Goal: Transaction & Acquisition: Purchase product/service

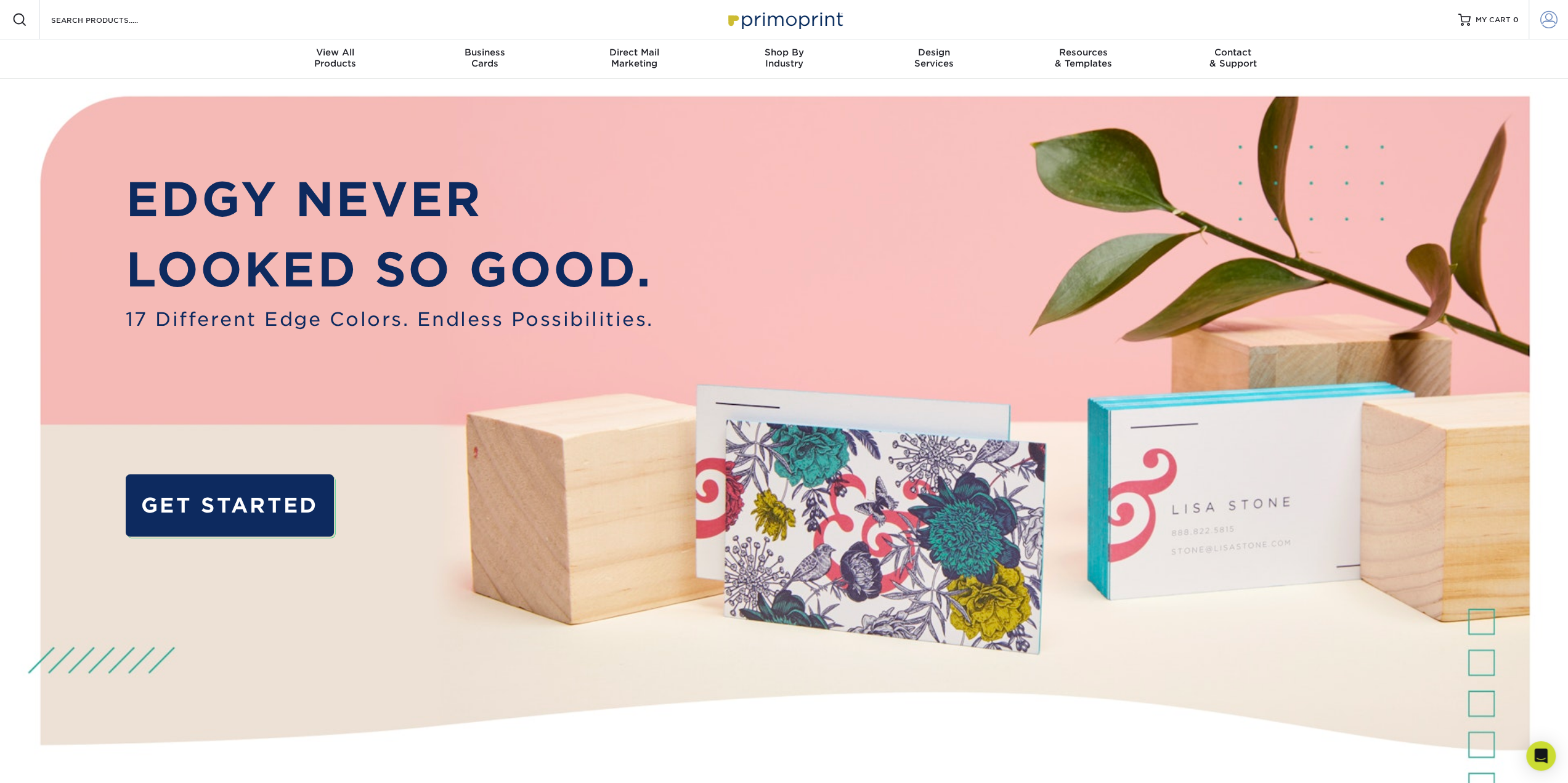
click at [1547, 21] on span at bounding box center [1548, 19] width 17 height 17
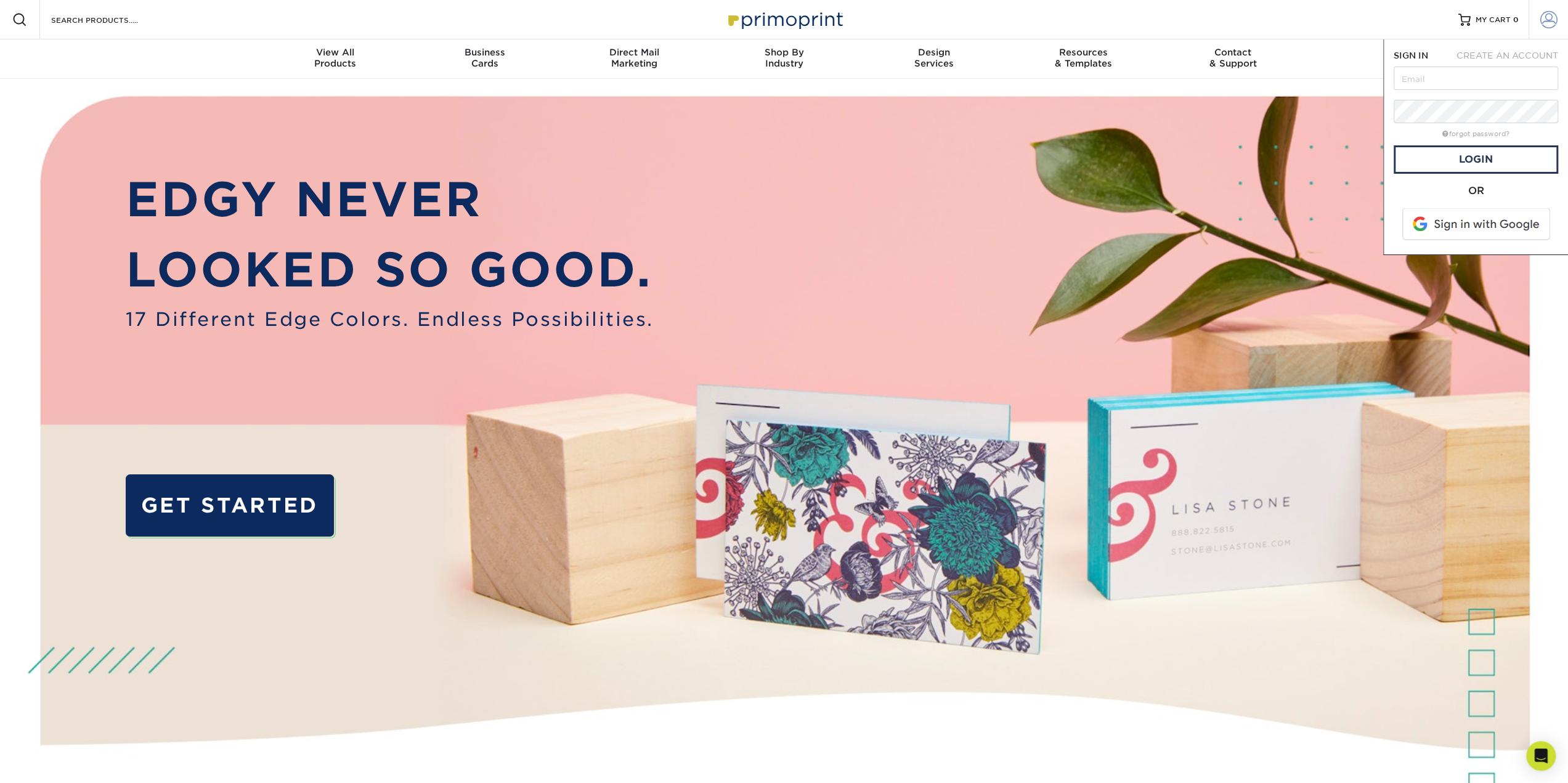
click span
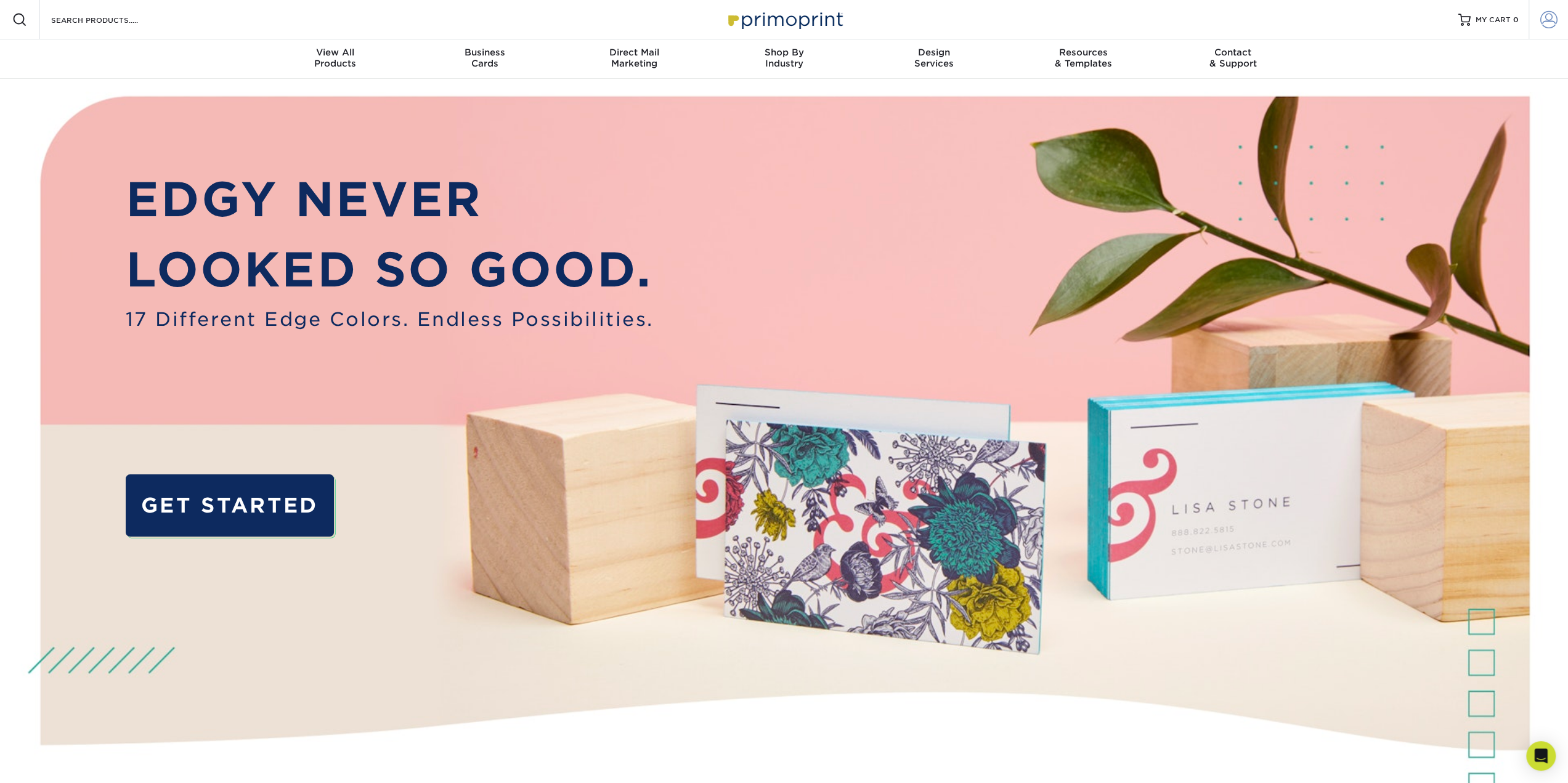
click span
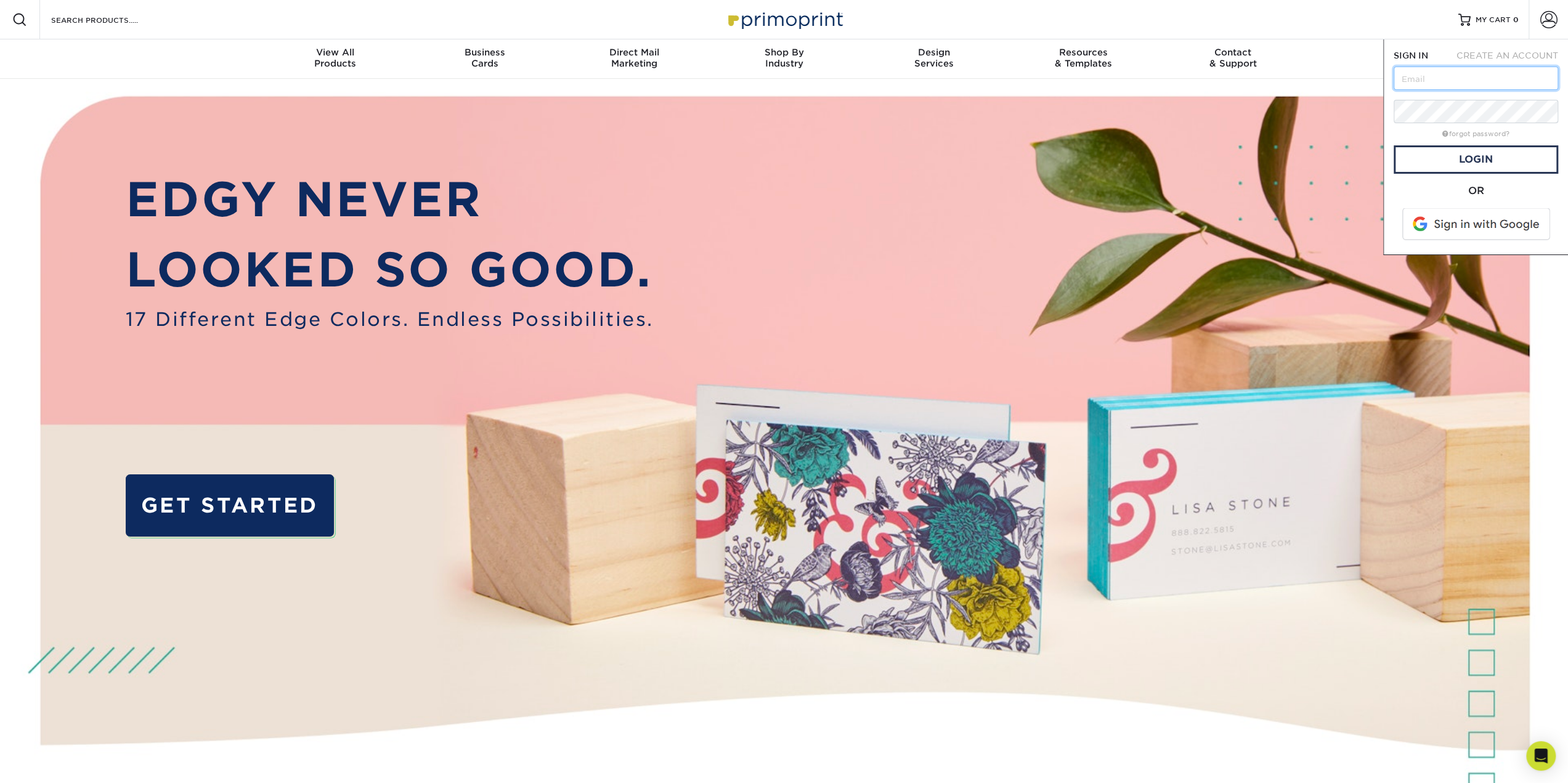
type input "[EMAIL_ADDRESS][DOMAIN_NAME]"
click link "Login"
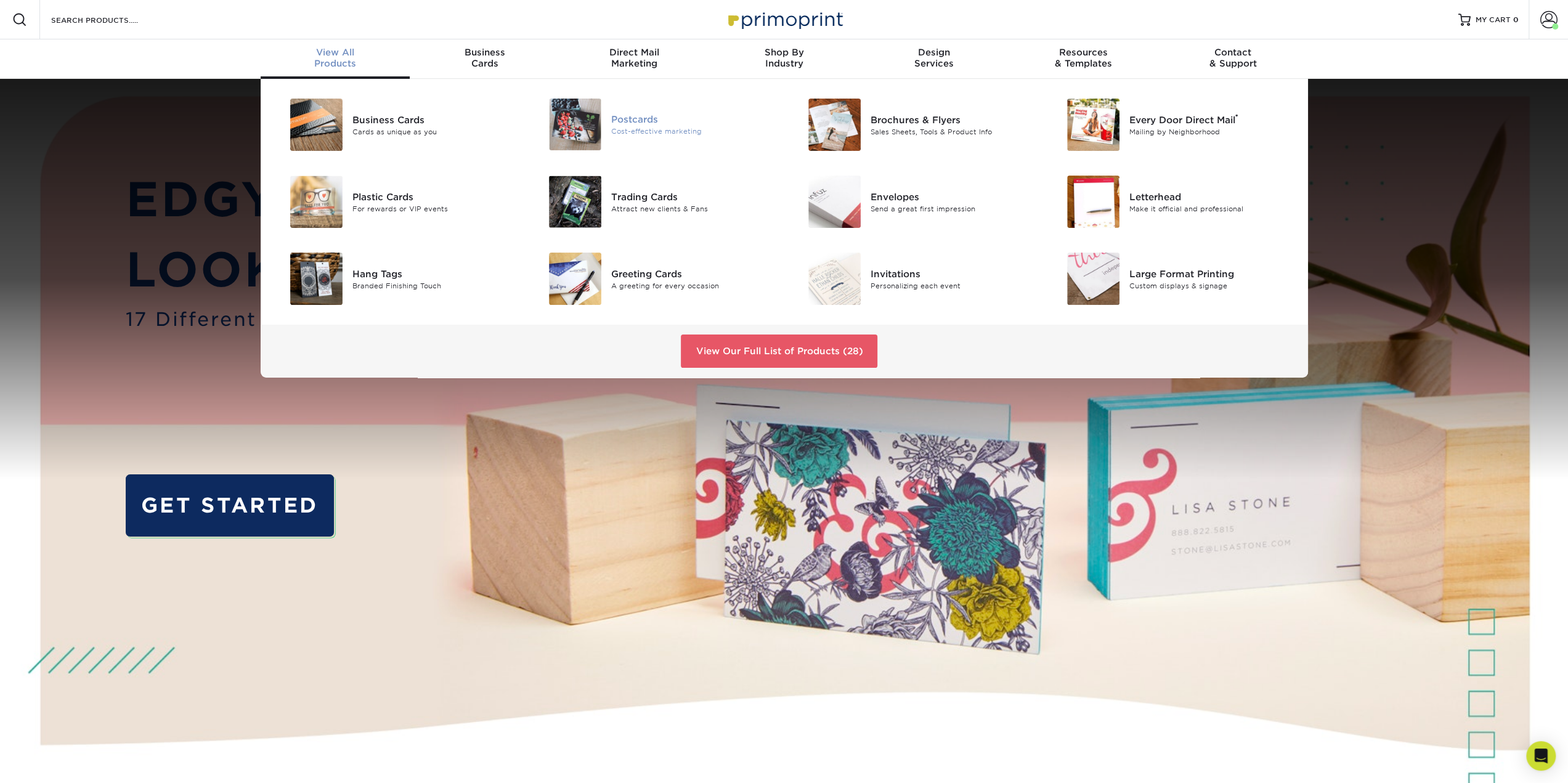
click div
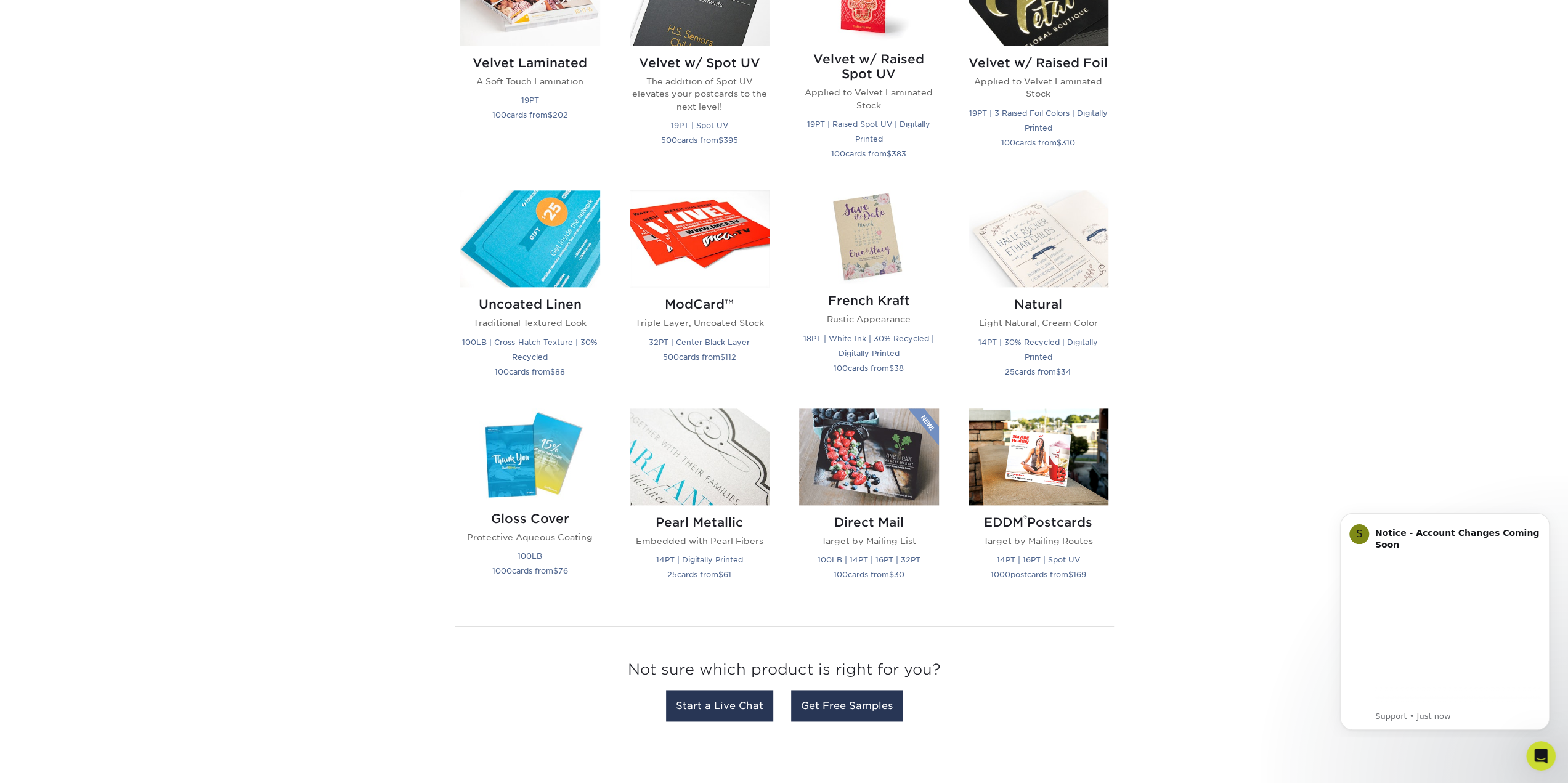
scroll to position [1417, 0]
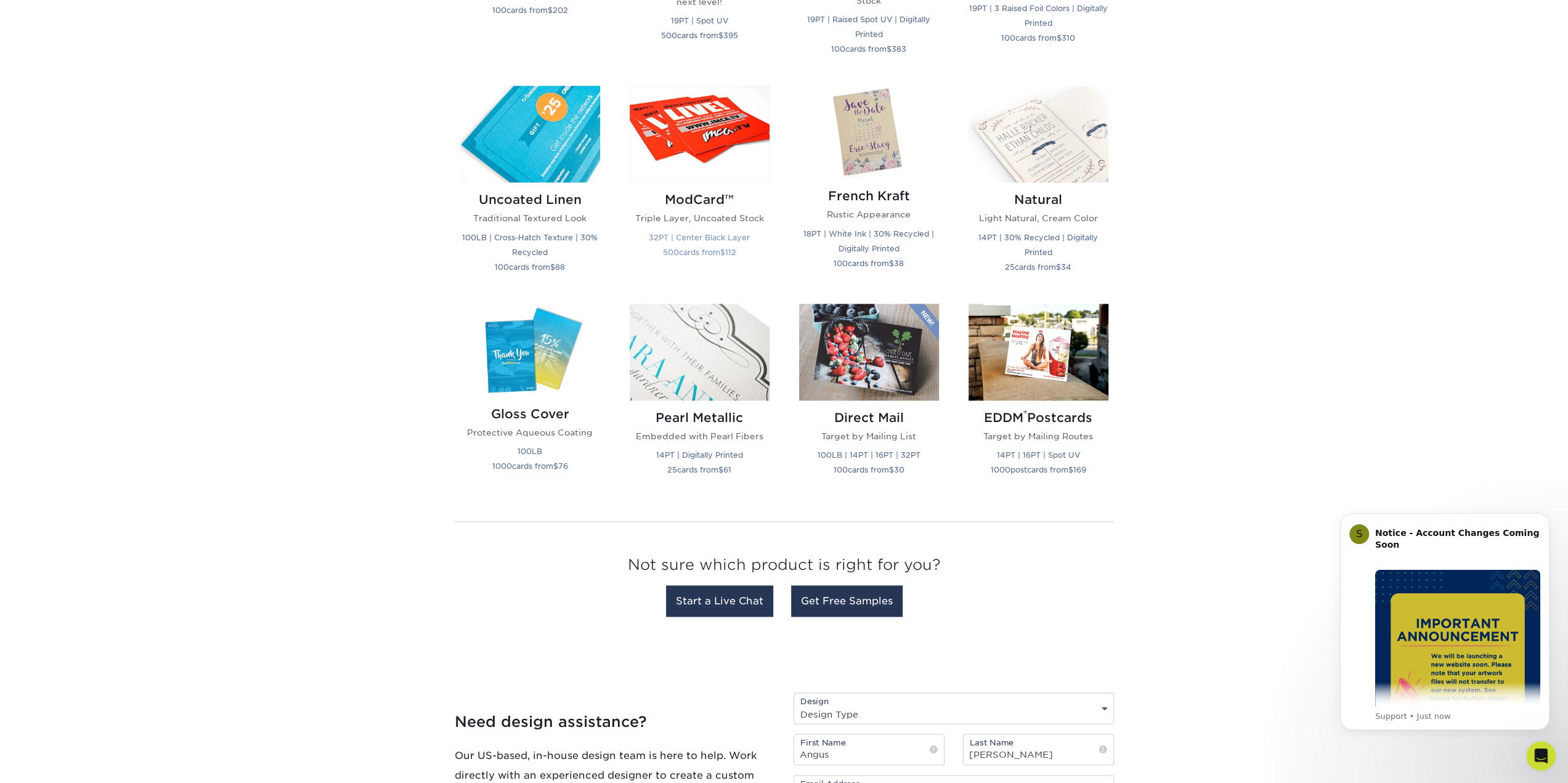
click at [744, 219] on p "Triple Layer, Uncoated Stock" at bounding box center [699, 218] width 140 height 12
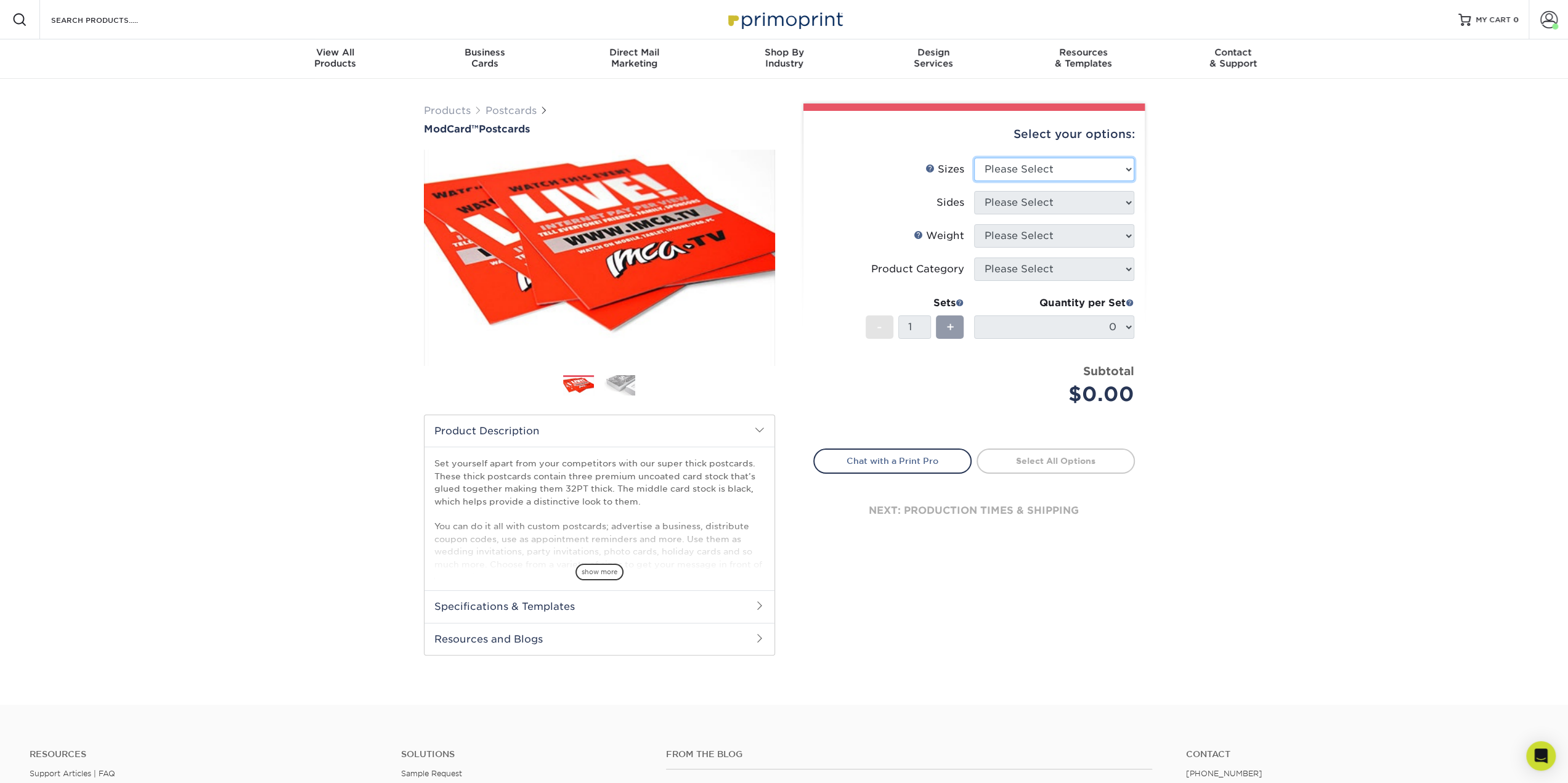
click at [1031, 177] on select "Please Select 2" x 4" 2" x 6" 2" x 8" 3.5" x 3.5" 3.5" x 4" 3.5" x 8.5" 3.67" x…" at bounding box center [1054, 169] width 160 height 23
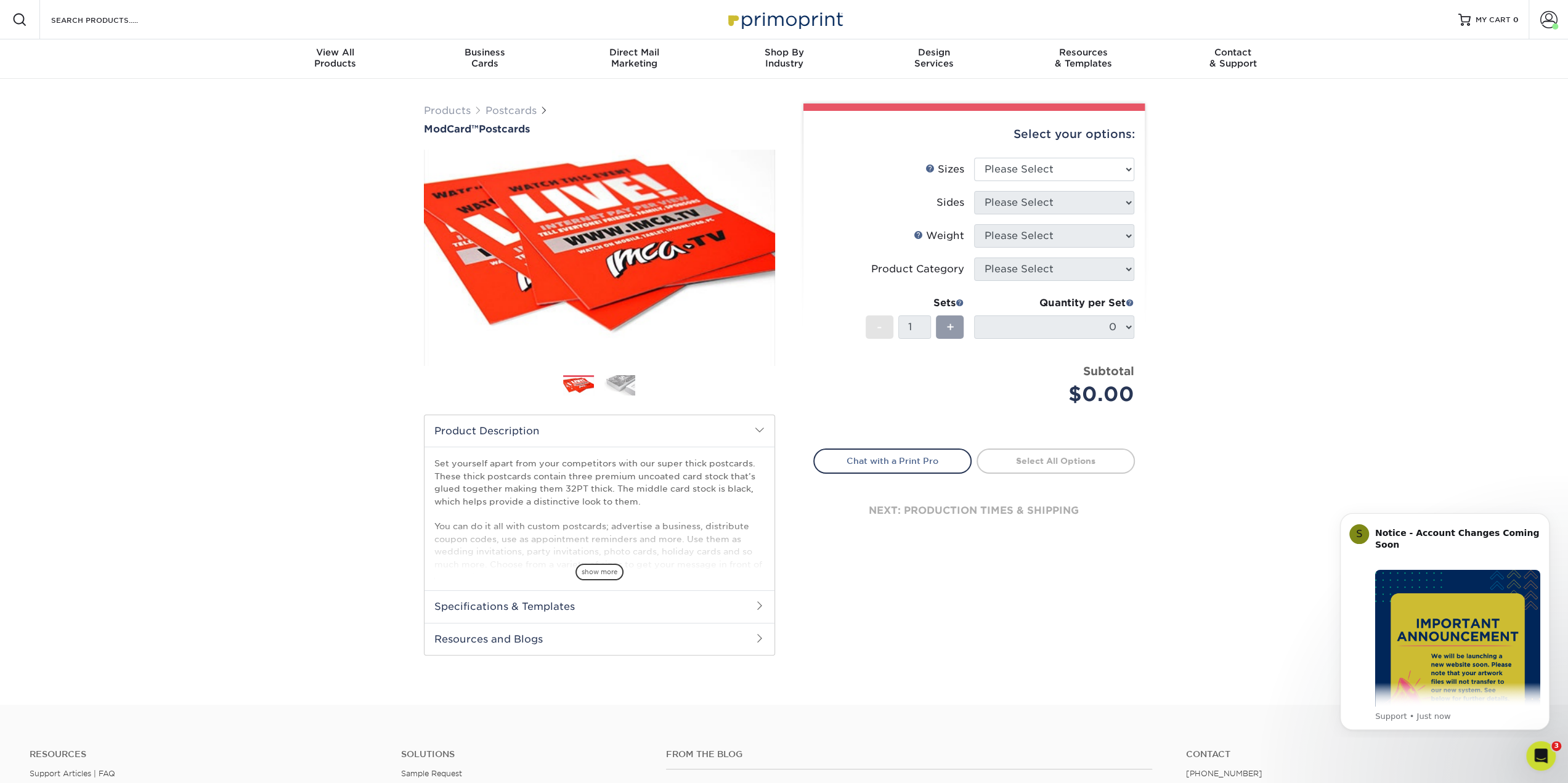
click at [237, 425] on div "Products Postcards ModCard™ Postcards $" at bounding box center [784, 392] width 1568 height 626
click at [1052, 156] on div "Select your options:" at bounding box center [973, 134] width 321 height 47
click at [1059, 166] on select "Please Select 2" x 4" 2" x 6" 2" x 8" 3.5" x 3.5" 3.5" x 4" 3.5" x 8.5" 3.67" x…" at bounding box center [1054, 169] width 160 height 23
select select "3.50x4.00"
click at [974, 158] on select "Please Select 2" x 4" 2" x 6" 2" x 8" 3.5" x 3.5" 3.5" x 4" 3.5" x 8.5" 3.67" x…" at bounding box center [1054, 169] width 160 height 23
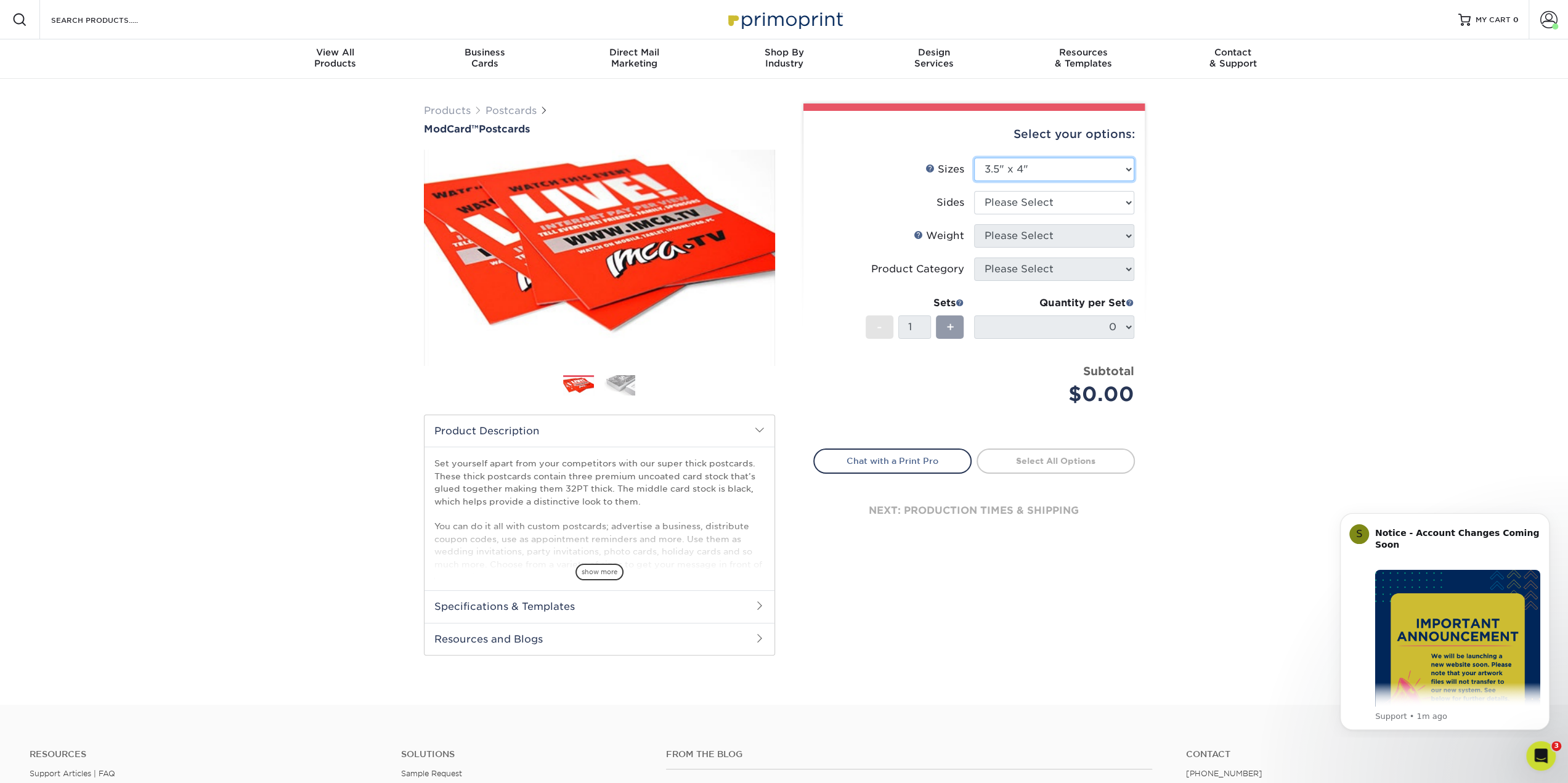
click at [1050, 170] on select "Please Select 2" x 4" 2" x 6" 2" x 8" 3.5" x 3.5" 3.5" x 4" 3.5" x 8.5" 3.67" x…" at bounding box center [1054, 169] width 160 height 23
click at [1198, 222] on div "Products Postcards ModCard™ Postcards $" at bounding box center [784, 392] width 1568 height 626
click at [425, 108] on link "Products" at bounding box center [447, 111] width 47 height 12
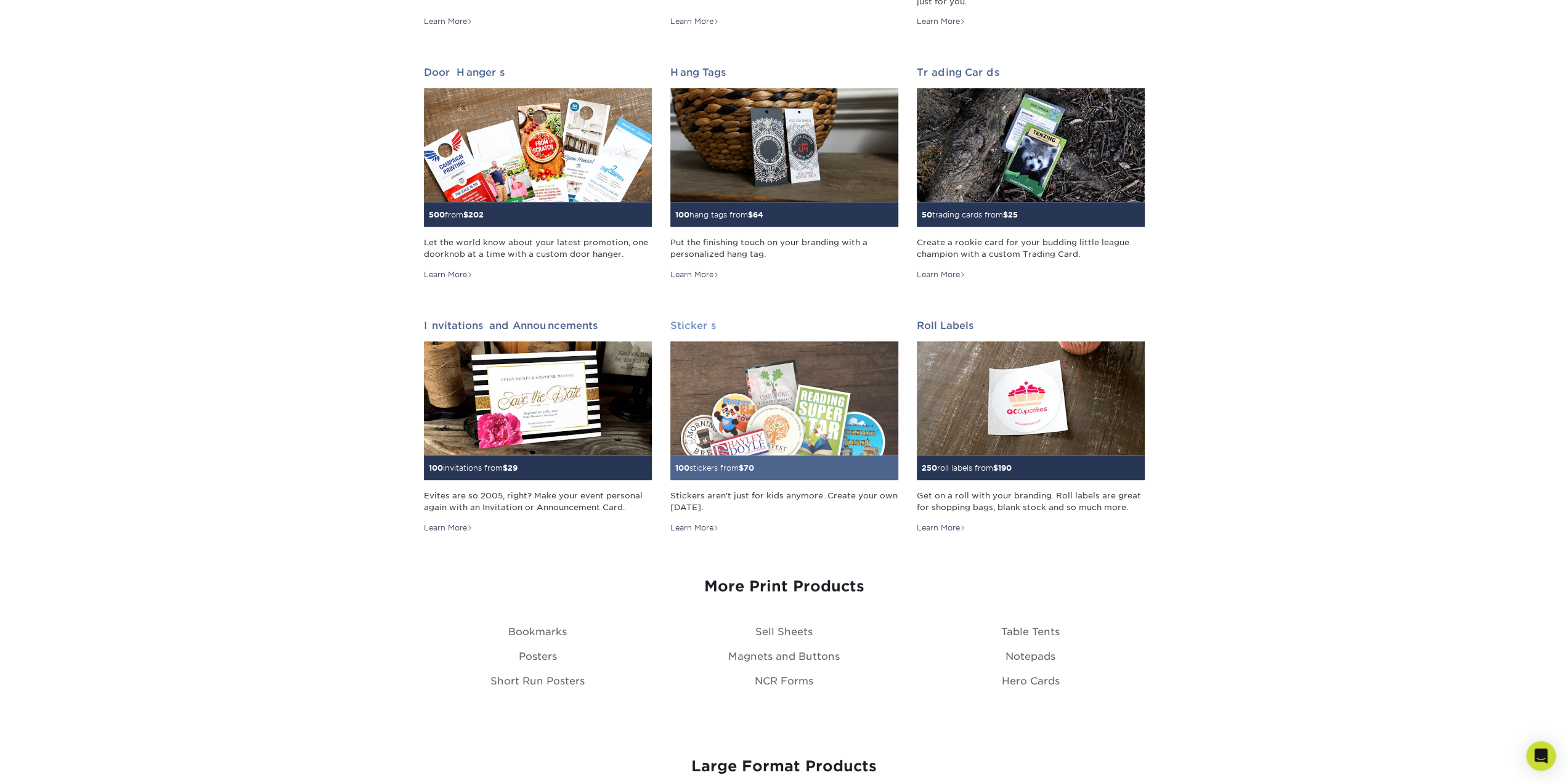
scroll to position [924, 0]
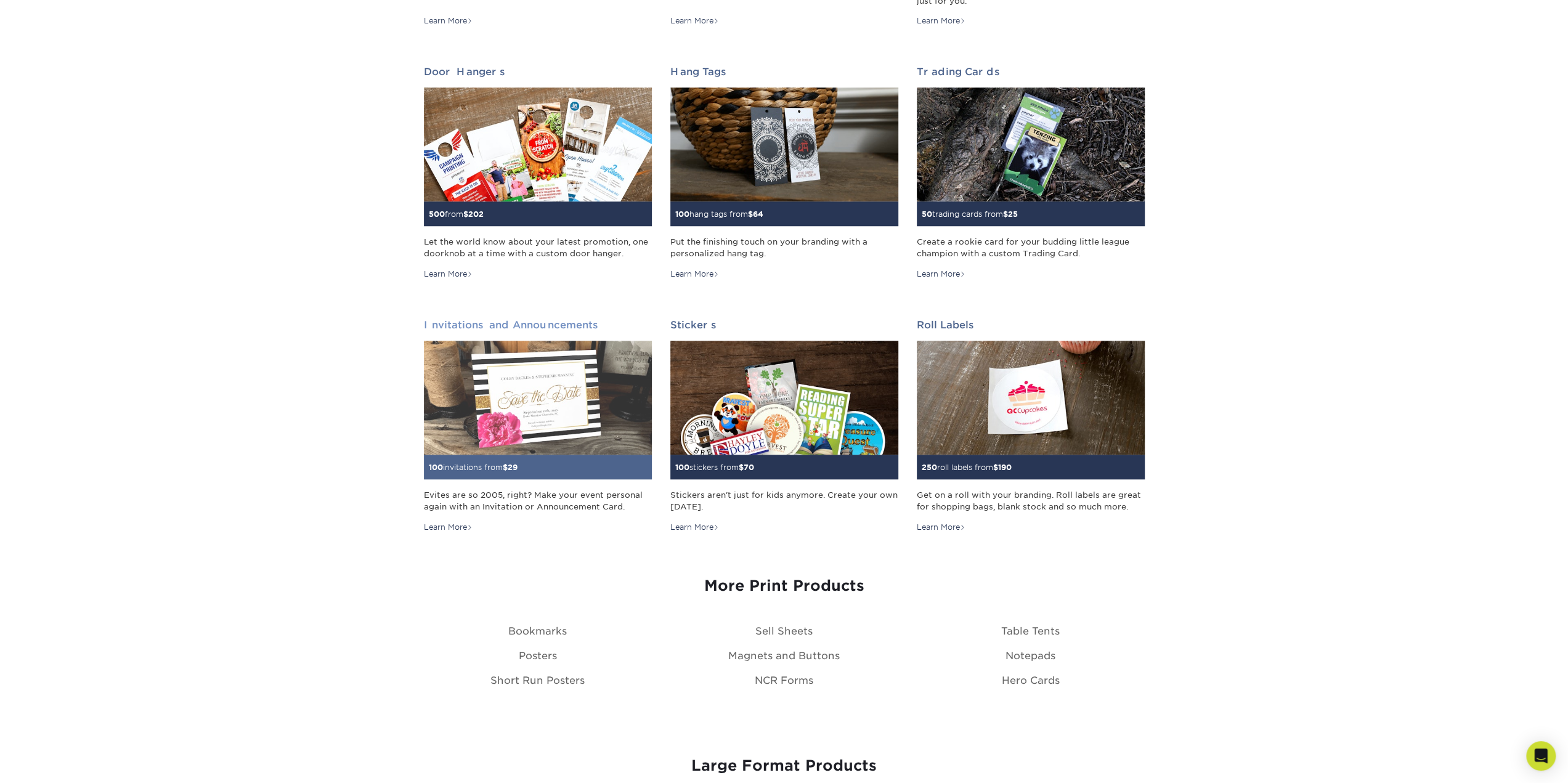
click at [594, 381] on img at bounding box center [538, 397] width 228 height 114
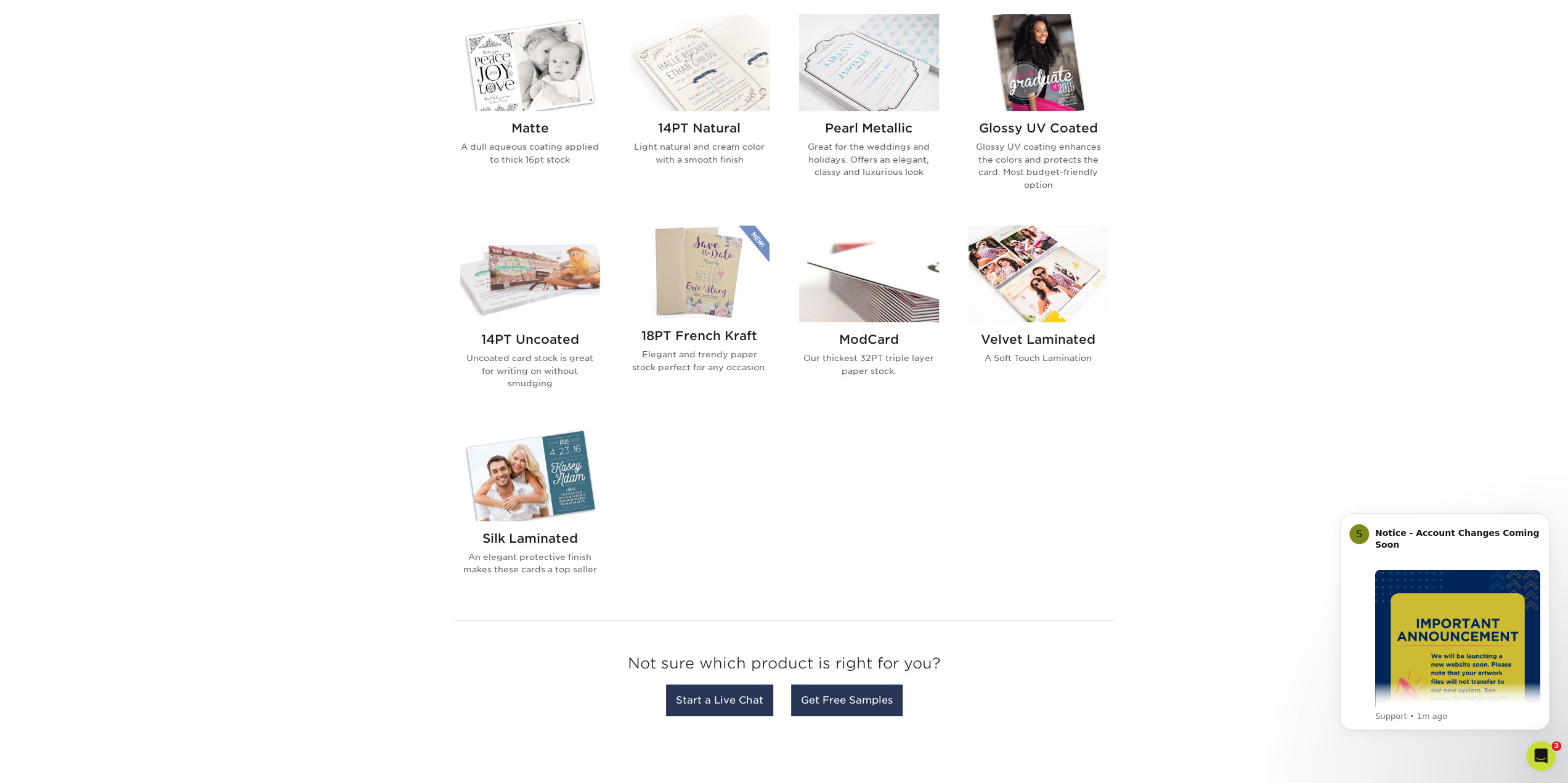
scroll to position [616, 0]
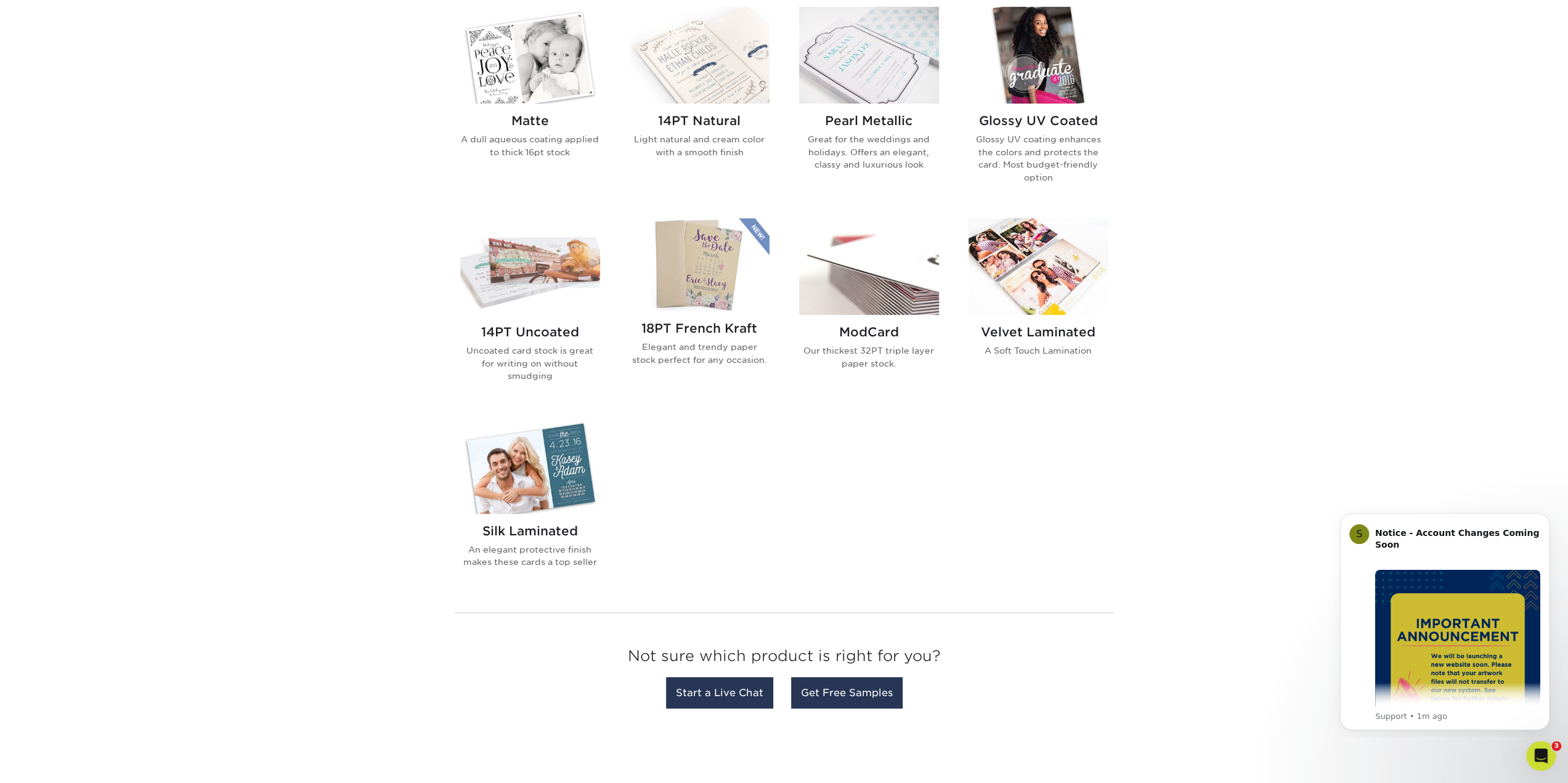
click at [844, 249] on img at bounding box center [868, 266] width 140 height 97
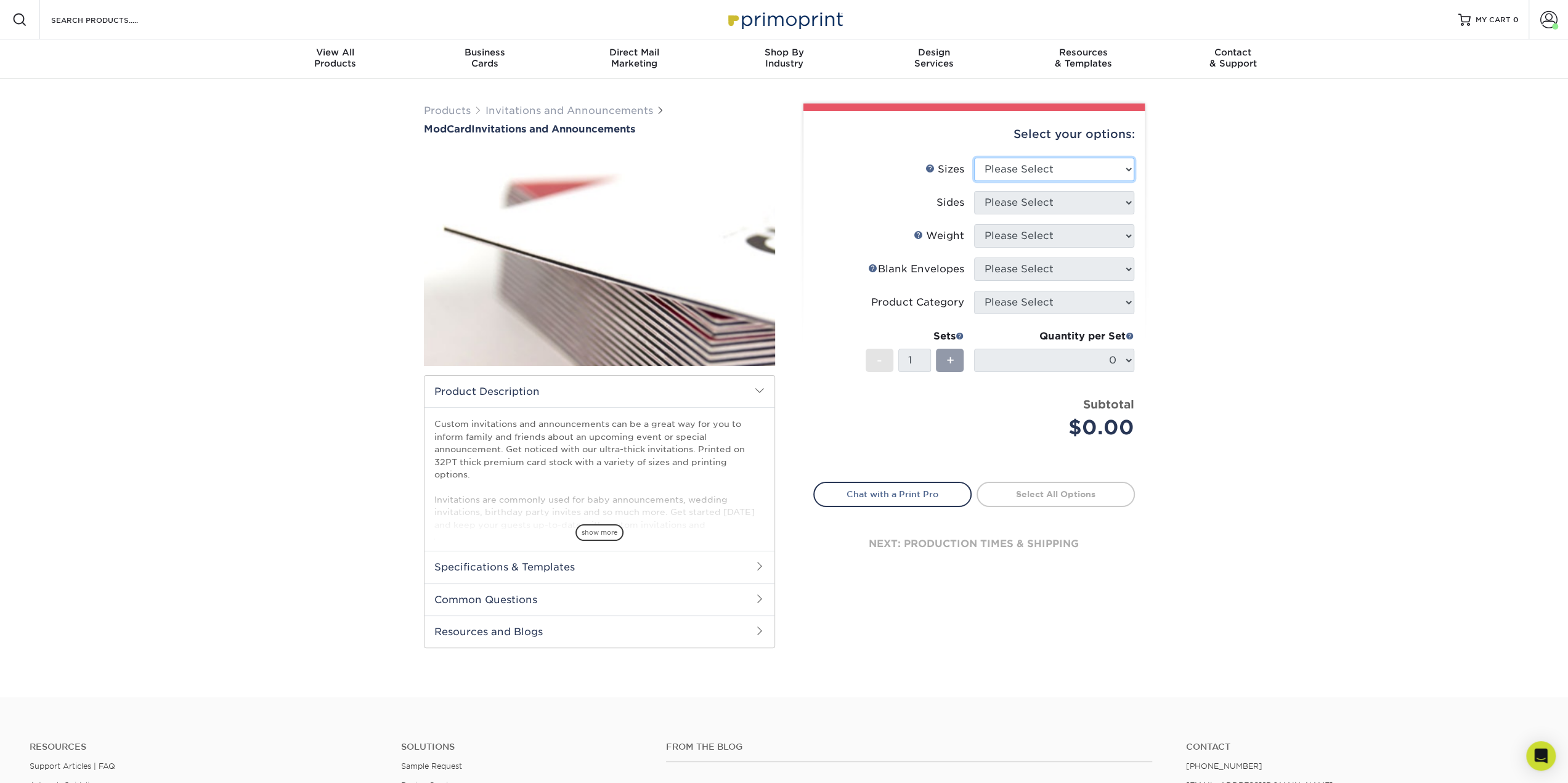
click at [1058, 178] on select "Please Select 4.25" x 5.5" 4.25" x 6" 5" x 7" 6" x 6"" at bounding box center [1054, 169] width 160 height 23
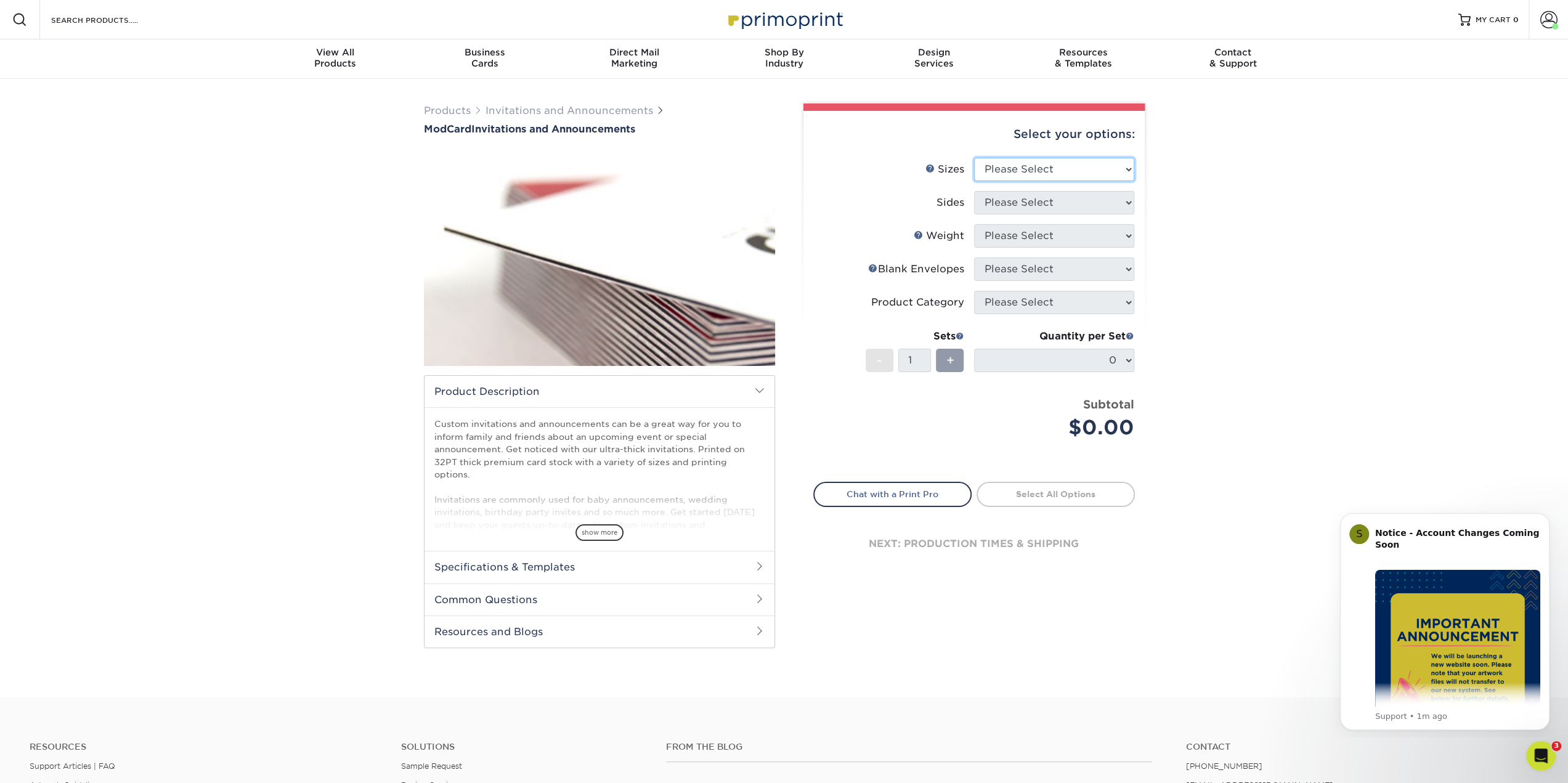
select select "4.25x5.50"
click at [974, 158] on select "Please Select 4.25" x 5.5" 4.25" x 6" 5" x 7" 6" x 6"" at bounding box center [1054, 169] width 160 height 23
click at [1057, 207] on select "Please Select Print Both Sides Print Front Only" at bounding box center [1054, 202] width 160 height 23
select select "13abbda7-1d64-4f25-8bb2-c179b224825d"
click at [974, 191] on select "Please Select Print Both Sides Print Front Only" at bounding box center [1054, 202] width 160 height 23
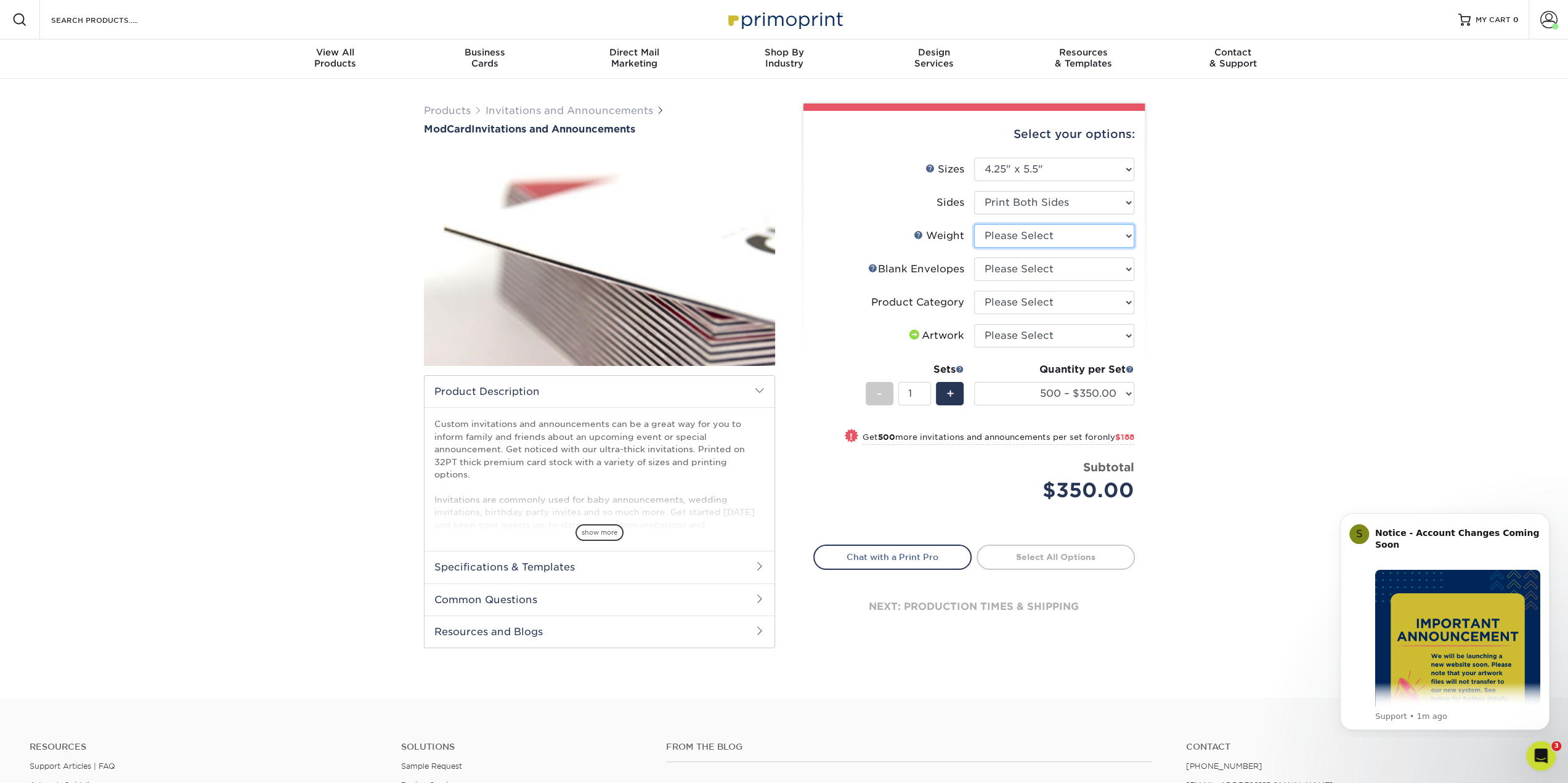
click at [1040, 236] on select "Please Select 32PTUCBLK" at bounding box center [1054, 235] width 160 height 23
select select "32PTUCBLK"
click at [974, 224] on select "Please Select 32PTUCBLK" at bounding box center [1054, 235] width 160 height 23
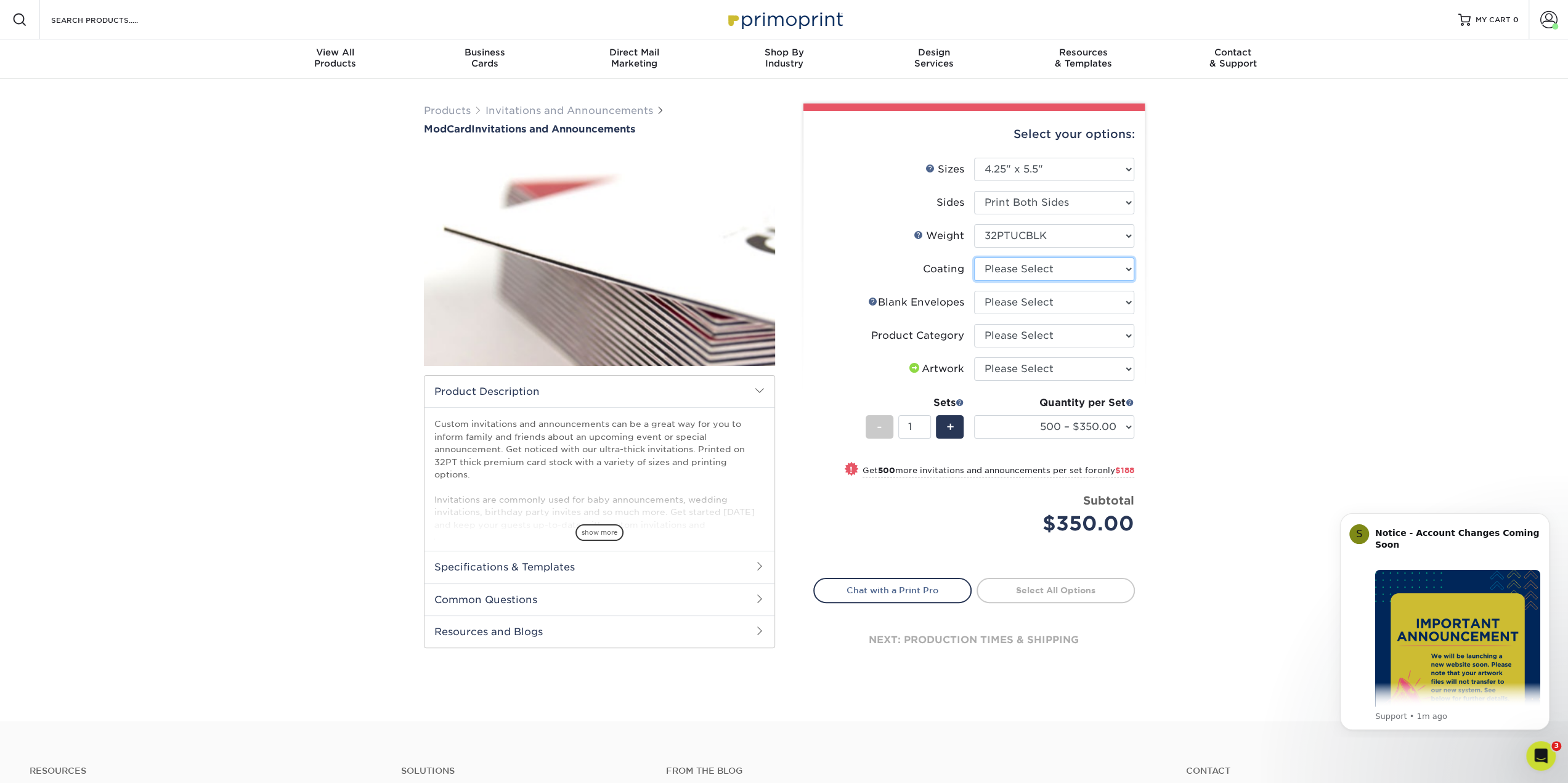
click at [1081, 273] on select at bounding box center [1054, 269] width 160 height 23
select select "3e7618de-abca-4bda-9f97-8b9129e913d8"
click at [974, 258] on select at bounding box center [1054, 269] width 160 height 23
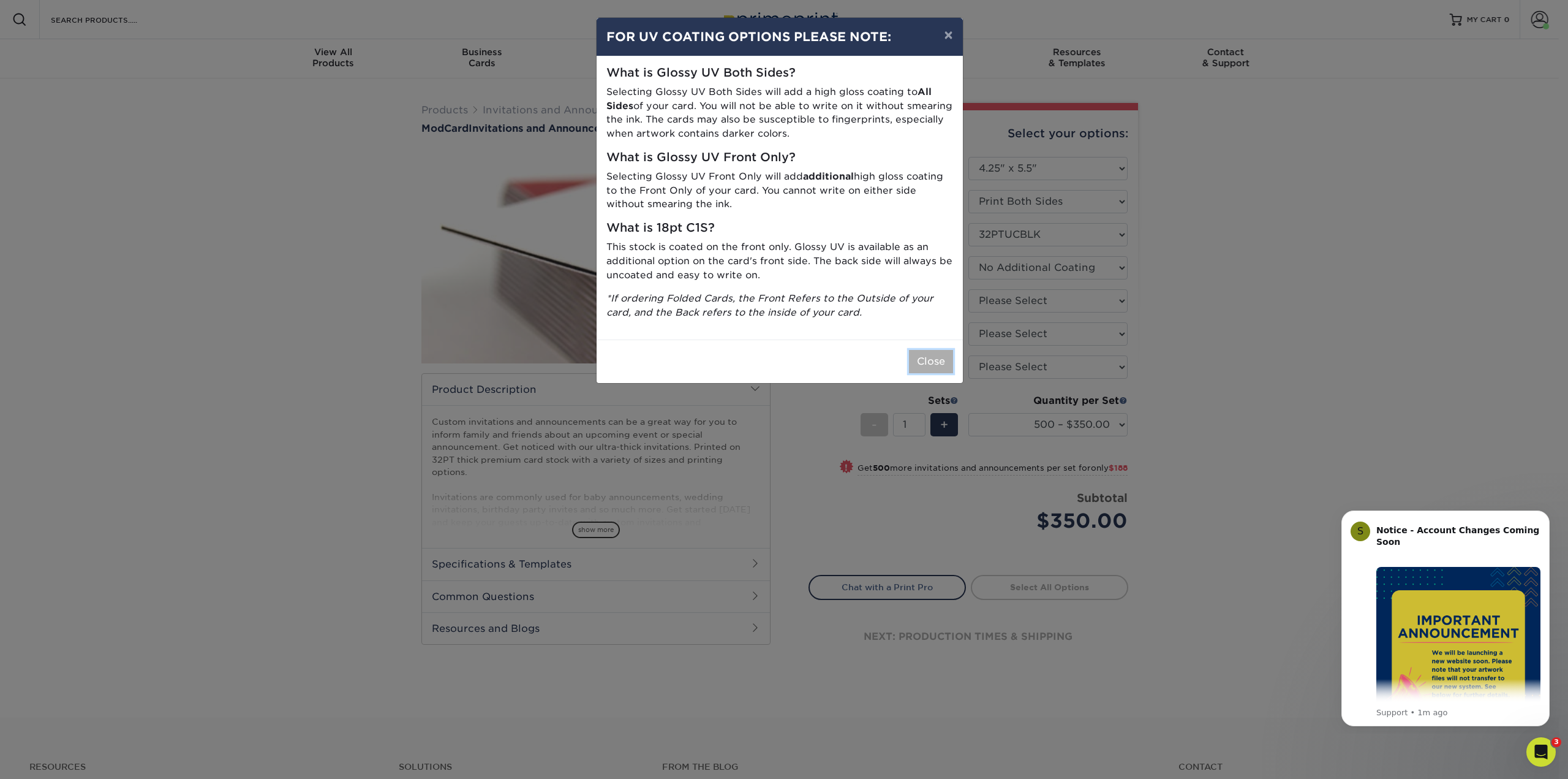
click at [937, 358] on button "Close" at bounding box center [931, 362] width 44 height 23
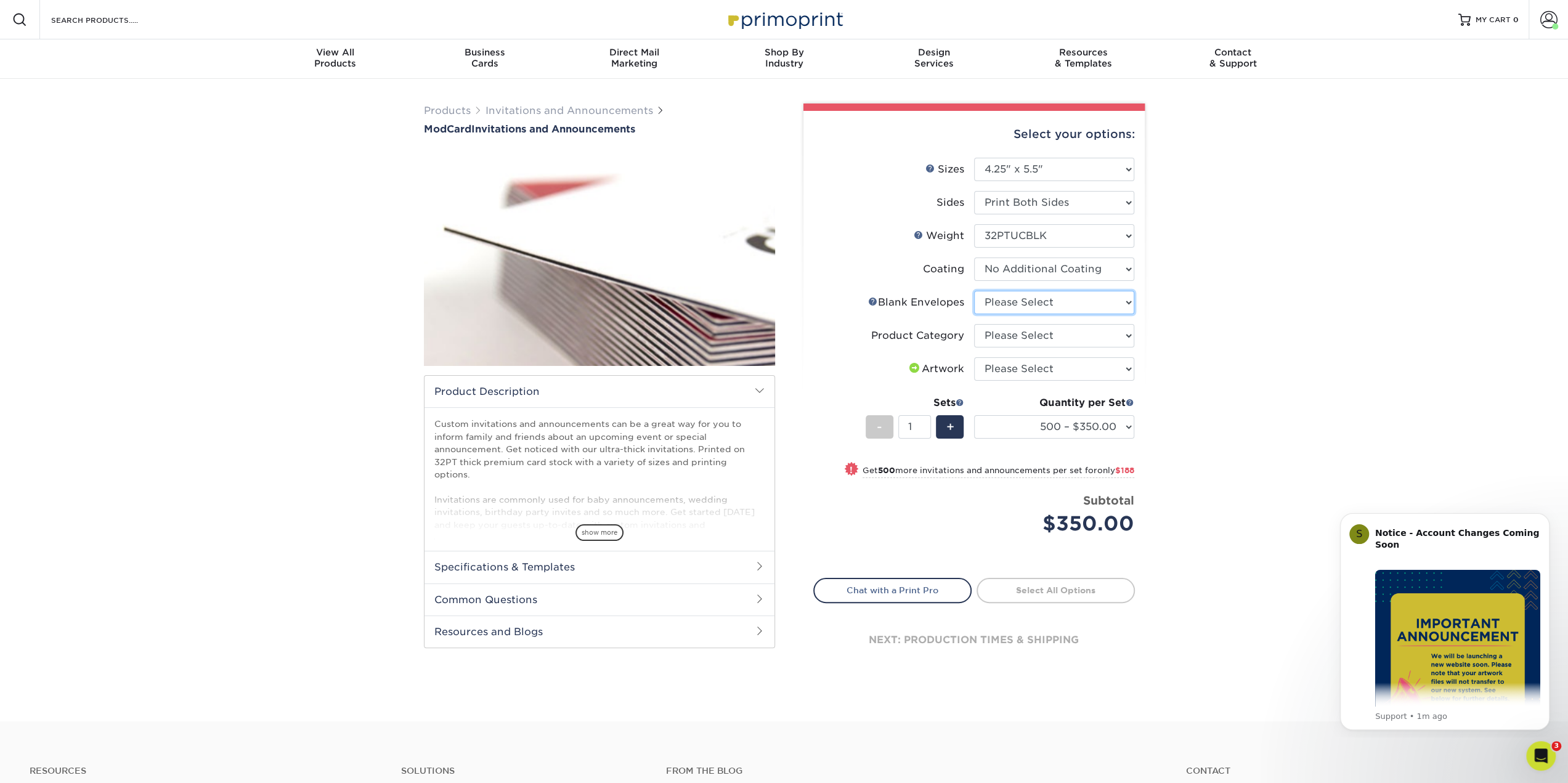
click at [1068, 299] on select "Please Select No Blank Envelopes Yes 500 Envelopes A2 Yes 1000 Envelopes A2" at bounding box center [1054, 302] width 160 height 23
click at [1289, 595] on div "Products Invitations and Announcements ModCard Invitations and Announcements sh…" at bounding box center [784, 400] width 1568 height 643
click at [1026, 333] on select "Please Select Announcement Cards" at bounding box center [1054, 335] width 160 height 23
select select "afc43903-b91d-4869-9f05-9fa1eb7dcbea"
click at [974, 324] on select "Please Select Announcement Cards" at bounding box center [1054, 335] width 160 height 23
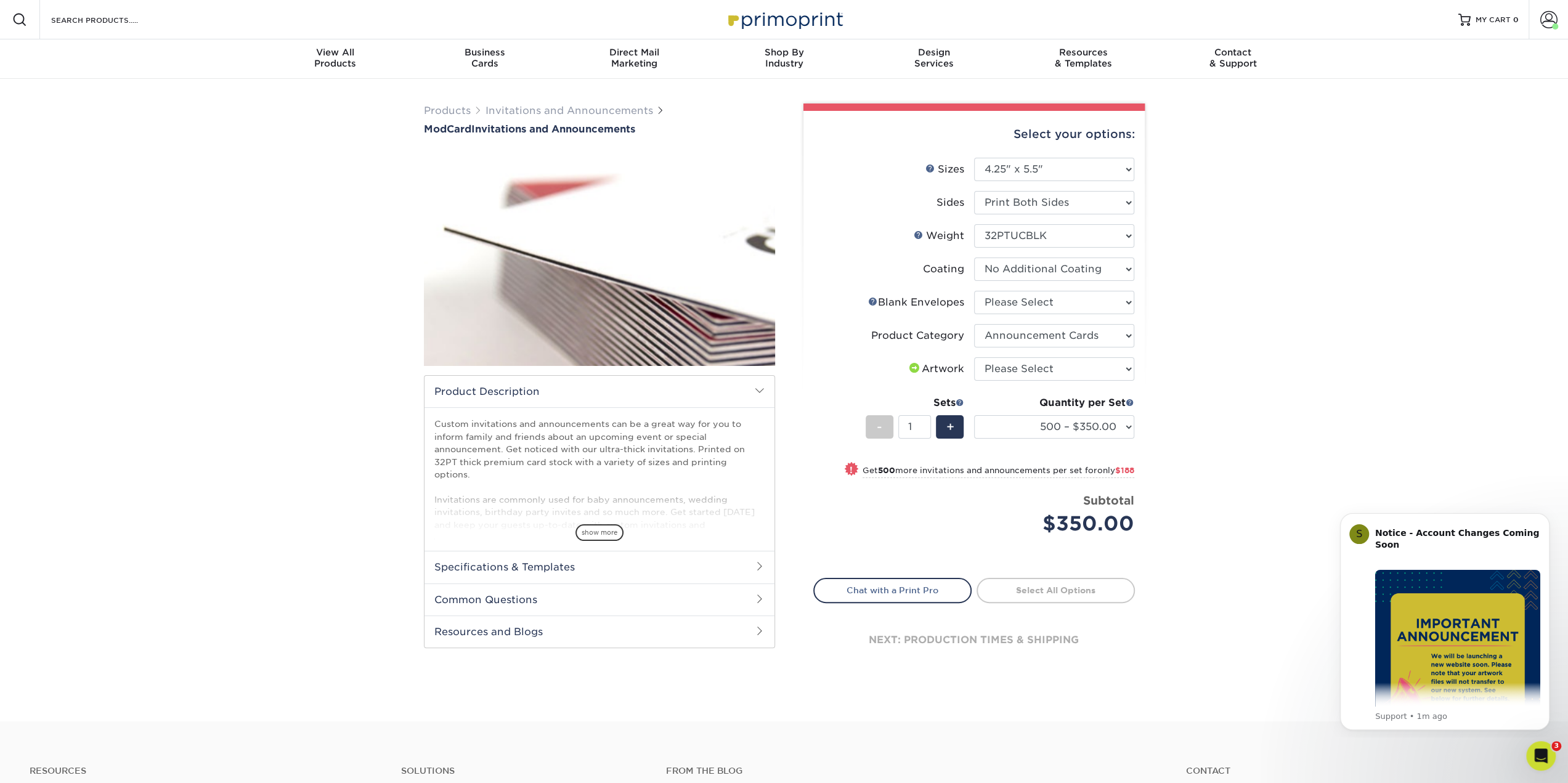
click at [1002, 282] on li "Coating" at bounding box center [974, 274] width 321 height 33
click at [1004, 299] on select "Please Select No Blank Envelopes Yes 500 Envelopes A2 Yes 1000 Envelopes A2" at bounding box center [1054, 302] width 160 height 23
click at [974, 291] on select "Please Select No Blank Envelopes Yes 500 Envelopes A2 Yes 1000 Envelopes A2" at bounding box center [1054, 302] width 160 height 23
click at [1009, 310] on select "Please Select No Blank Envelopes Yes 500 Envelopes A2 Yes 1000 Envelopes A2" at bounding box center [1054, 302] width 160 height 23
select select "62a961e2-e2dd-4510-8e8e-75355a5b8467"
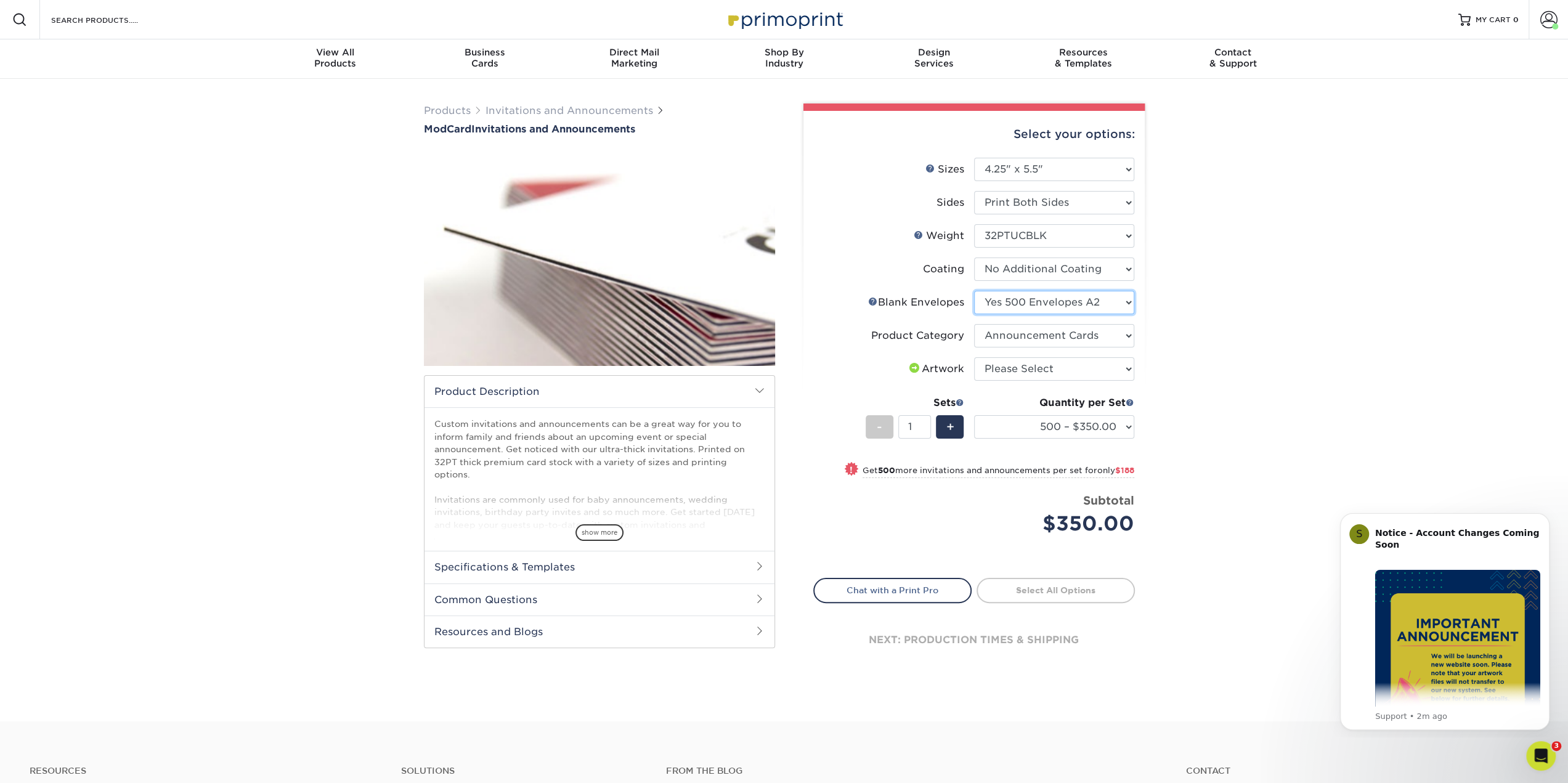
click at [974, 291] on select "Please Select No Blank Envelopes Yes 500 Envelopes A2 Yes 1000 Envelopes A2" at bounding box center [1054, 302] width 160 height 23
click at [1202, 377] on div "Products Invitations and Announcements ModCard Invitations and Announcements sh…" at bounding box center [784, 400] width 1568 height 643
click at [1060, 372] on select "Please Select I will upload files I need a design - $100" at bounding box center [1054, 369] width 160 height 23
select select "upload"
click at [974, 358] on select "Please Select I will upload files I need a design - $100" at bounding box center [1054, 369] width 160 height 23
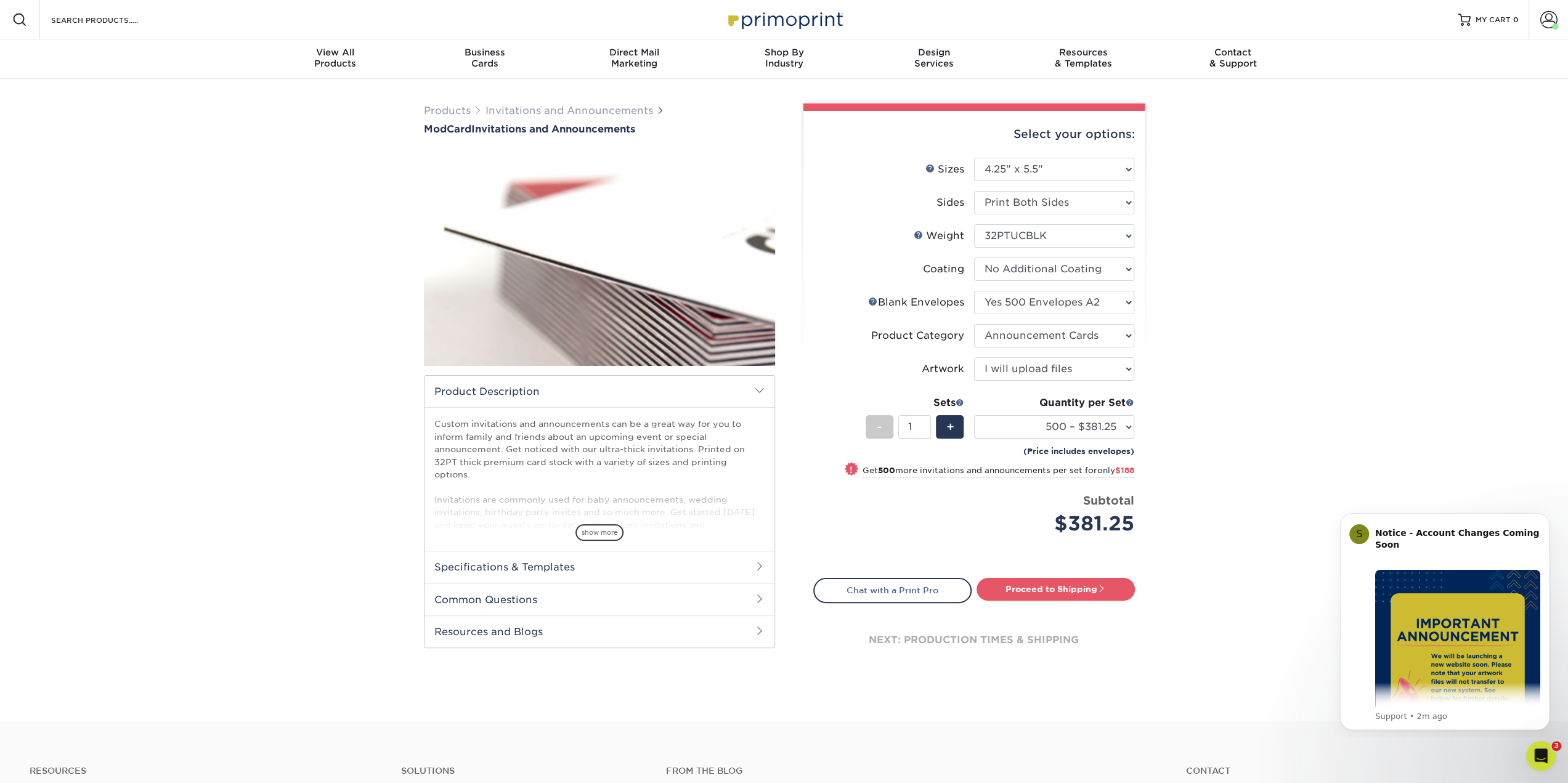
click at [1172, 402] on div "Products Invitations and Announcements ModCard Invitations and Announcements sh…" at bounding box center [784, 400] width 1568 height 643
click at [1100, 428] on select "500 – $381.25 1000 – $569.25" at bounding box center [1054, 427] width 160 height 23
click at [1254, 420] on div "Products Invitations and Announcements ModCard Invitations and Announcements sh…" at bounding box center [784, 400] width 1568 height 643
click at [1068, 302] on select "Please Select No Blank Envelopes Yes 500 Envelopes A2 Yes 1000 Envelopes A2" at bounding box center [1054, 302] width 160 height 23
click at [974, 291] on select "Please Select No Blank Envelopes Yes 500 Envelopes A2 Yes 1000 Envelopes A2" at bounding box center [1054, 302] width 160 height 23
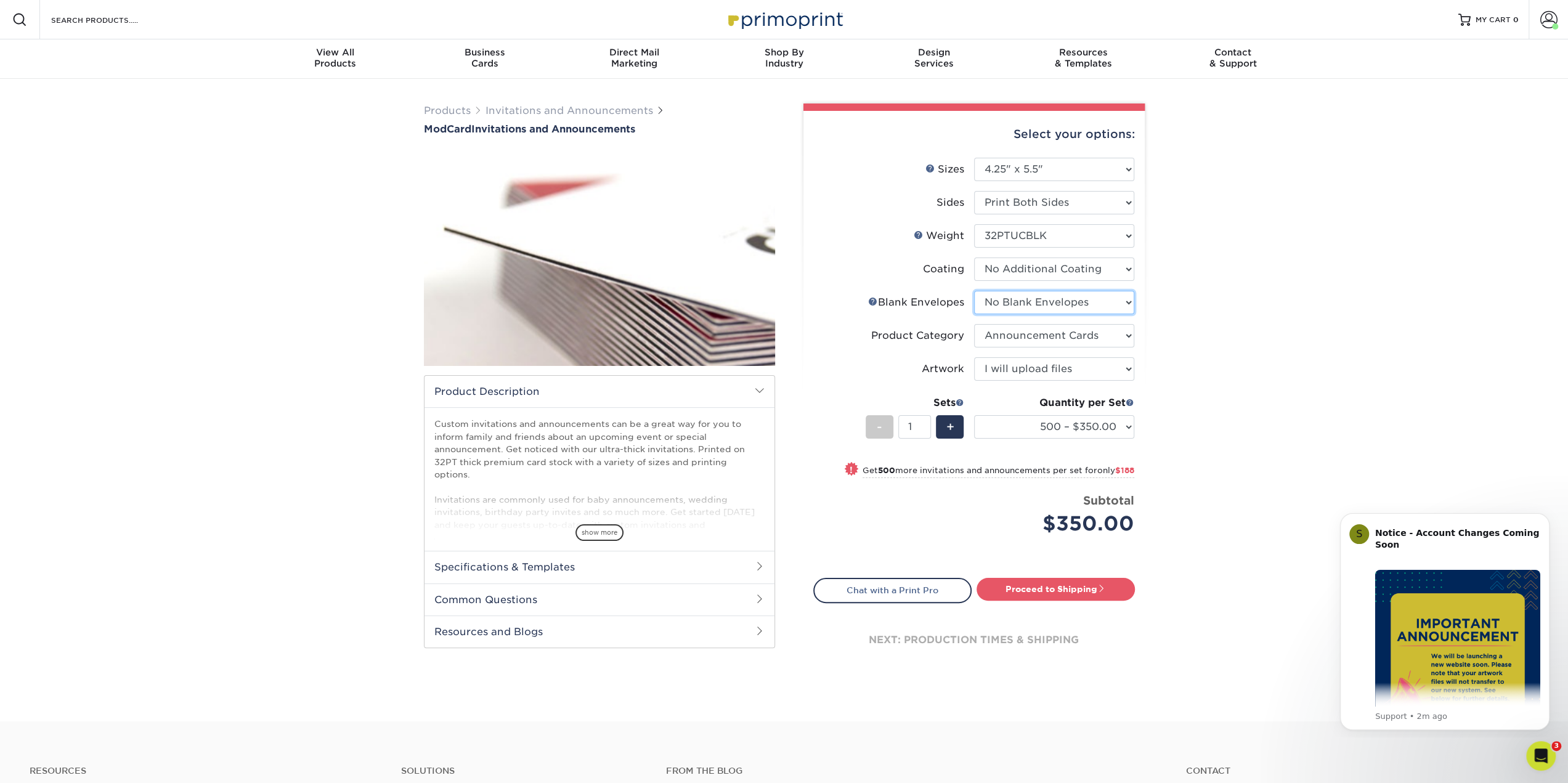
click at [1050, 301] on select "Please Select No Blank Envelopes Yes 500 Envelopes A2 Yes 1000 Envelopes A2" at bounding box center [1054, 302] width 160 height 23
select select "62a961e2-e2dd-4510-8e8e-75355a5b8467"
click at [974, 291] on select "Please Select No Blank Envelopes Yes 500 Envelopes A2 Yes 1000 Envelopes A2" at bounding box center [1054, 302] width 160 height 23
click at [1219, 366] on div "Products Invitations and Announcements ModCard Invitations and Announcements sh…" at bounding box center [784, 400] width 1568 height 643
click at [961, 398] on link at bounding box center [960, 403] width 8 height 10
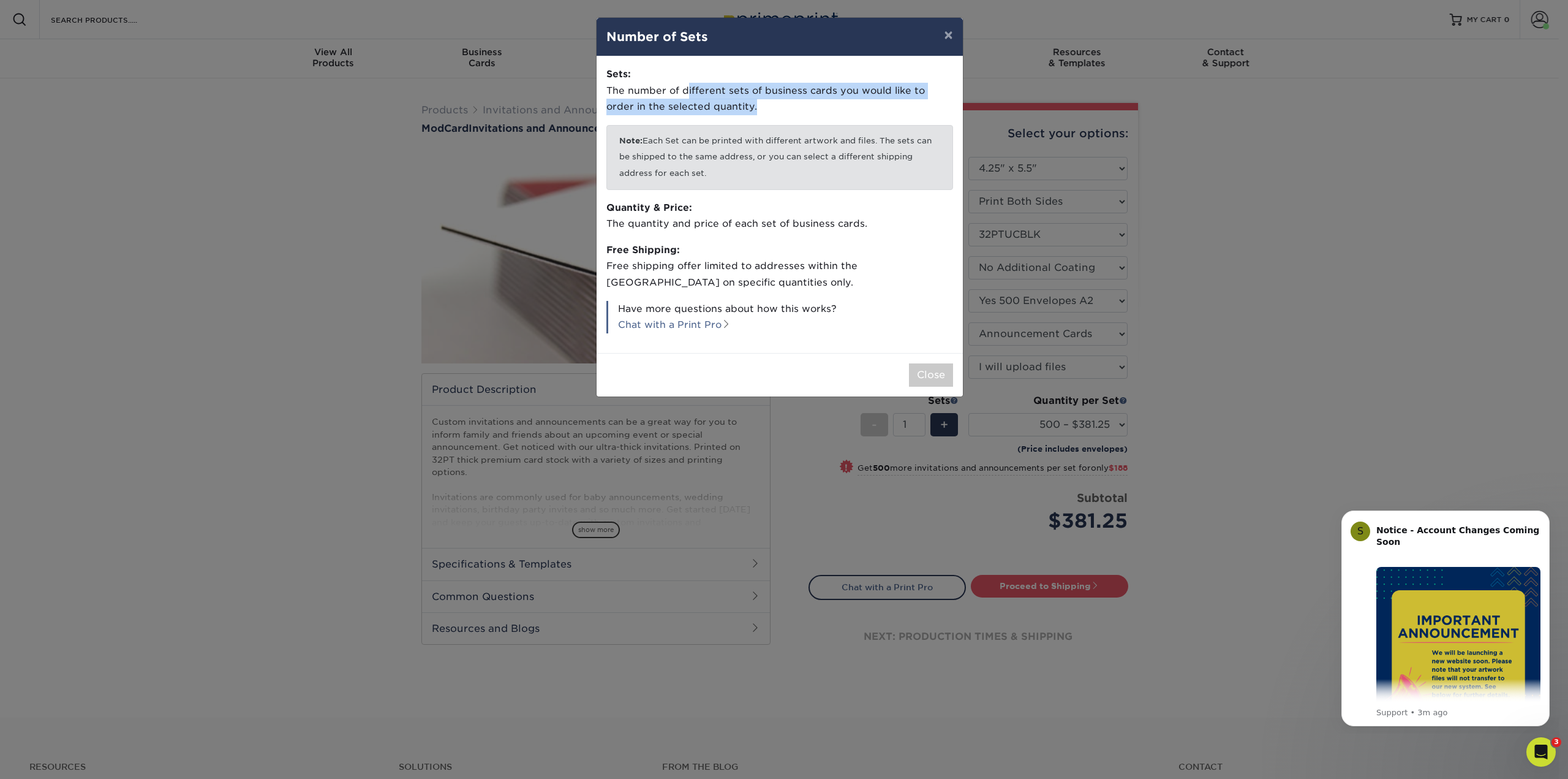
drag, startPoint x: 688, startPoint y: 85, endPoint x: 728, endPoint y: 102, distance: 43.5
click at [728, 102] on p "Sets: The number of different sets of business cards you would like to order in…" at bounding box center [779, 91] width 347 height 49
click at [945, 36] on button "×" at bounding box center [948, 35] width 28 height 35
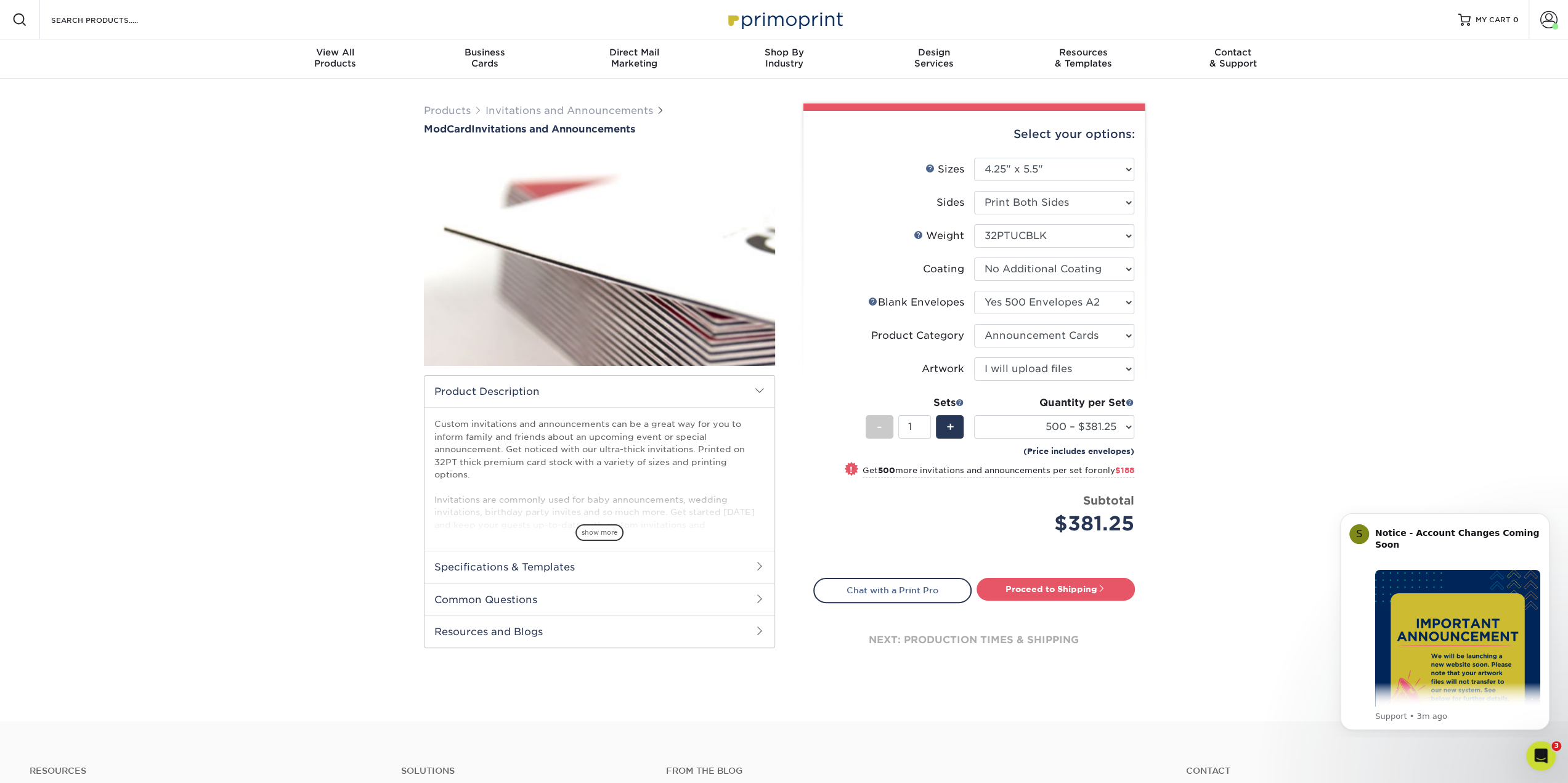
click at [699, 573] on h2 "Specifications & Templates" at bounding box center [600, 567] width 350 height 32
click at [699, 572] on h2 "Specifications & Templates" at bounding box center [600, 567] width 350 height 32
click at [687, 608] on h2 "Common Questions" at bounding box center [600, 599] width 350 height 32
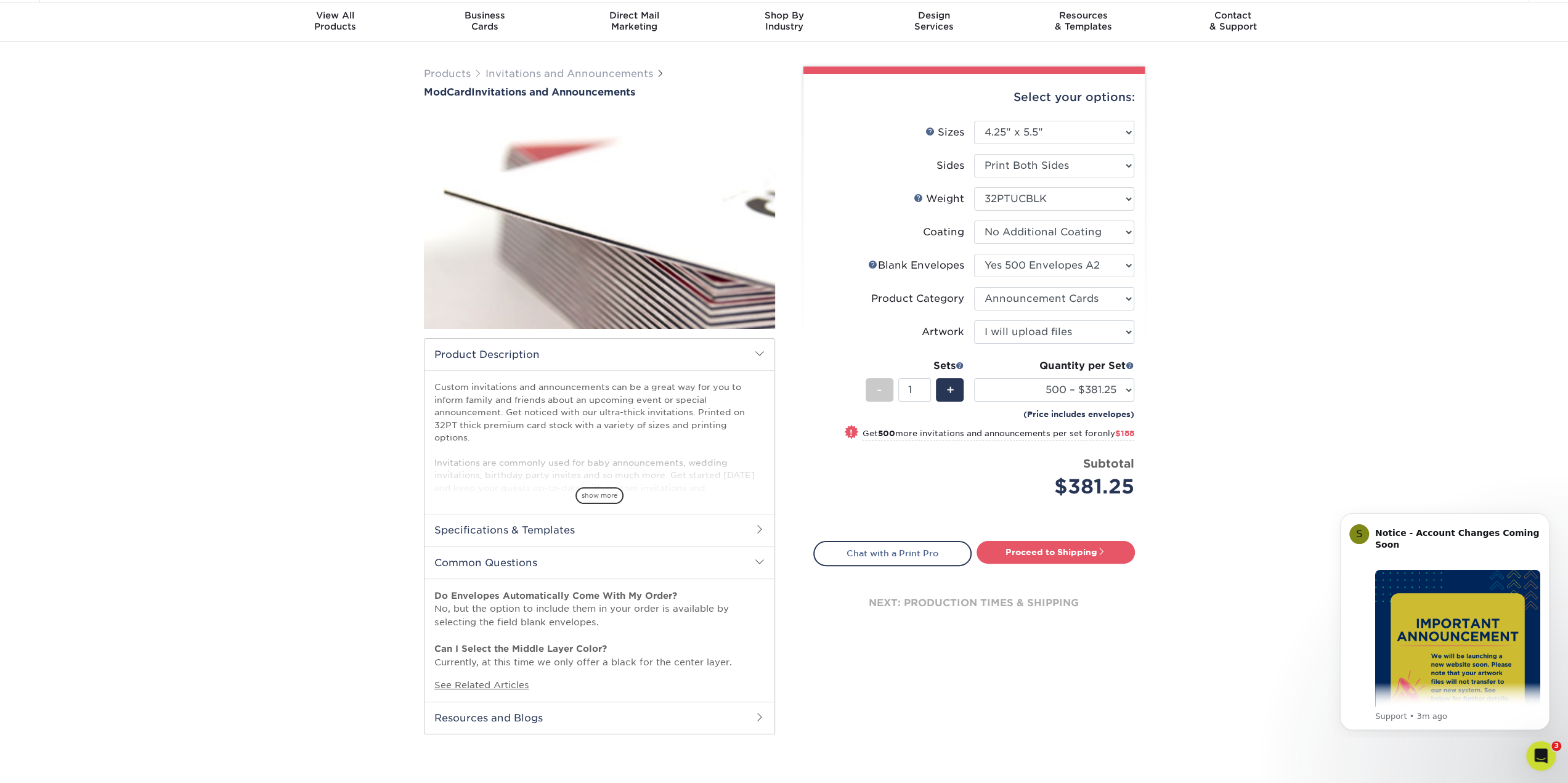
scroll to position [62, 0]
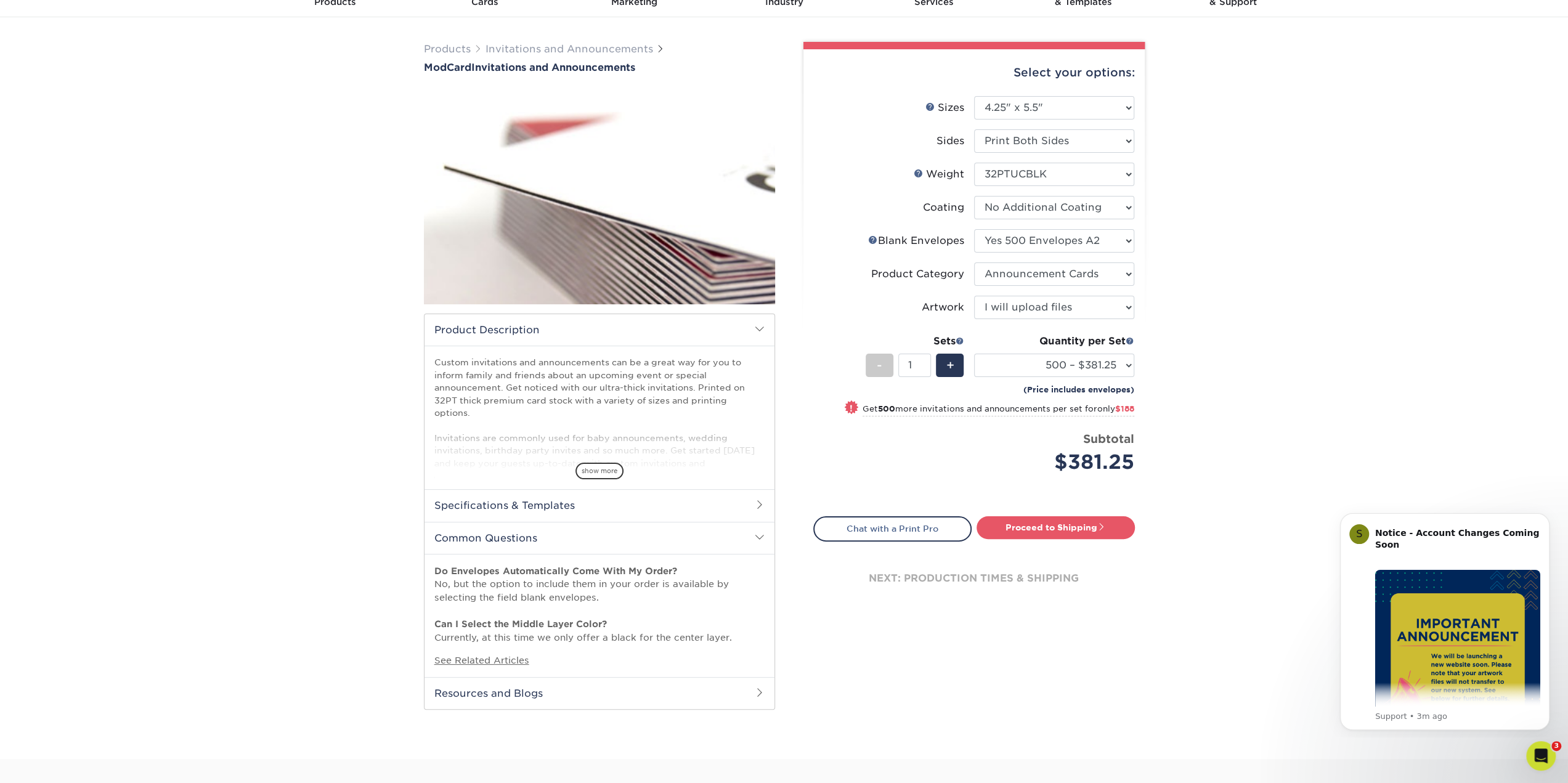
click at [521, 691] on h2 "Resources and Blogs" at bounding box center [600, 693] width 350 height 32
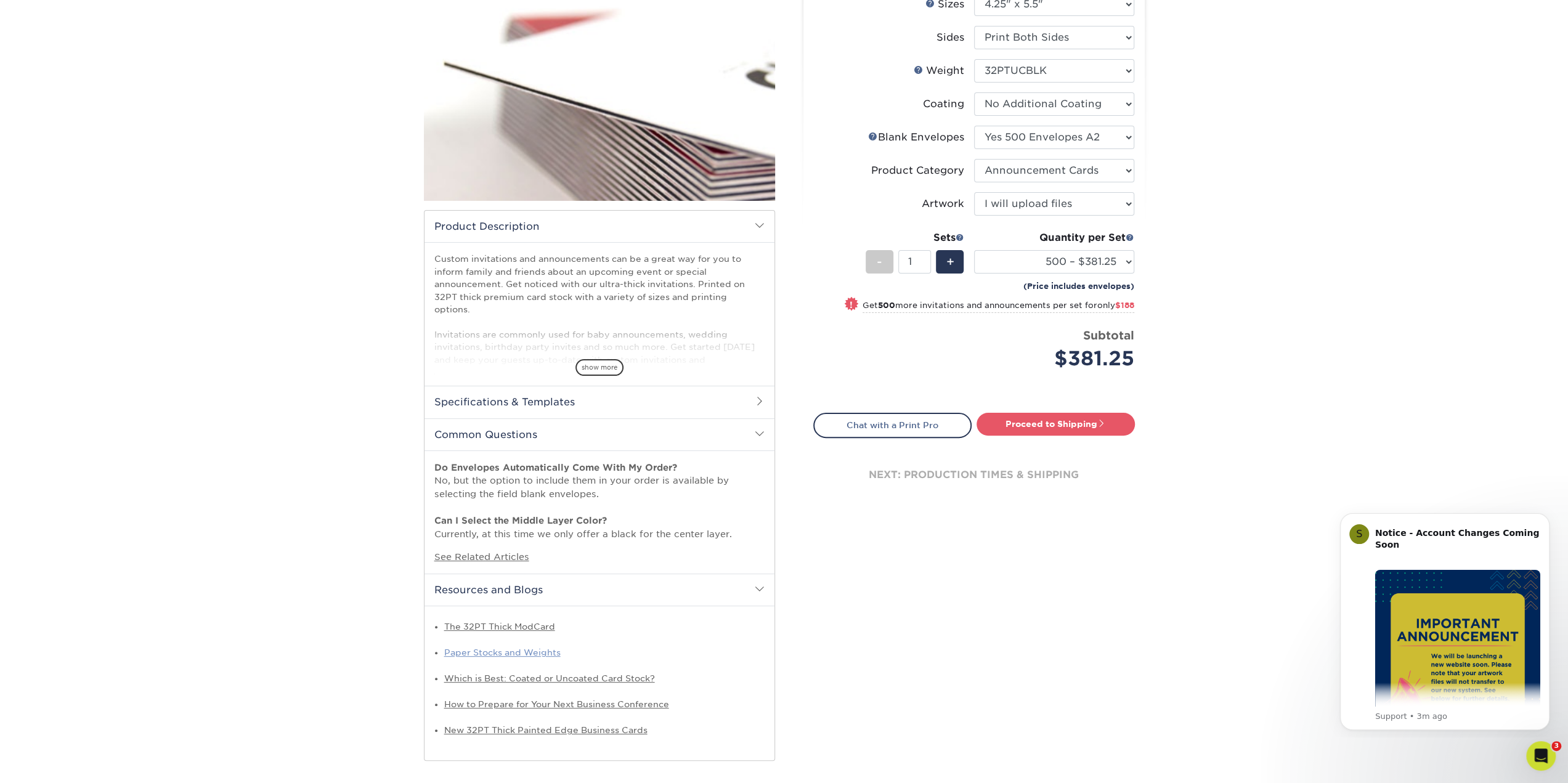
scroll to position [185, 0]
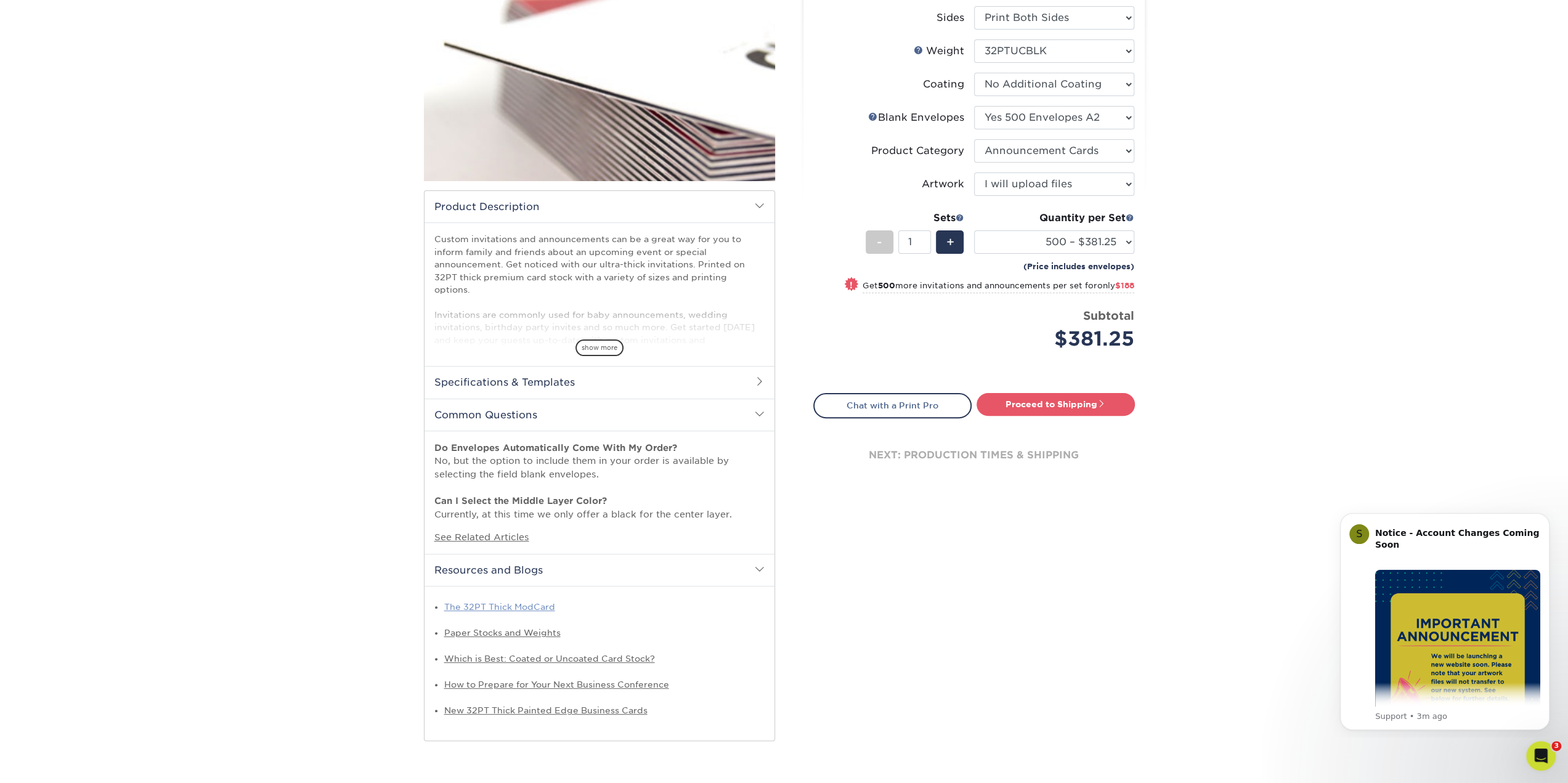
click at [510, 605] on link "The 32PT Thick ModCard" at bounding box center [500, 607] width 111 height 10
click at [1071, 407] on link "Proceed to Shipping" at bounding box center [1056, 404] width 159 height 22
type input "Set 1"
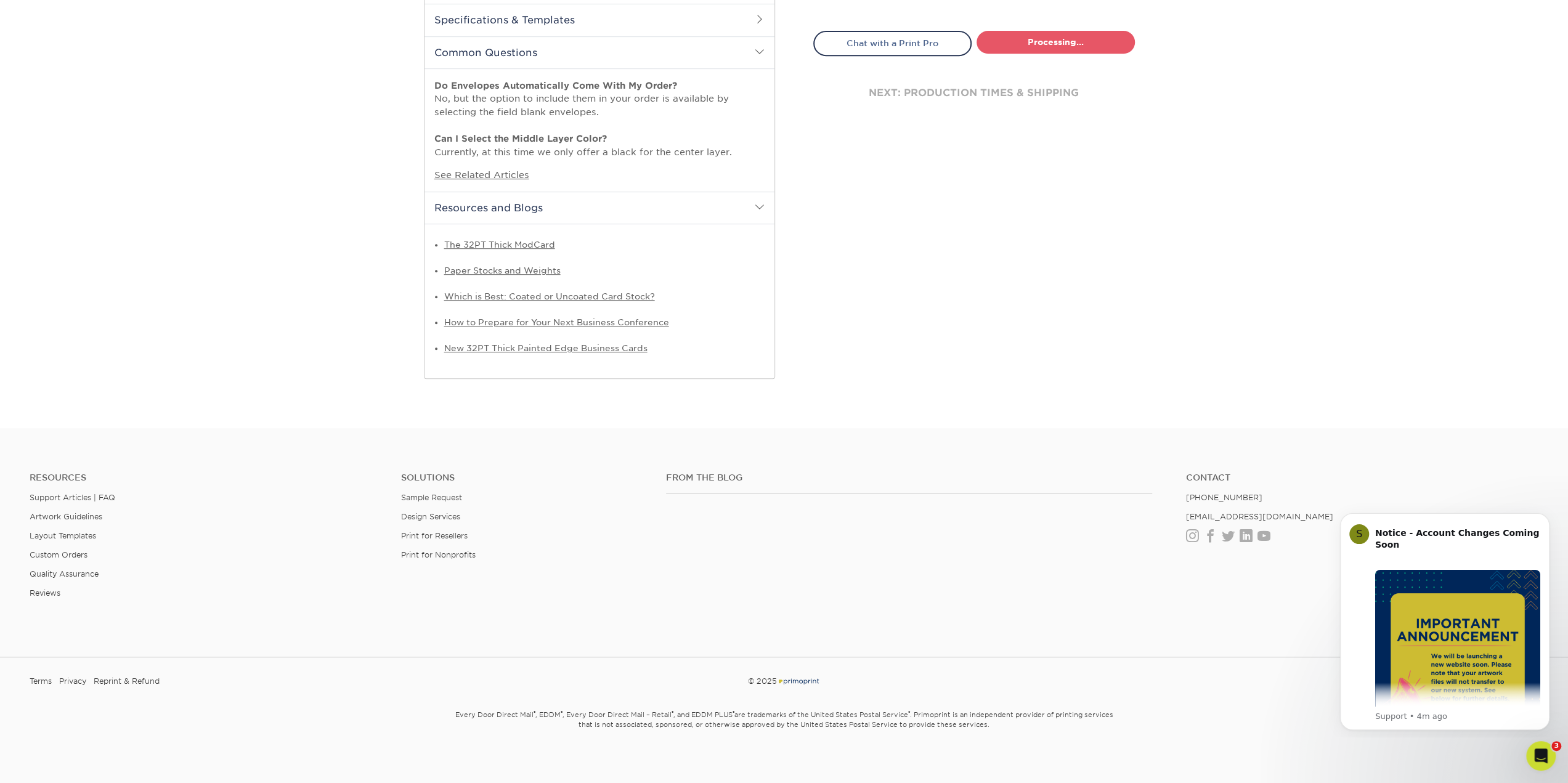
select select "5966c56d-72b8-49bf-b9f1-80ef8f34b246"
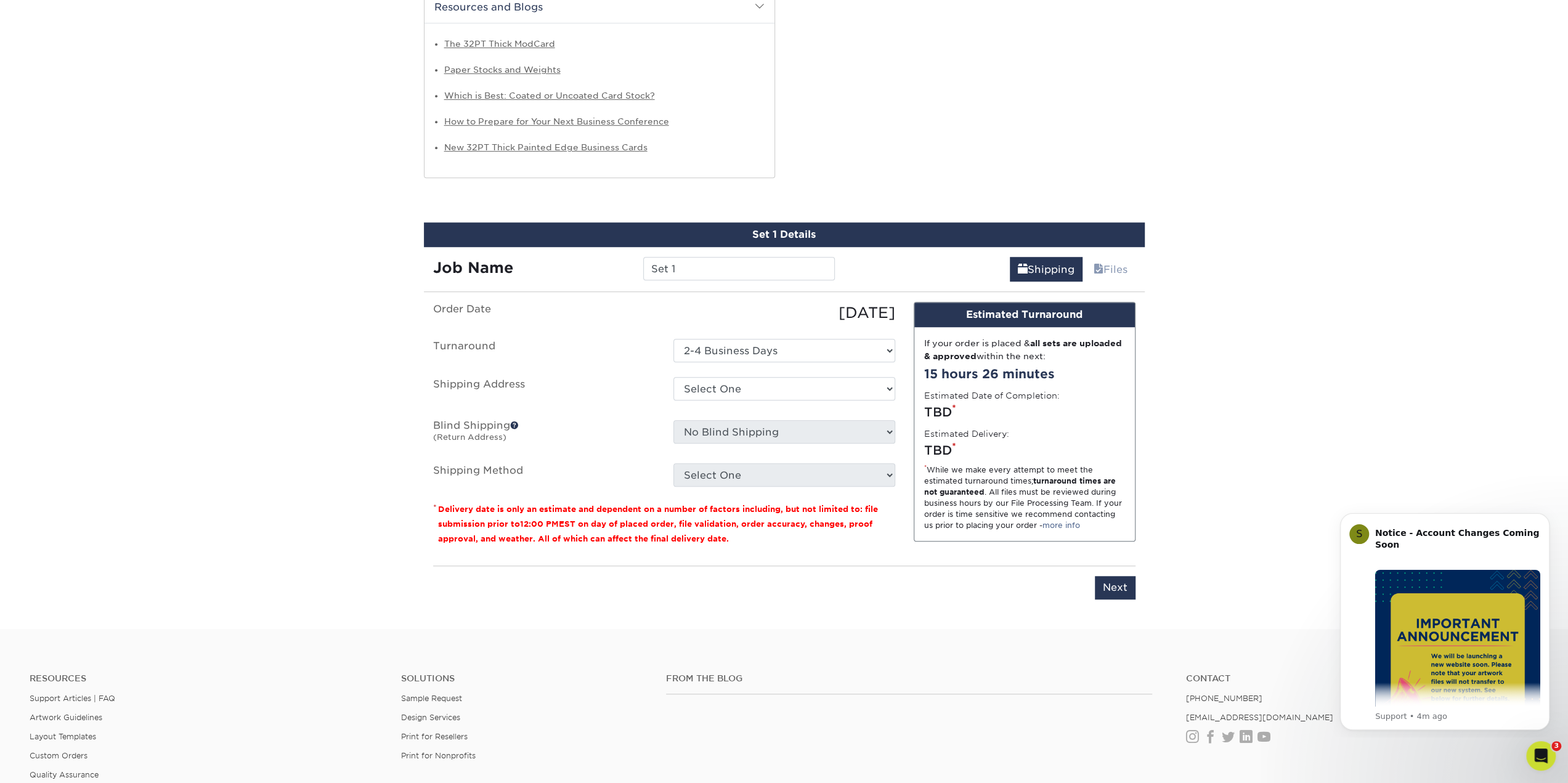
scroll to position [863, 0]
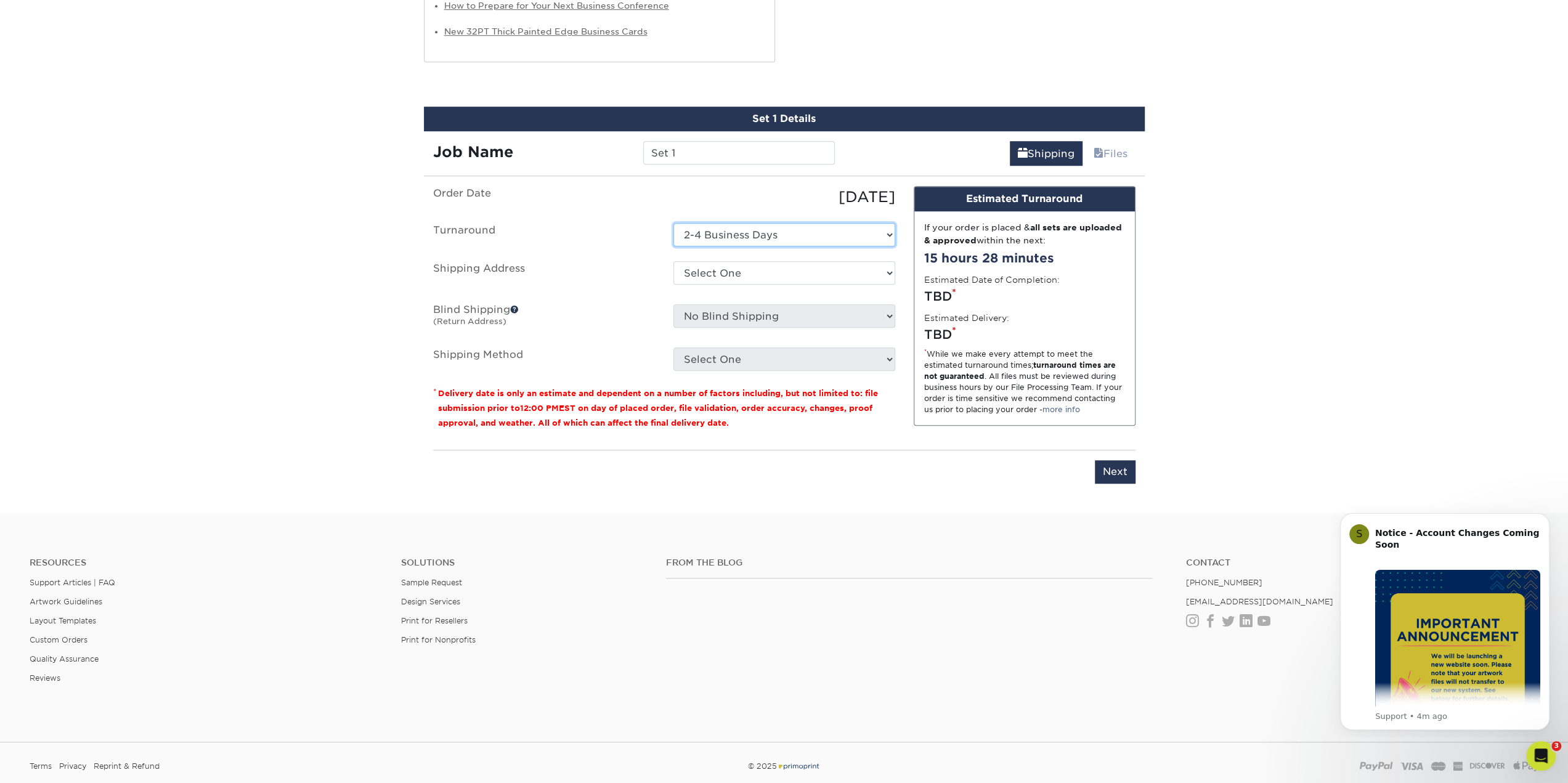
click at [740, 227] on select "Select One 2-4 Business Days" at bounding box center [784, 235] width 221 height 23
click at [747, 232] on select "Select One 2-4 Business Days" at bounding box center [784, 235] width 221 height 23
click at [750, 278] on select "Select One 11 Harbour Address + Add New Address" at bounding box center [784, 273] width 221 height 23
select select "243626"
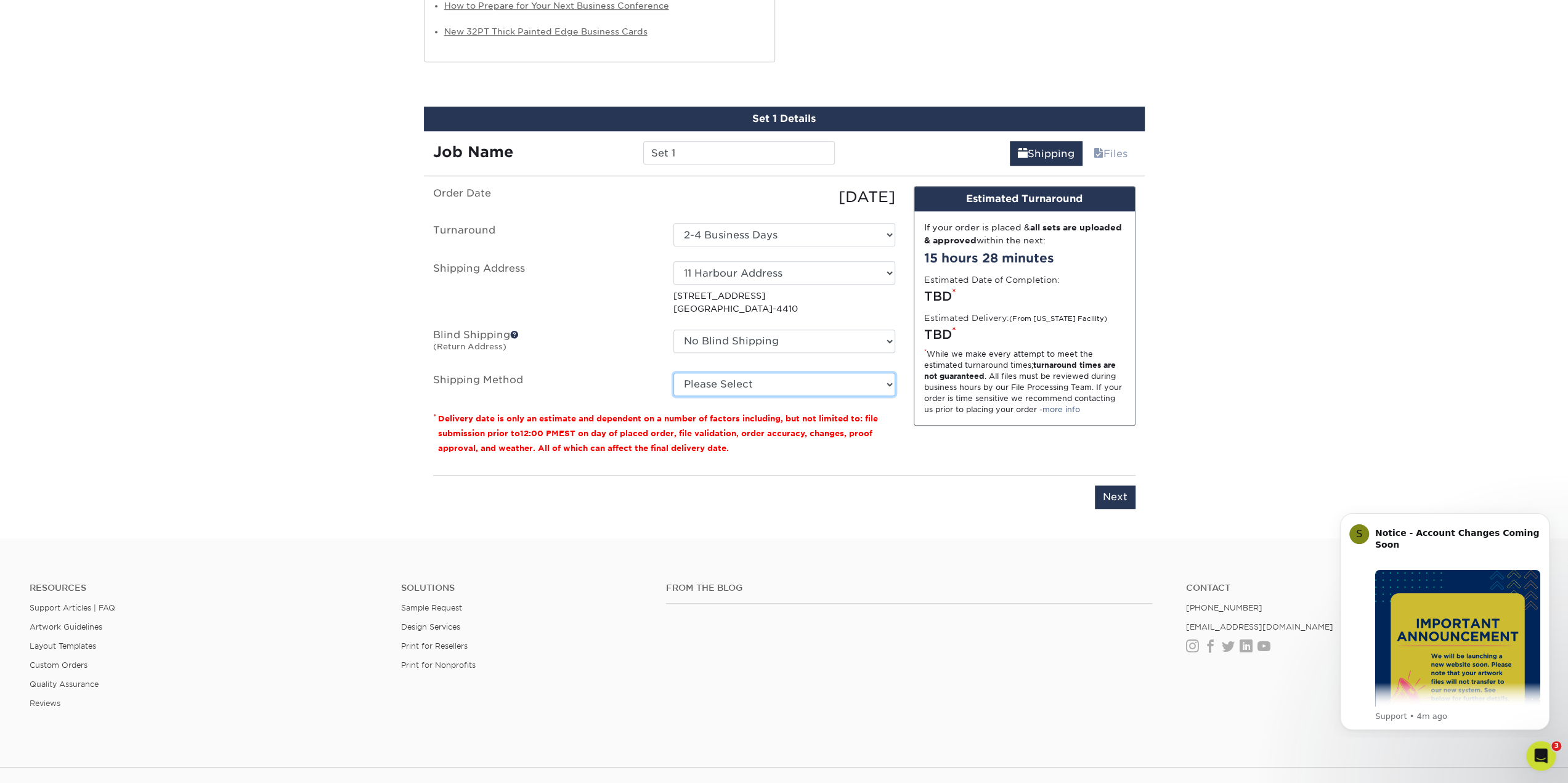
click at [786, 385] on select "Please Select Ground Shipping (+$24.17) 3 Day Shipping Service (+$39.77) 2 Day …" at bounding box center [784, 384] width 221 height 23
click at [673, 373] on select "Please Select Ground Shipping (+$24.17) 3 Day Shipping Service (+$39.77) 2 Day …" at bounding box center [784, 384] width 221 height 23
click at [845, 376] on select "Please Select Ground Shipping (+$24.17) 3 Day Shipping Service (+$39.77) 2 Day …" at bounding box center [784, 384] width 221 height 23
click at [673, 373] on select "Please Select Ground Shipping (+$24.17) 3 Day Shipping Service (+$39.77) 2 Day …" at bounding box center [784, 384] width 221 height 23
click at [827, 384] on select "Please Select Ground Shipping (+$24.17) 3 Day Shipping Service (+$39.77) 2 Day …" at bounding box center [784, 384] width 221 height 23
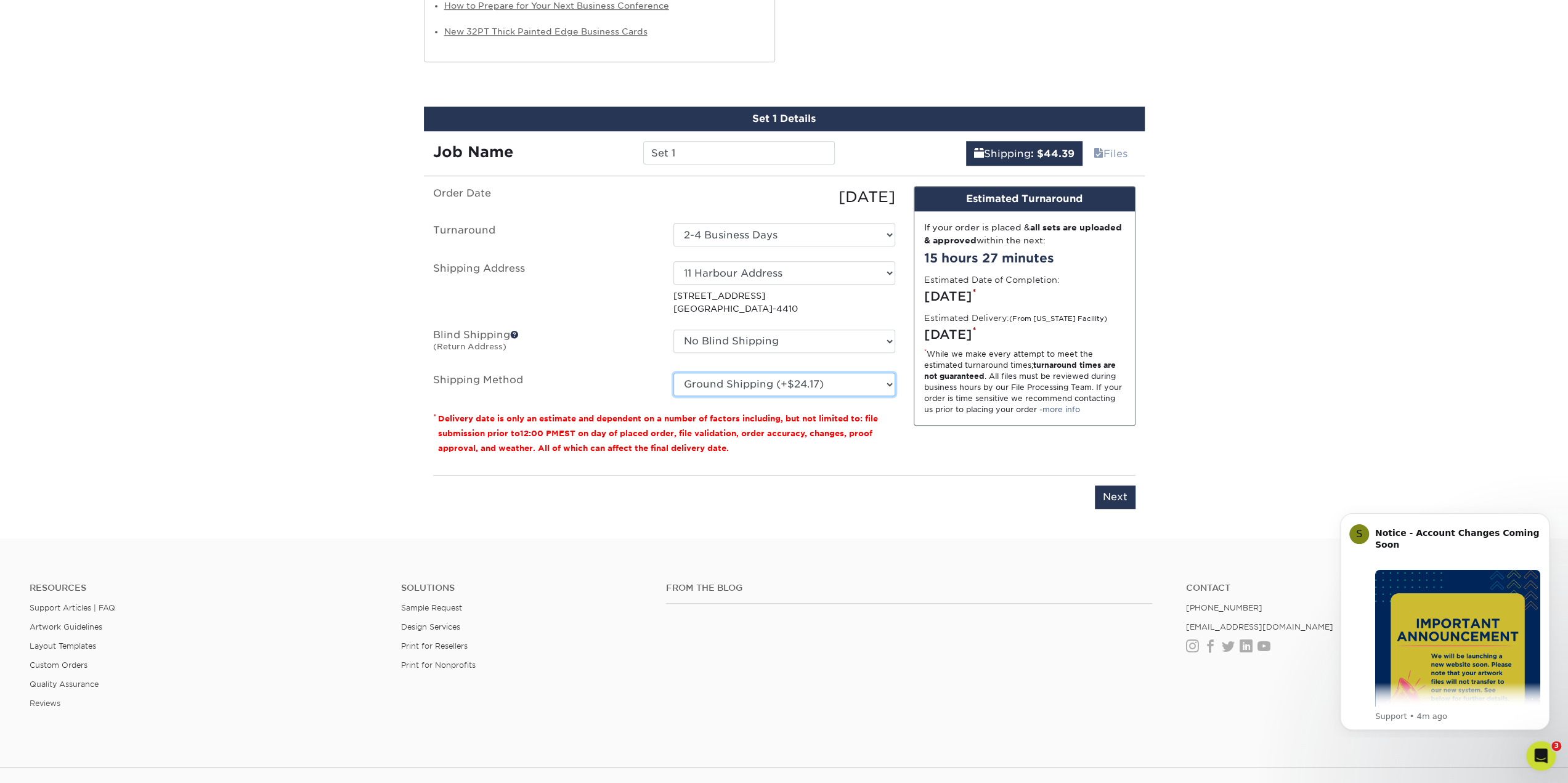
click at [673, 373] on select "Please Select Ground Shipping (+$24.17) 3 Day Shipping Service (+$39.77) 2 Day …" at bounding box center [784, 384] width 221 height 23
click at [823, 379] on select "Please Select Ground Shipping (+$24.17) 3 Day Shipping Service (+$39.77) 2 Day …" at bounding box center [784, 384] width 221 height 23
select select "01"
click at [673, 373] on select "Please Select Ground Shipping (+$24.17) 3 Day Shipping Service (+$39.77) 2 Day …" at bounding box center [784, 384] width 221 height 23
drag, startPoint x: 954, startPoint y: 348, endPoint x: 985, endPoint y: 401, distance: 61.4
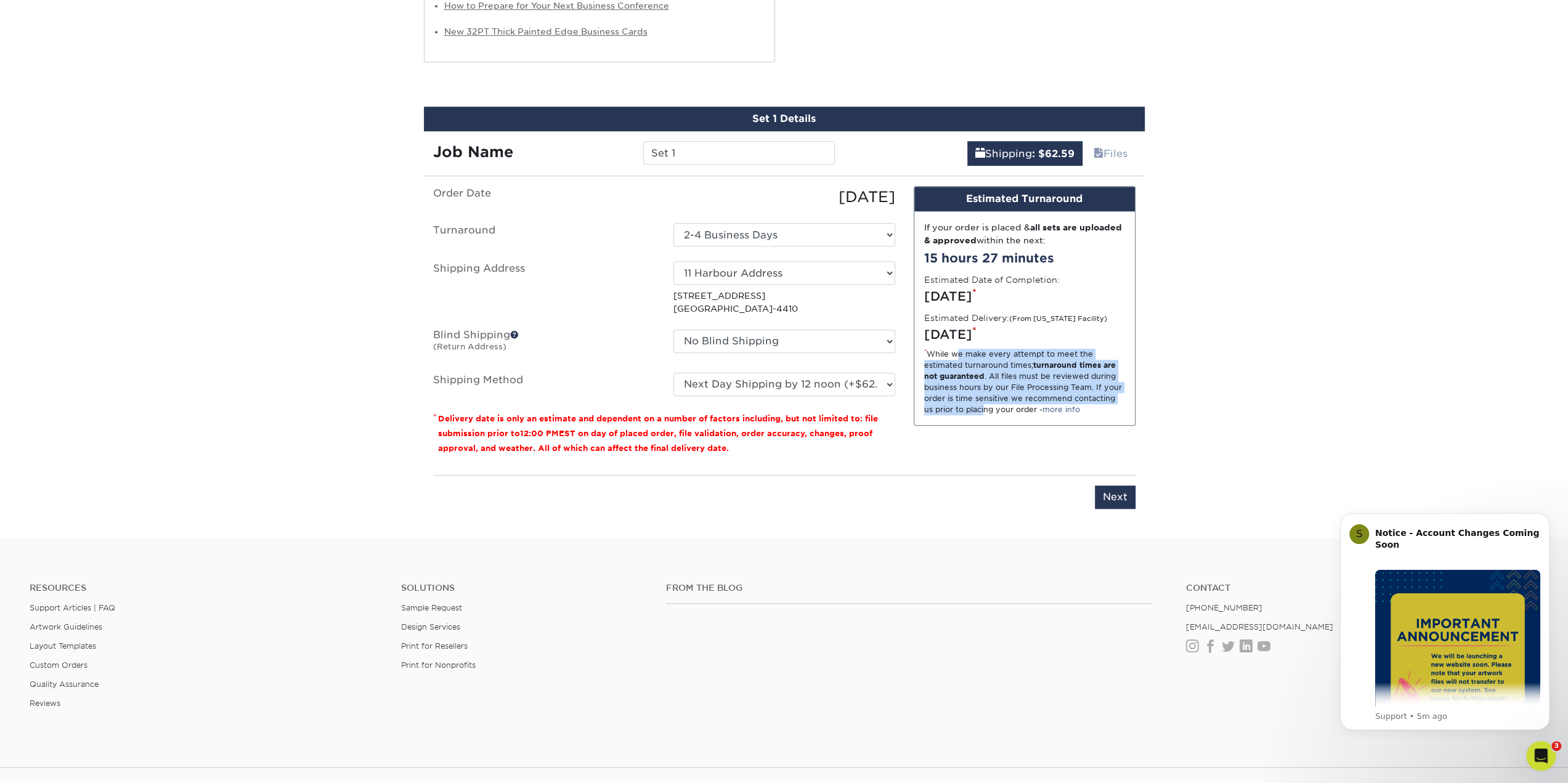
click at [985, 401] on div "* While we make every attempt to meet the estimated turnaround times; turnaroun…" at bounding box center [1024, 382] width 201 height 67
drag, startPoint x: 1119, startPoint y: 484, endPoint x: 520, endPoint y: 173, distance: 674.9
click at [520, 173] on div "Set 1 Details Job Name Set 1 Shipping : $62.59 Files You've choosen mailing ser…" at bounding box center [784, 315] width 720 height 417
click at [670, 149] on input "Set 1" at bounding box center [739, 153] width 192 height 23
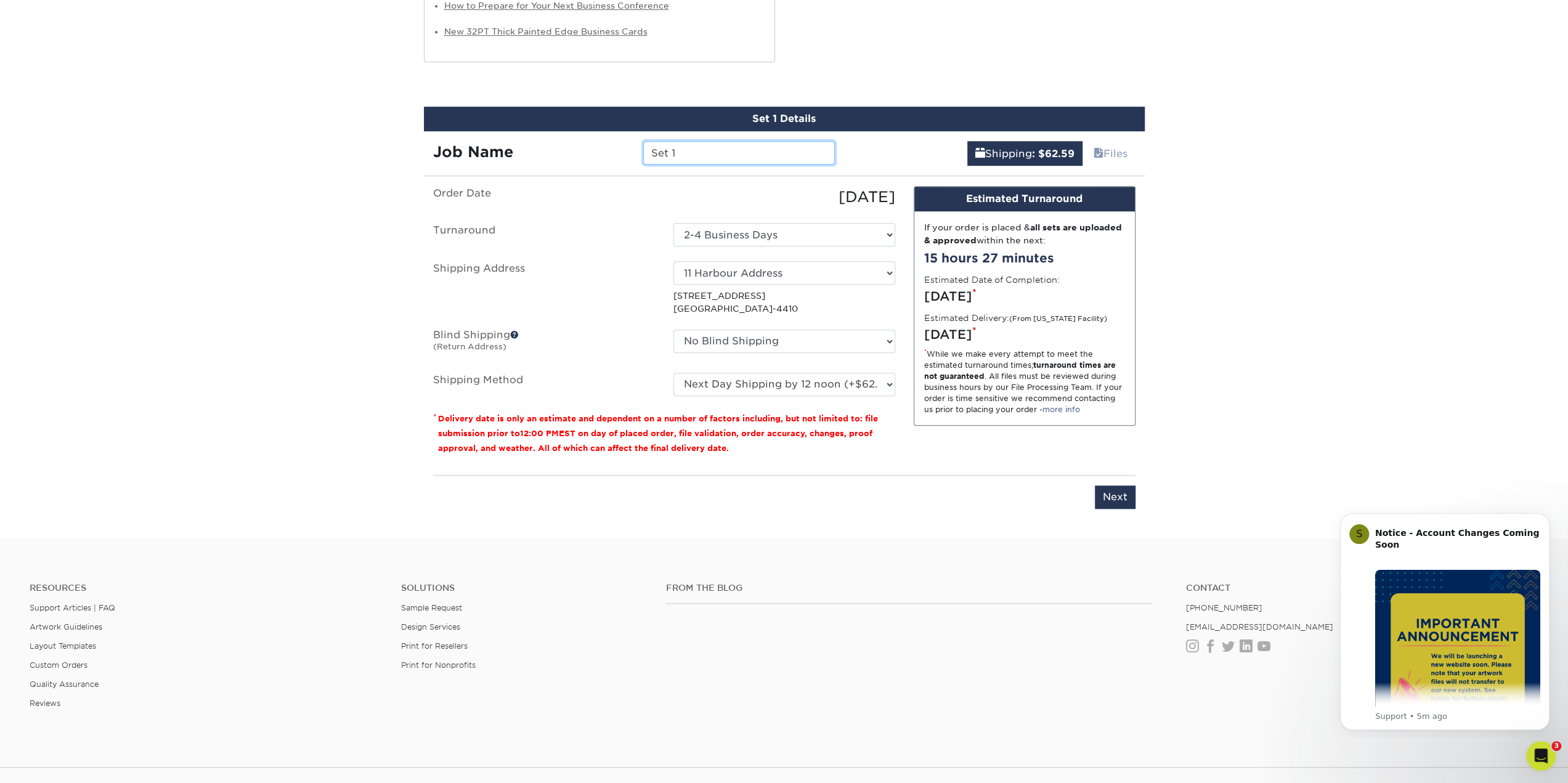
click at [670, 149] on input "Set 1" at bounding box center [739, 153] width 192 height 23
type input "Memorial Card"
click at [1133, 498] on input "Next" at bounding box center [1114, 497] width 40 height 23
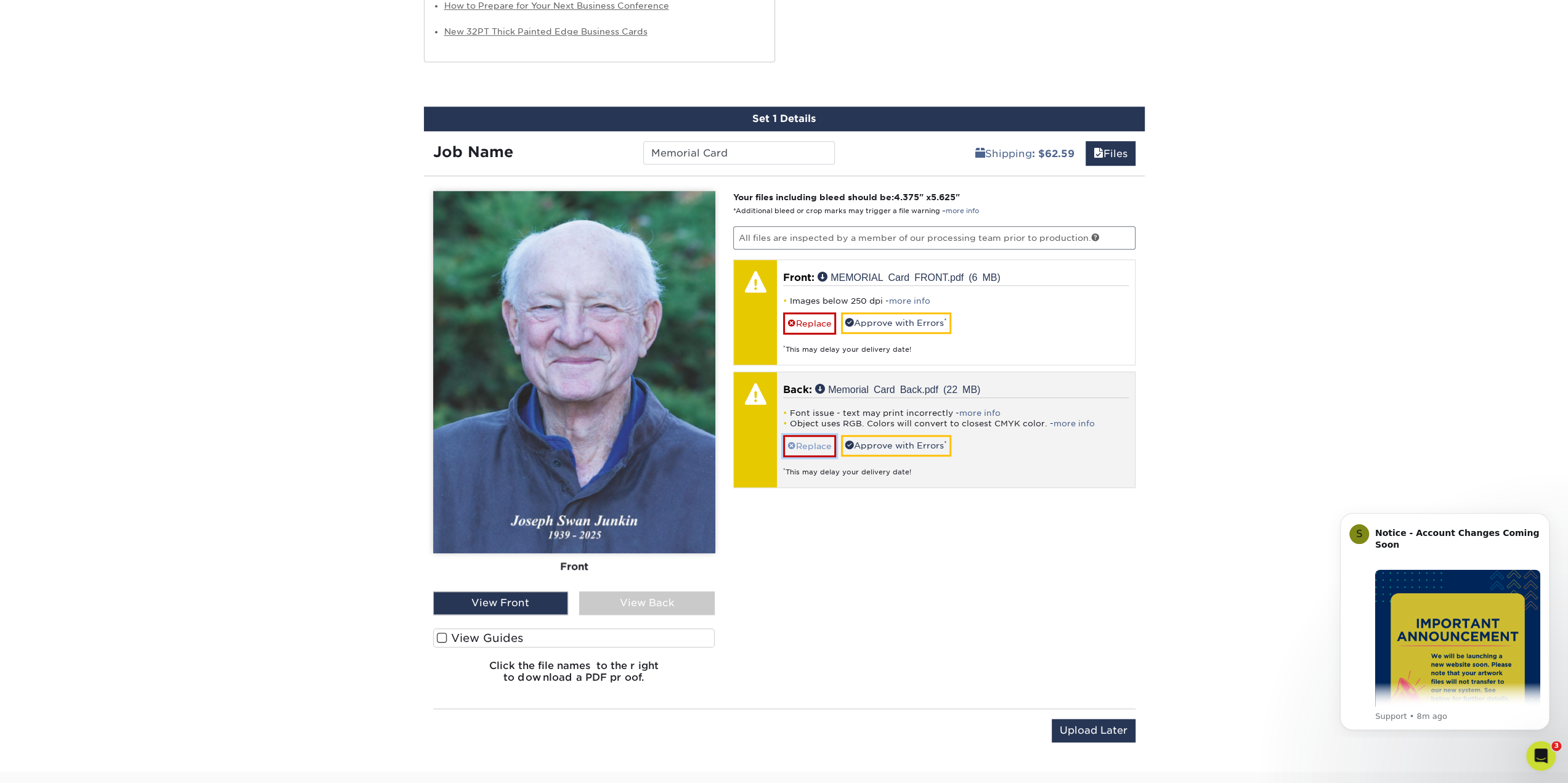
click at [803, 437] on link "Replace" at bounding box center [810, 445] width 53 height 21
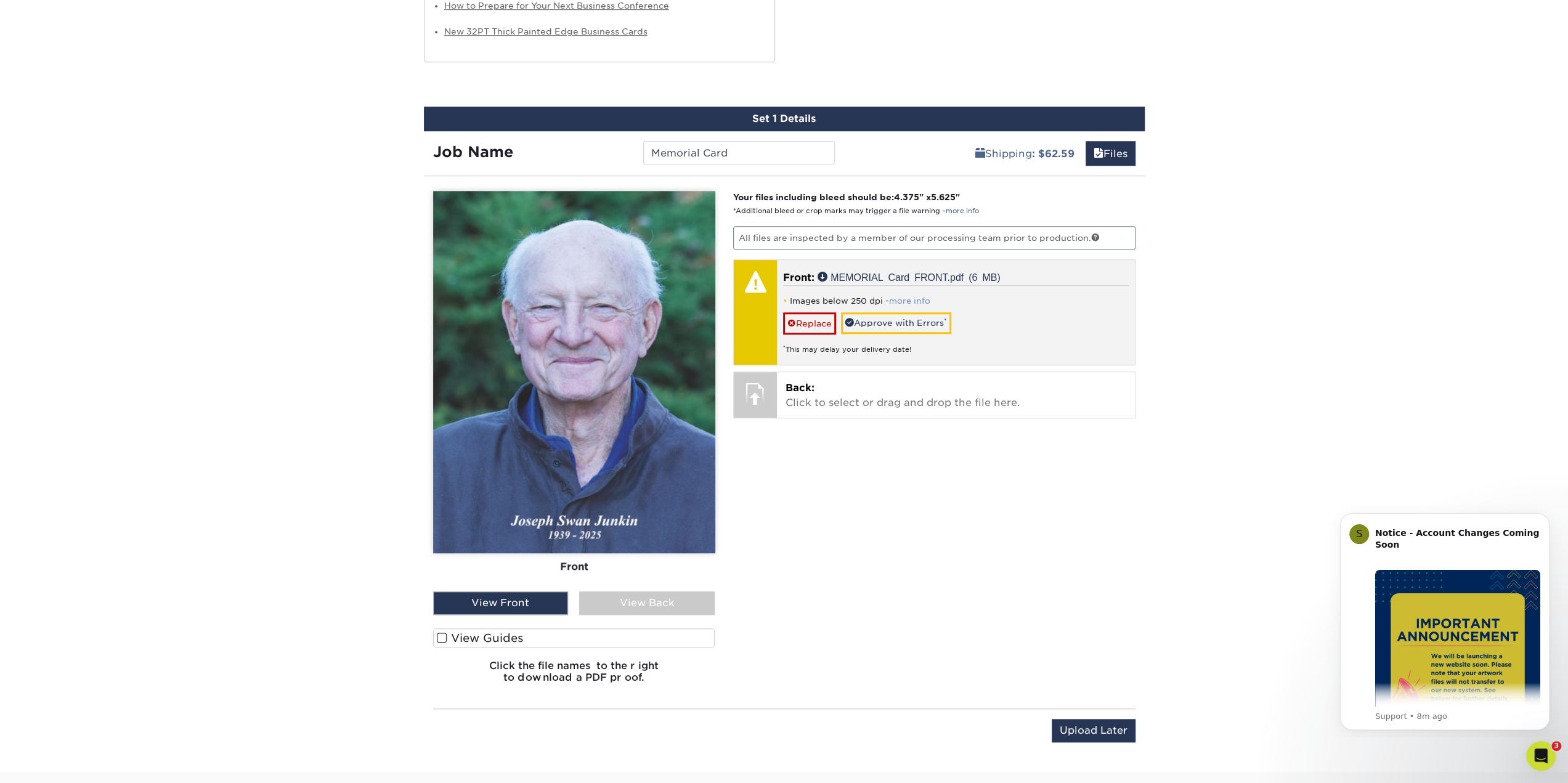
click at [900, 297] on link "more info" at bounding box center [910, 301] width 41 height 9
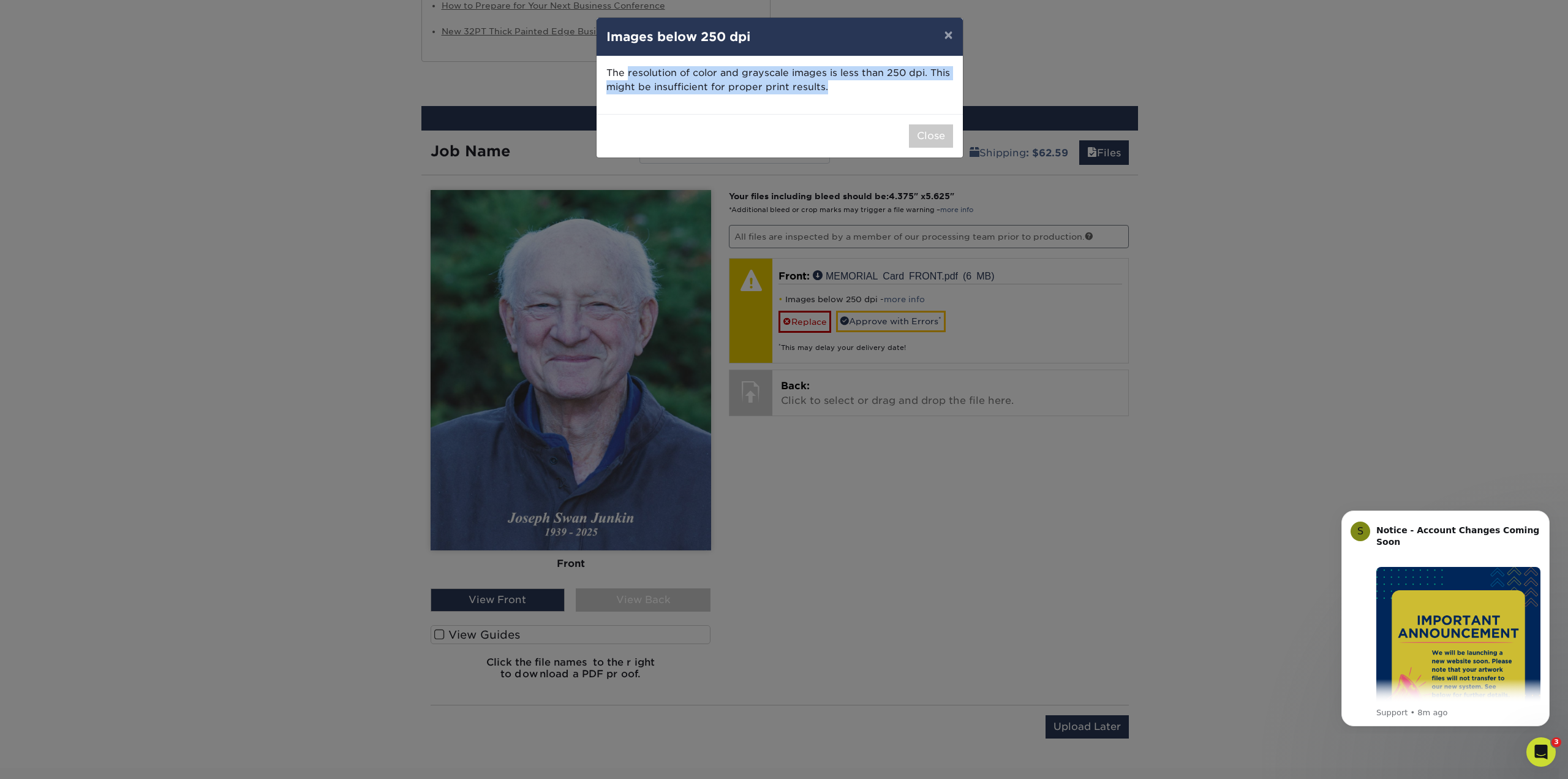
drag, startPoint x: 627, startPoint y: 68, endPoint x: 852, endPoint y: 111, distance: 229.1
click at [852, 111] on div "The resolution of color and grayscale images is less than 250 dpi. This might b…" at bounding box center [779, 85] width 366 height 58
click at [929, 139] on button "Close" at bounding box center [931, 136] width 44 height 23
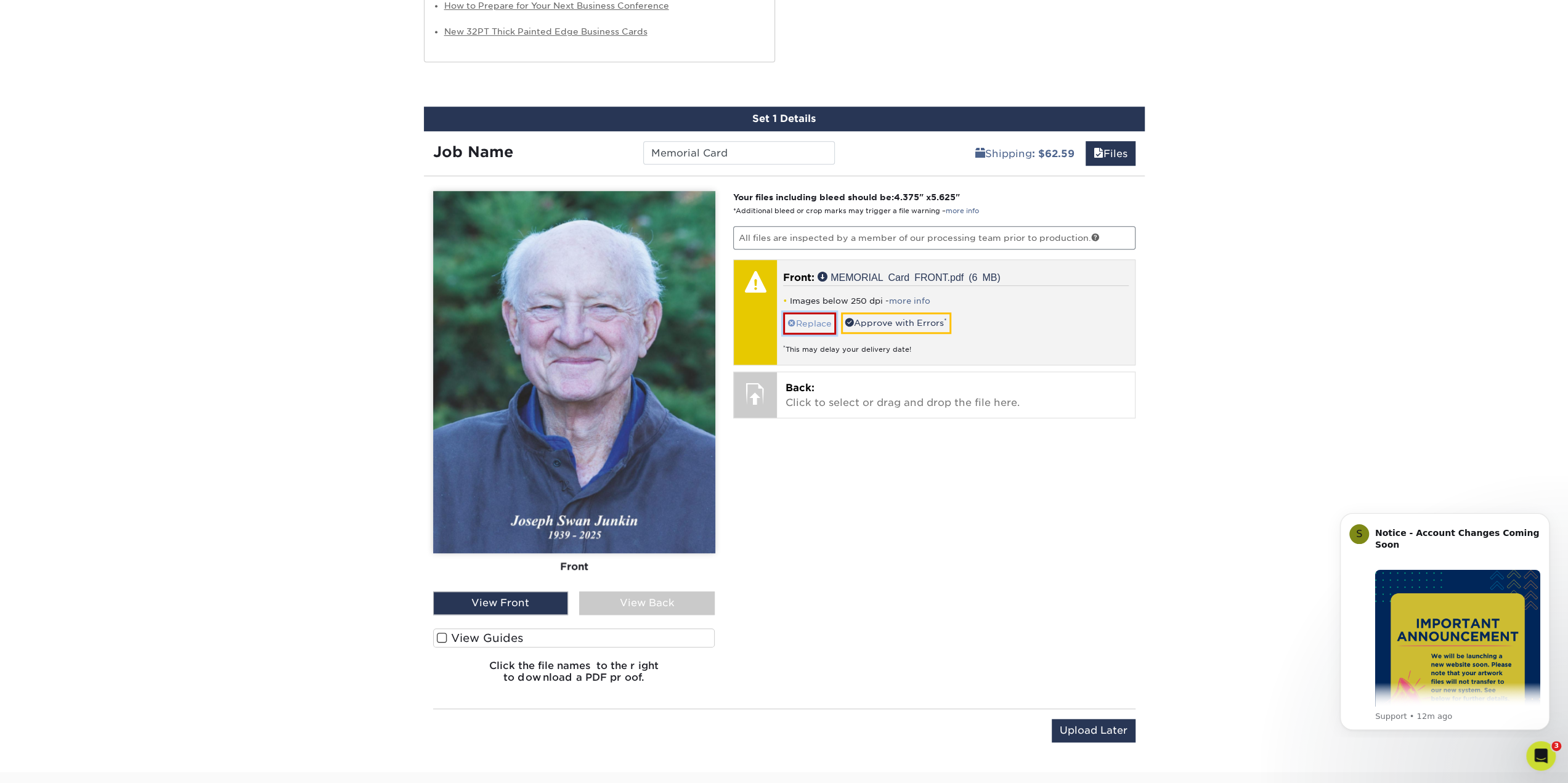
click at [807, 321] on link "Replace" at bounding box center [810, 323] width 53 height 21
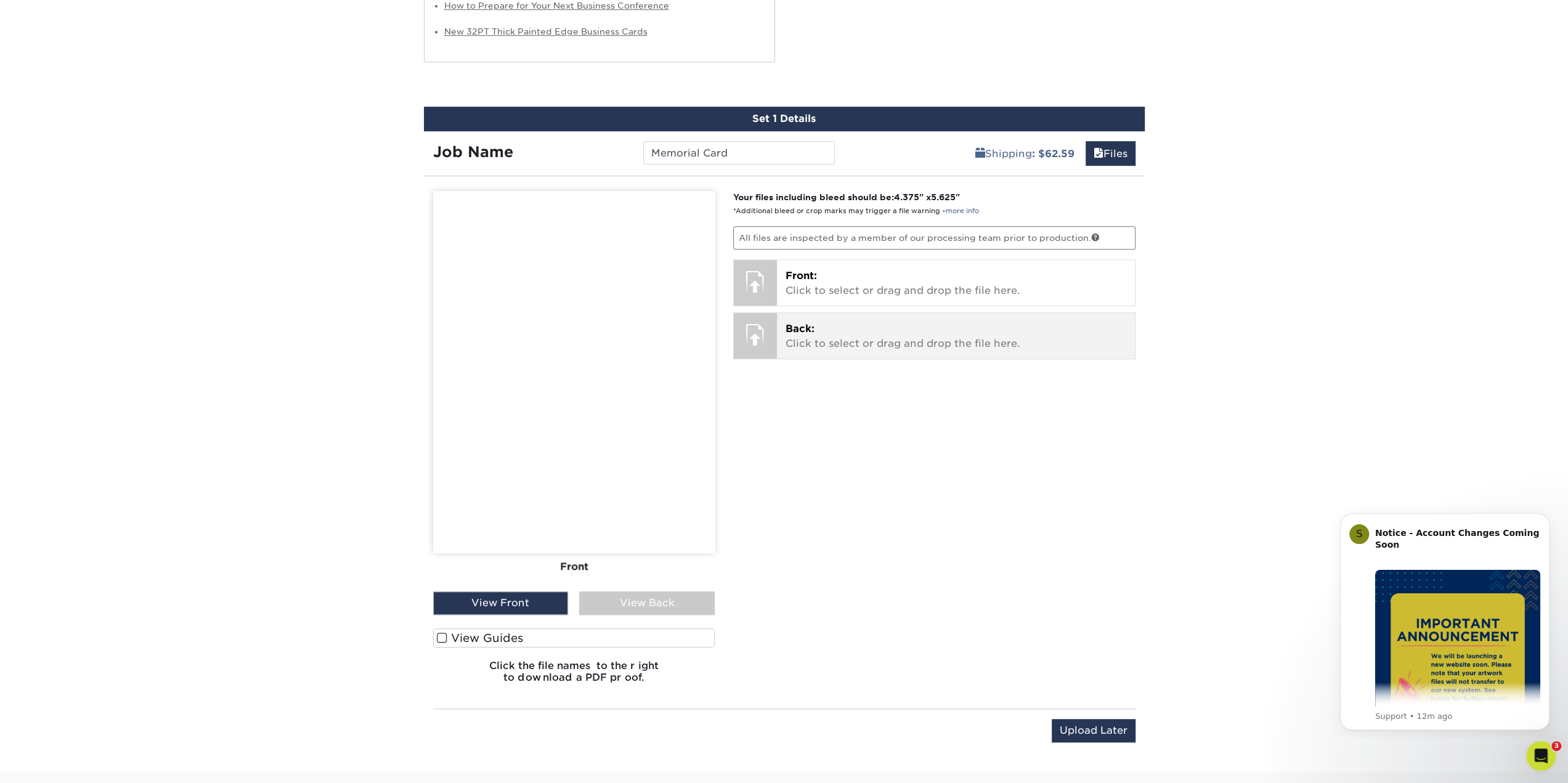
click at [797, 335] on p "Back: Click to select or drag and drop the file here." at bounding box center [956, 336] width 340 height 30
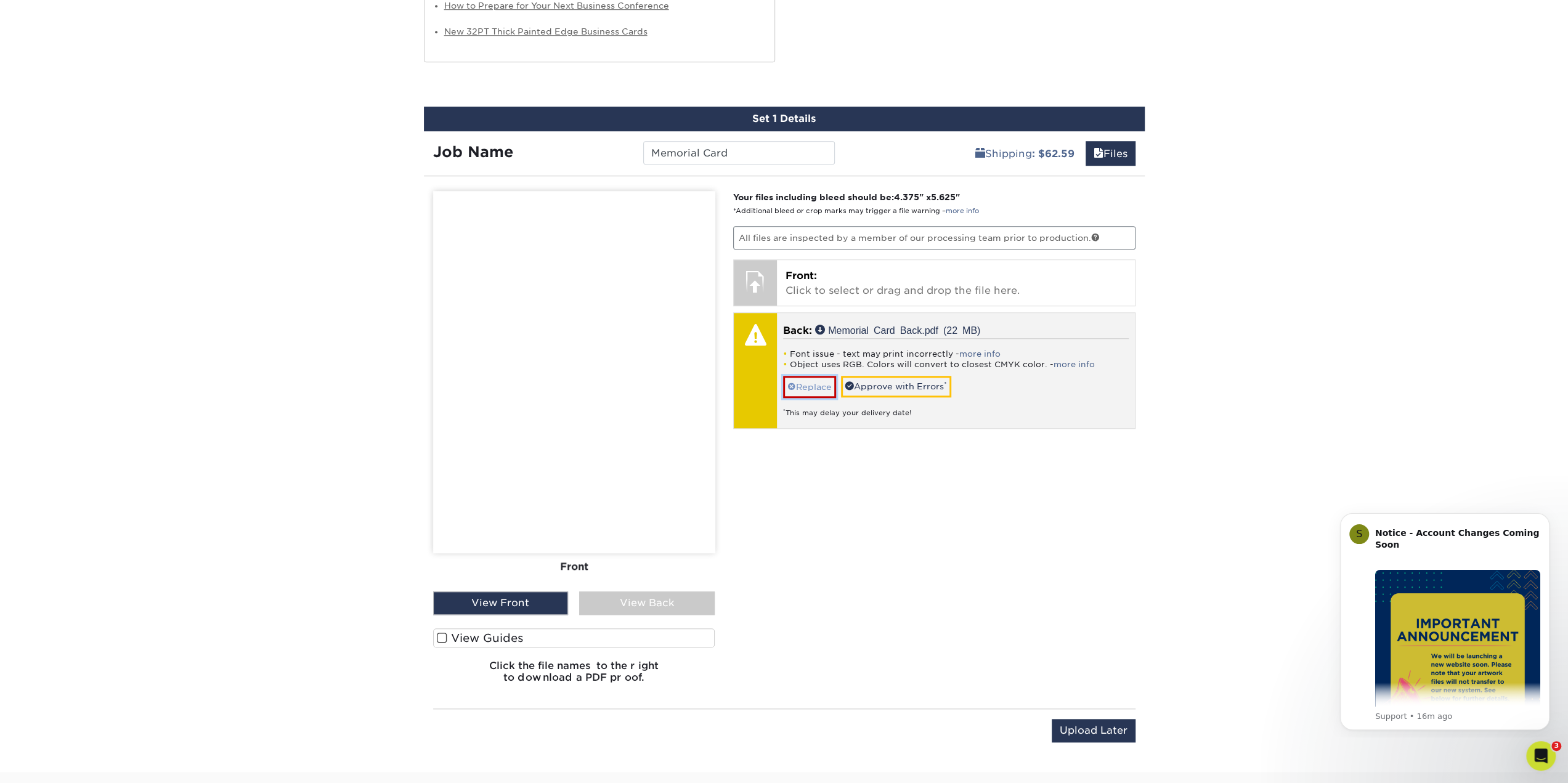
click at [801, 377] on link "Replace" at bounding box center [810, 387] width 53 height 21
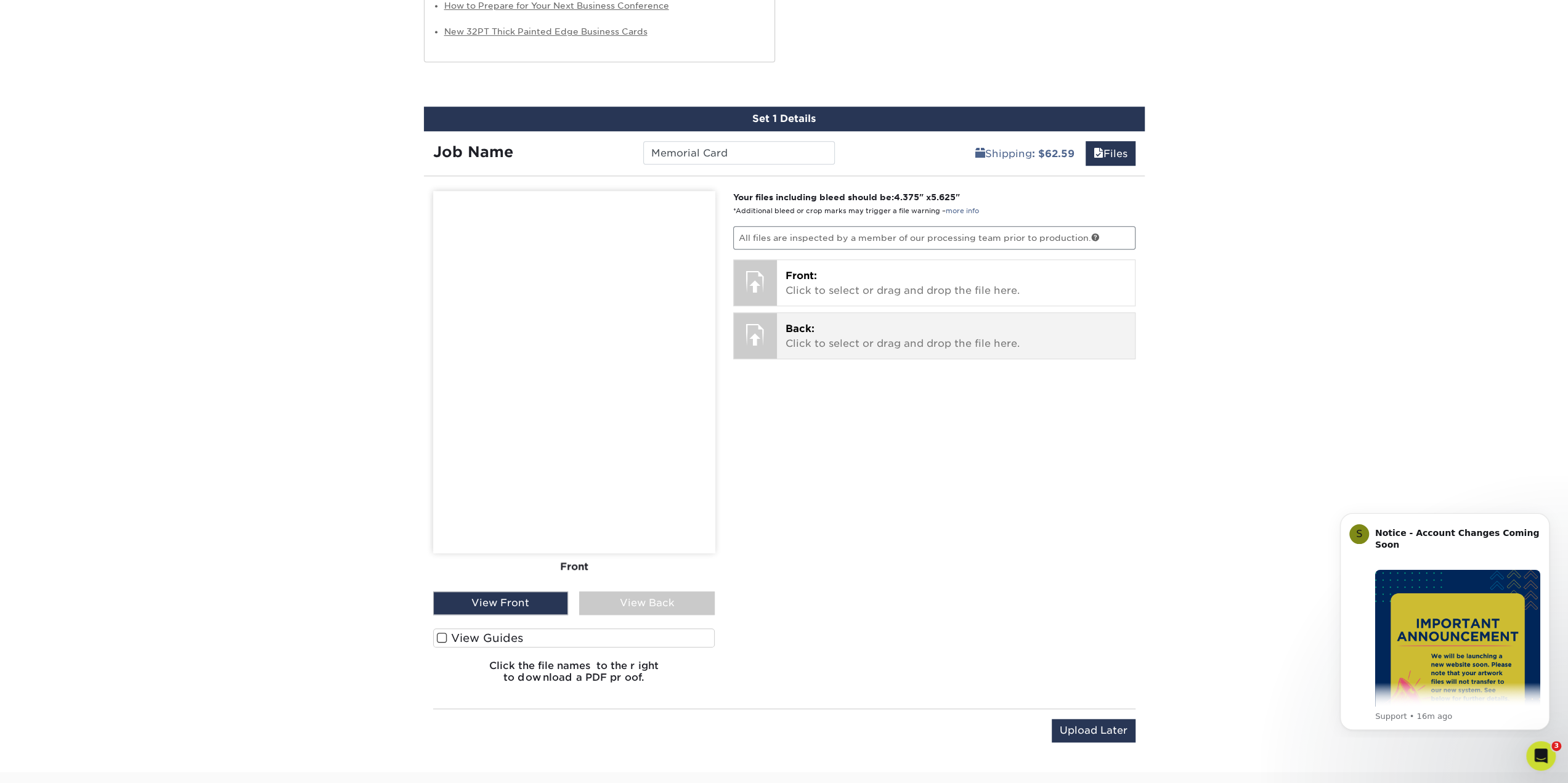
click at [810, 325] on span "Back:" at bounding box center [800, 329] width 29 height 12
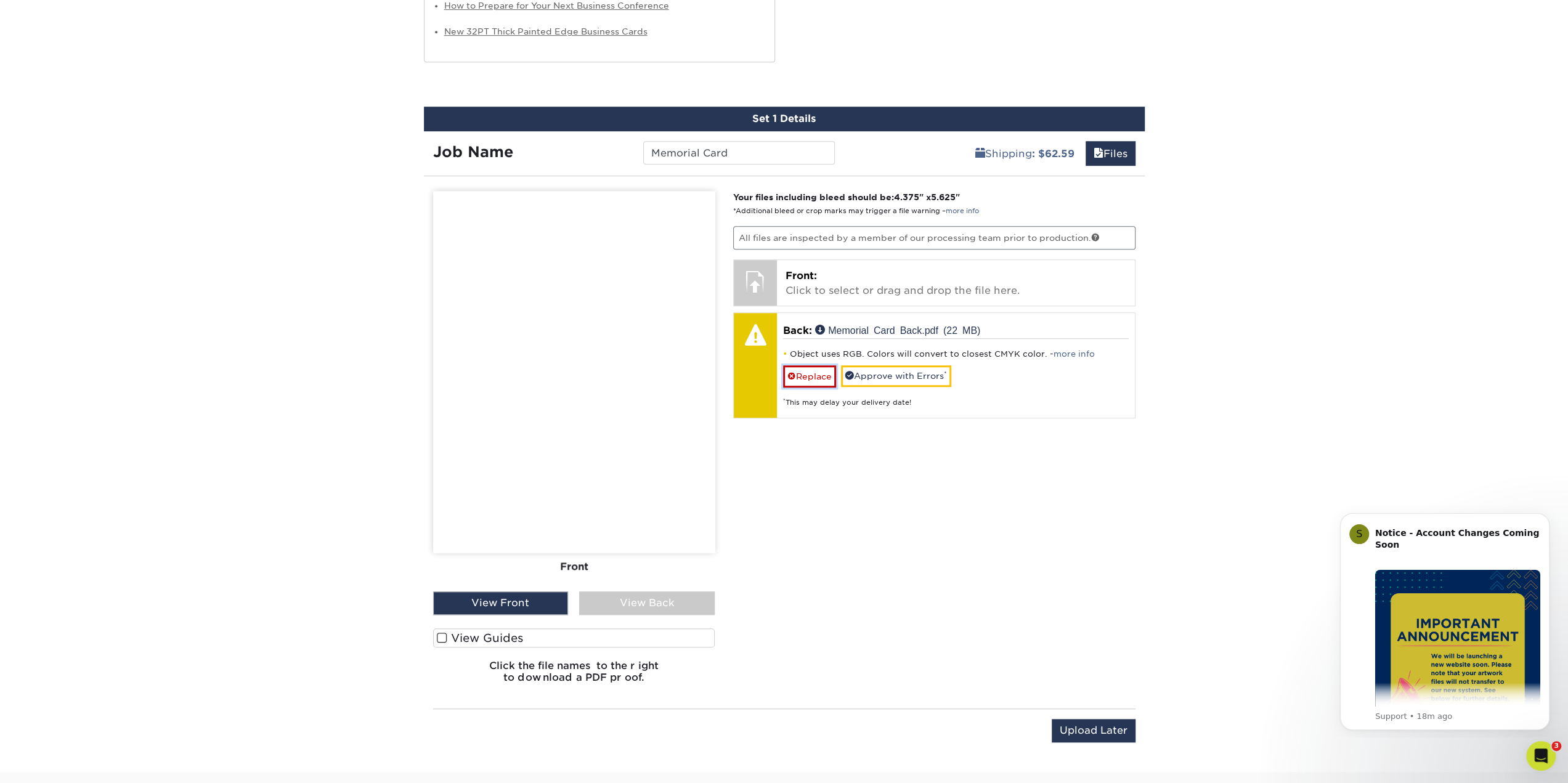
click at [812, 372] on link "Replace" at bounding box center [810, 376] width 53 height 21
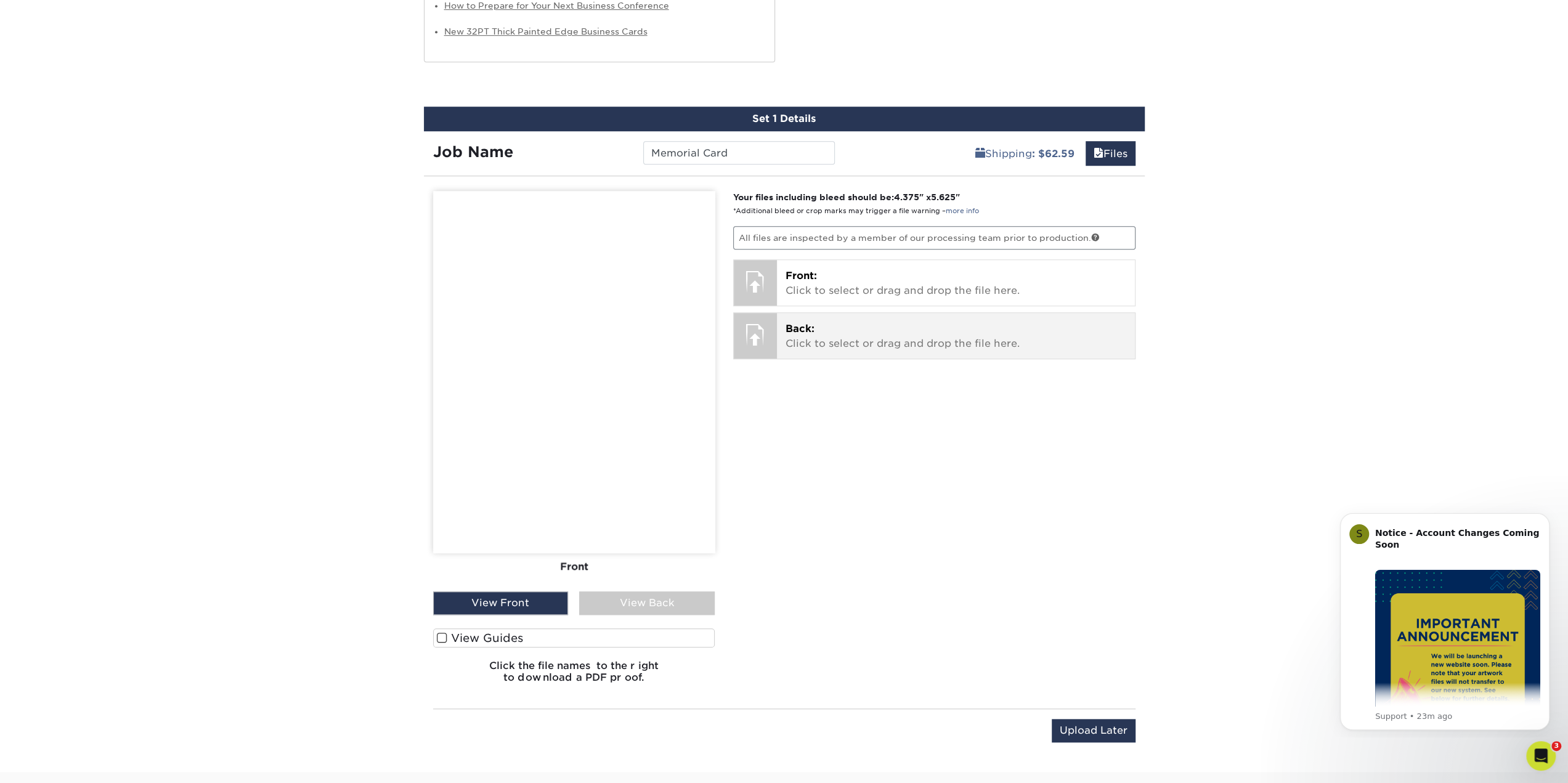
click at [802, 338] on p "Back: Click to select or drag and drop the file here." at bounding box center [956, 336] width 340 height 30
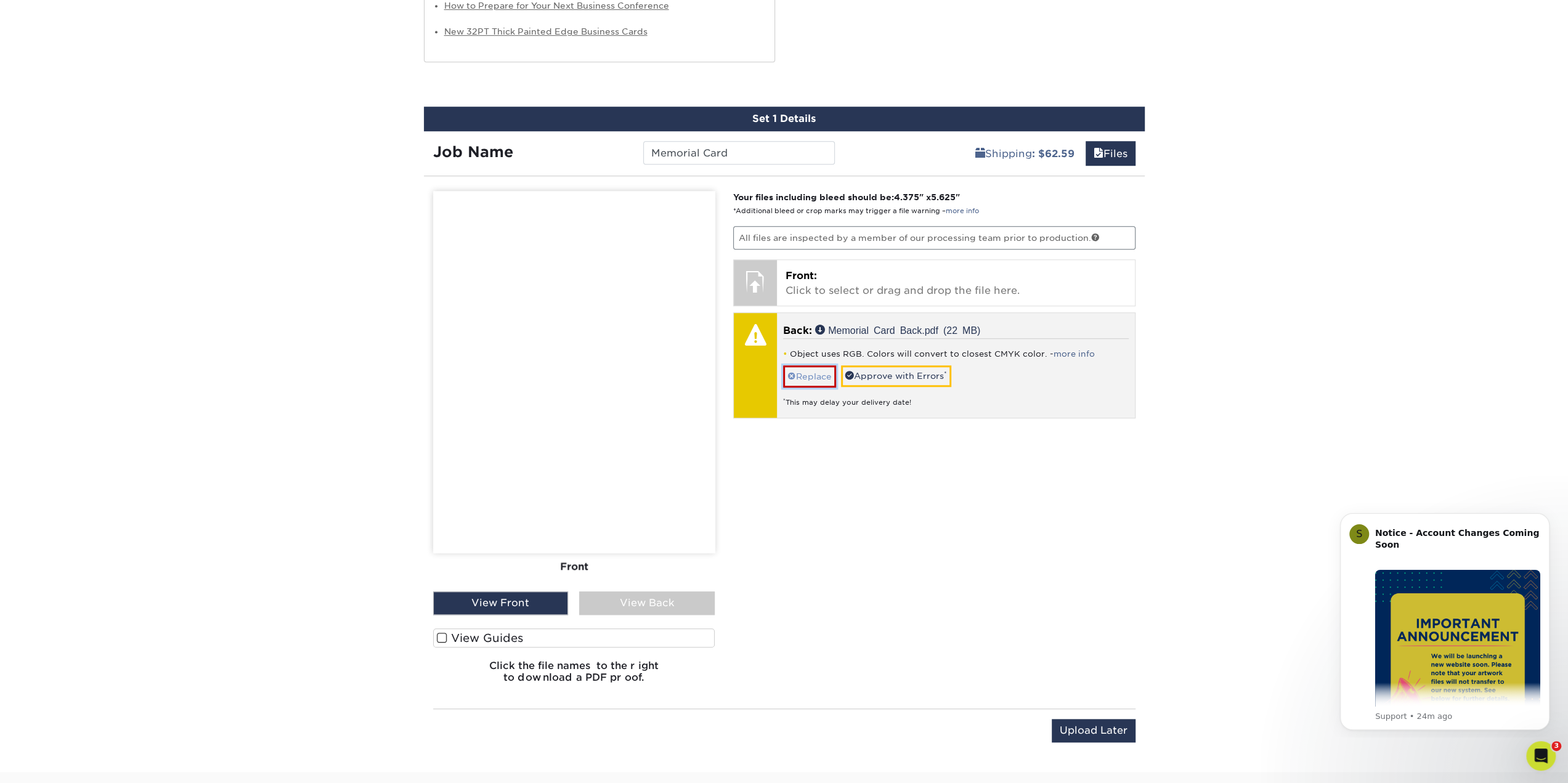
click at [801, 366] on link "Replace" at bounding box center [810, 376] width 53 height 21
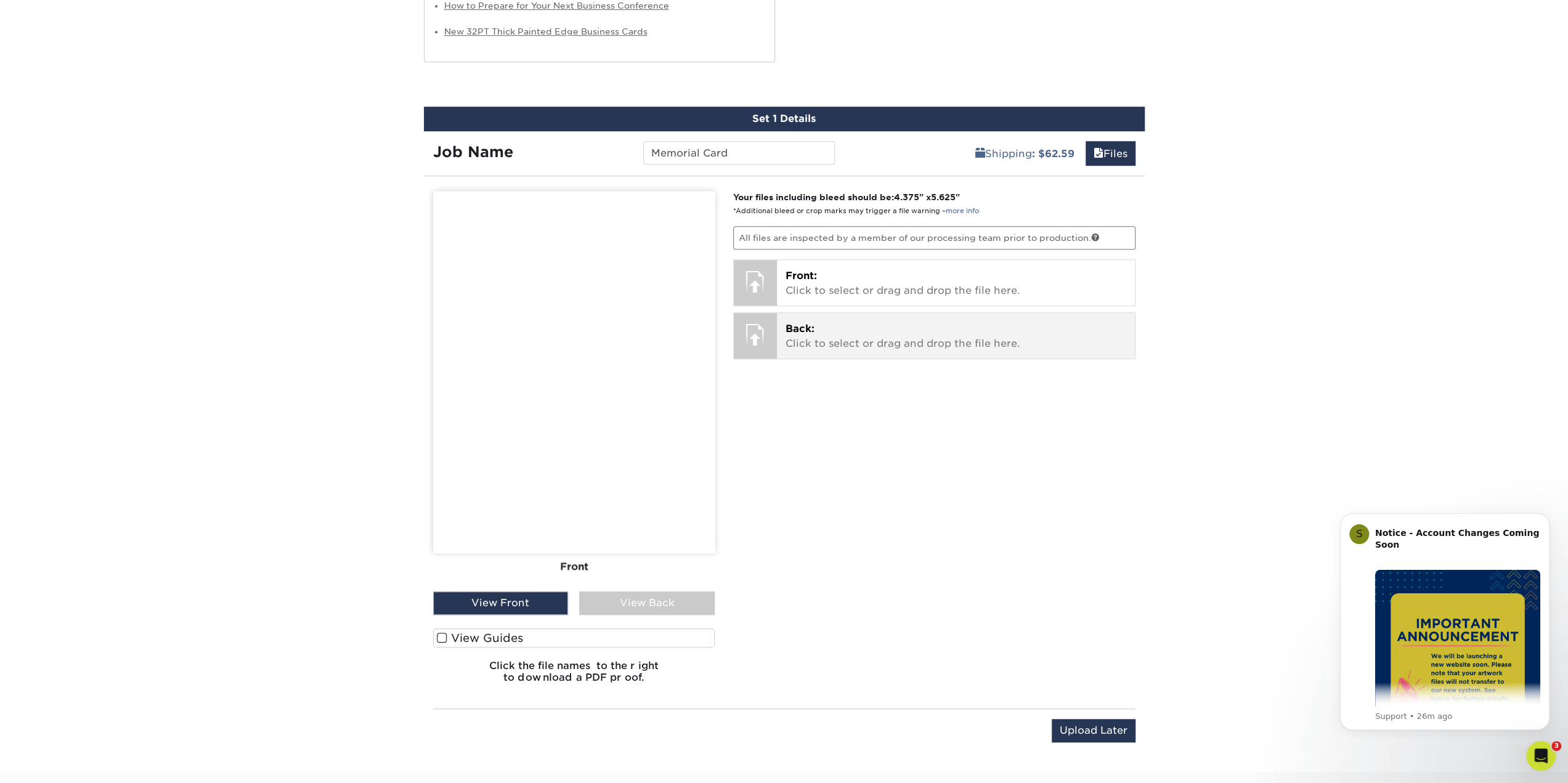
click at [776, 323] on div at bounding box center [755, 335] width 43 height 43
click at [813, 313] on div "Back: Click to select or drag and drop the file here. Choose file Memorial Card…" at bounding box center [955, 335] width 358 height 45
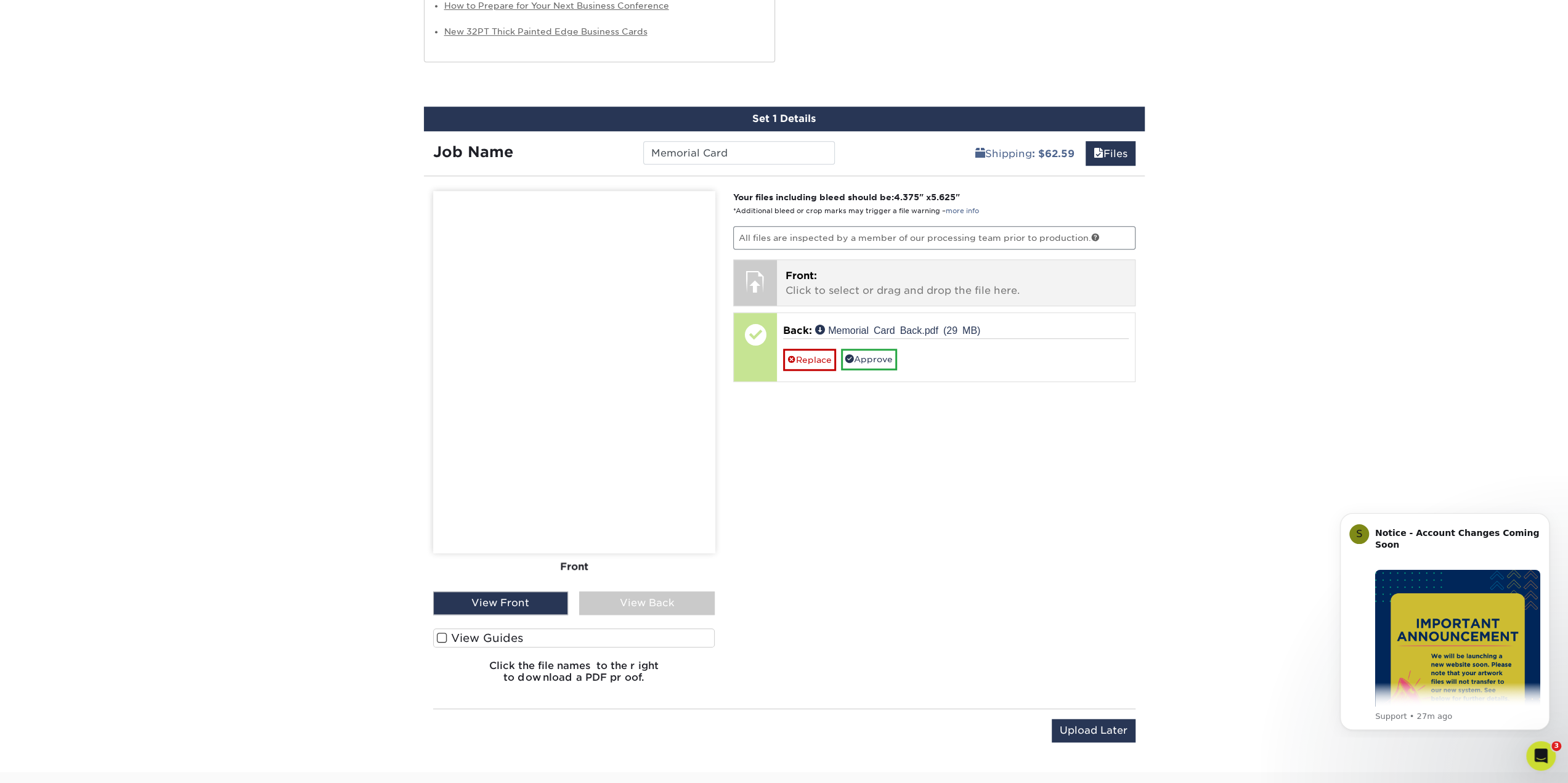
click at [788, 275] on span "Front:" at bounding box center [801, 276] width 31 height 12
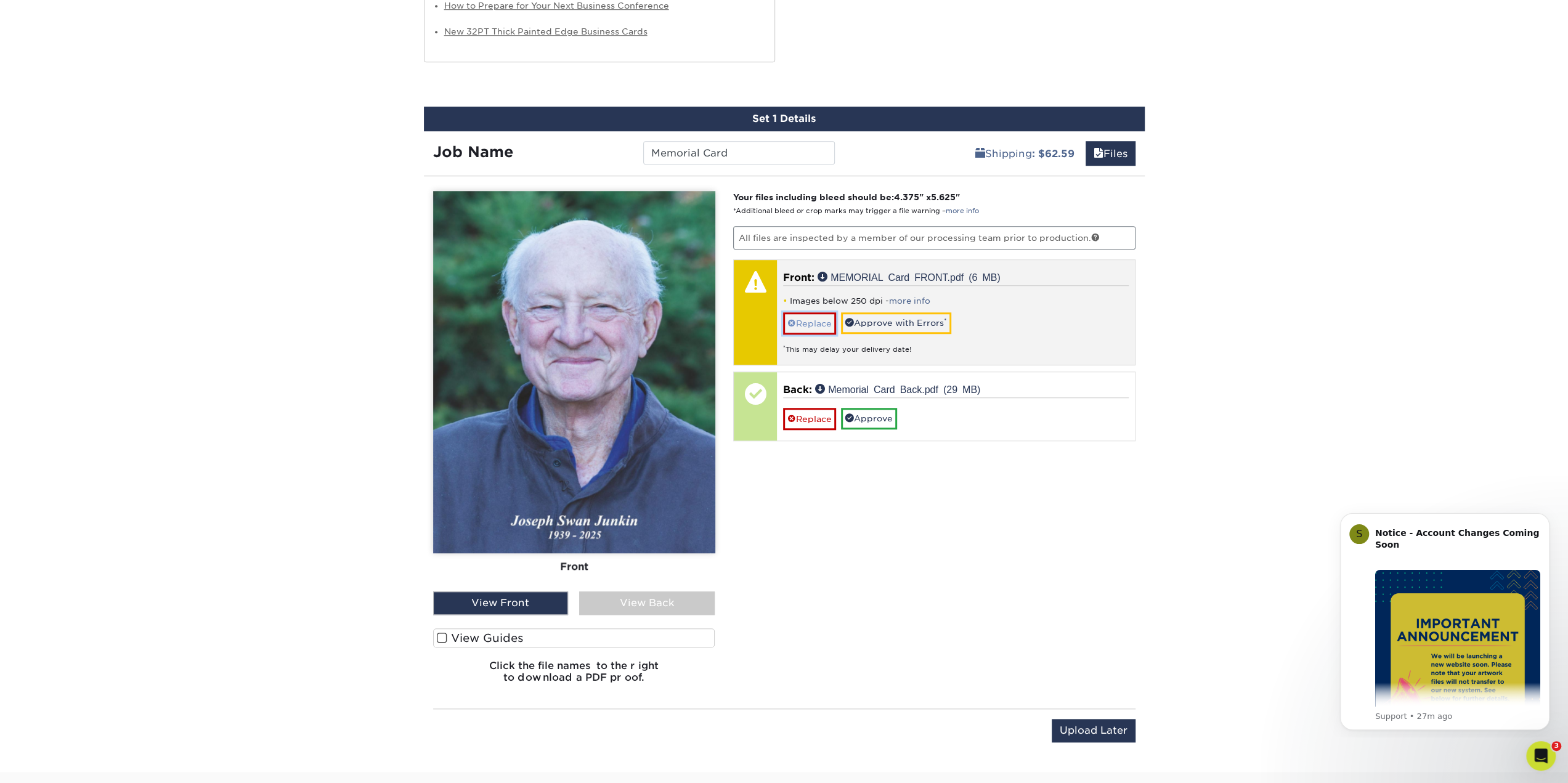
click at [827, 325] on link "Replace" at bounding box center [810, 323] width 53 height 21
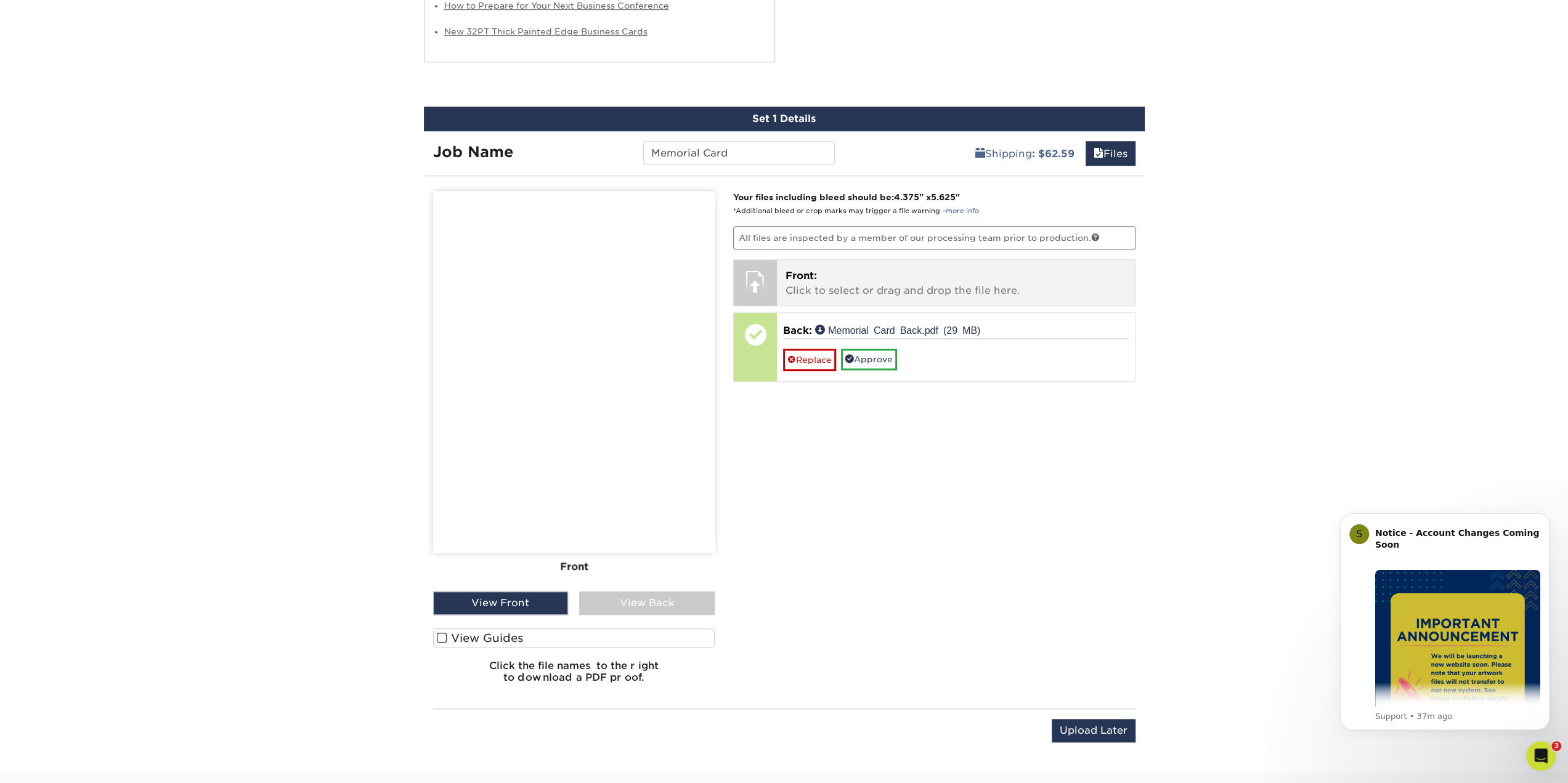
click at [812, 273] on span "Front:" at bounding box center [801, 276] width 31 height 12
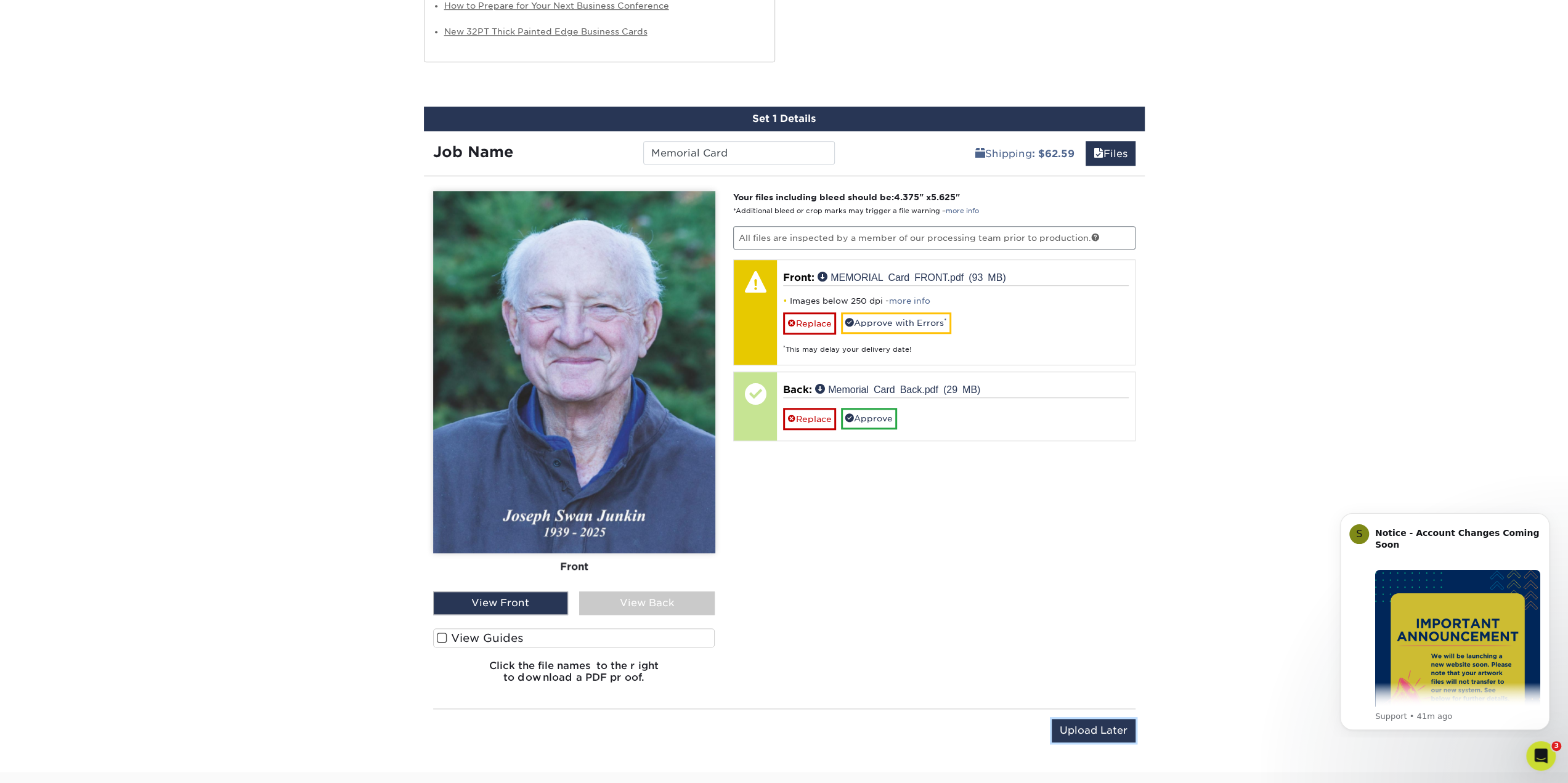
drag, startPoint x: 1125, startPoint y: 728, endPoint x: 629, endPoint y: 659, distance: 500.8
click at [667, 665] on div "You've choosen design services and can continue without uploading files. The fi…" at bounding box center [784, 471] width 720 height 571
click at [490, 592] on div "View Front" at bounding box center [501, 603] width 135 height 23
click at [630, 608] on div "View Back" at bounding box center [647, 603] width 135 height 23
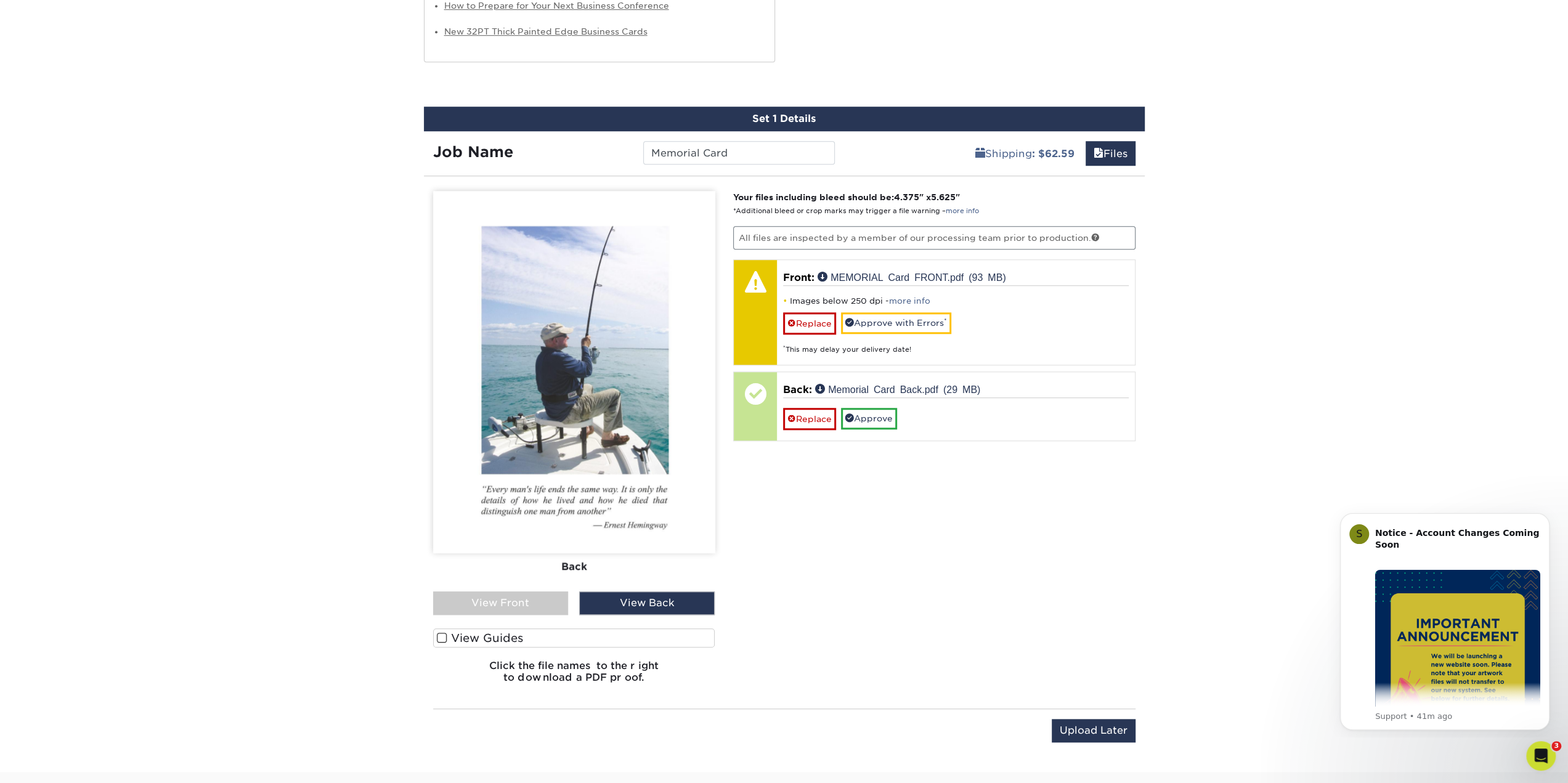
click at [563, 602] on div "View Front" at bounding box center [501, 603] width 135 height 23
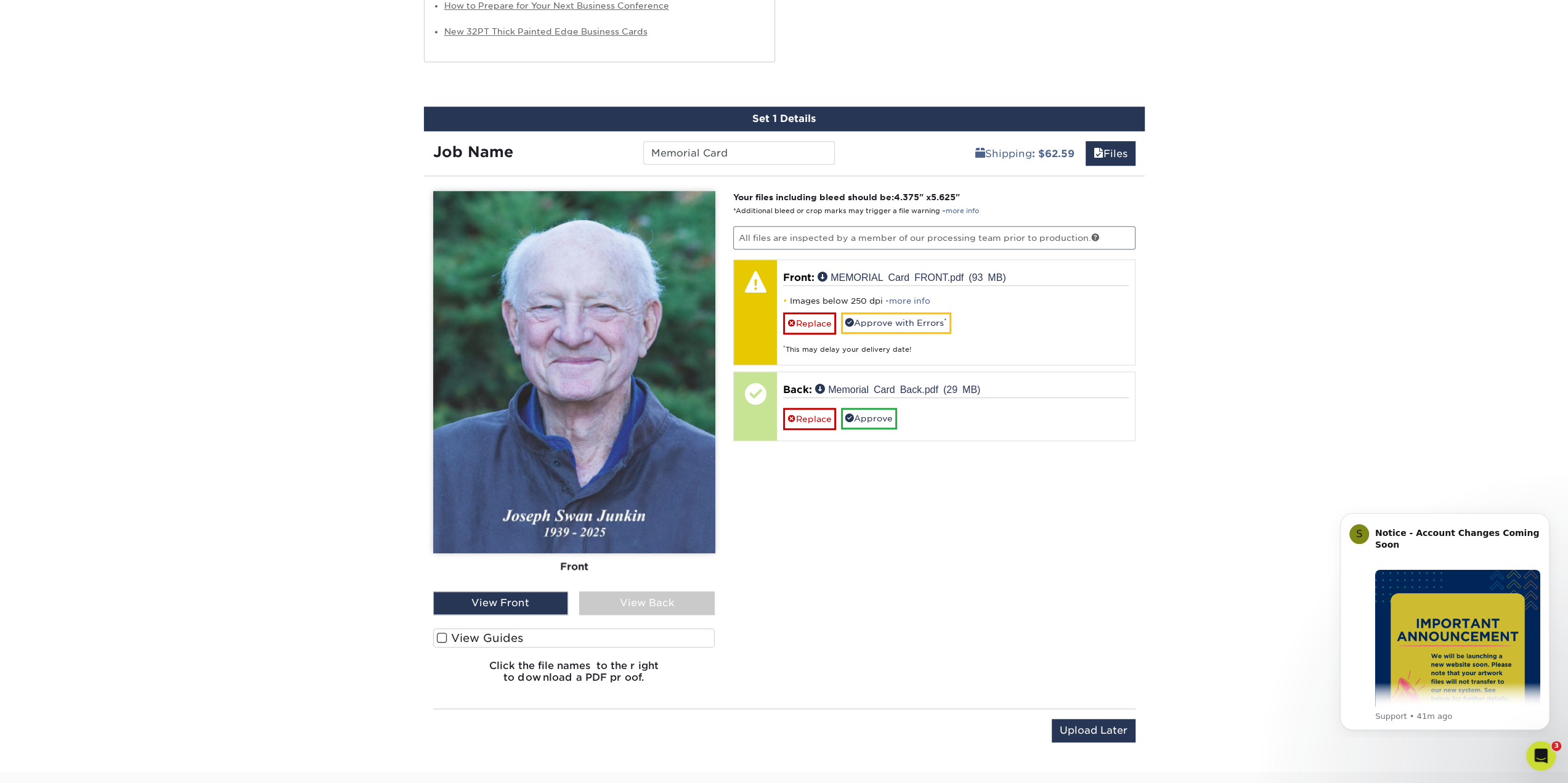
click at [482, 638] on label "View Guides" at bounding box center [574, 638] width 283 height 19
click at [0, 0] on input "View Guides" at bounding box center [0, 0] width 0 height 0
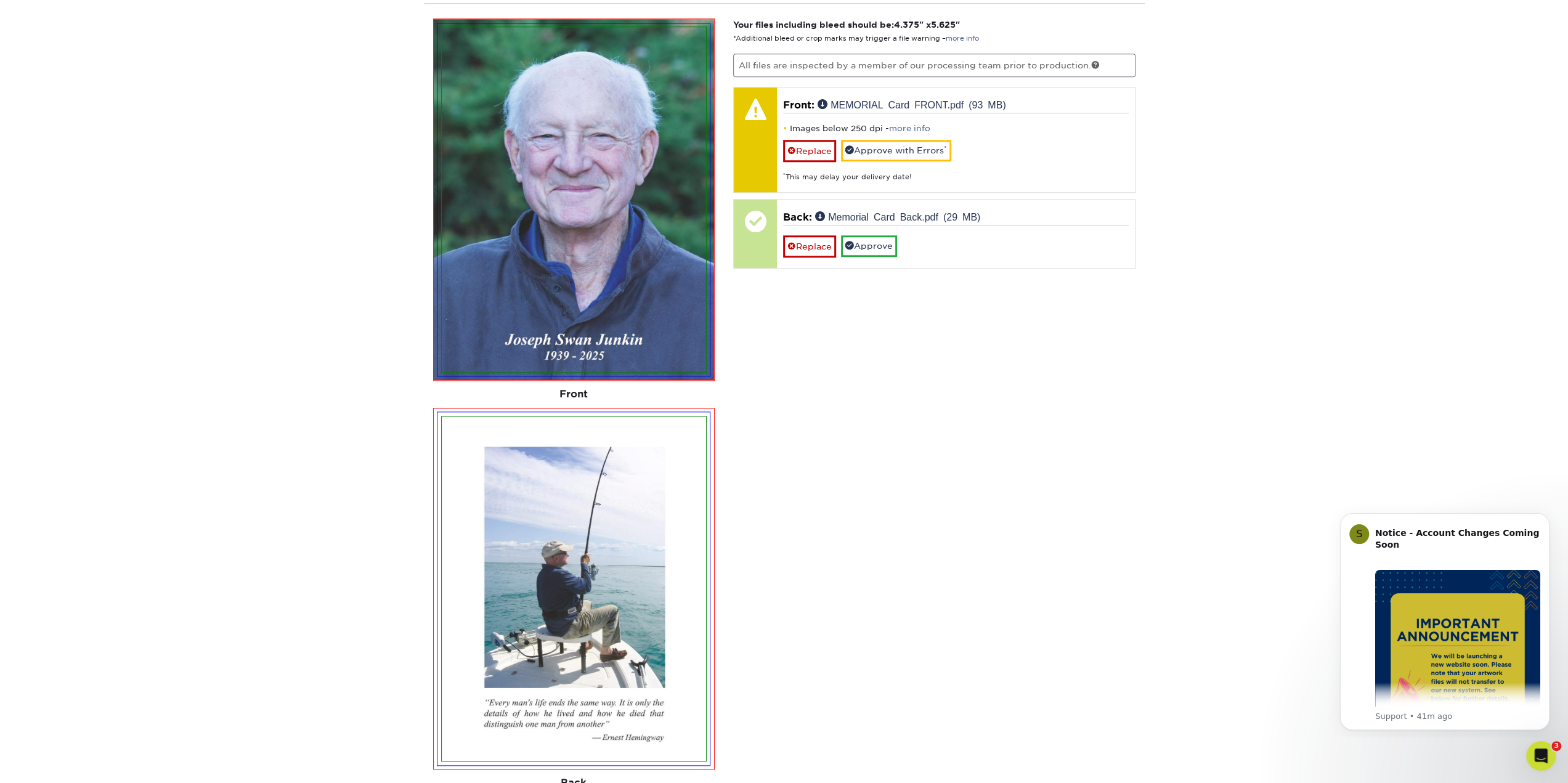
scroll to position [925, 0]
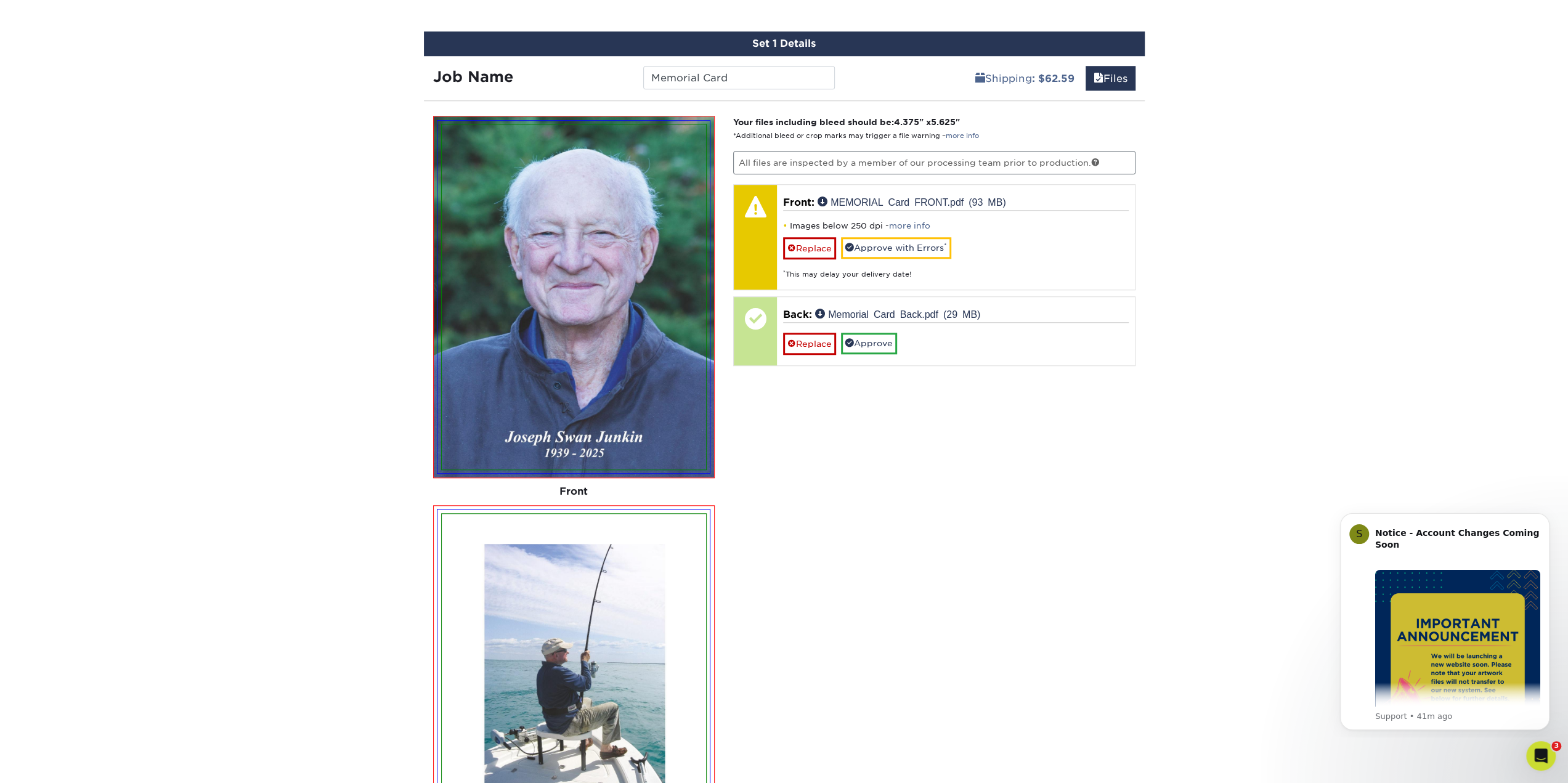
drag, startPoint x: 905, startPoint y: 449, endPoint x: 903, endPoint y: 475, distance: 26.1
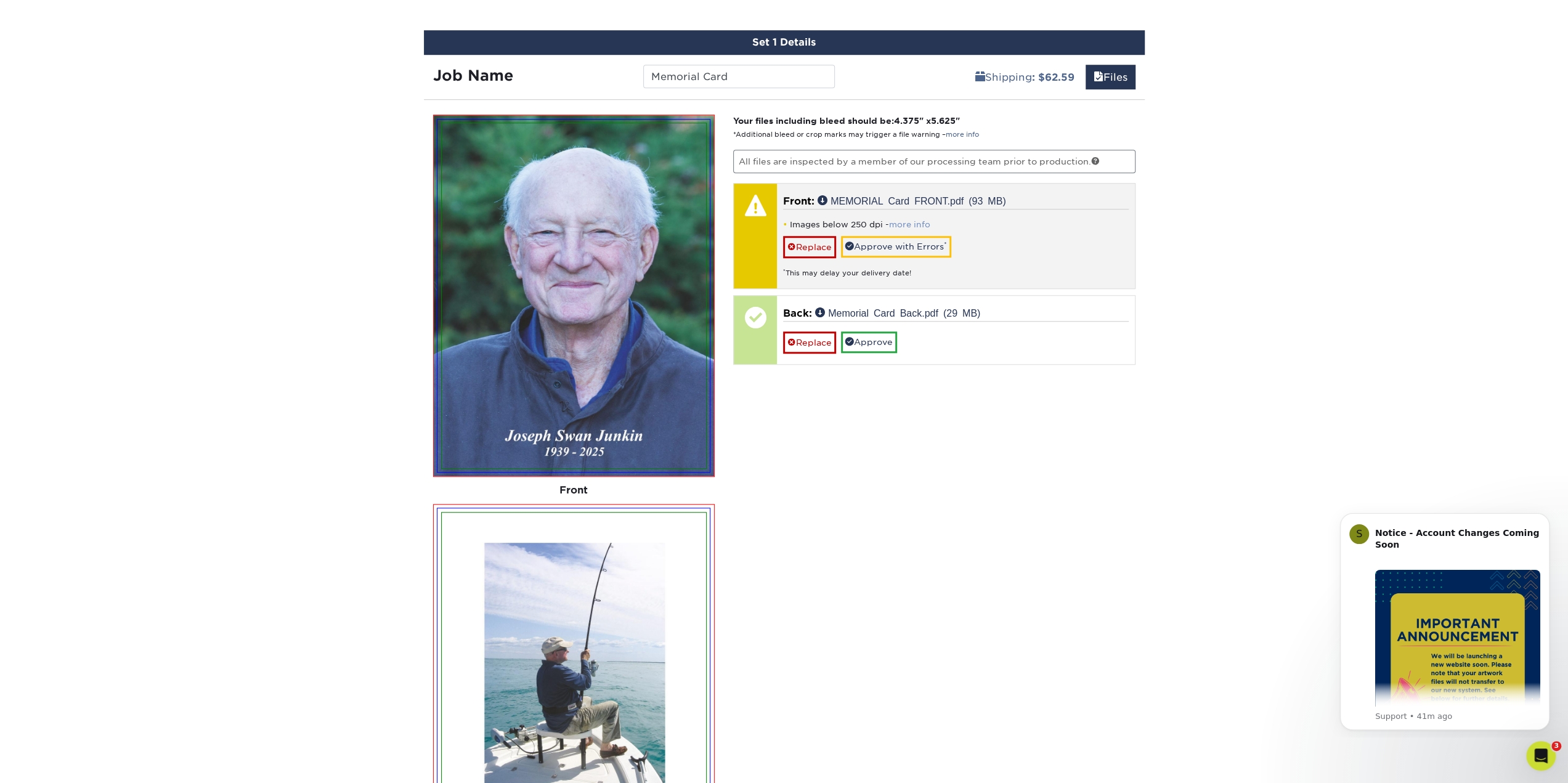
click at [910, 220] on link "more info" at bounding box center [910, 224] width 41 height 9
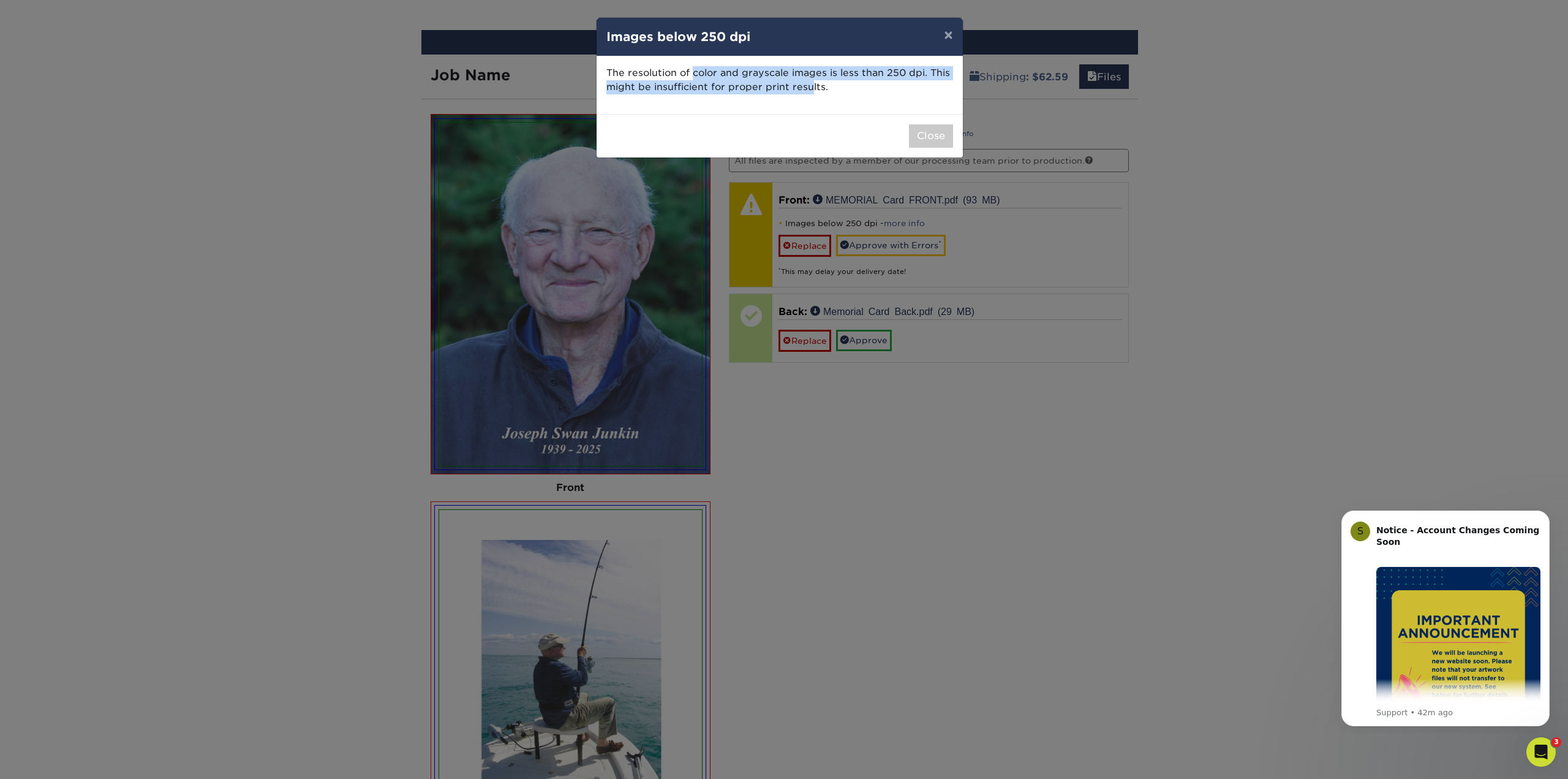
drag, startPoint x: 691, startPoint y: 62, endPoint x: 811, endPoint y: 99, distance: 125.6
click at [811, 99] on div "The resolution of color and grayscale images is less than 250 dpi. This might b…" at bounding box center [779, 85] width 366 height 58
drag, startPoint x: 811, startPoint y: 99, endPoint x: 927, endPoint y: 89, distance: 116.4
click at [811, 99] on div "The resolution of color and grayscale images is less than 250 dpi. This might b…" at bounding box center [779, 85] width 366 height 58
click at [950, 36] on button "×" at bounding box center [948, 35] width 28 height 35
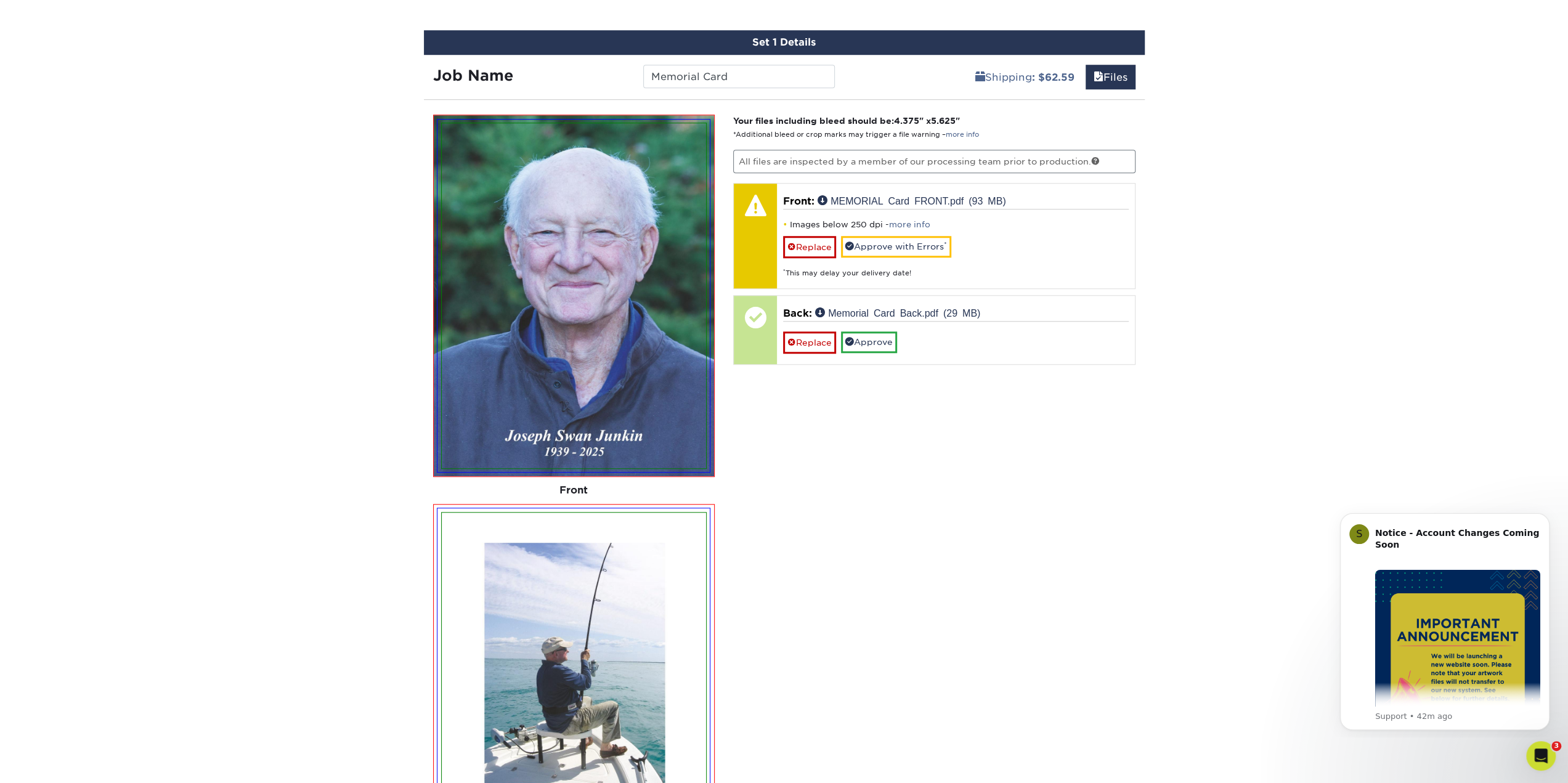
click at [1266, 343] on div "Products Invitations and Announcements ModCard Invitations and Announcements sh…" at bounding box center [784, 111] width 1568 height 1943
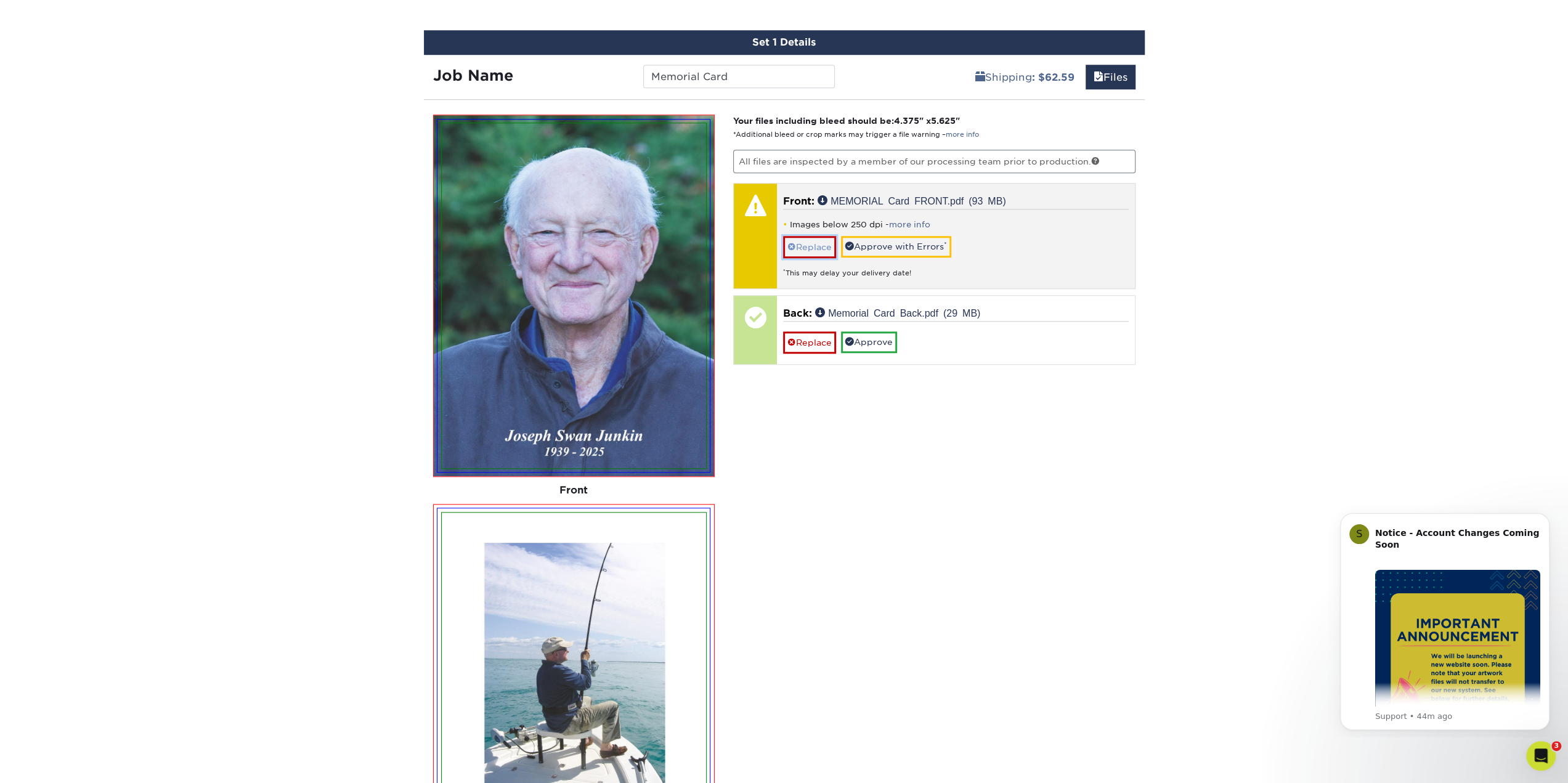
click at [812, 244] on link "Replace" at bounding box center [810, 247] width 53 height 21
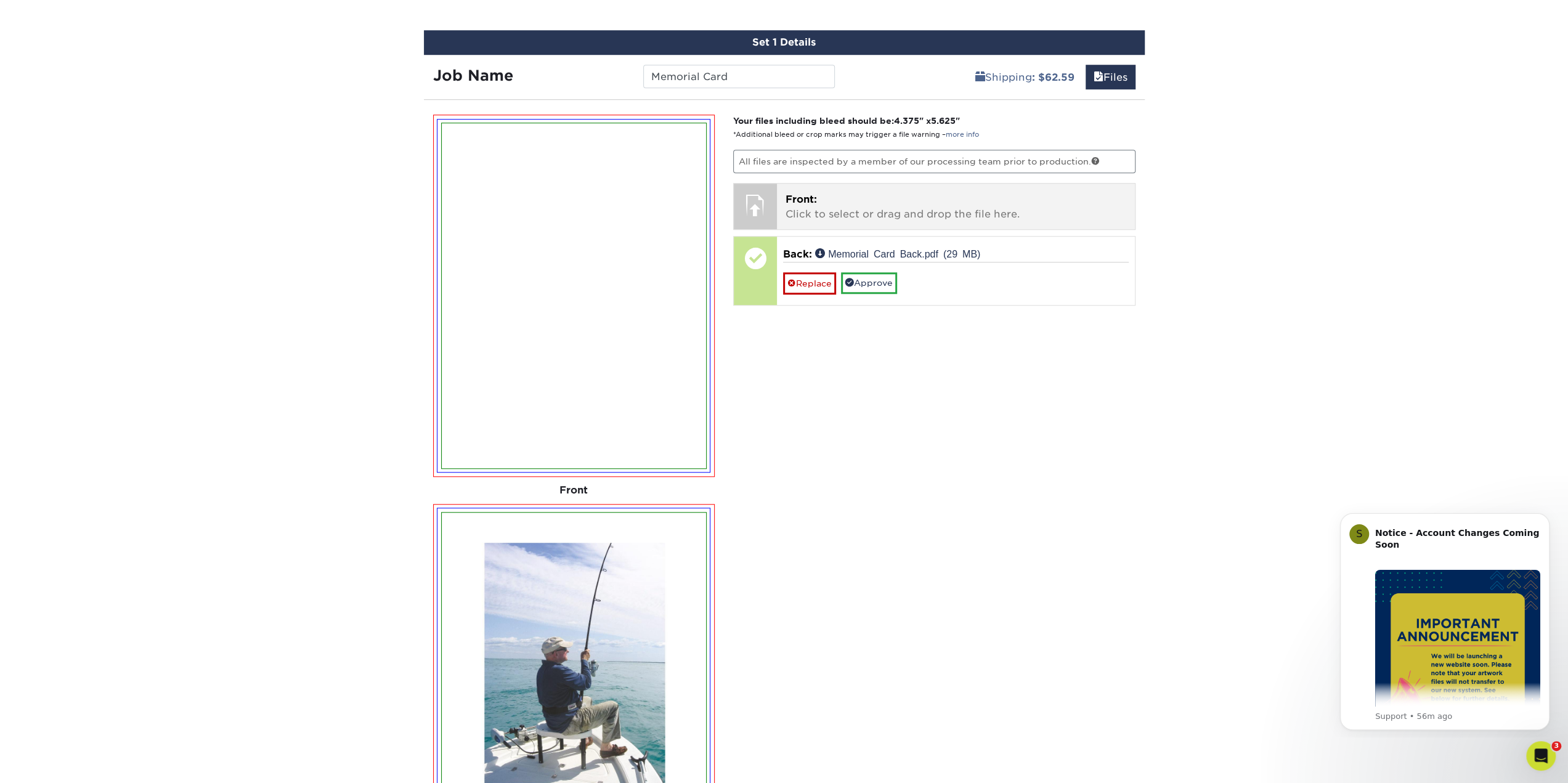
click at [782, 208] on div "Front: Click to select or drag and drop the file here. Choose file MEMORIAL Car…" at bounding box center [955, 206] width 358 height 45
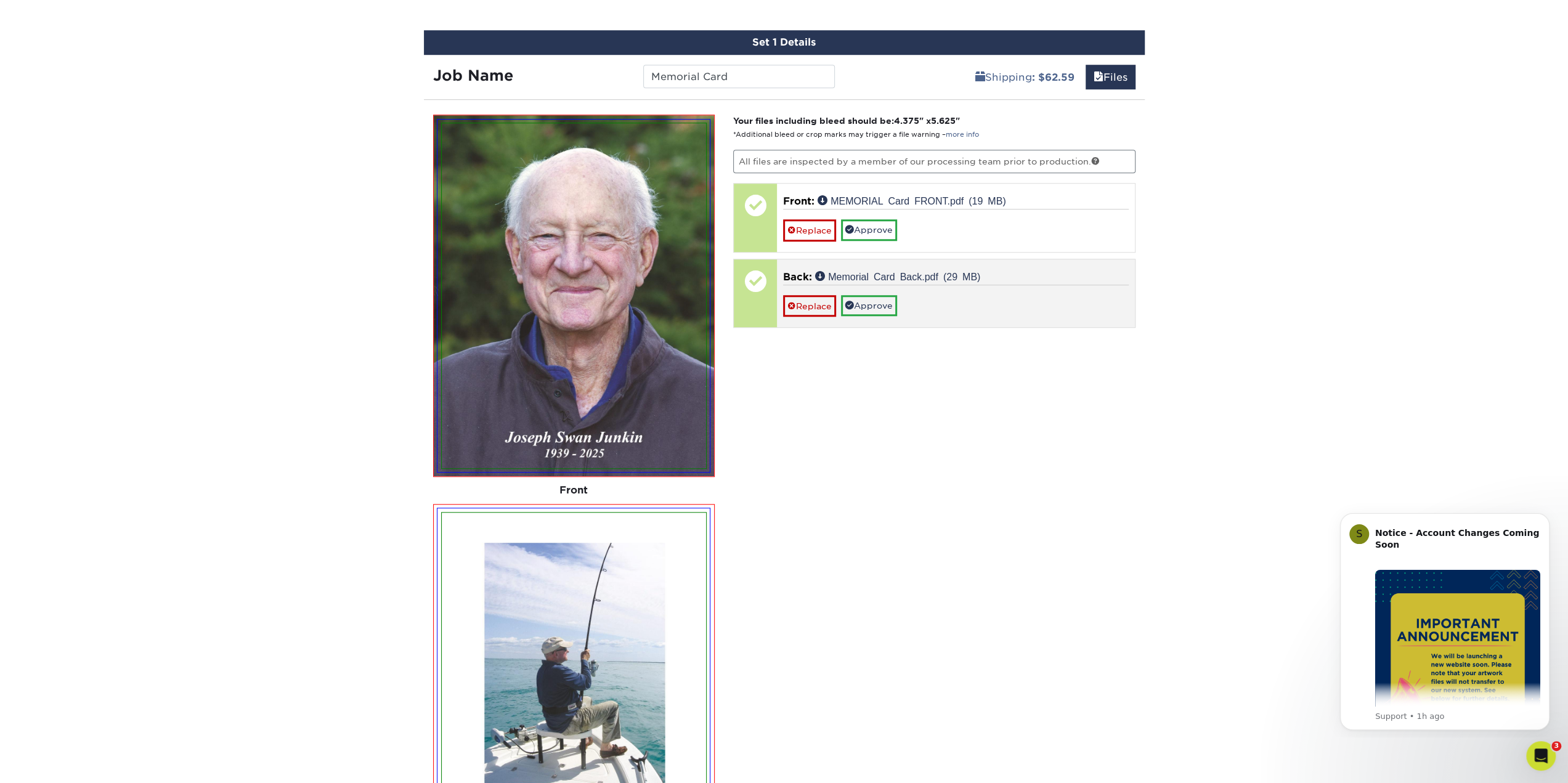
drag, startPoint x: 1037, startPoint y: 317, endPoint x: 1060, endPoint y: 321, distance: 23.3
click at [1037, 317] on div "Back: Memorial Card Back.pdf (29 MB) Replace Approve" at bounding box center [955, 293] width 358 height 68
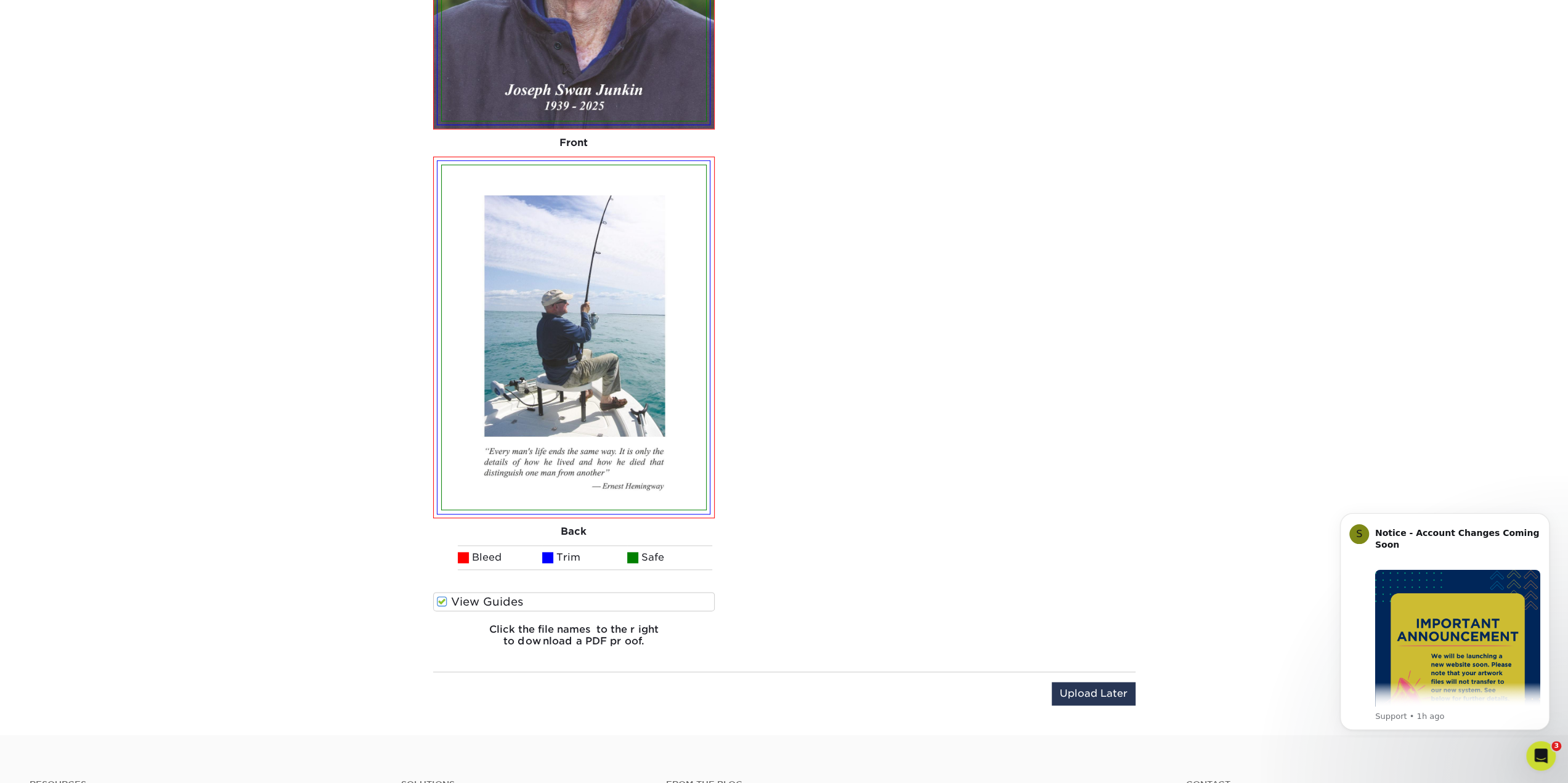
scroll to position [1371, 0]
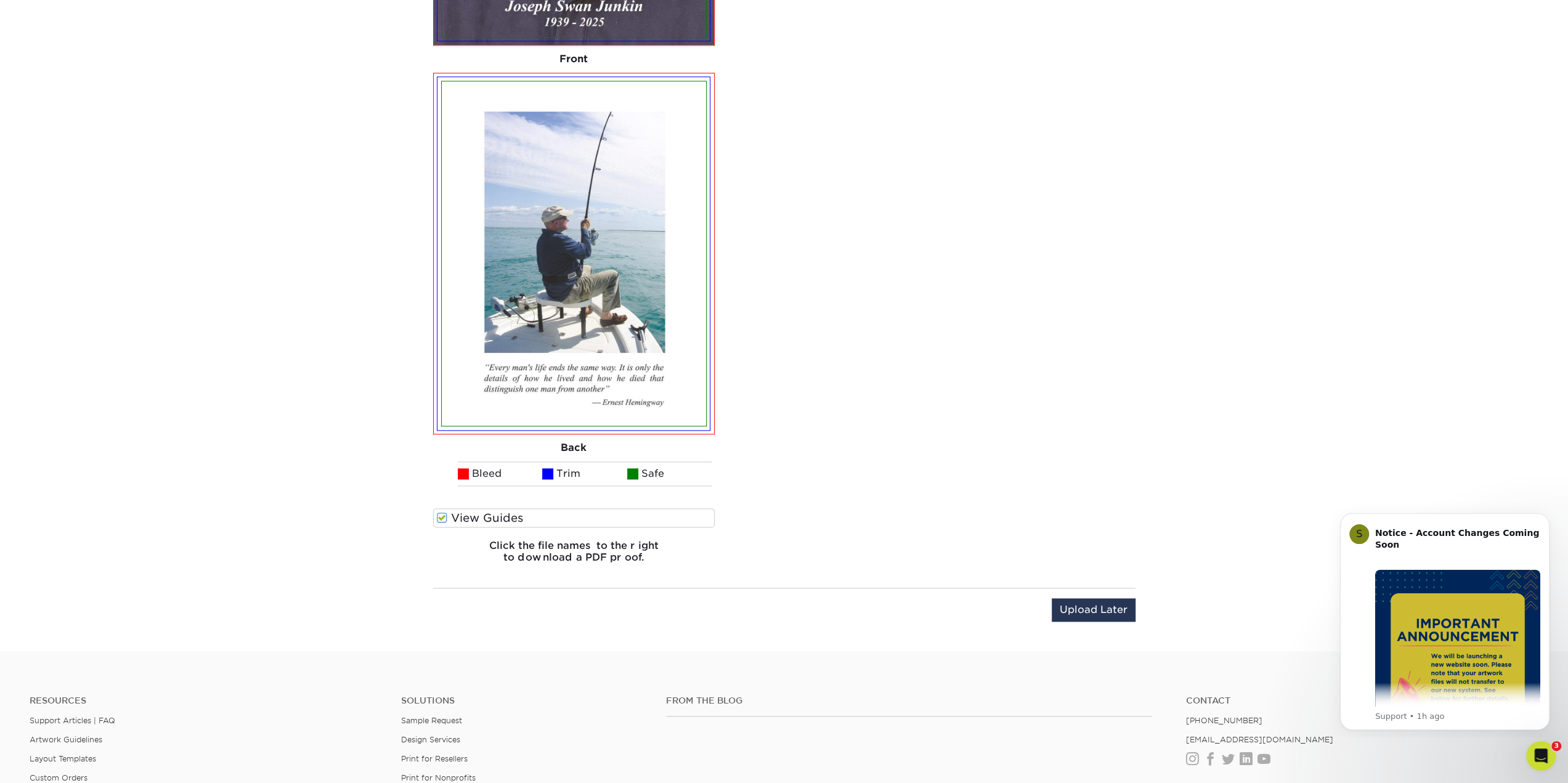
click at [584, 520] on label "View Guides" at bounding box center [574, 517] width 283 height 19
click at [0, 0] on input "View Guides" at bounding box center [0, 0] width 0 height 0
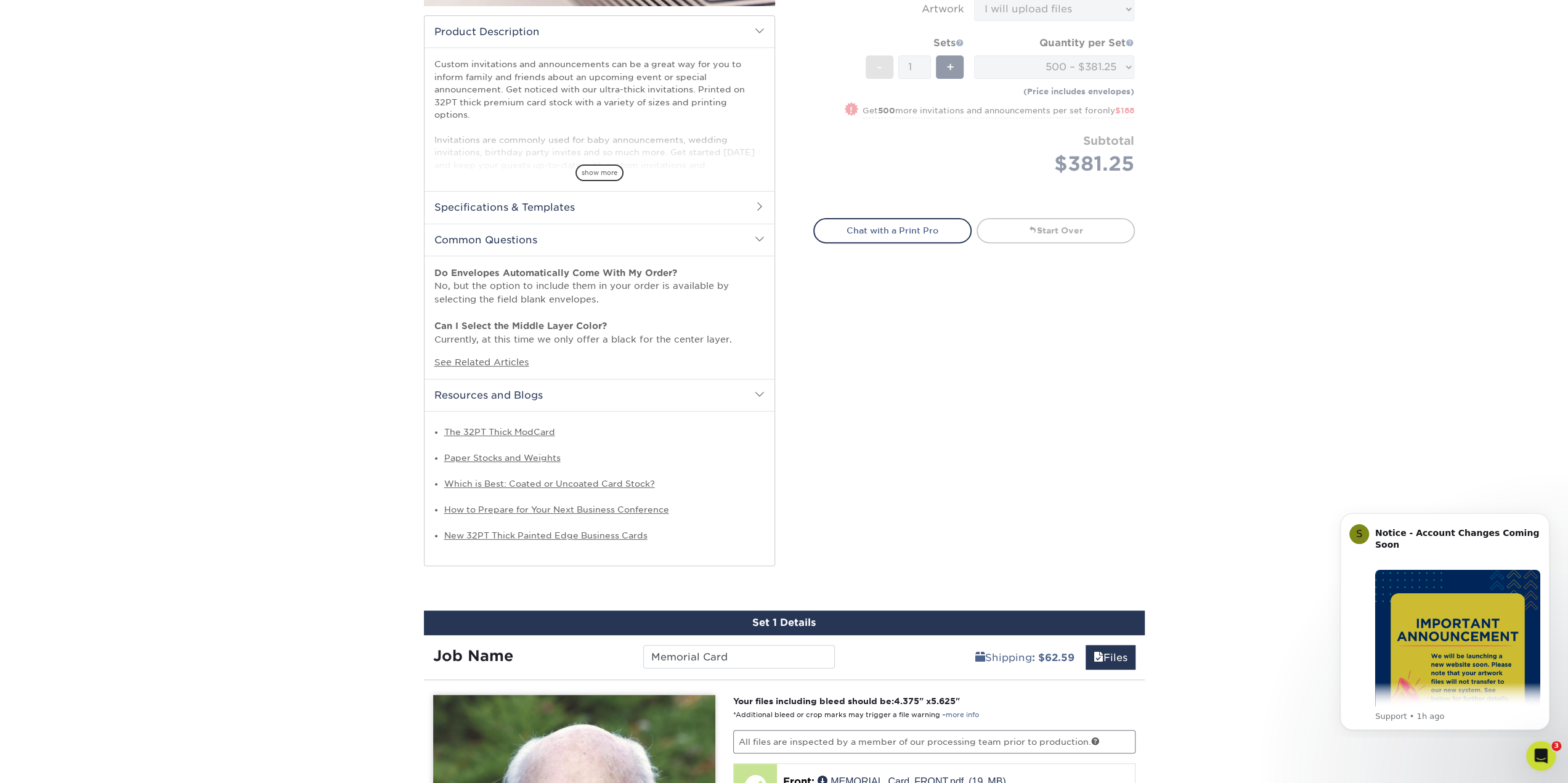
scroll to position [0, 0]
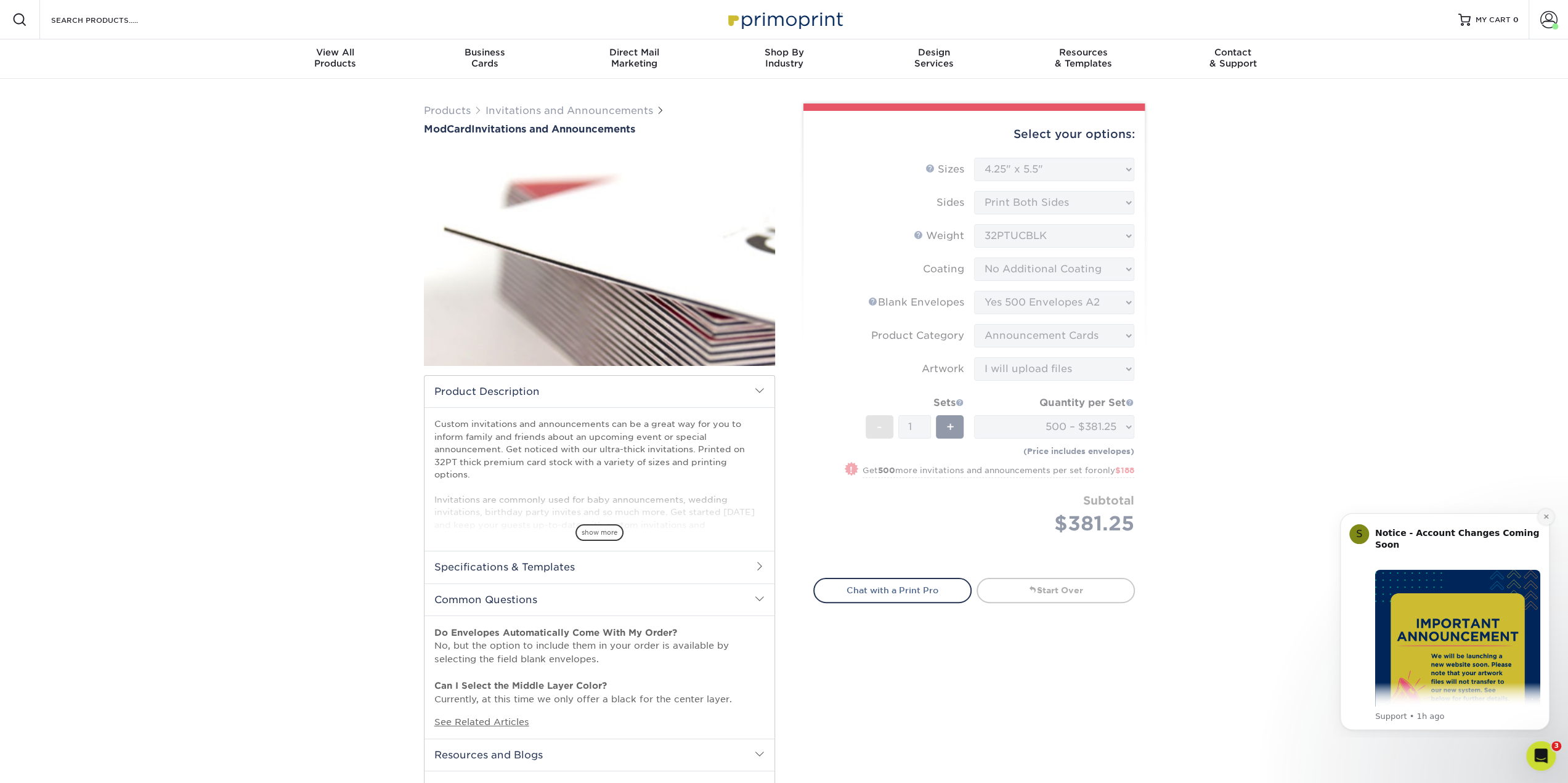
click at [1546, 515] on icon "Dismiss notification" at bounding box center [1546, 516] width 7 height 7
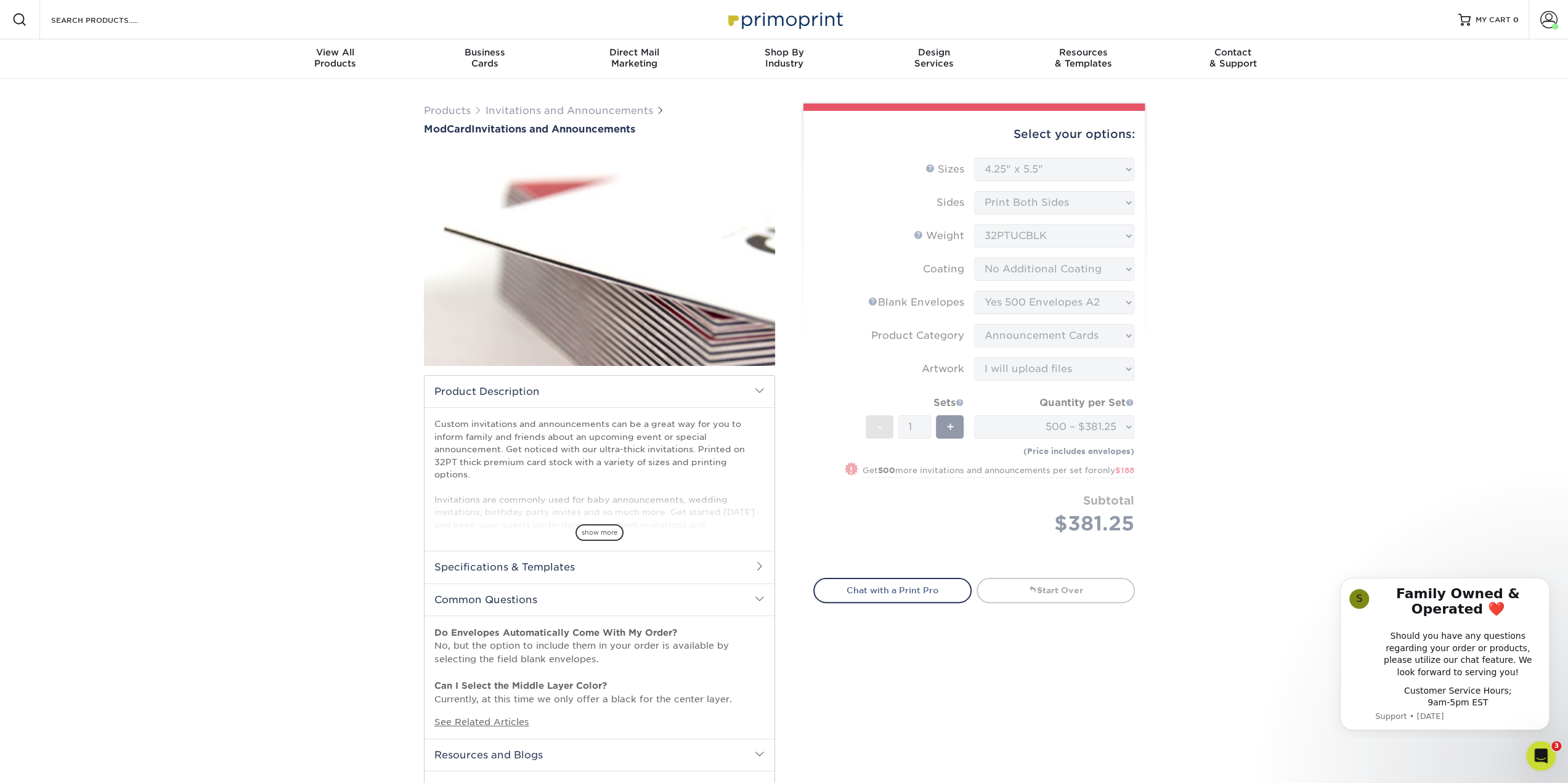
click at [1253, 490] on div "Products Invitations and Announcements ModCard Invitations and Announcements sh…" at bounding box center [784, 734] width 1568 height 1312
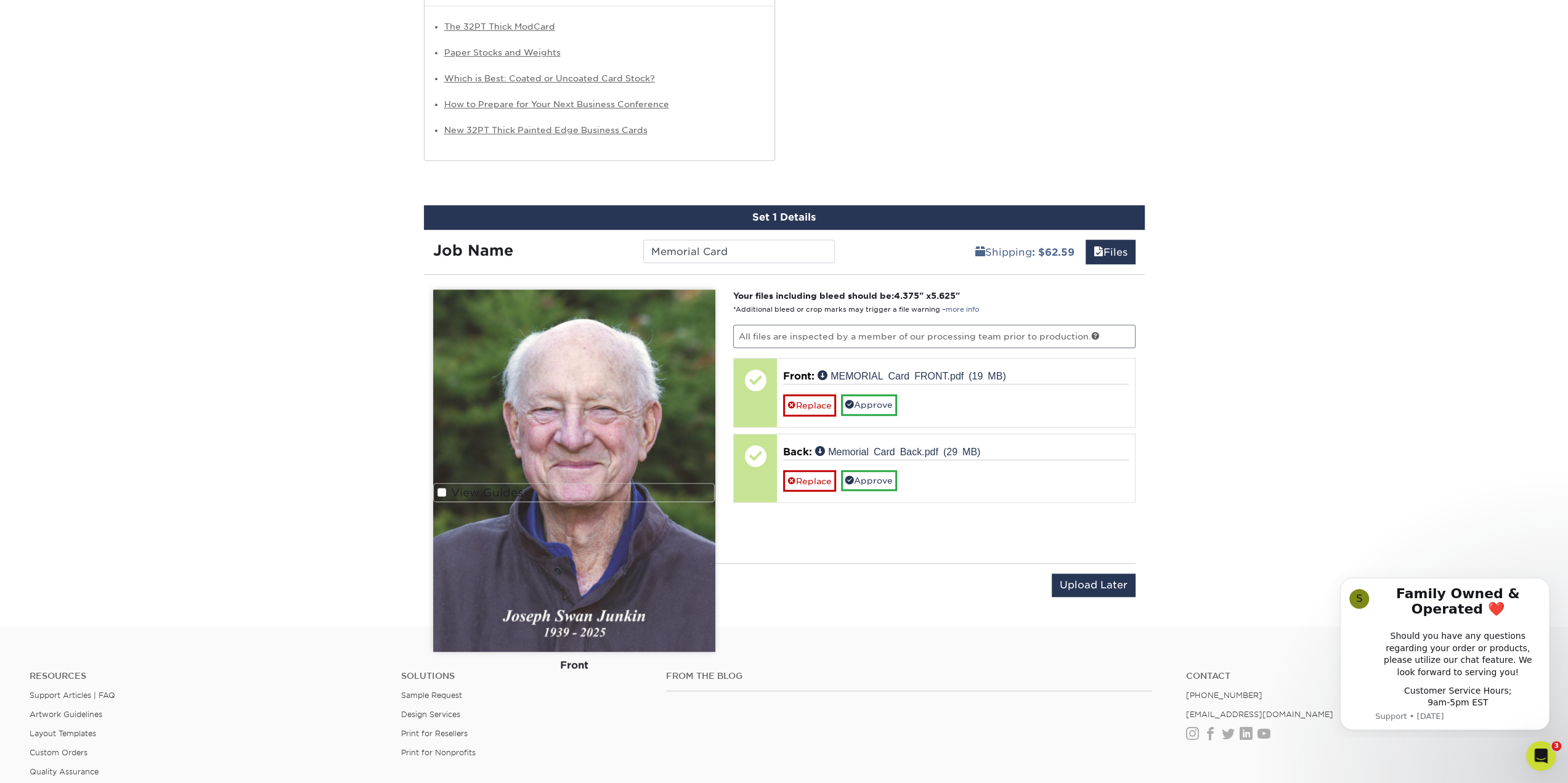
scroll to position [964, 0]
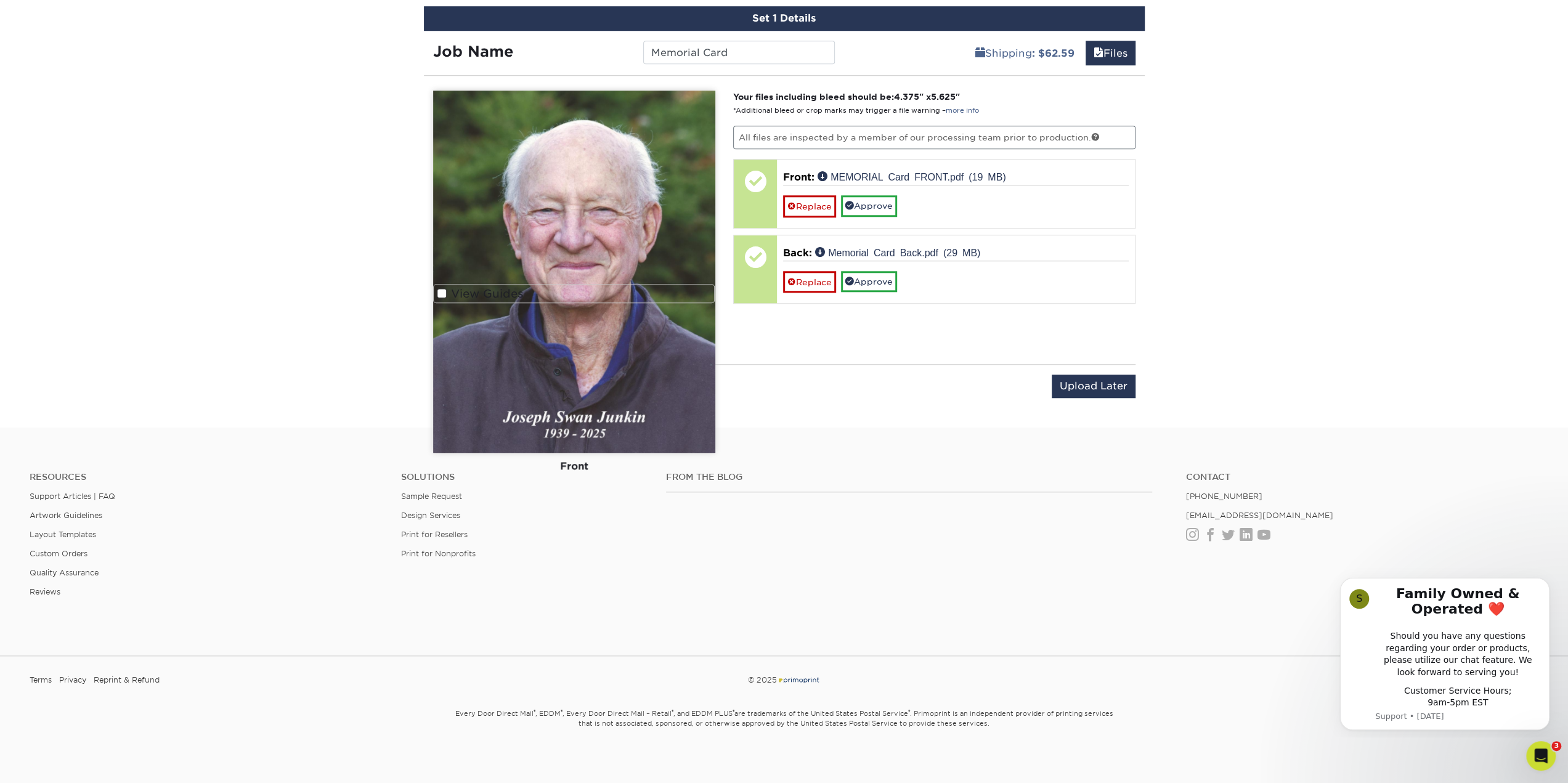
drag, startPoint x: 1253, startPoint y: 486, endPoint x: 1193, endPoint y: 719, distance: 240.6
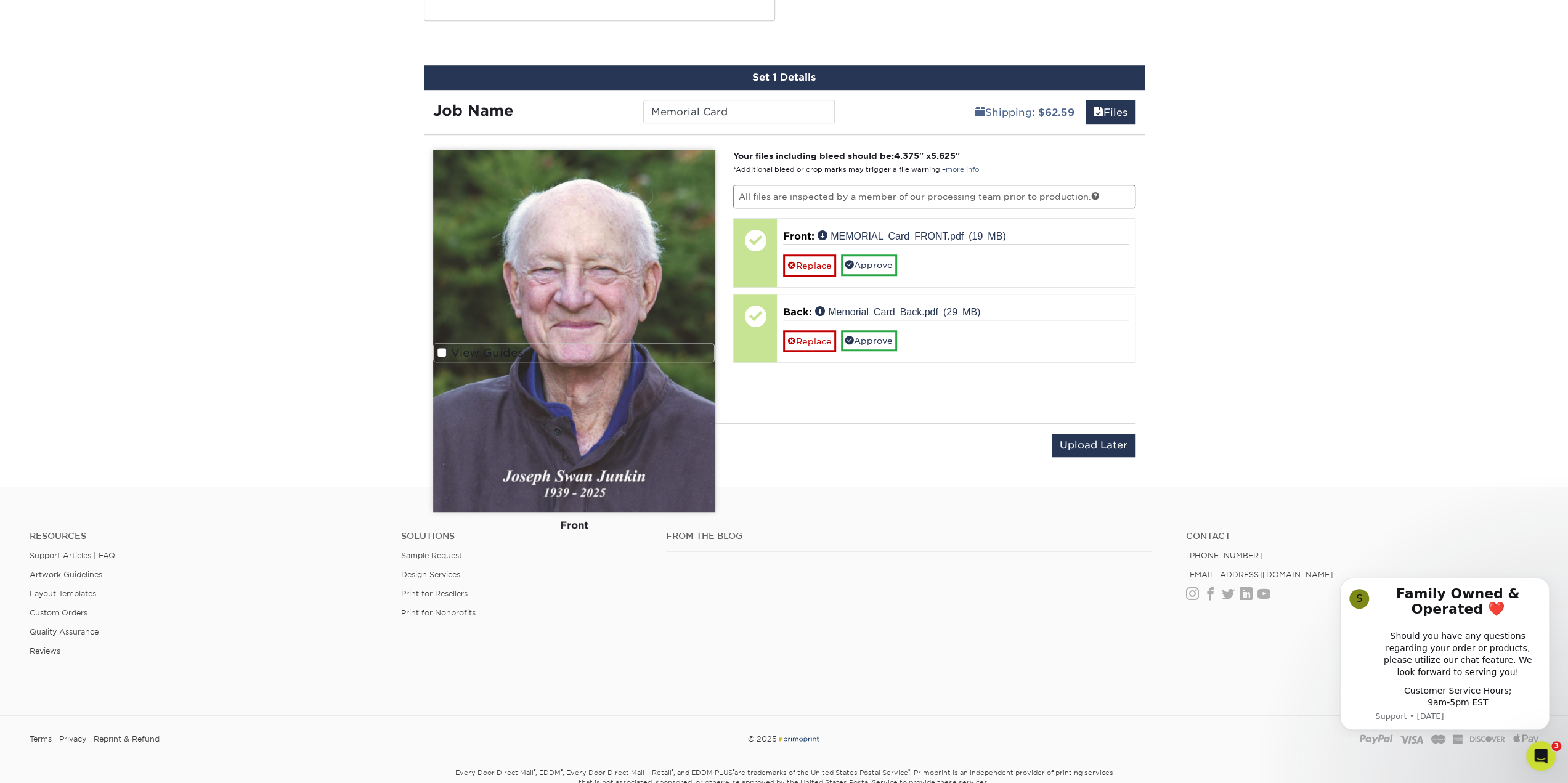
scroll to position [779, 0]
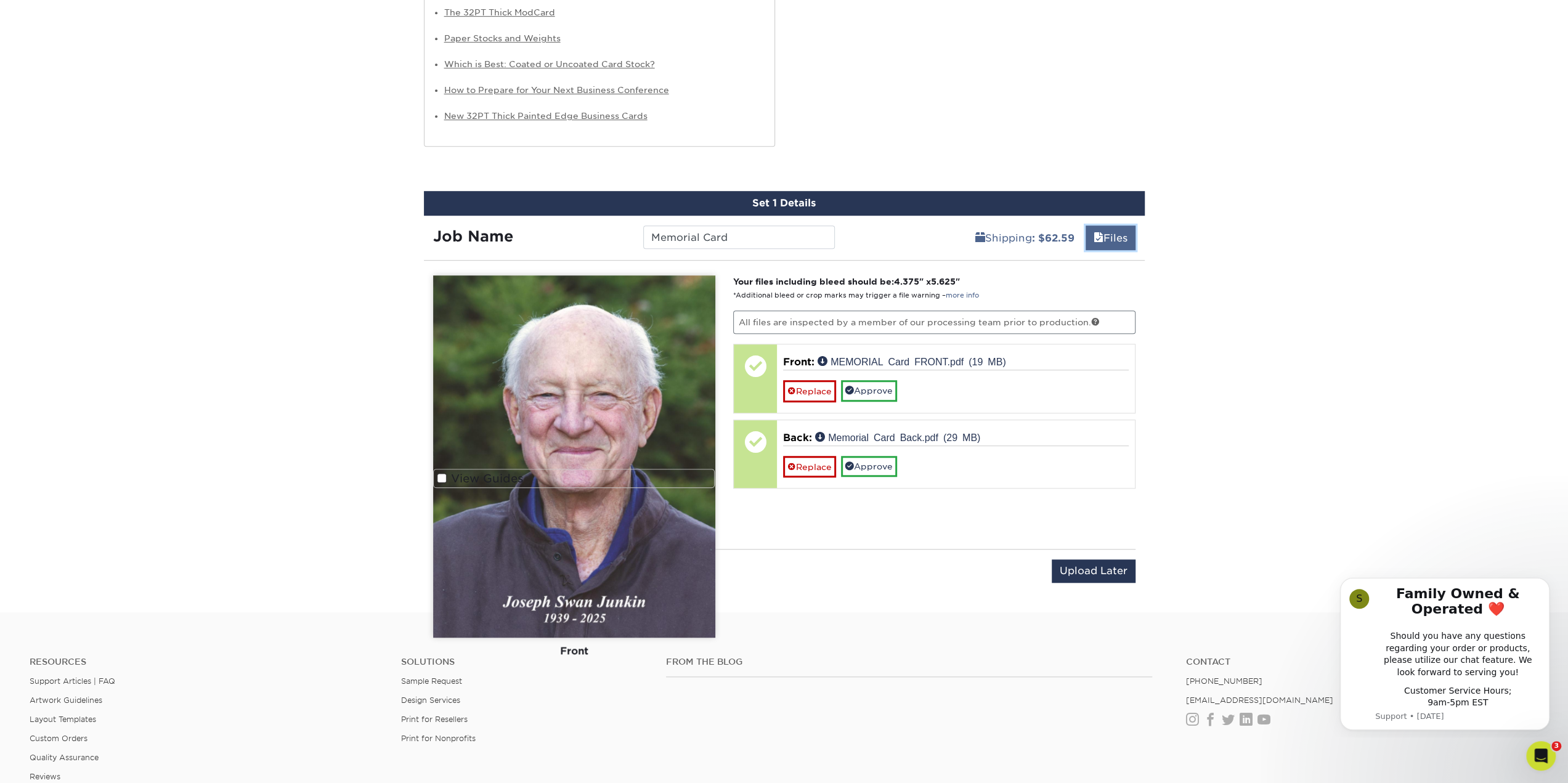
click at [1100, 231] on link "Files" at bounding box center [1110, 238] width 50 height 25
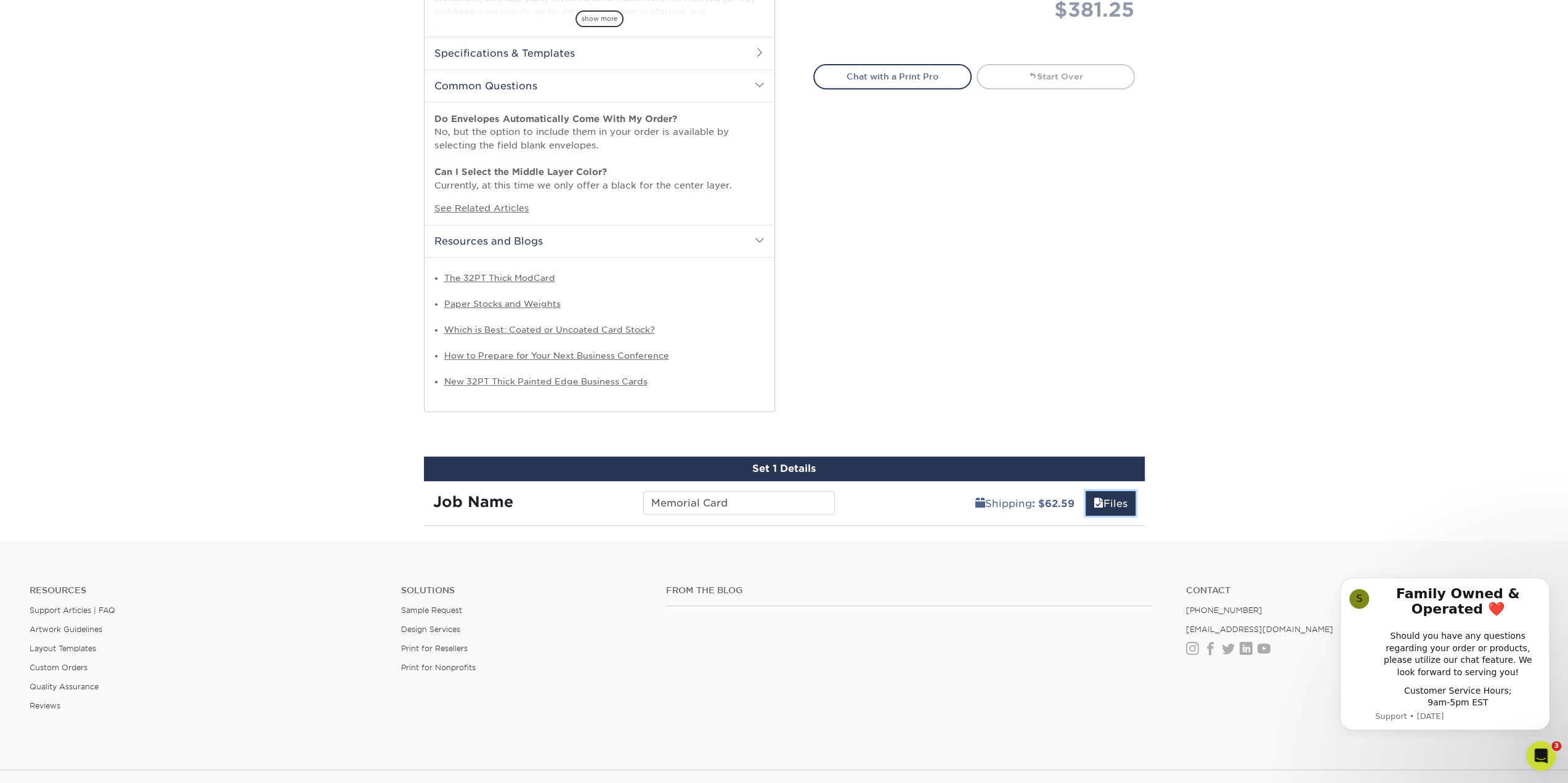
scroll to position [505, 0]
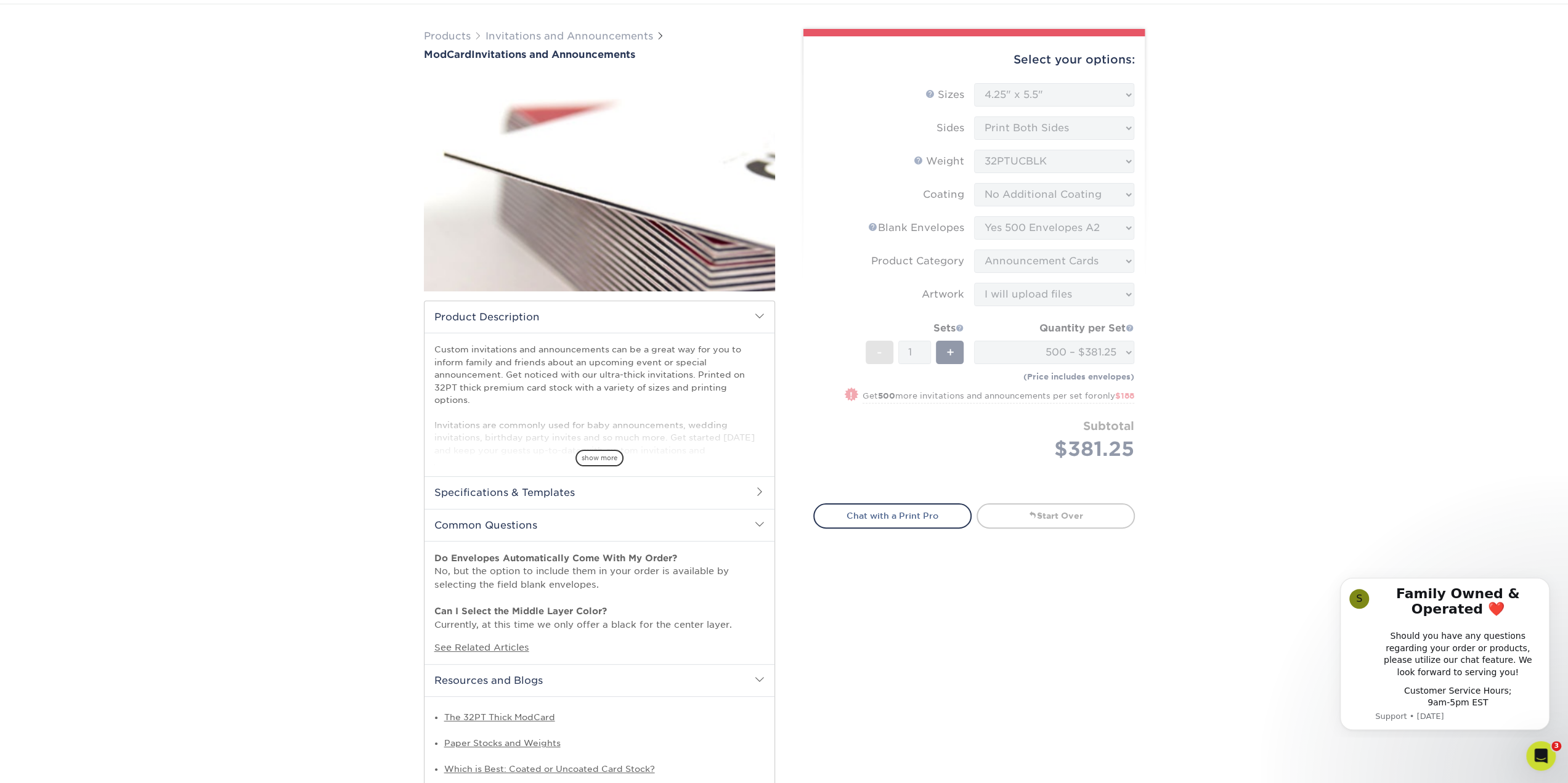
click at [987, 439] on form "Sizes Help Sizes Please Select 4.25" x 5.5" 4.25" x 6" 5" x 7" 6" x 6" Sides Pl…" at bounding box center [973, 286] width 321 height 406
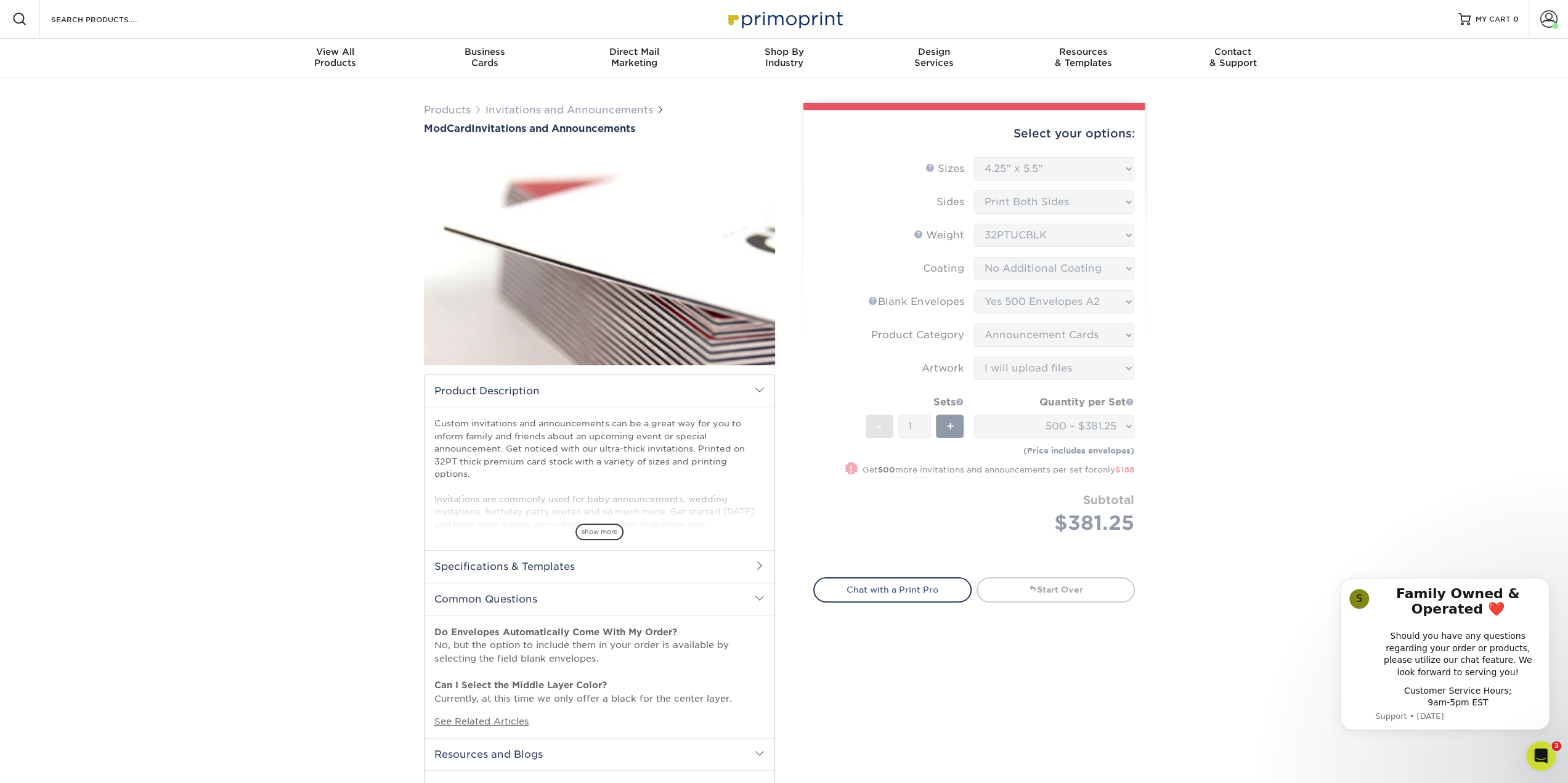
scroll to position [0, 0]
click at [1544, 577] on button "Dismiss notification" at bounding box center [1545, 581] width 16 height 16
click at [1392, 437] on div "Products Invitations and Announcements ModCard Invitations and Announcements sh…" at bounding box center [784, 566] width 1568 height 975
click at [1090, 165] on form "Sizes Help Sizes Please Select 4.25" x 5.5" 4.25" x 6" 5" x 7" 6" x 6" Sides Pl…" at bounding box center [973, 360] width 321 height 406
click at [1065, 266] on form "Sizes Help Sizes Please Select 4.25" x 5.5" 4.25" x 6" 5" x 7" 6" x 6" Sides Pl…" at bounding box center [973, 360] width 321 height 406
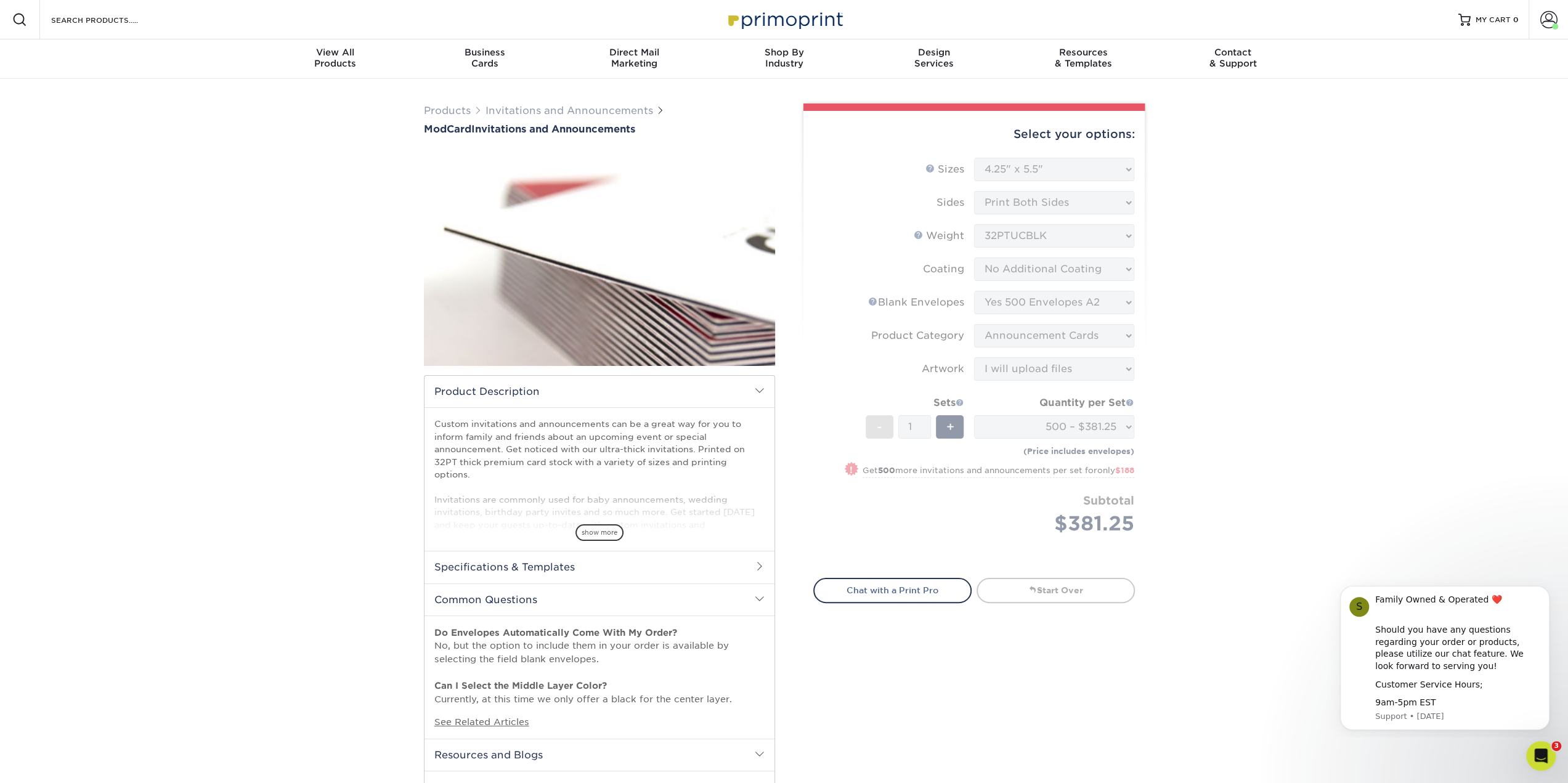
click at [1009, 655] on div "Select your options: Sizes Help Sizes Please Select 4.25" x 5.5" 5" x 7"" at bounding box center [968, 521] width 369 height 837
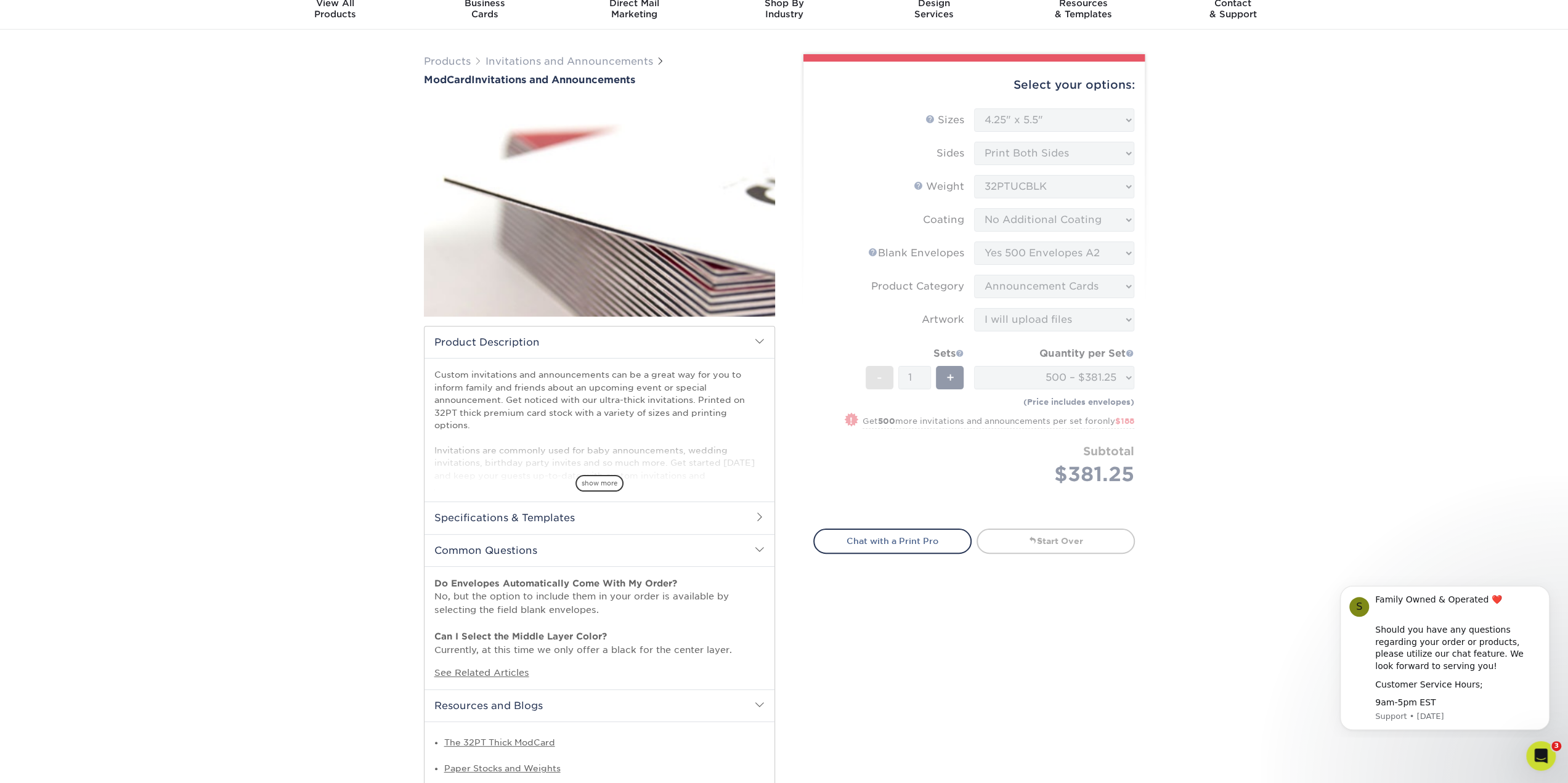
drag, startPoint x: 1008, startPoint y: 652, endPoint x: 997, endPoint y: 689, distance: 38.6
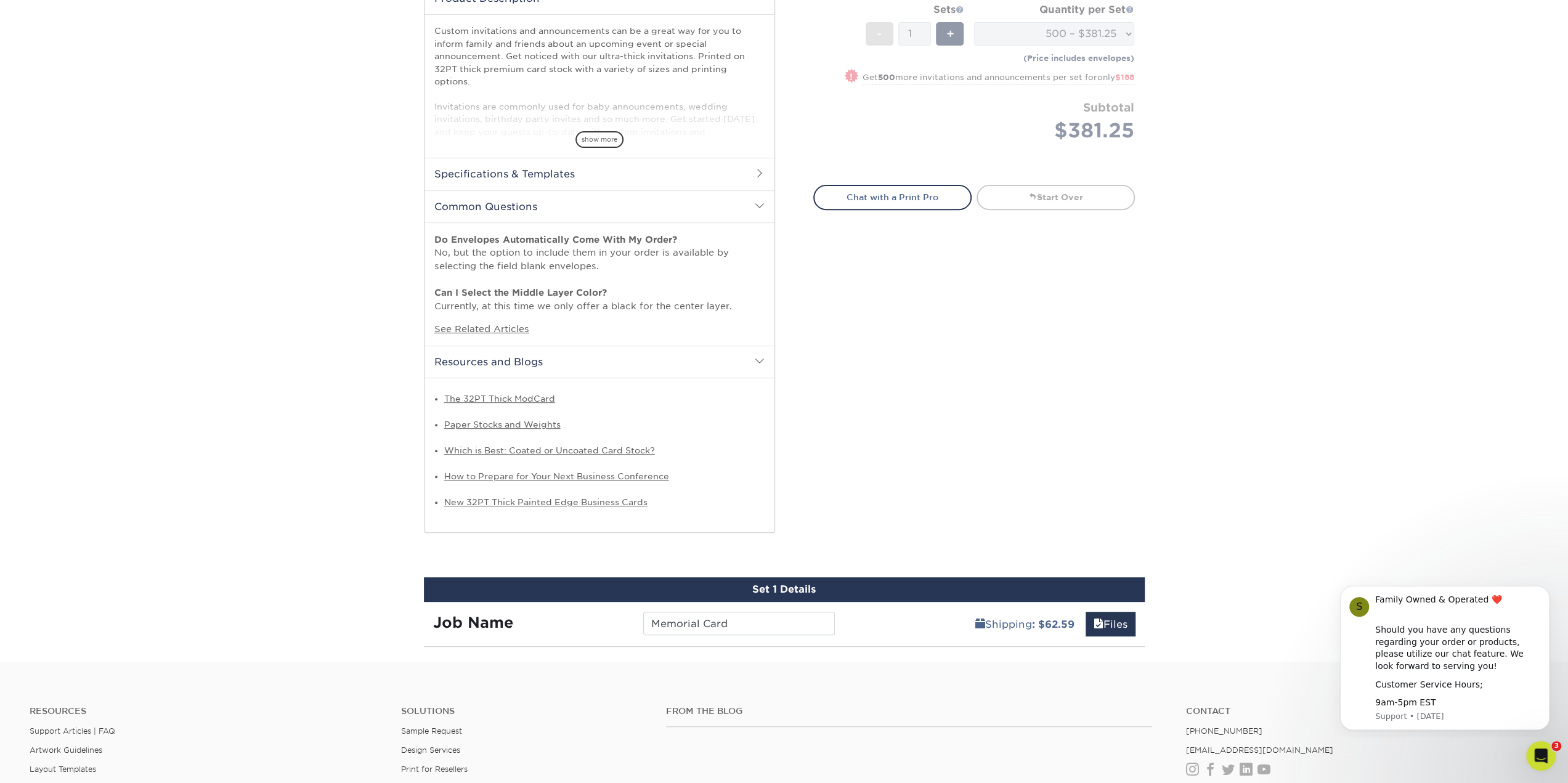
scroll to position [488, 0]
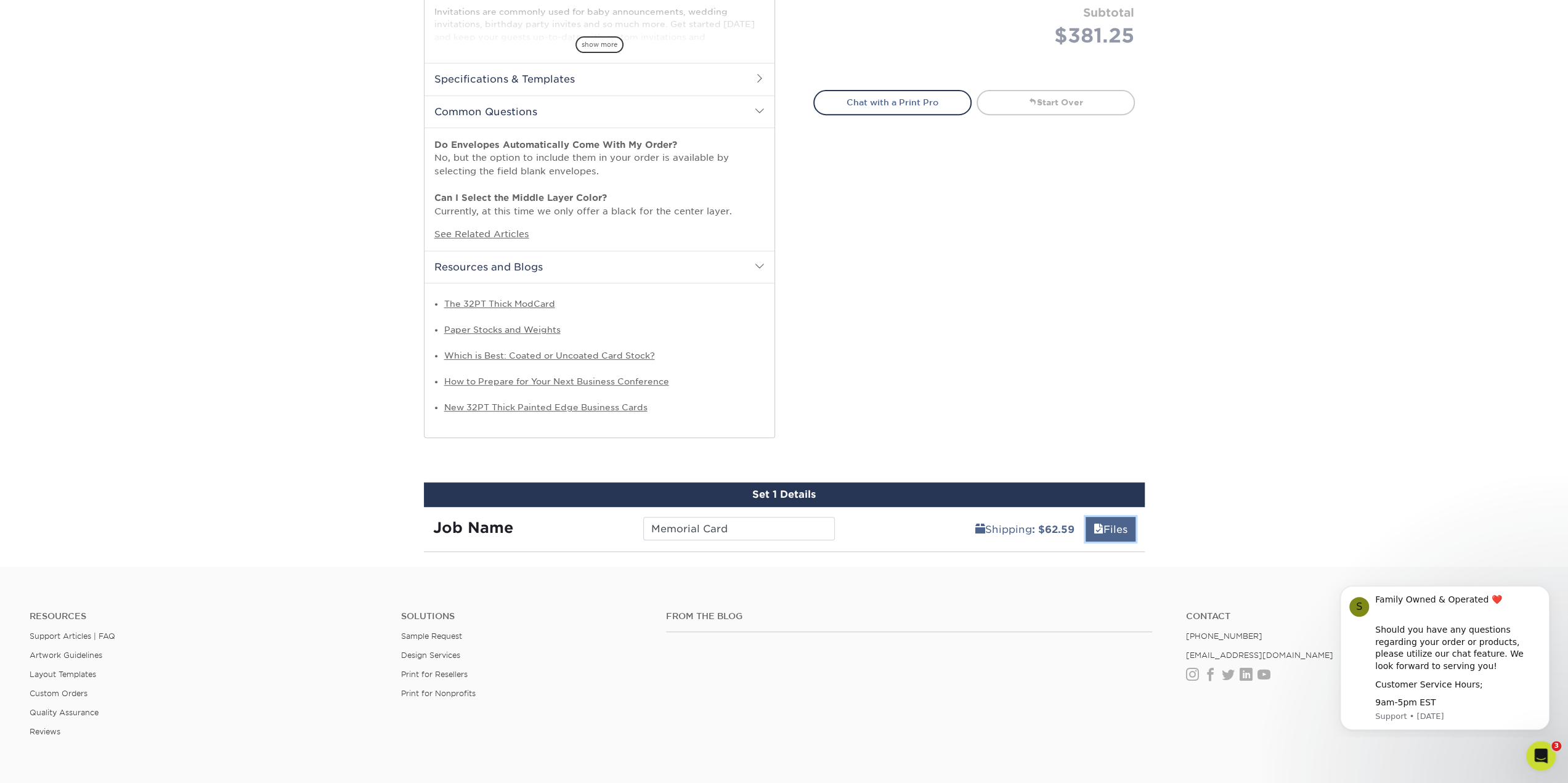
click at [1103, 533] on link "Files" at bounding box center [1110, 529] width 50 height 25
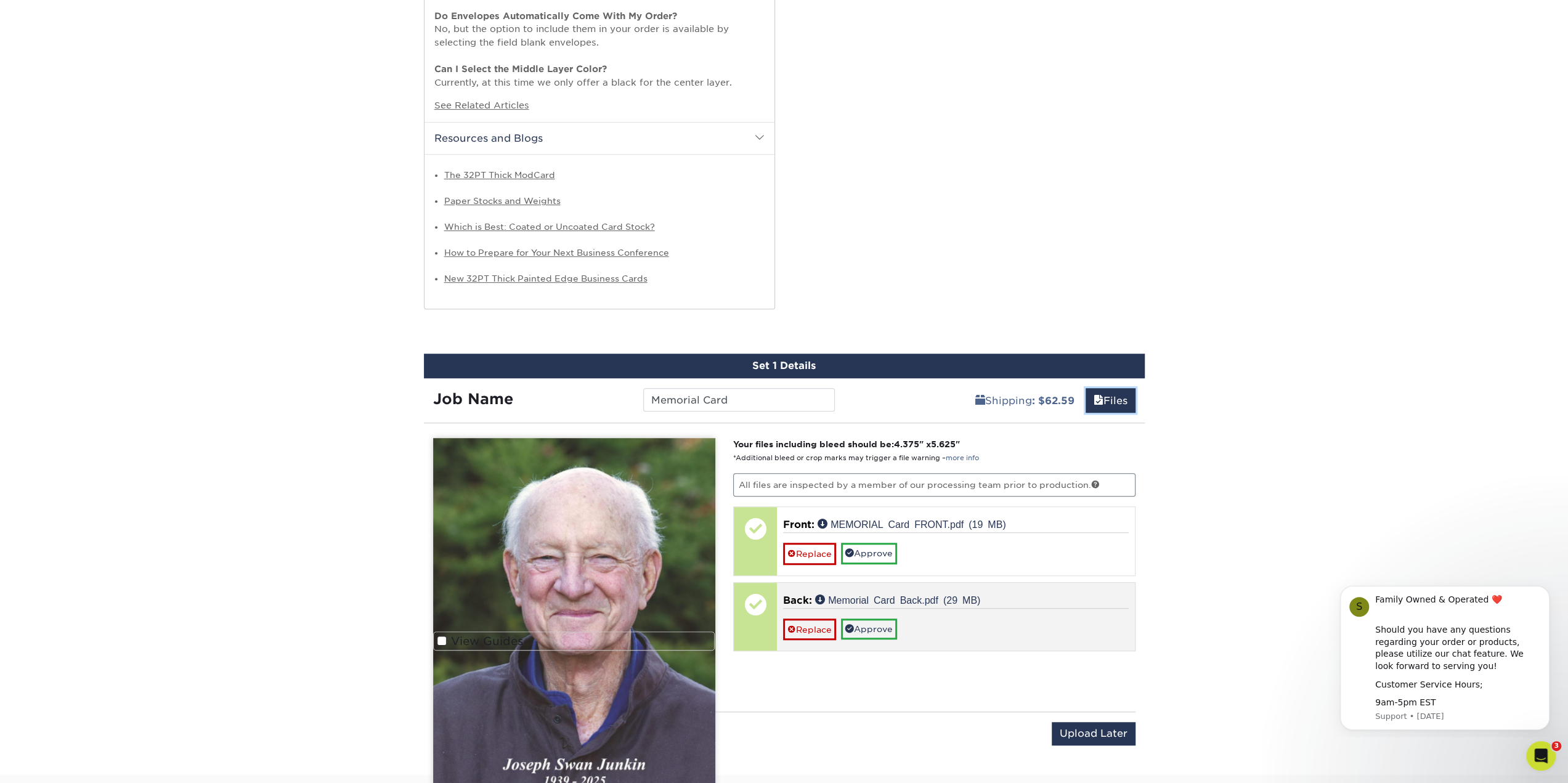
scroll to position [672, 0]
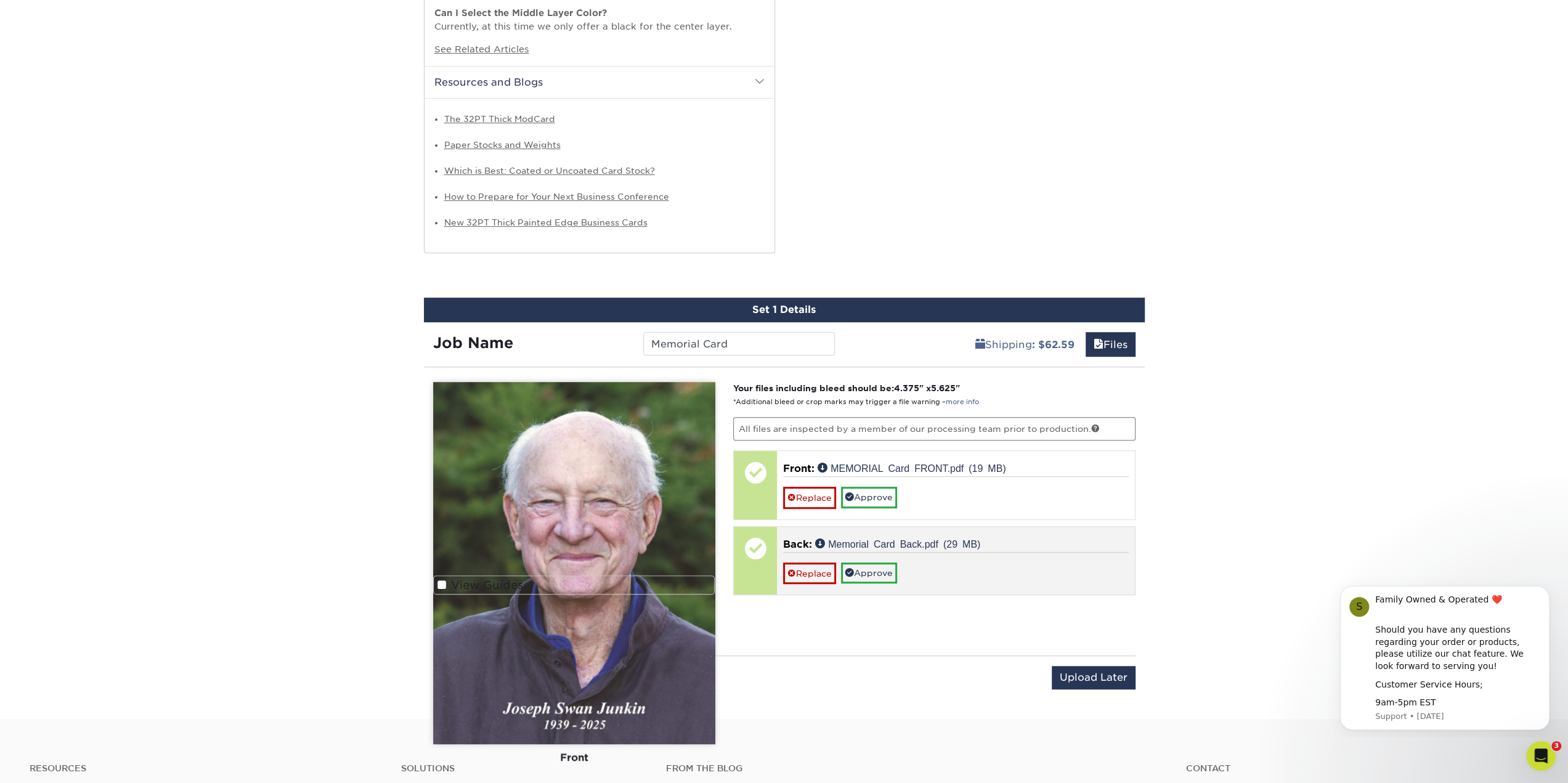
click at [915, 546] on p "Back: Memorial Card Back.pdf (29 MB)" at bounding box center [956, 544] width 345 height 15
click at [837, 542] on link "Memorial Card Back.pdf (29 MB)" at bounding box center [898, 543] width 165 height 10
click at [749, 556] on div at bounding box center [755, 548] width 43 height 43
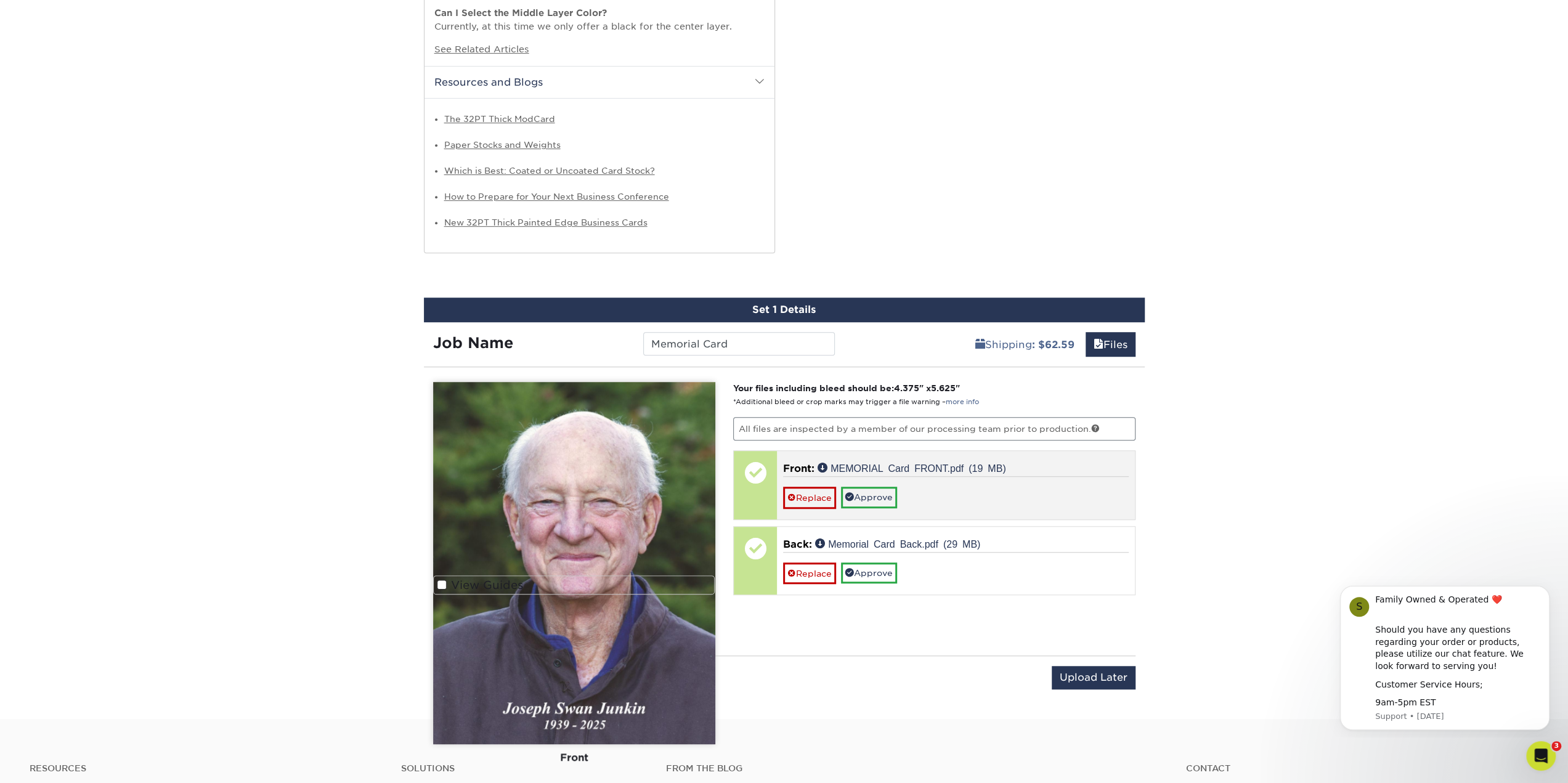
click at [757, 478] on div at bounding box center [755, 472] width 43 height 43
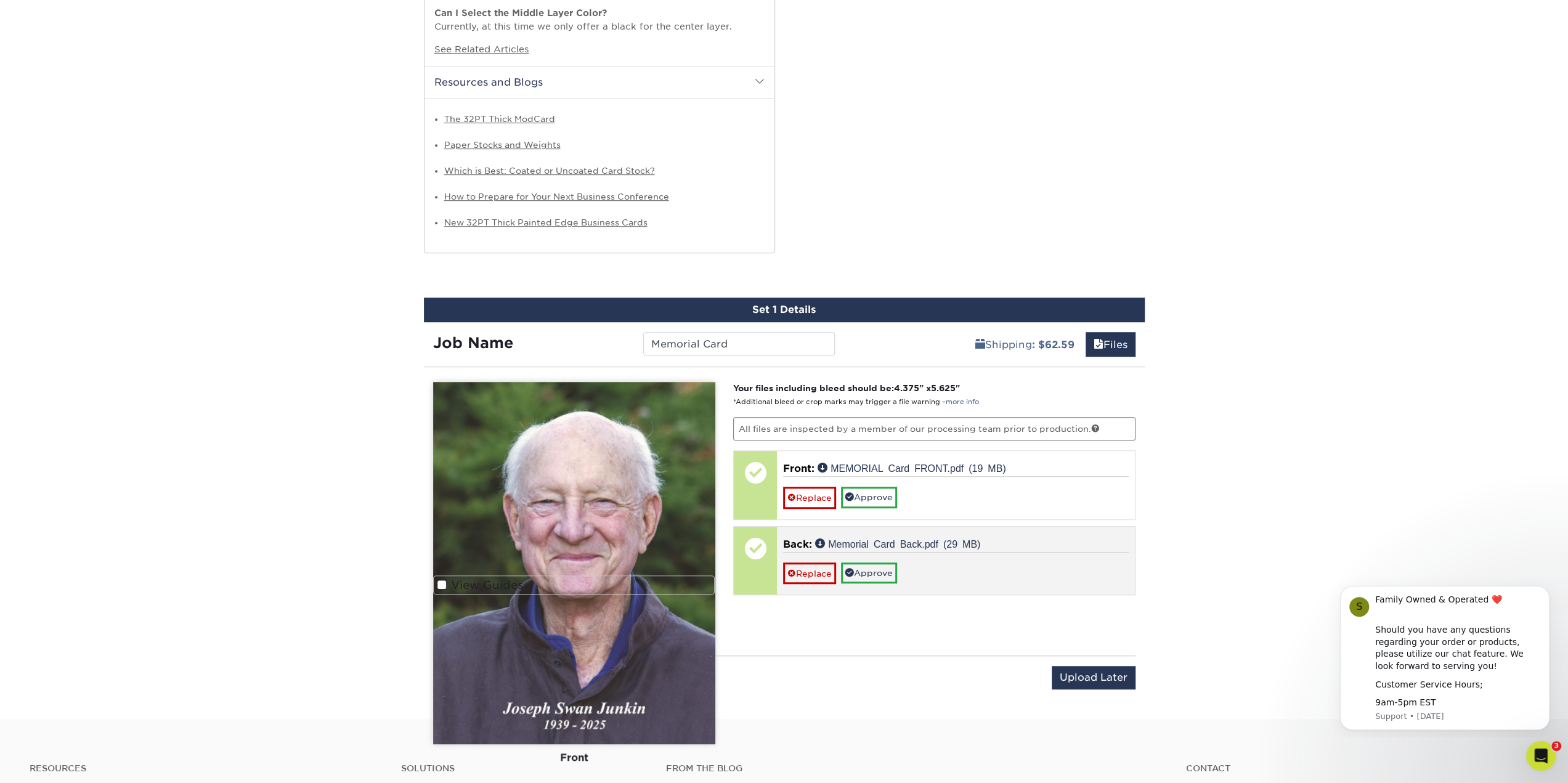
click at [746, 568] on div at bounding box center [755, 561] width 43 height 68
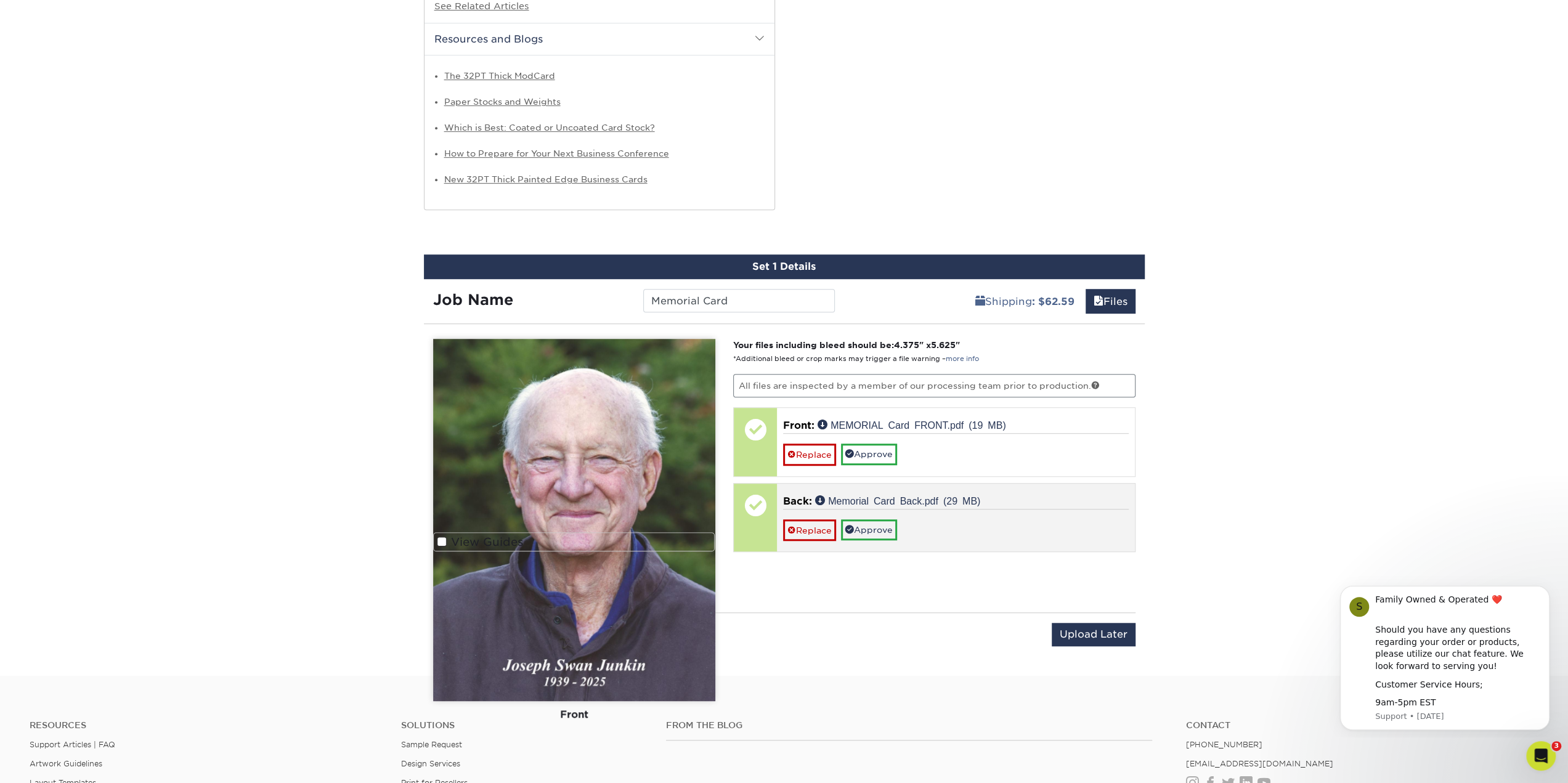
scroll to position [734, 0]
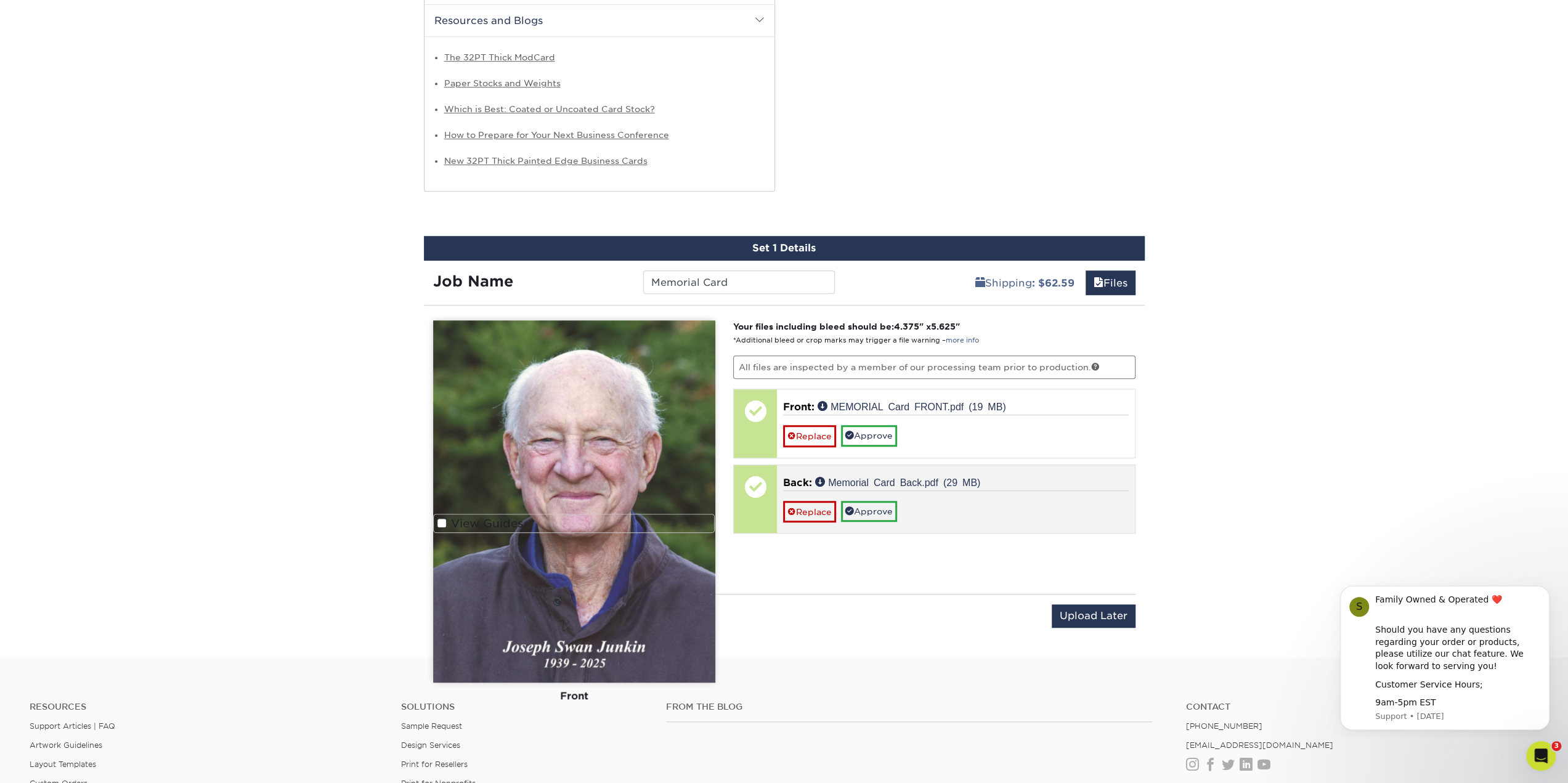
click at [798, 477] on span "Back:" at bounding box center [797, 482] width 29 height 12
click at [799, 477] on span "Back:" at bounding box center [797, 482] width 29 height 12
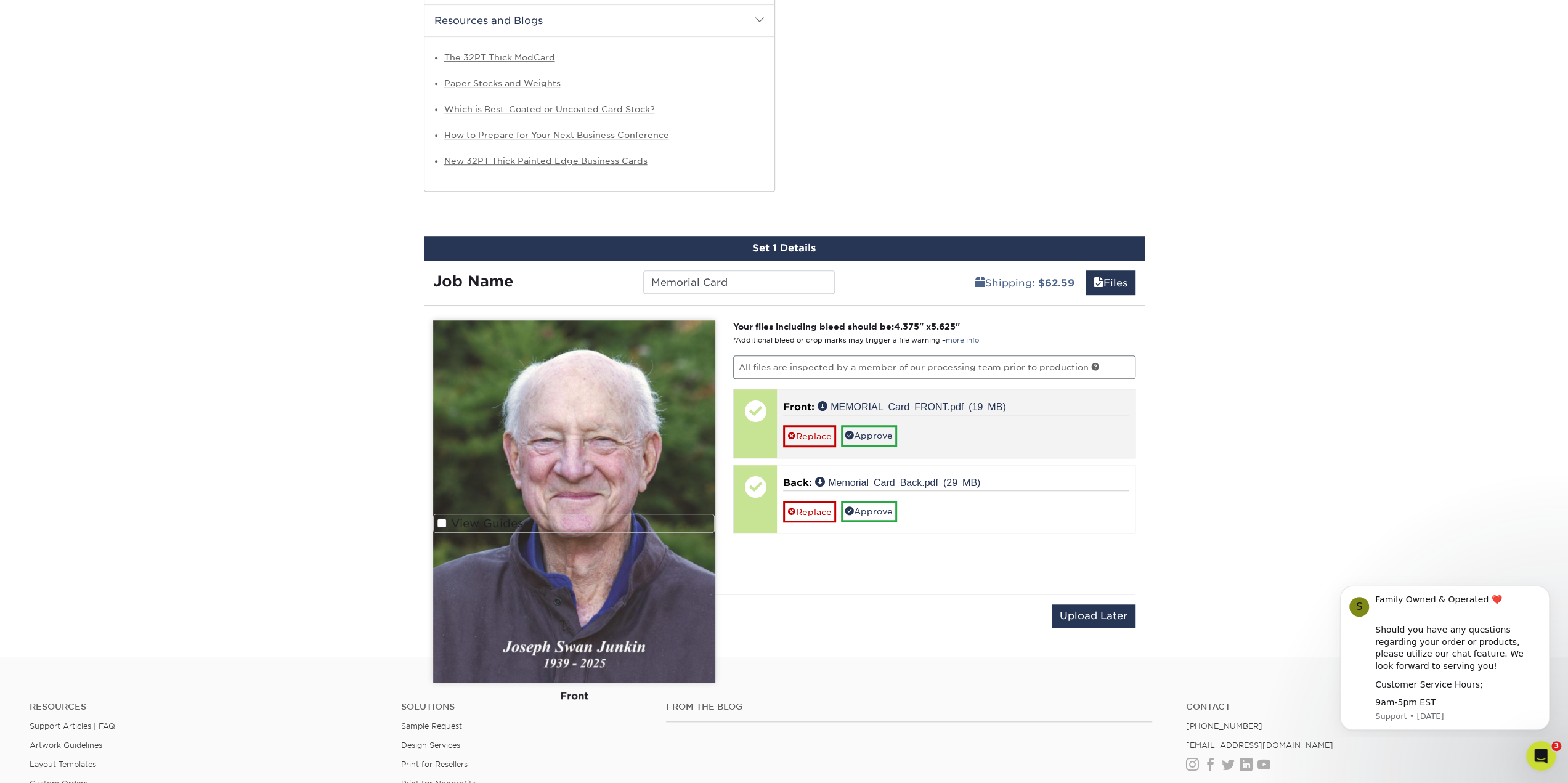
click at [791, 407] on span "Front:" at bounding box center [799, 406] width 31 height 12
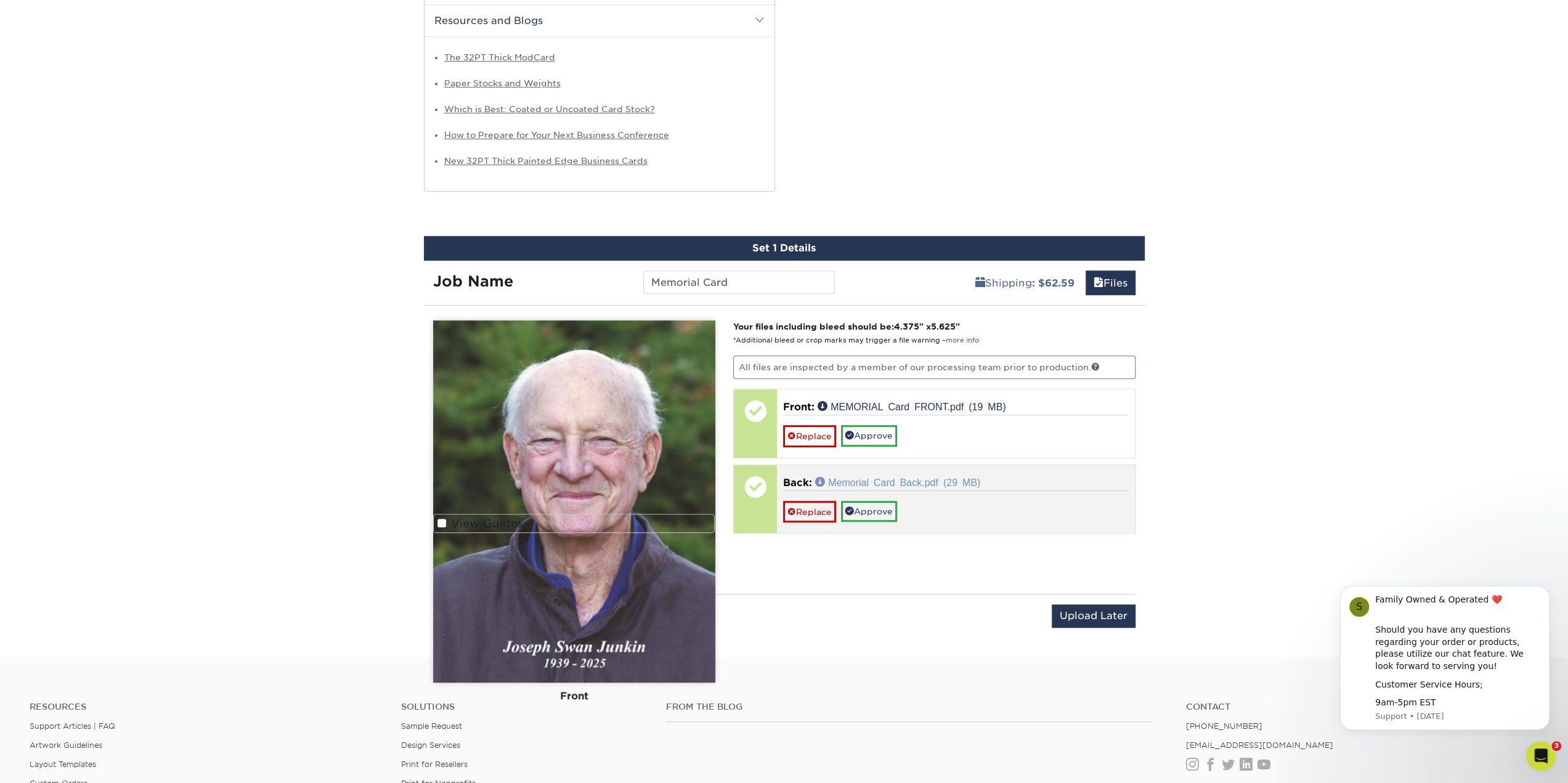
click at [953, 482] on link "Memorial Card Back.pdf (29 MB)" at bounding box center [898, 482] width 165 height 10
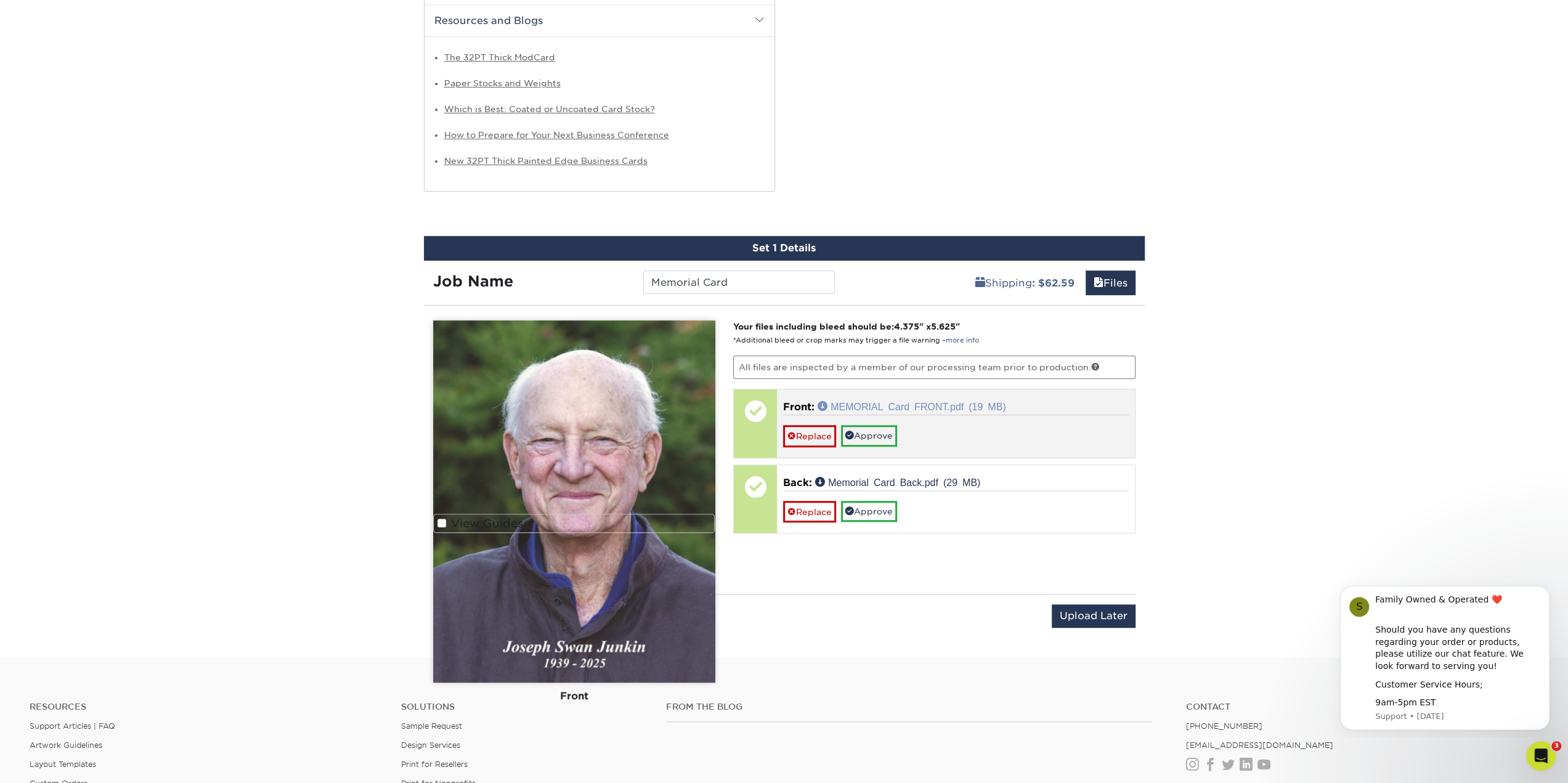
click at [873, 402] on link "MEMORIAL Card FRONT.pdf (19 MB)" at bounding box center [912, 406] width 188 height 10
click at [862, 425] on link "Approve" at bounding box center [869, 435] width 56 height 21
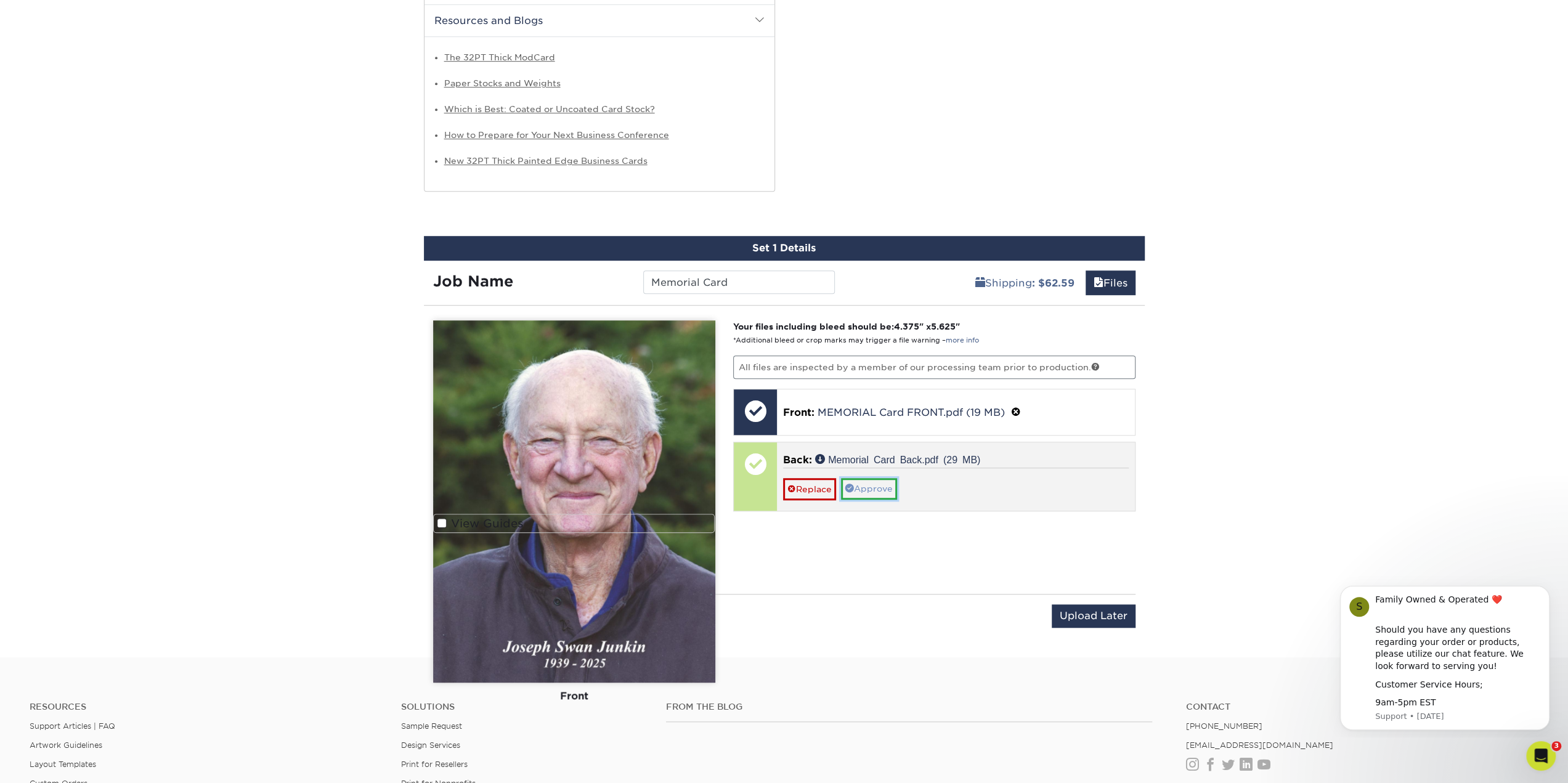
click at [882, 483] on link "Approve" at bounding box center [869, 488] width 56 height 21
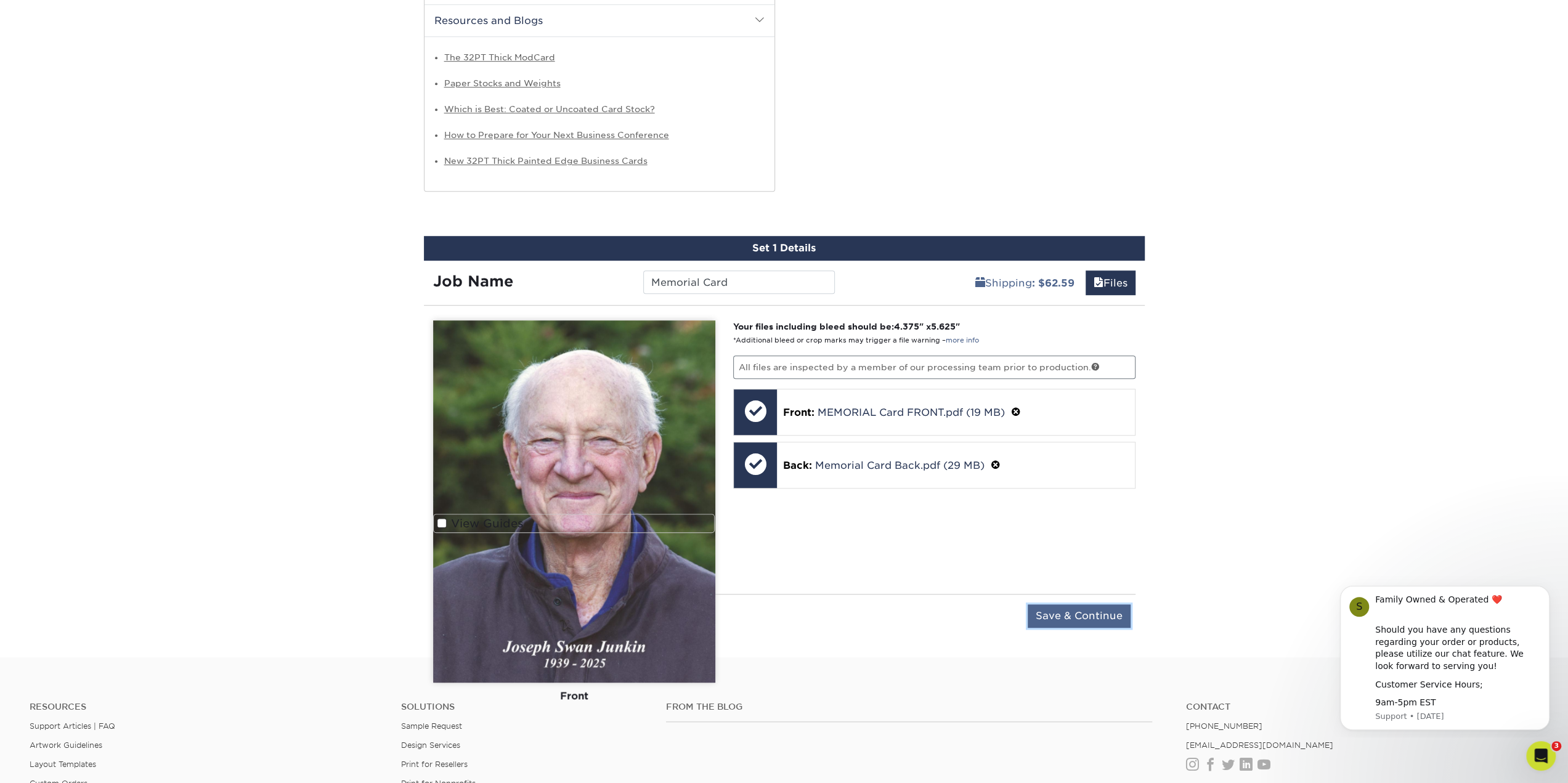
click at [1098, 617] on input "Save & Continue" at bounding box center [1079, 616] width 103 height 23
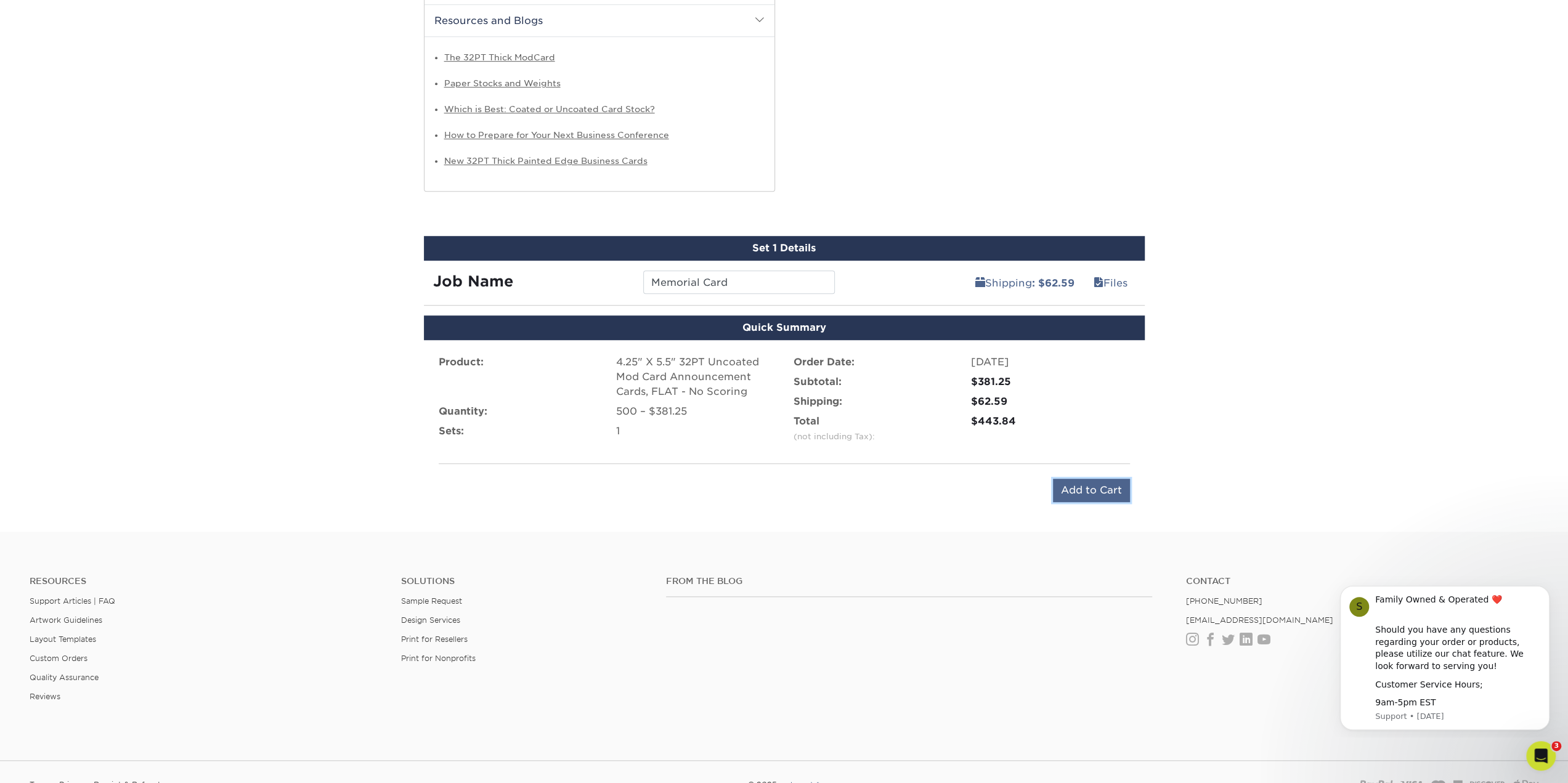
click at [1091, 486] on input "Add to Cart" at bounding box center [1090, 490] width 77 height 23
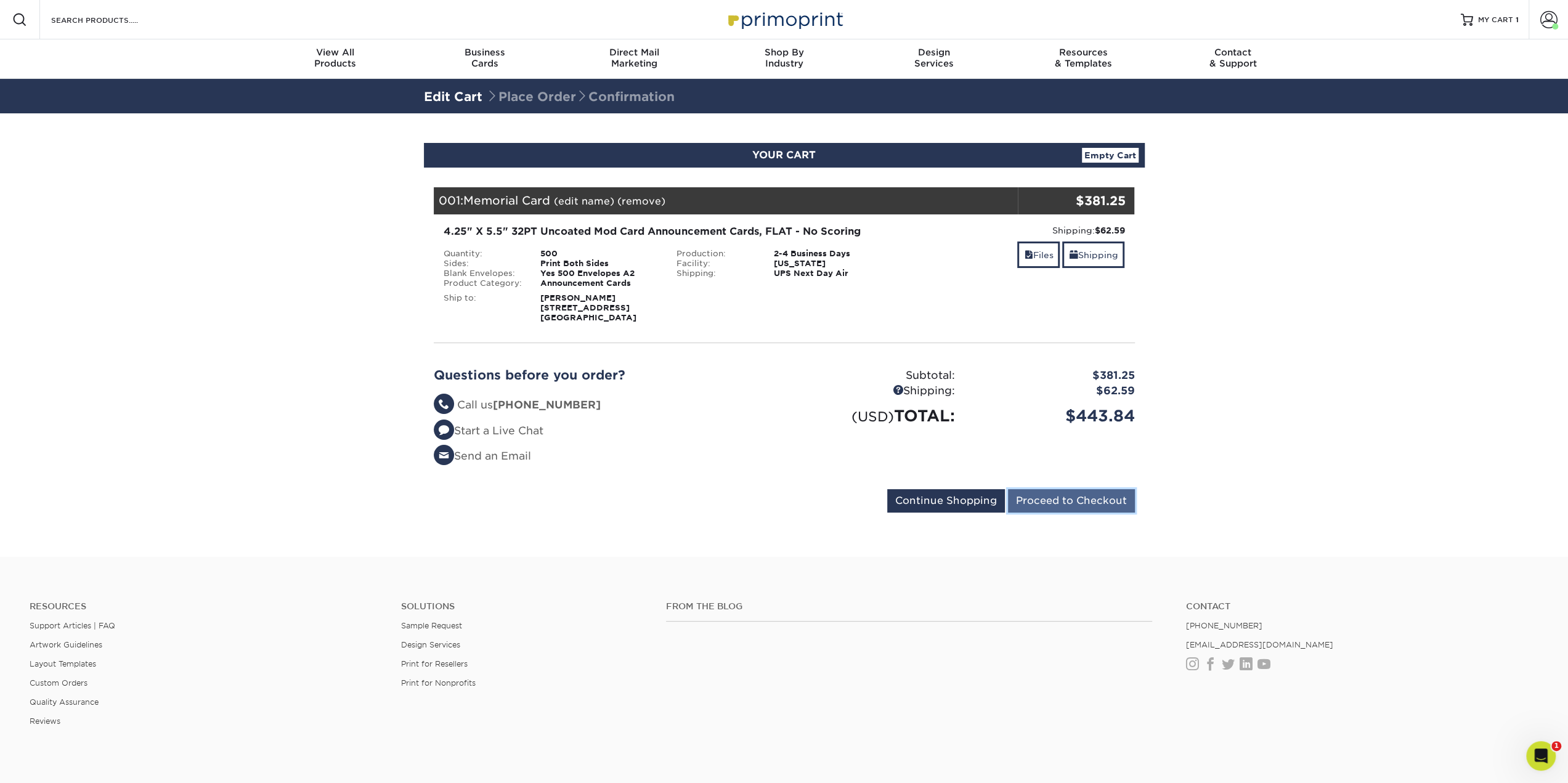
click at [1038, 503] on input "Proceed to Checkout" at bounding box center [1071, 501] width 127 height 23
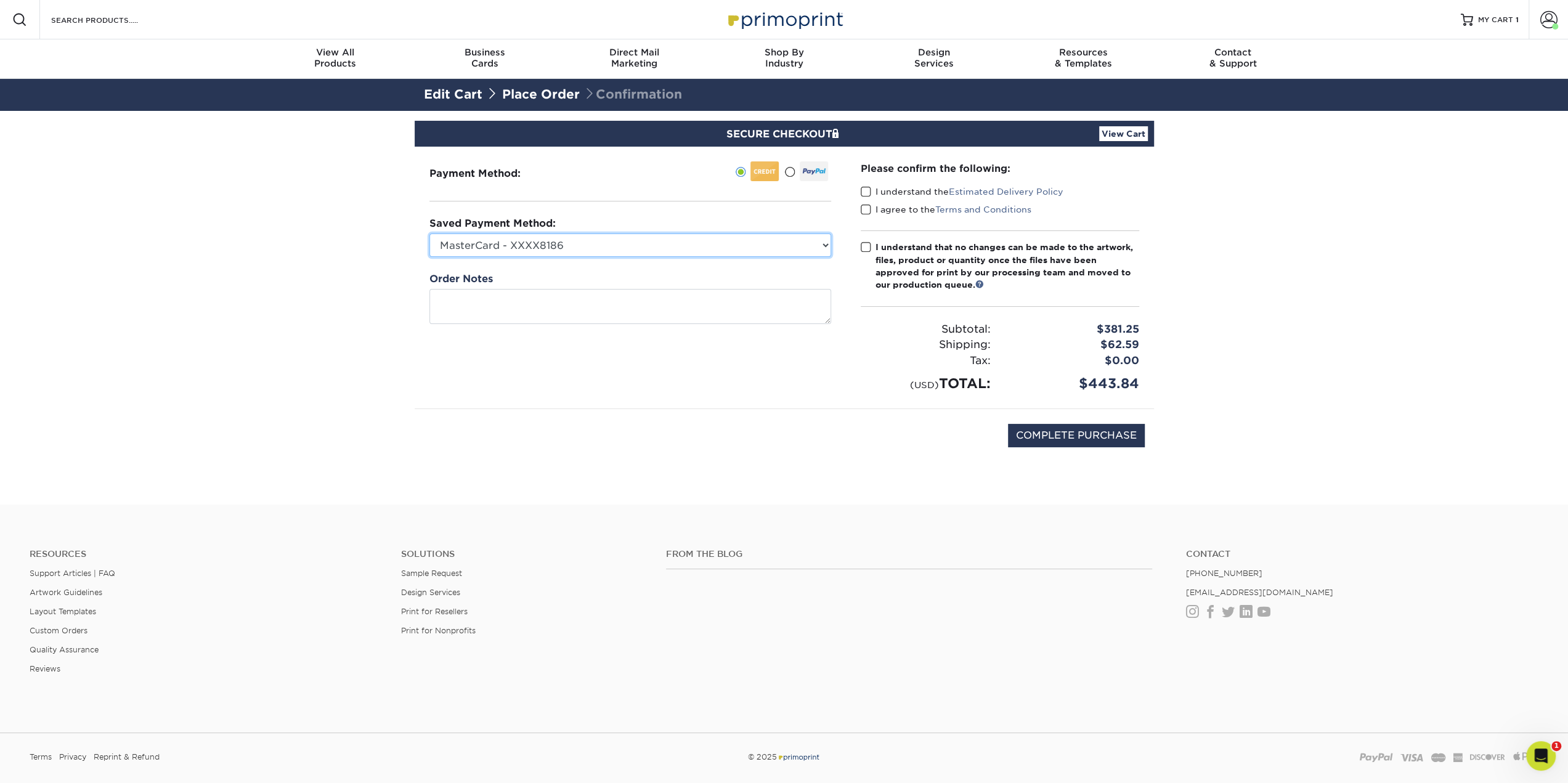
click at [563, 252] on select "MasterCard - XXXX8186 New Credit Card" at bounding box center [630, 245] width 402 height 23
click at [863, 190] on span at bounding box center [866, 192] width 11 height 12
click at [0, 0] on input "I understand the Estimated Delivery Policy" at bounding box center [0, 0] width 0 height 0
click at [867, 204] on span at bounding box center [866, 210] width 11 height 12
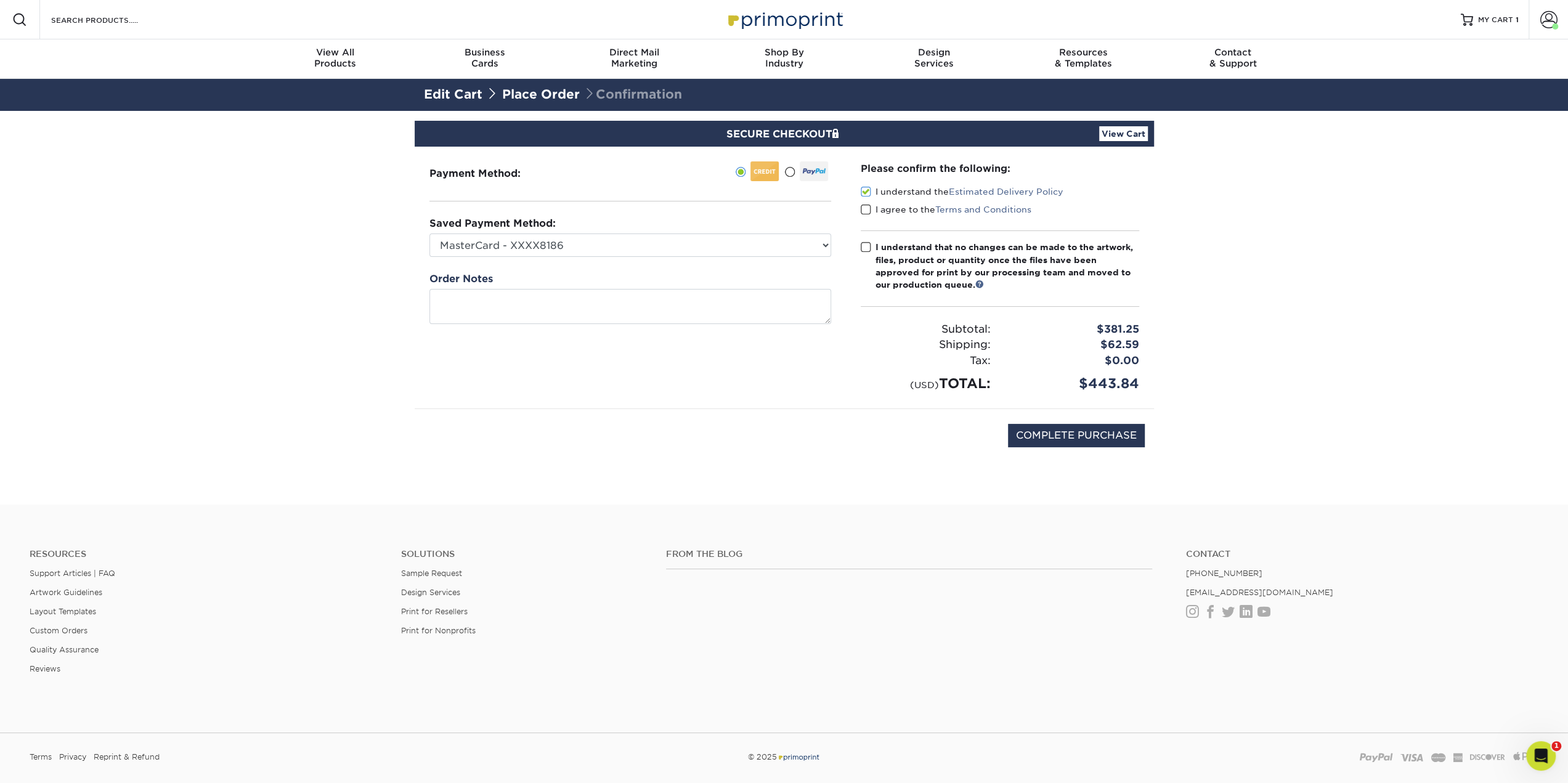
click at [0, 0] on input "I agree to the Terms and Conditions" at bounding box center [0, 0] width 0 height 0
click at [863, 249] on span at bounding box center [866, 247] width 11 height 12
click at [0, 0] on input "I understand that no changes can be made to the artwork, files, product or quan…" at bounding box center [0, 0] width 0 height 0
click at [582, 249] on select "MasterCard - XXXX8186 New Credit Card" at bounding box center [630, 245] width 402 height 23
select select
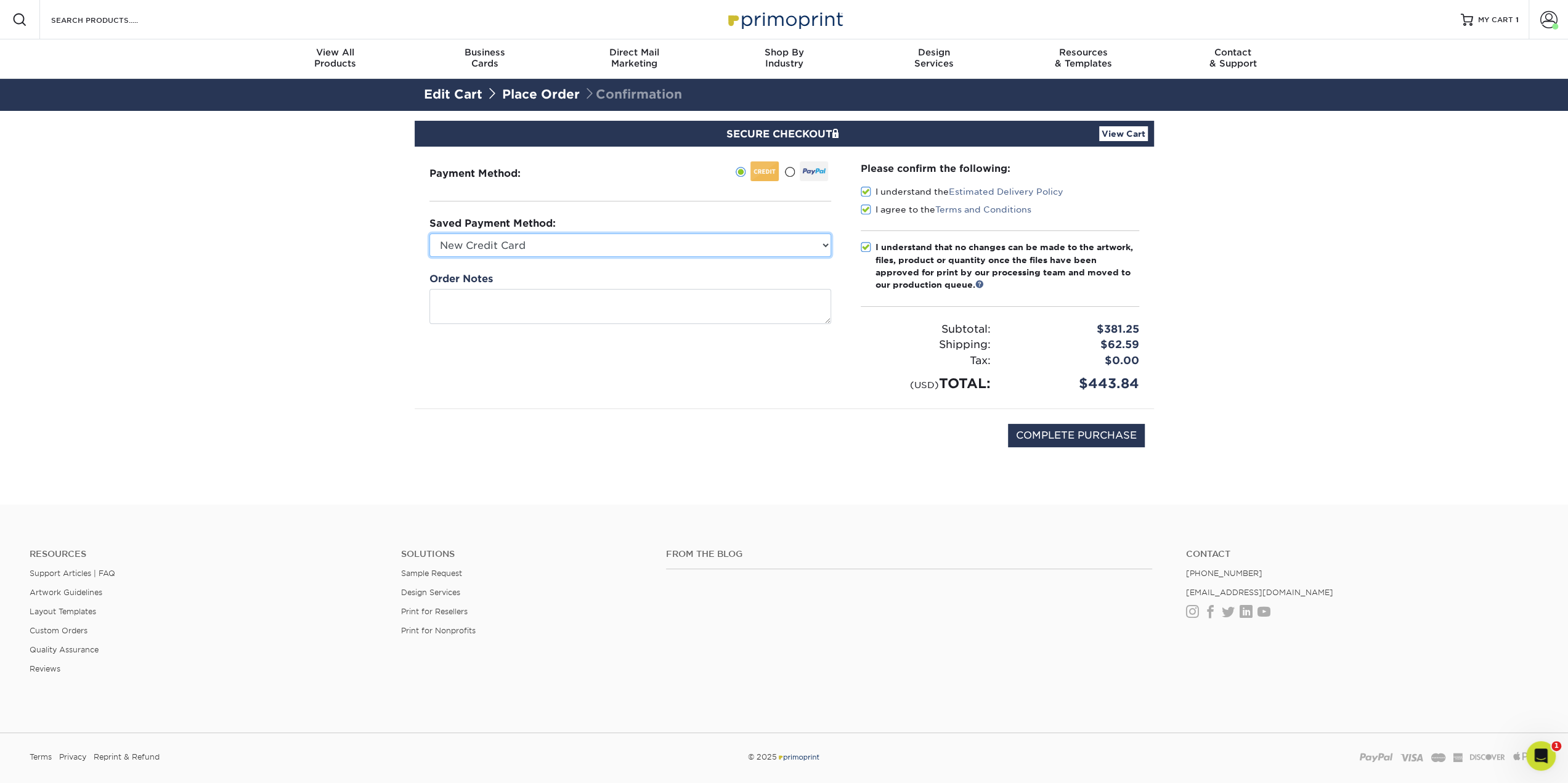
click at [430, 234] on select "MasterCard - XXXX8186 New Credit Card" at bounding box center [630, 245] width 402 height 23
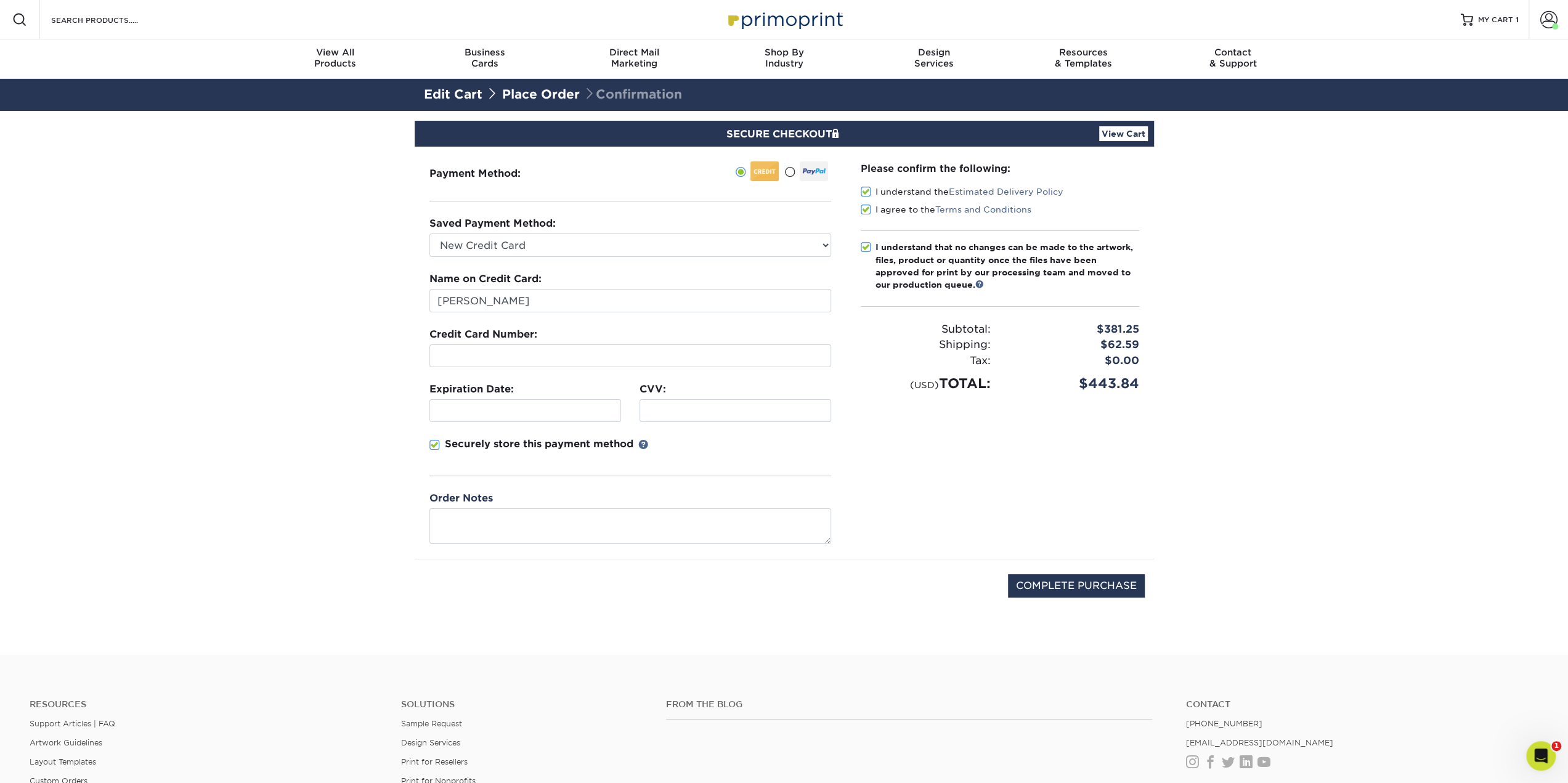
click at [471, 444] on p "Securely store this payment method" at bounding box center [539, 444] width 188 height 15
click at [0, 0] on input "Securely store this payment method" at bounding box center [0, 0] width 0 height 0
click at [474, 301] on input "[PERSON_NAME]" at bounding box center [630, 301] width 402 height 23
type input "Angus H Junkin"
click at [335, 367] on section "SECURE CHECKOUT View Cart Payment Method: Saved Payment Method:" at bounding box center [784, 382] width 1568 height 543
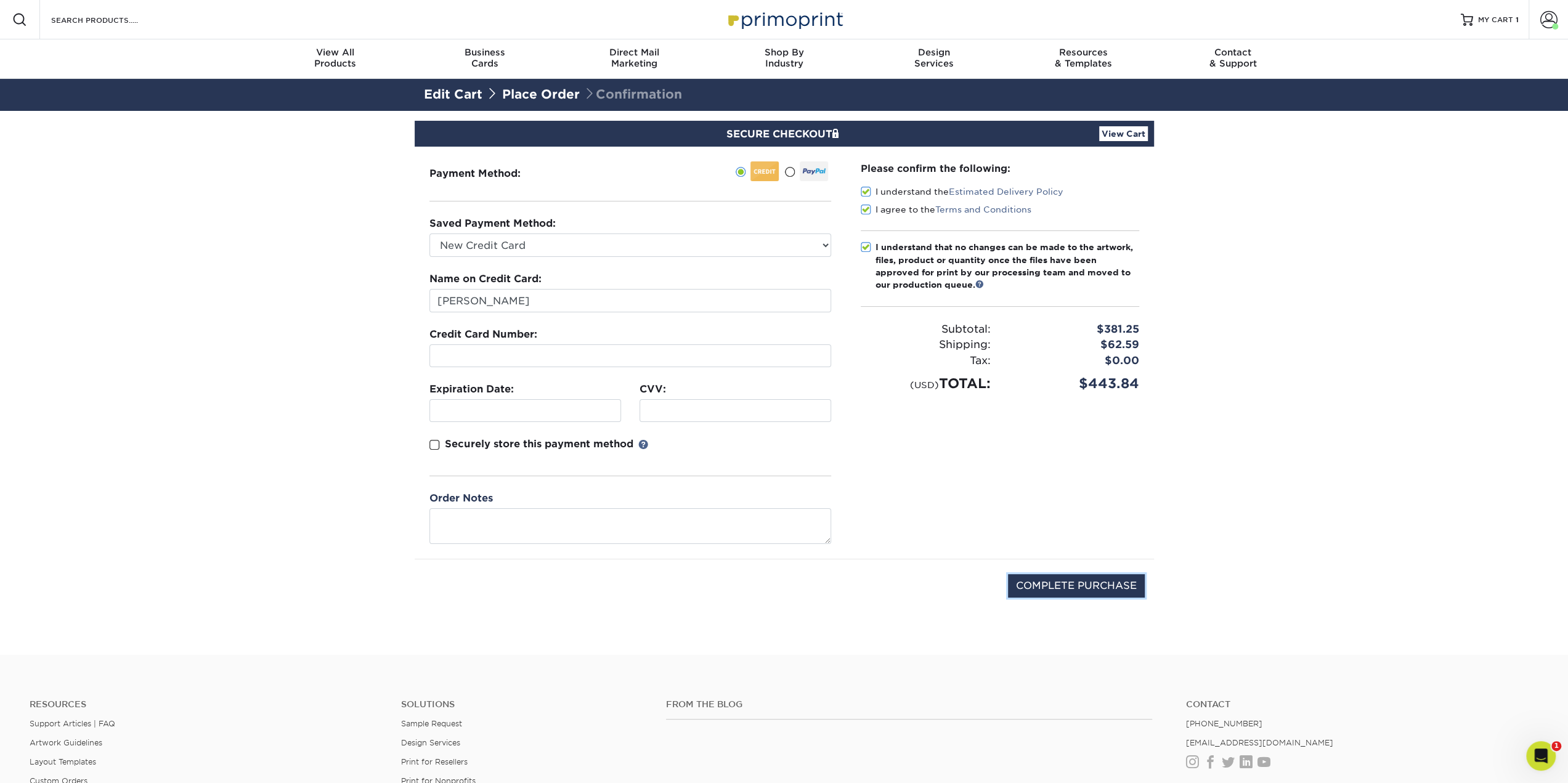
drag, startPoint x: 1074, startPoint y: 580, endPoint x: 974, endPoint y: 661, distance: 128.7
click at [974, 661] on div "Resources Menu Search Products Account Welcome, Angus Account Dashboard Active …" at bounding box center [784, 507] width 1568 height 1015
click at [566, 91] on link "Place Order" at bounding box center [541, 94] width 78 height 15
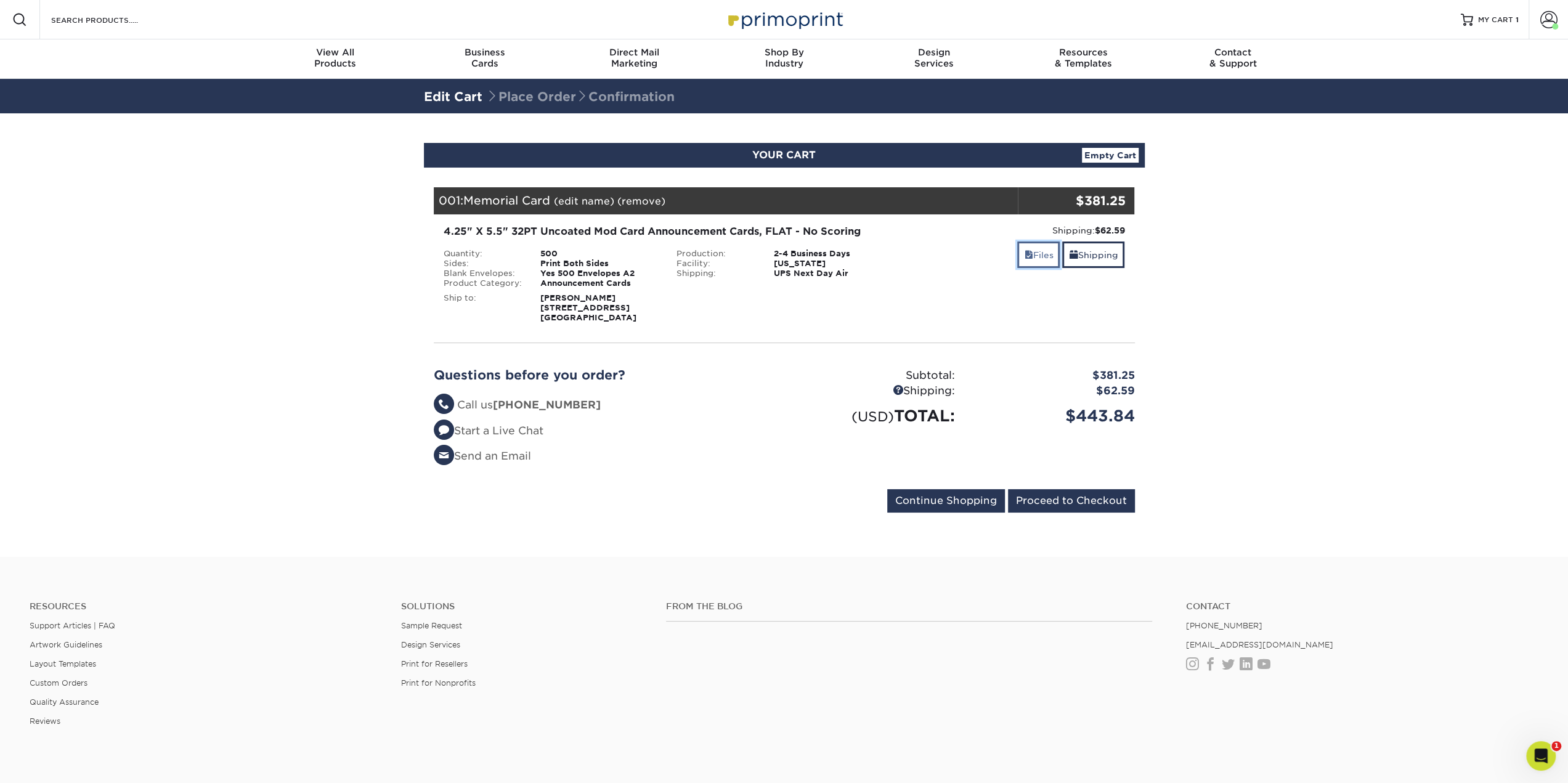
click at [1027, 249] on link "Files" at bounding box center [1038, 254] width 42 height 26
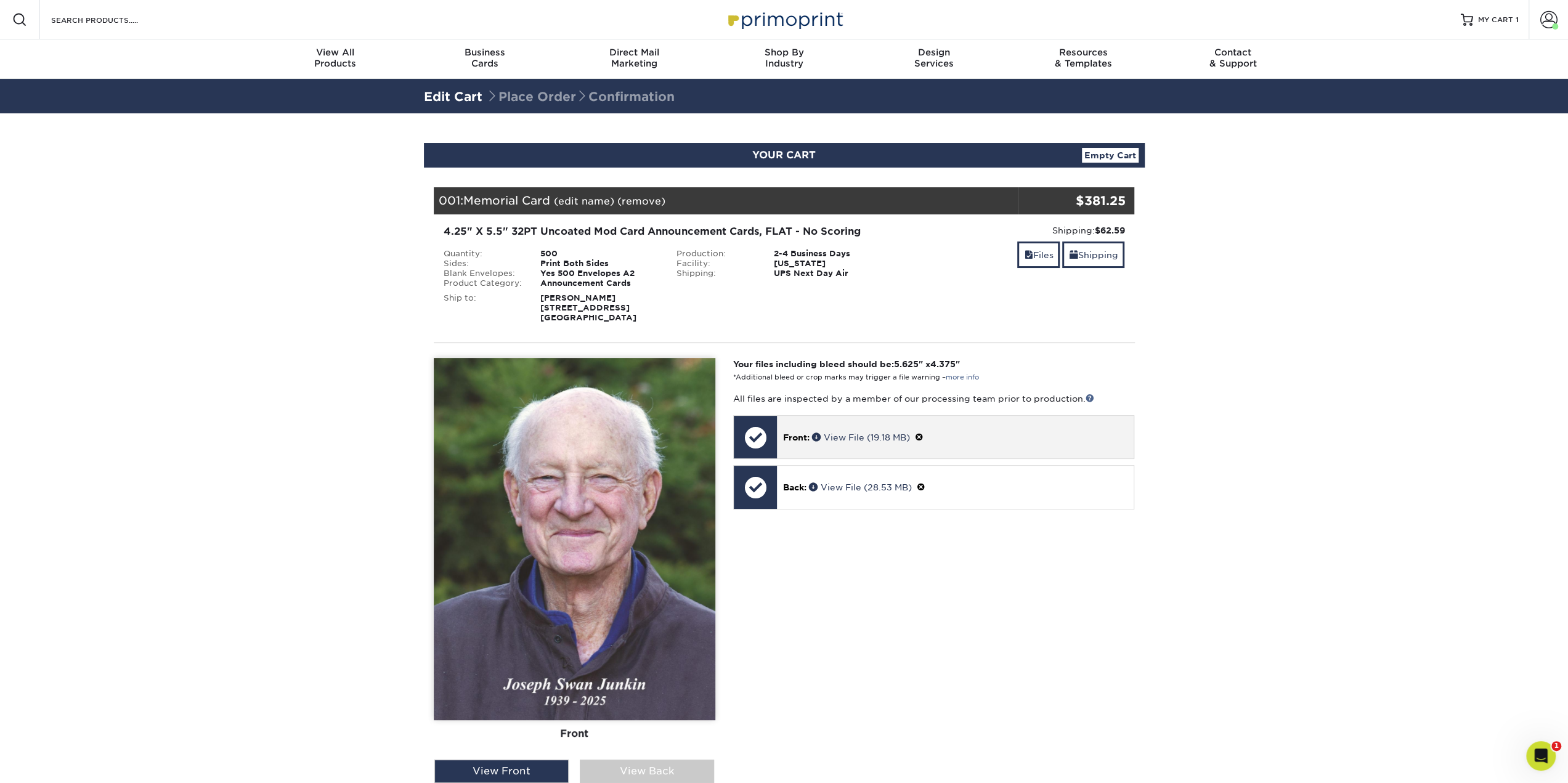
click at [921, 435] on span at bounding box center [919, 437] width 8 height 10
click at [796, 449] on link "Ok" at bounding box center [796, 451] width 26 height 19
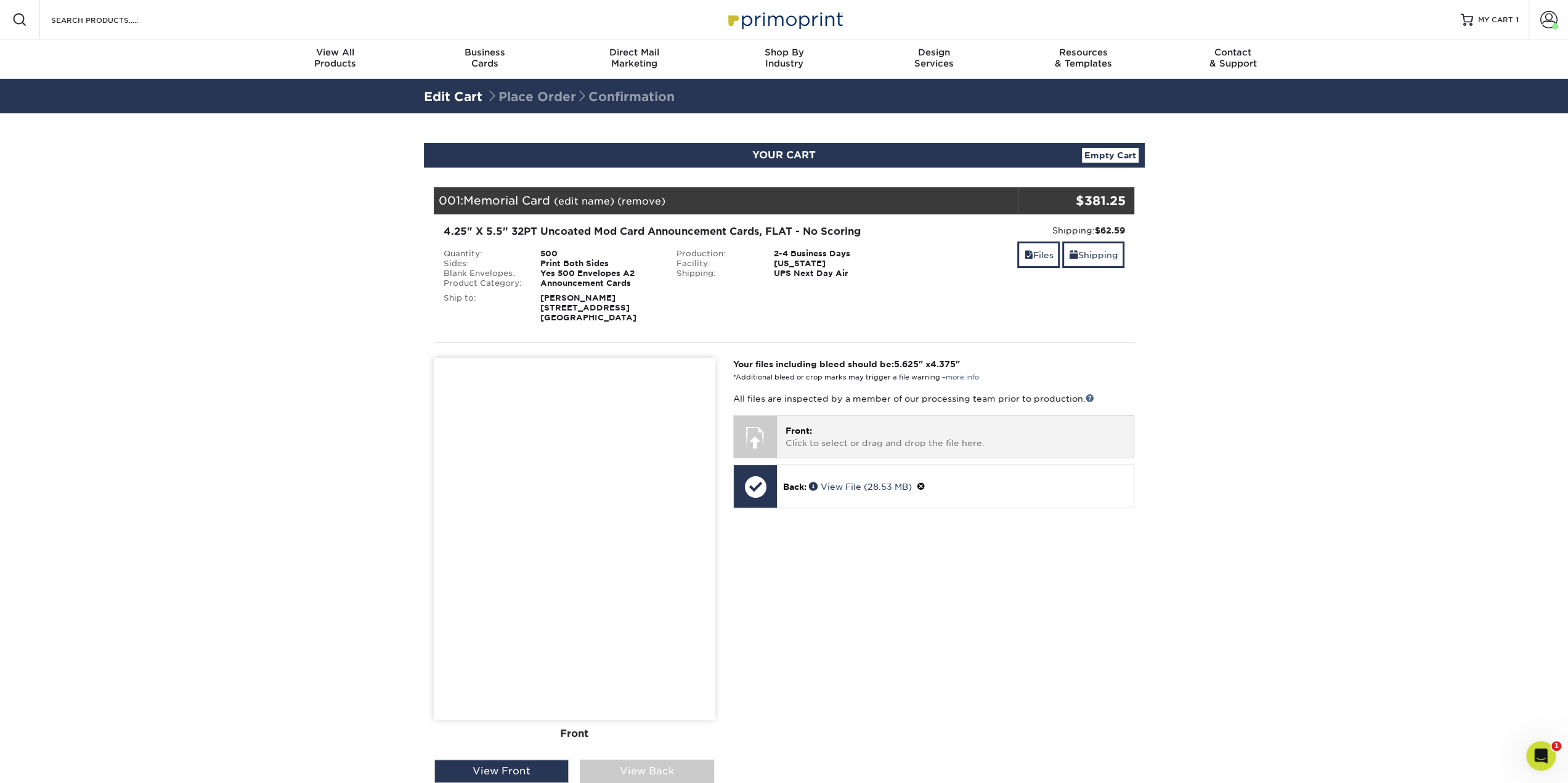
click at [760, 423] on div at bounding box center [755, 437] width 43 height 43
click at [812, 438] on p "Front: Click to select or drag and drop the file here." at bounding box center [955, 437] width 340 height 26
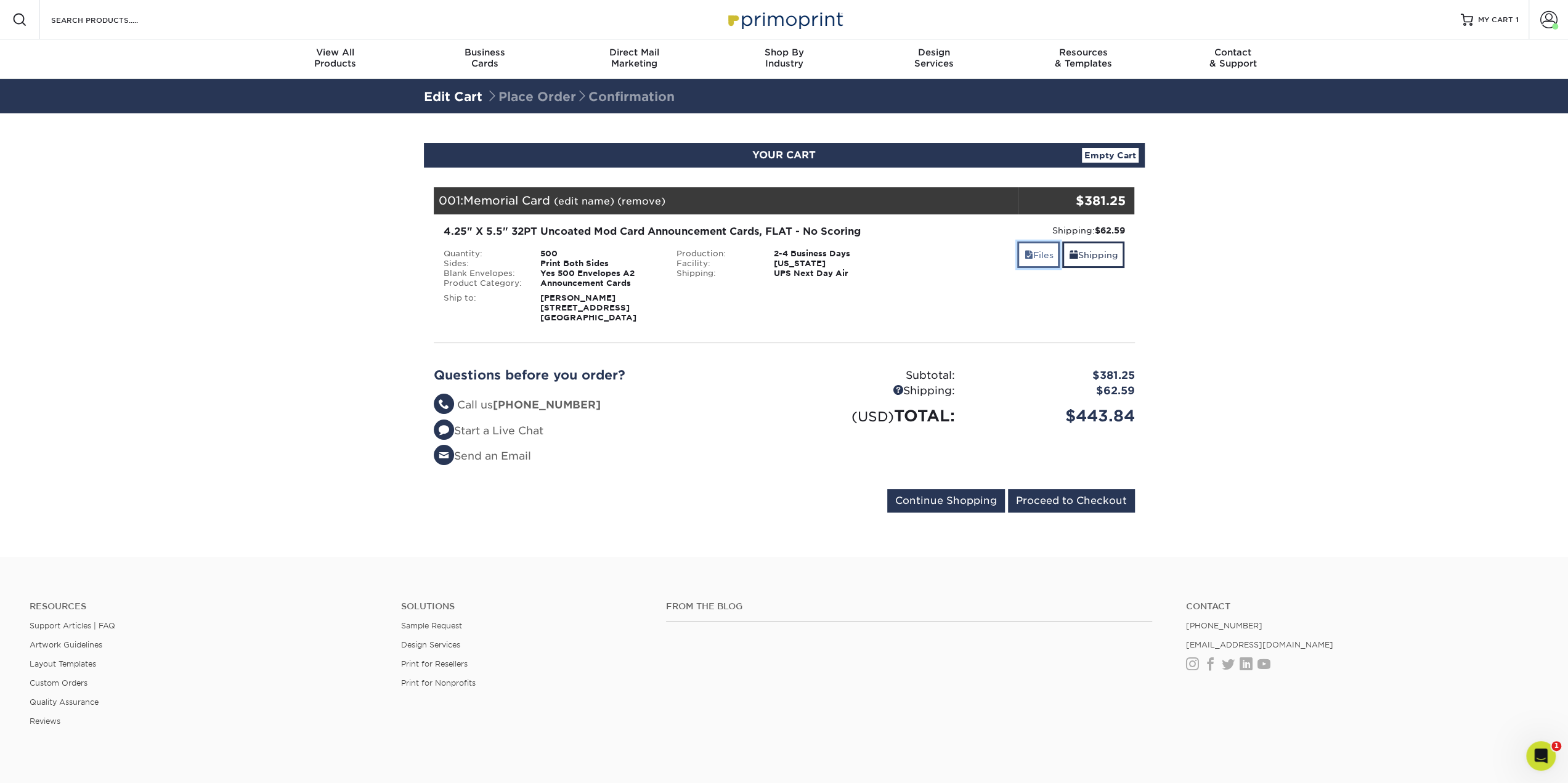
click at [1038, 257] on link "Files" at bounding box center [1038, 254] width 42 height 26
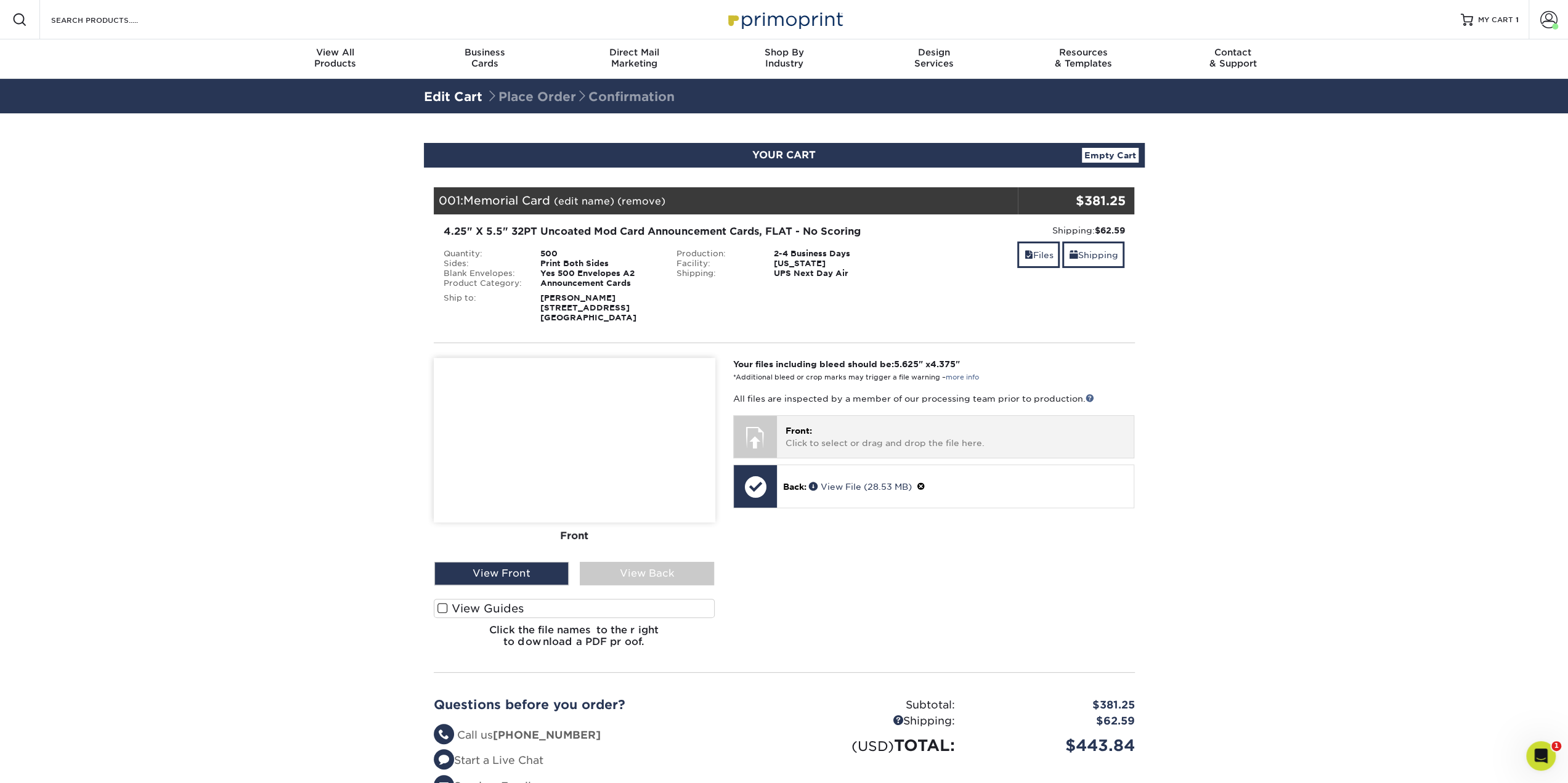
click at [770, 425] on div at bounding box center [755, 437] width 43 height 43
click at [798, 434] on p "Front: Click to select or drag and drop the file here." at bounding box center [955, 437] width 340 height 26
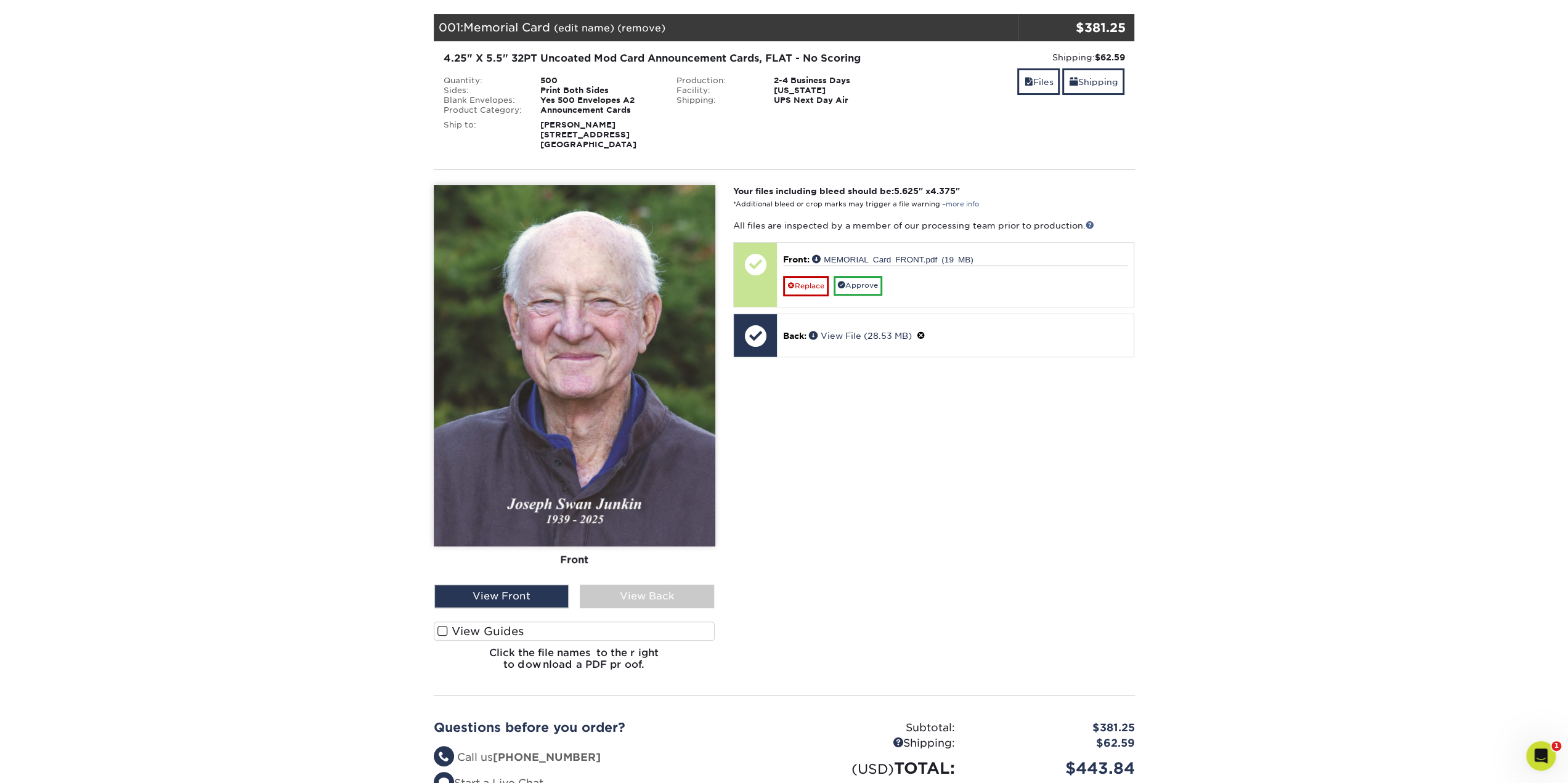
scroll to position [185, 0]
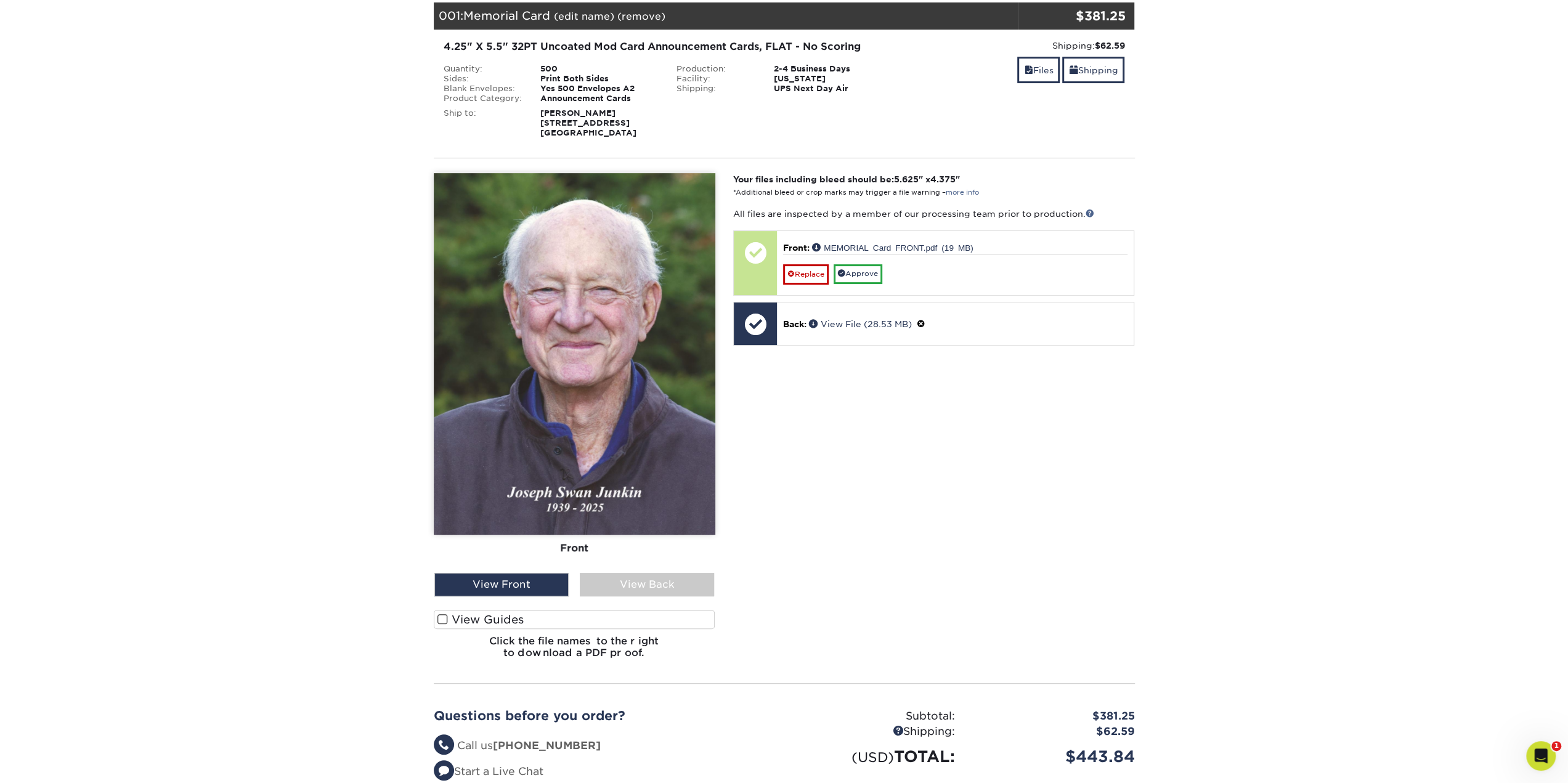
click at [447, 615] on label "View Guides" at bounding box center [574, 619] width 282 height 19
click at [0, 0] on input "View Guides" at bounding box center [0, 0] width 0 height 0
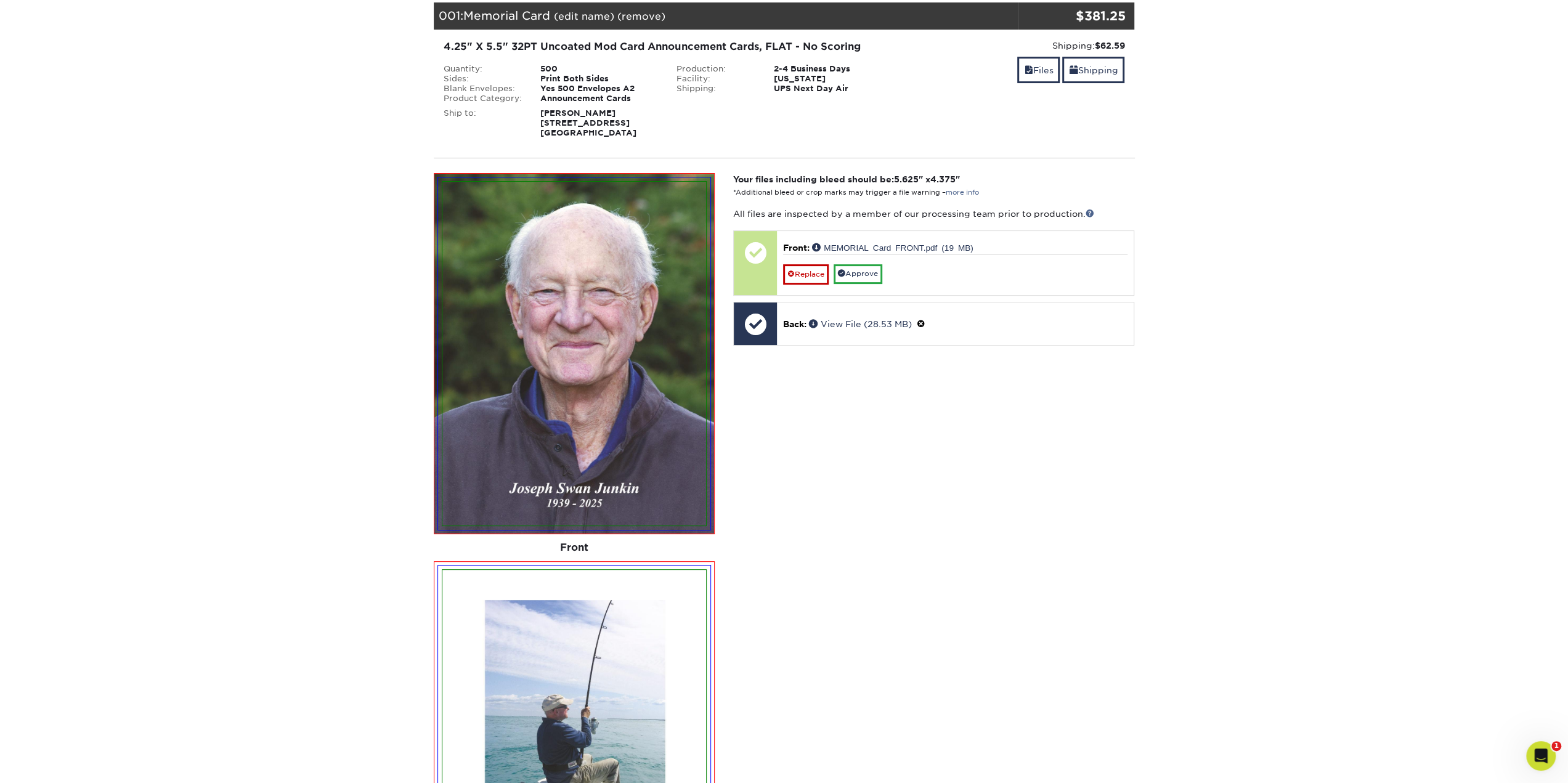
click at [447, 615] on img at bounding box center [574, 742] width 264 height 344
drag, startPoint x: 1231, startPoint y: 334, endPoint x: 1186, endPoint y: 325, distance: 45.9
click at [1229, 334] on section "YOUR CART Empty Cart Your Cart is Empty View Account Active Orders Order Histor…" at bounding box center [784, 601] width 1568 height 1346
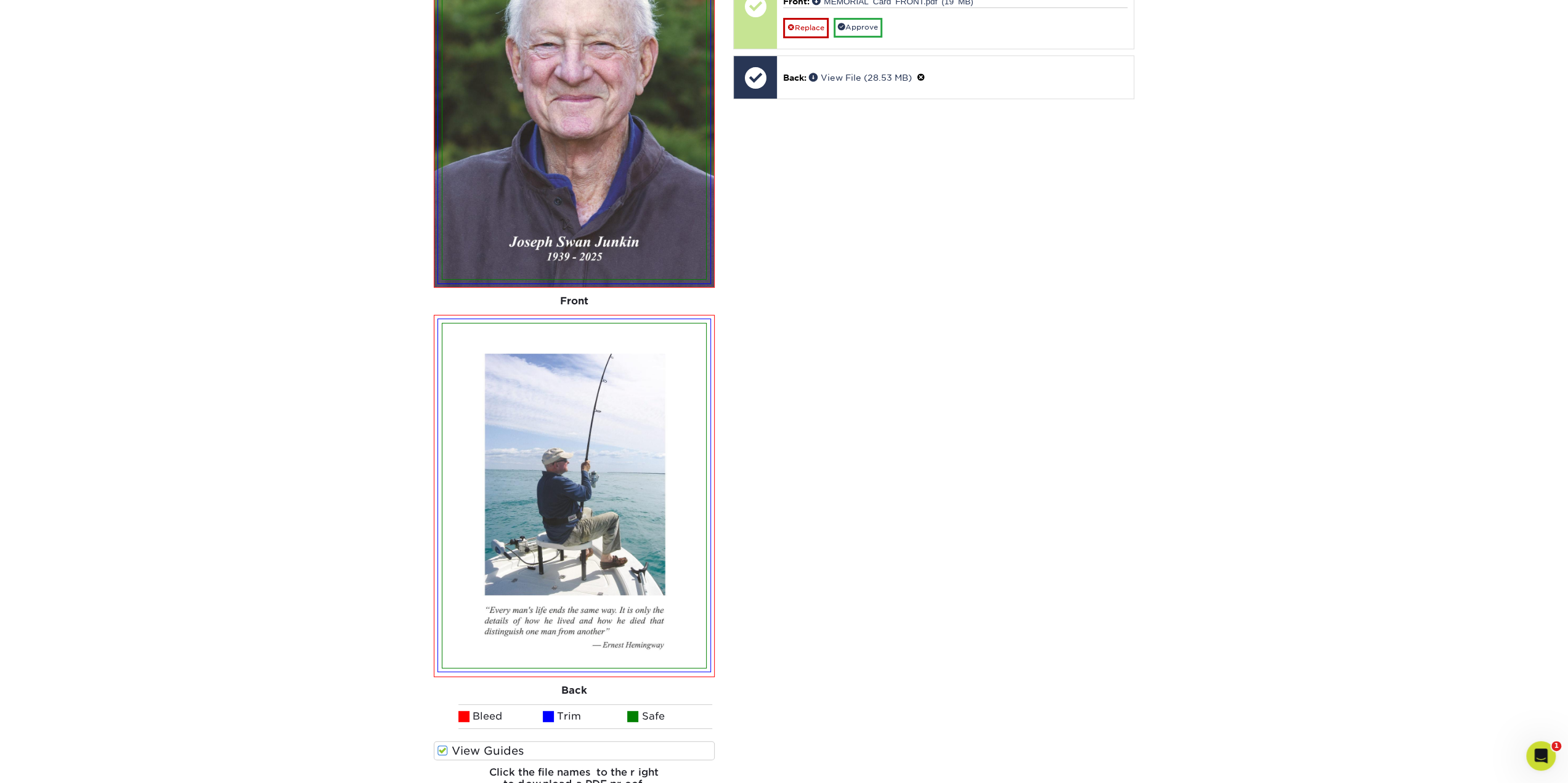
scroll to position [369, 0]
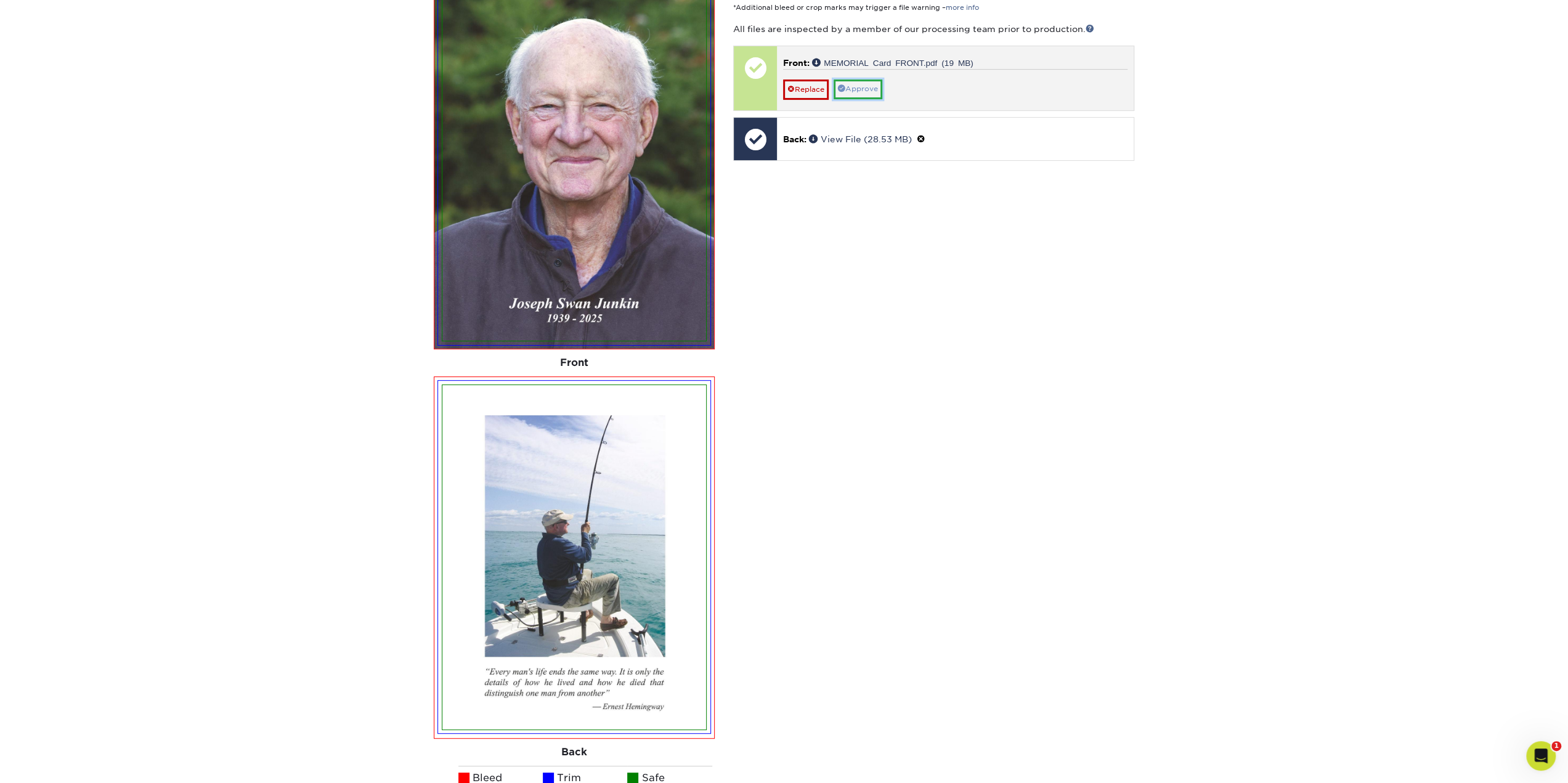
click at [853, 82] on link "Approve" at bounding box center [858, 88] width 49 height 19
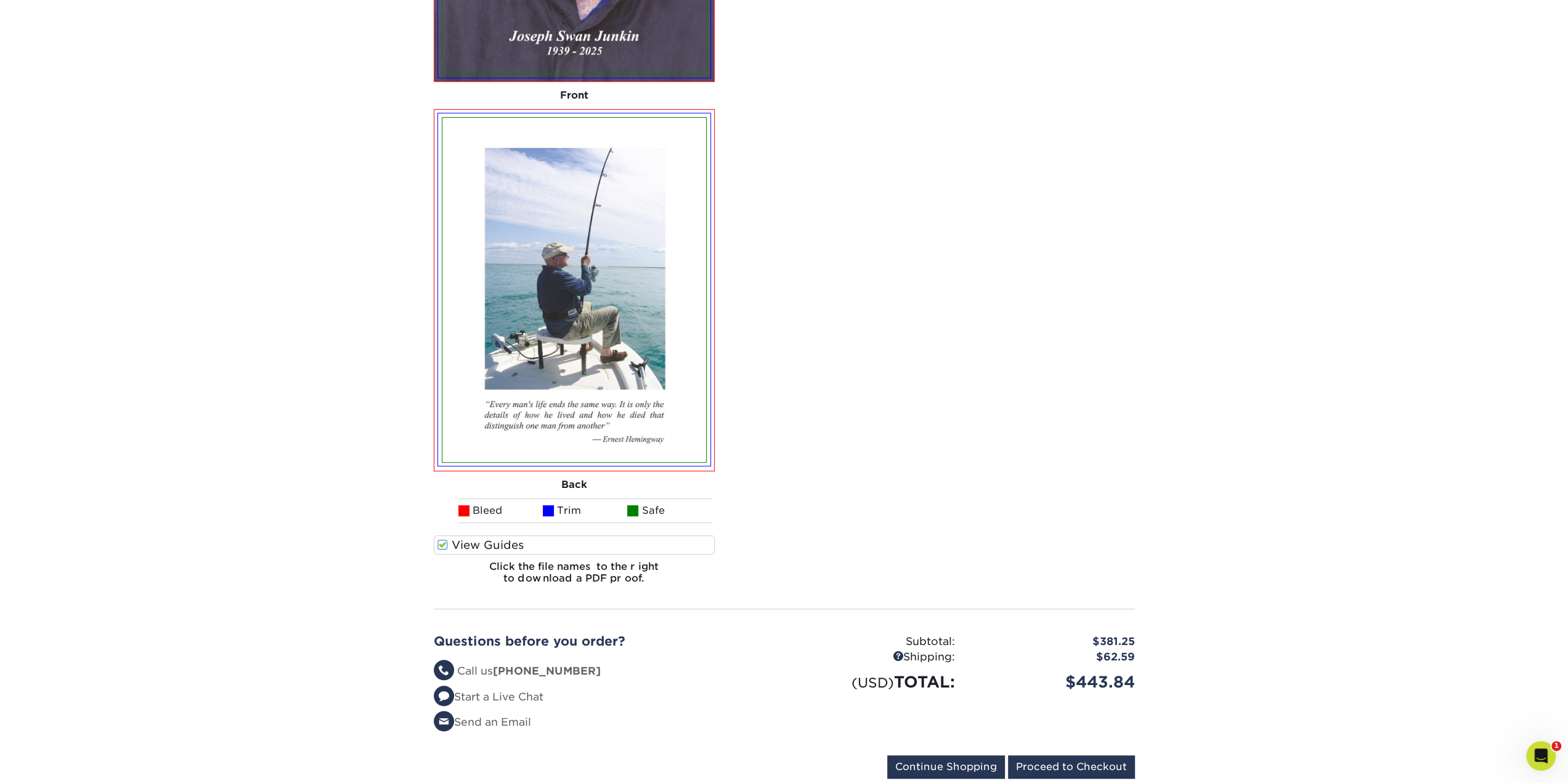
scroll to position [677, 0]
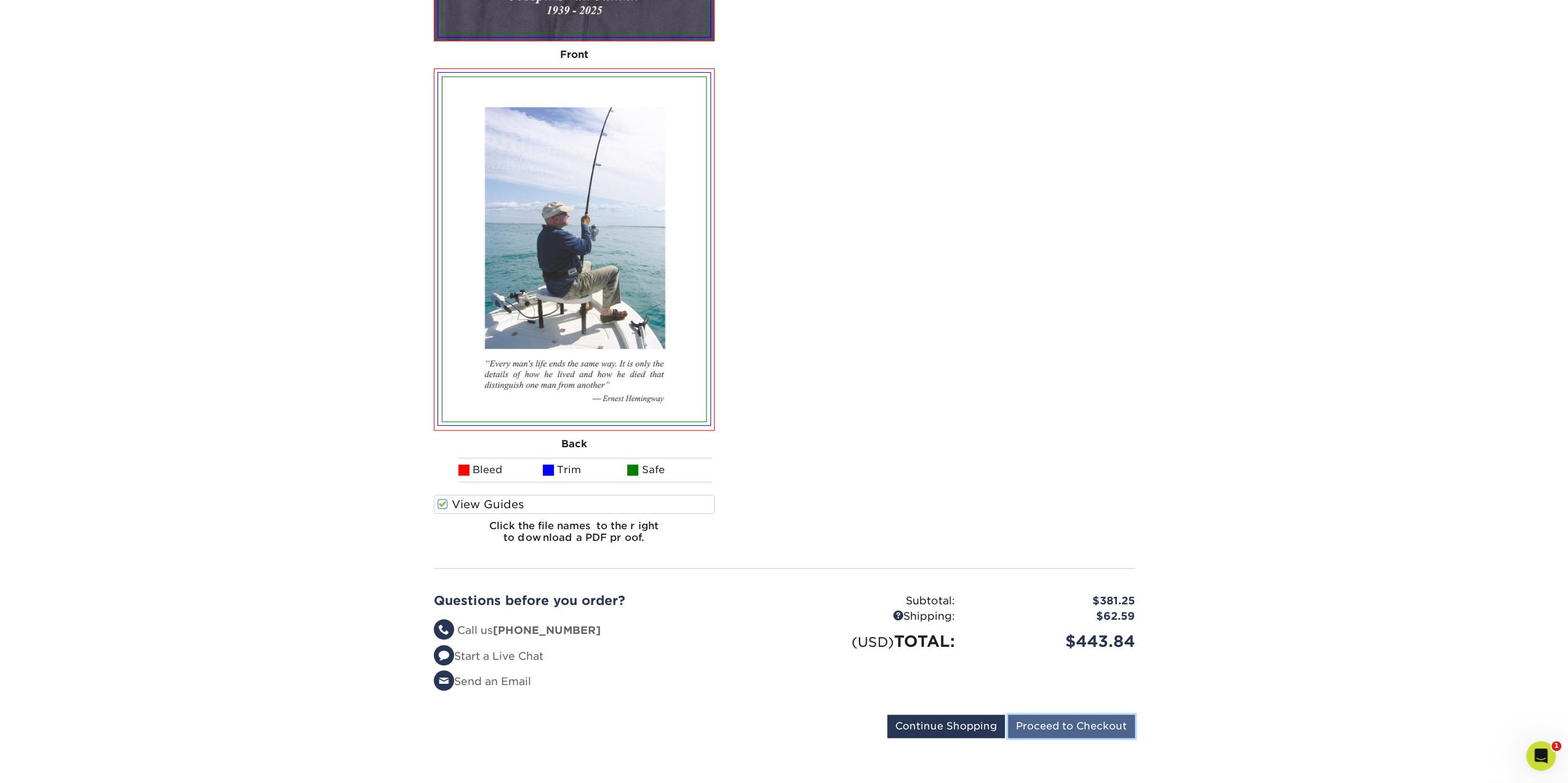
click at [1100, 733] on input "Proceed to Checkout" at bounding box center [1071, 726] width 127 height 23
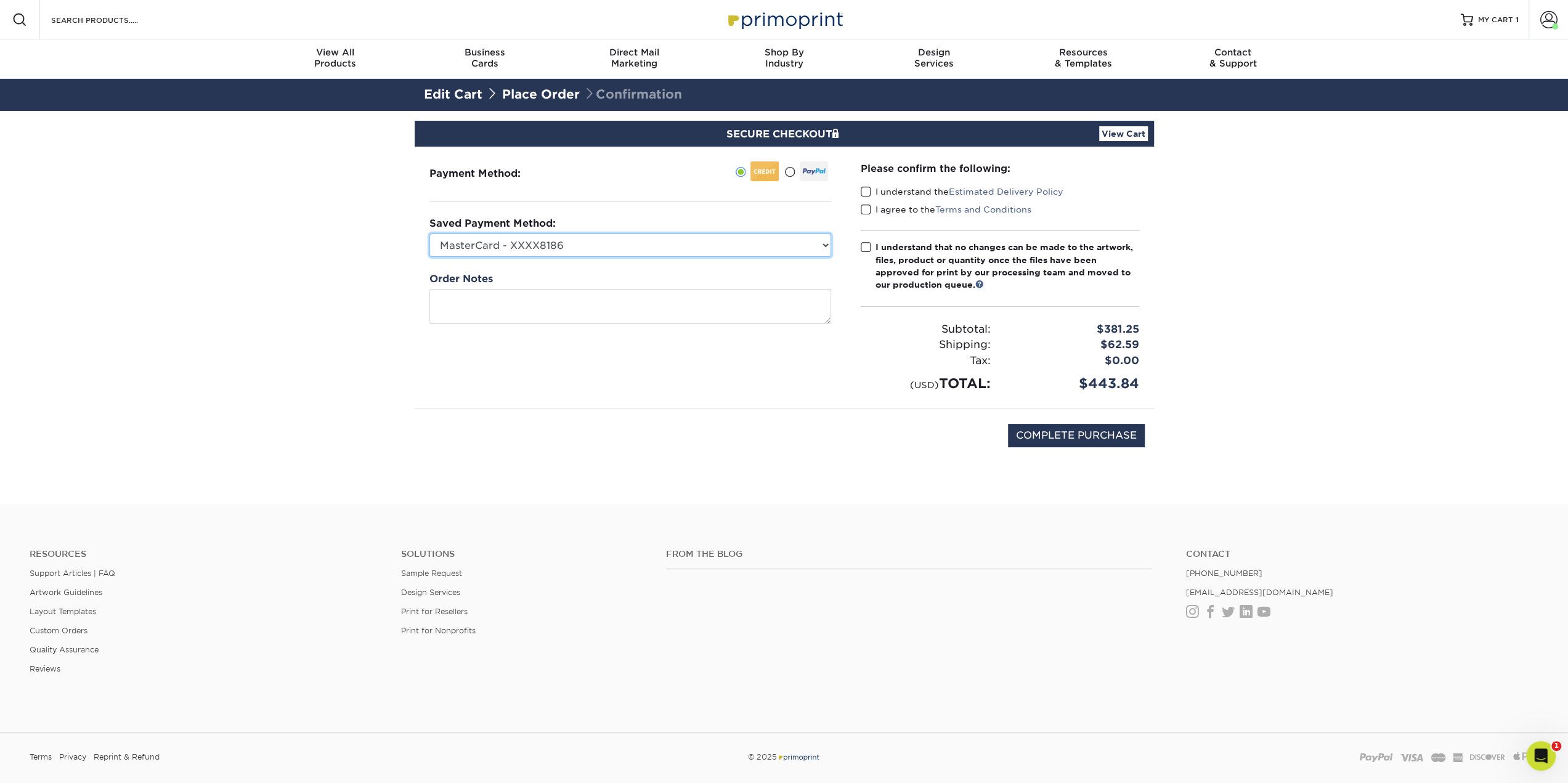
click at [549, 249] on select "MasterCard - XXXX8186 New Credit Card" at bounding box center [630, 245] width 402 height 23
select select
click at [430, 234] on select "MasterCard - XXXX8186 New Credit Card" at bounding box center [630, 245] width 402 height 23
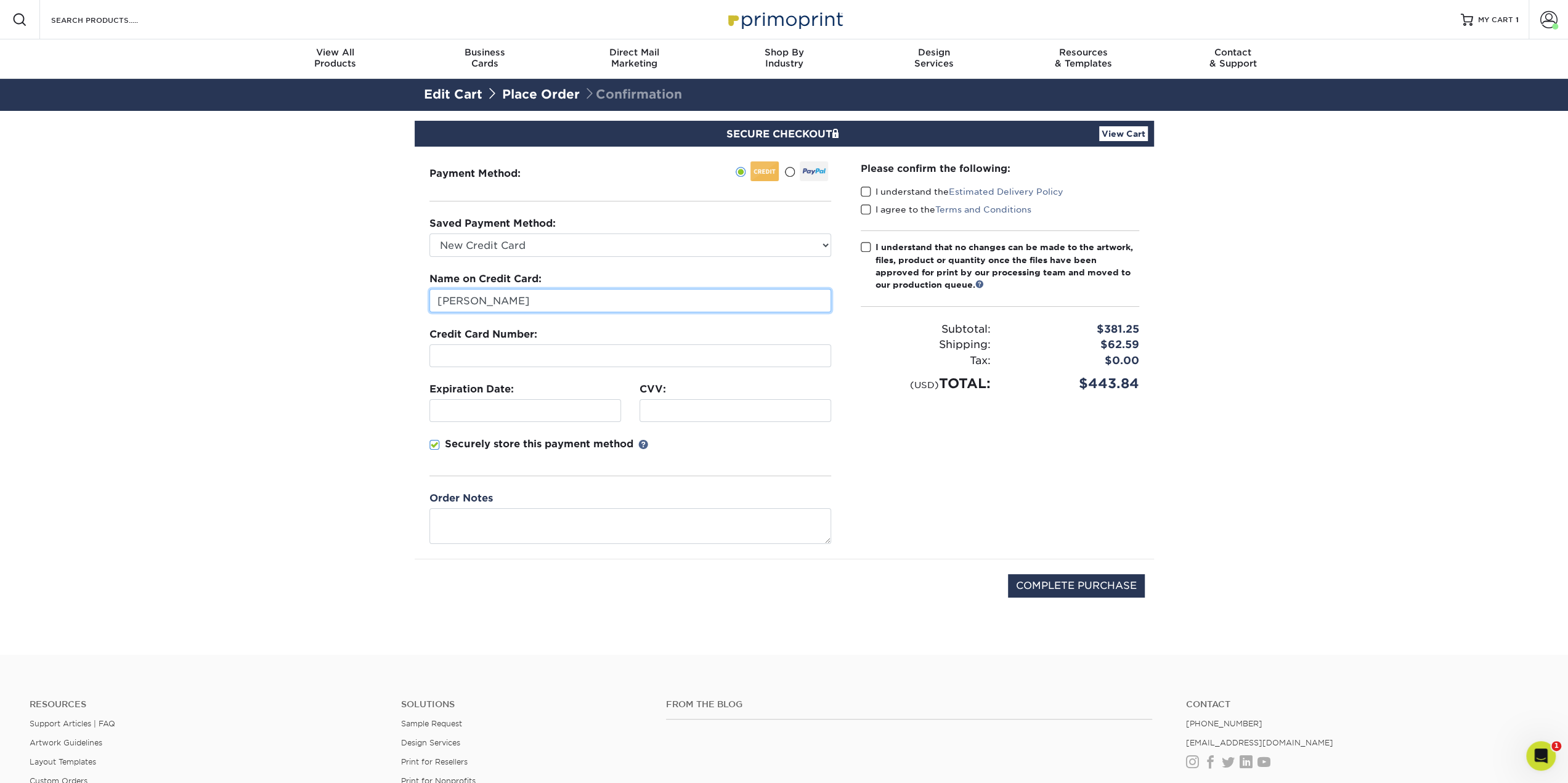
click at [473, 299] on input "[PERSON_NAME]" at bounding box center [630, 301] width 402 height 23
type input "[PERSON_NAME]"
click at [484, 361] on div at bounding box center [630, 356] width 402 height 23
click at [440, 401] on div at bounding box center [525, 410] width 192 height 23
click at [682, 403] on div at bounding box center [735, 410] width 192 height 23
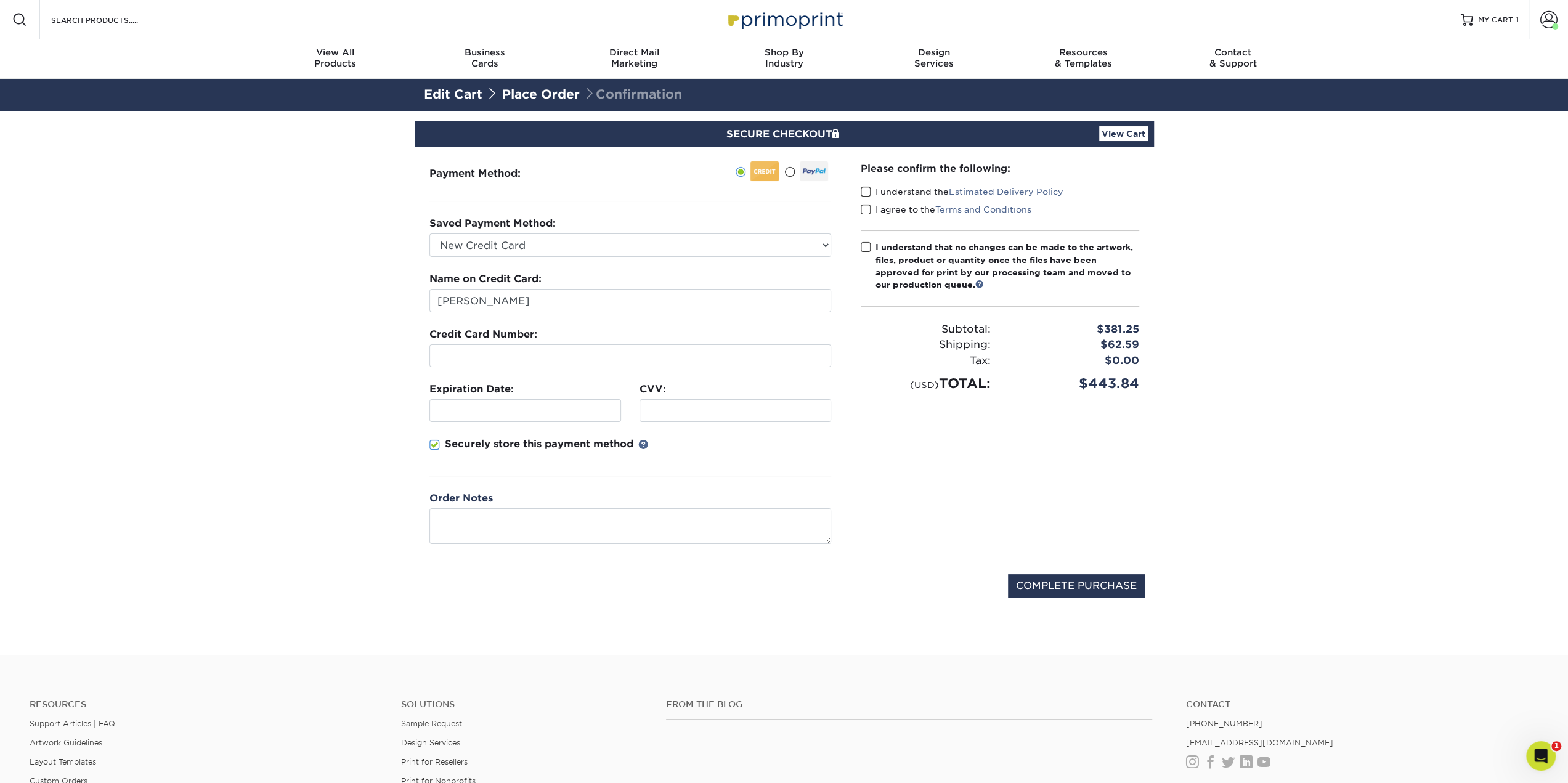
click at [435, 444] on span at bounding box center [435, 445] width 11 height 12
click at [0, 0] on input "Securely store this payment method" at bounding box center [0, 0] width 0 height 0
click at [291, 473] on section "SECURE CHECKOUT View Cart Payment Method: Saved Payment Method:" at bounding box center [784, 382] width 1568 height 543
click at [862, 190] on span at bounding box center [866, 192] width 11 height 12
click at [0, 0] on input "I understand the Estimated Delivery Policy" at bounding box center [0, 0] width 0 height 0
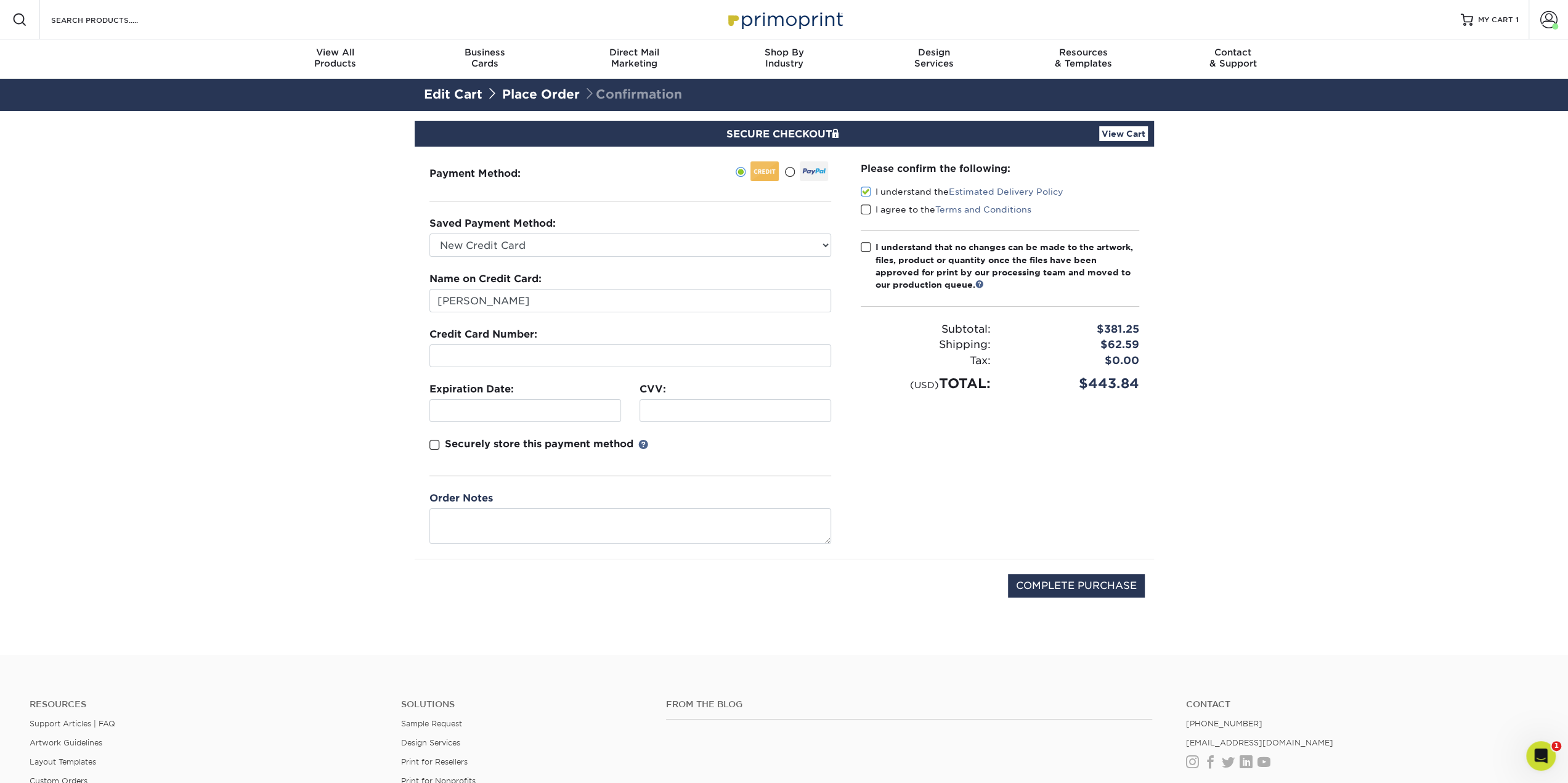
click at [863, 211] on span at bounding box center [866, 210] width 11 height 12
click at [0, 0] on input "I agree to the Terms and Conditions" at bounding box center [0, 0] width 0 height 0
click at [863, 250] on span at bounding box center [866, 247] width 11 height 12
click at [0, 0] on input "I understand that no changes can be made to the artwork, files, product or quan…" at bounding box center [0, 0] width 0 height 0
click at [862, 425] on div "Please confirm the following: I understand the Estimated Delivery Policy I agre…" at bounding box center [1000, 352] width 308 height 412
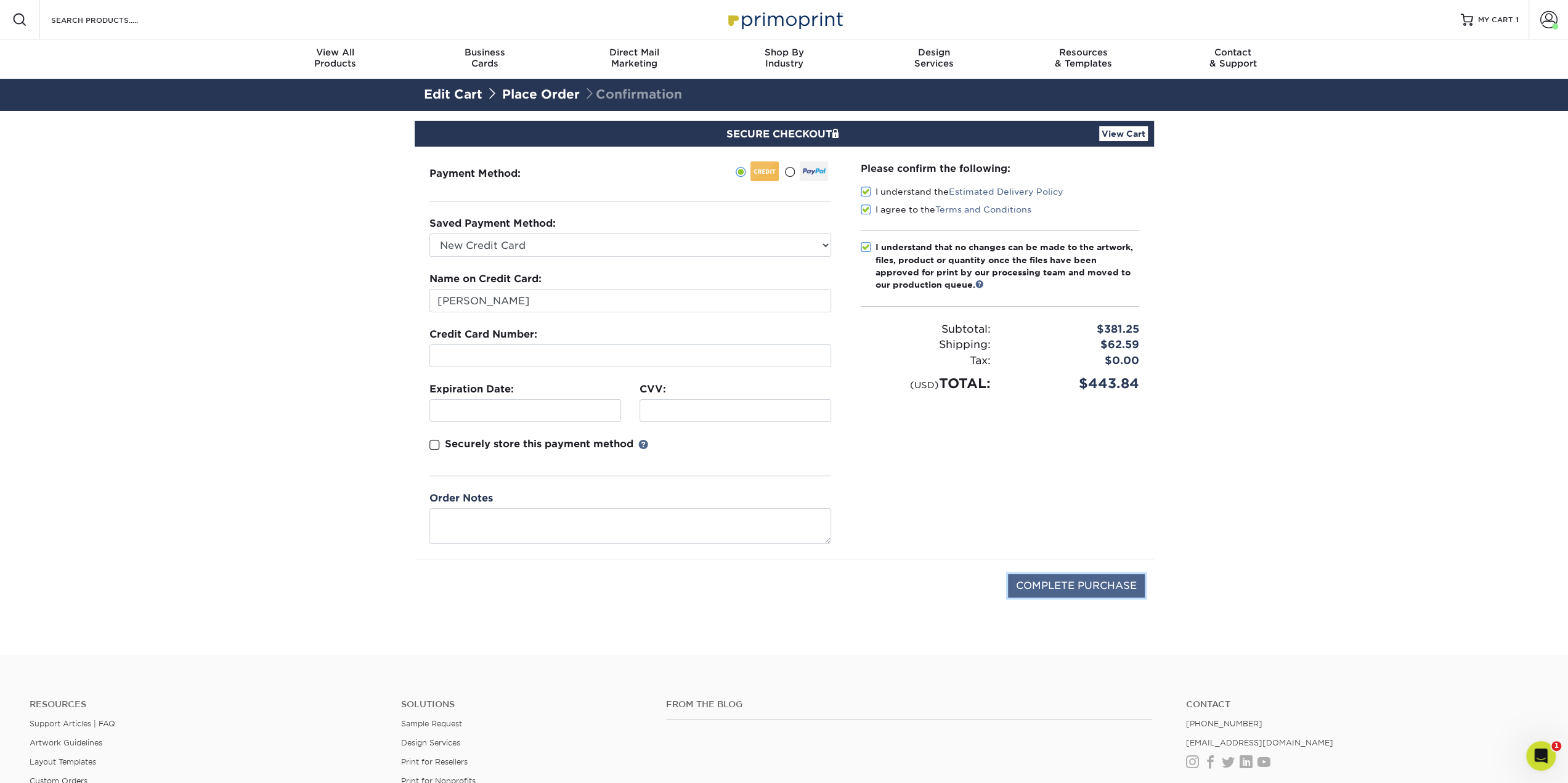
click at [1076, 585] on input "COMPLETE PURCHASE" at bounding box center [1076, 586] width 137 height 23
type input "PROCESSING, PLEASE WAIT..."
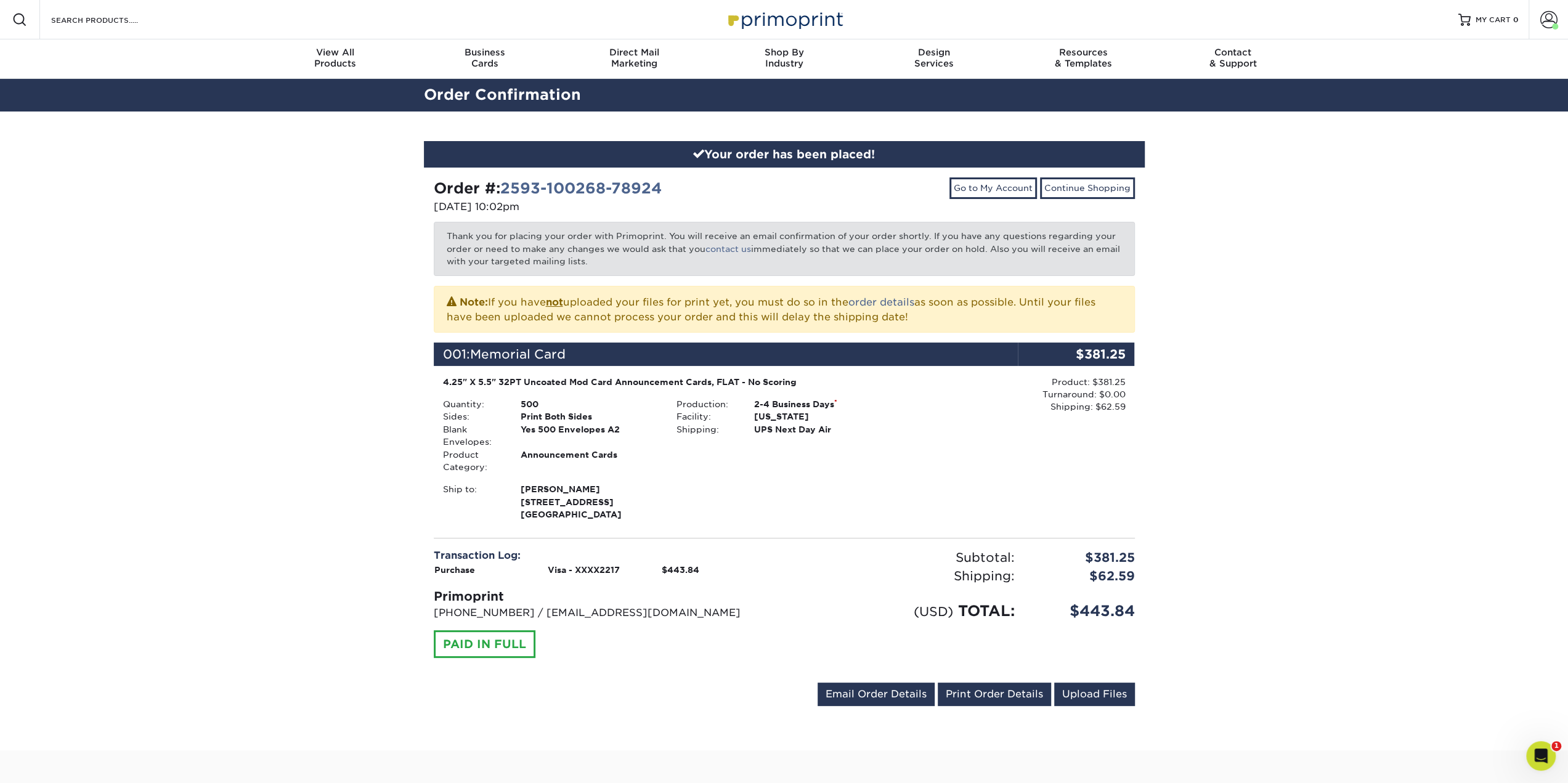
drag, startPoint x: 563, startPoint y: 231, endPoint x: 687, endPoint y: 263, distance: 128.1
click at [687, 263] on p "Thank you for placing your order with Primoprint. You will receive an email con…" at bounding box center [784, 248] width 701 height 54
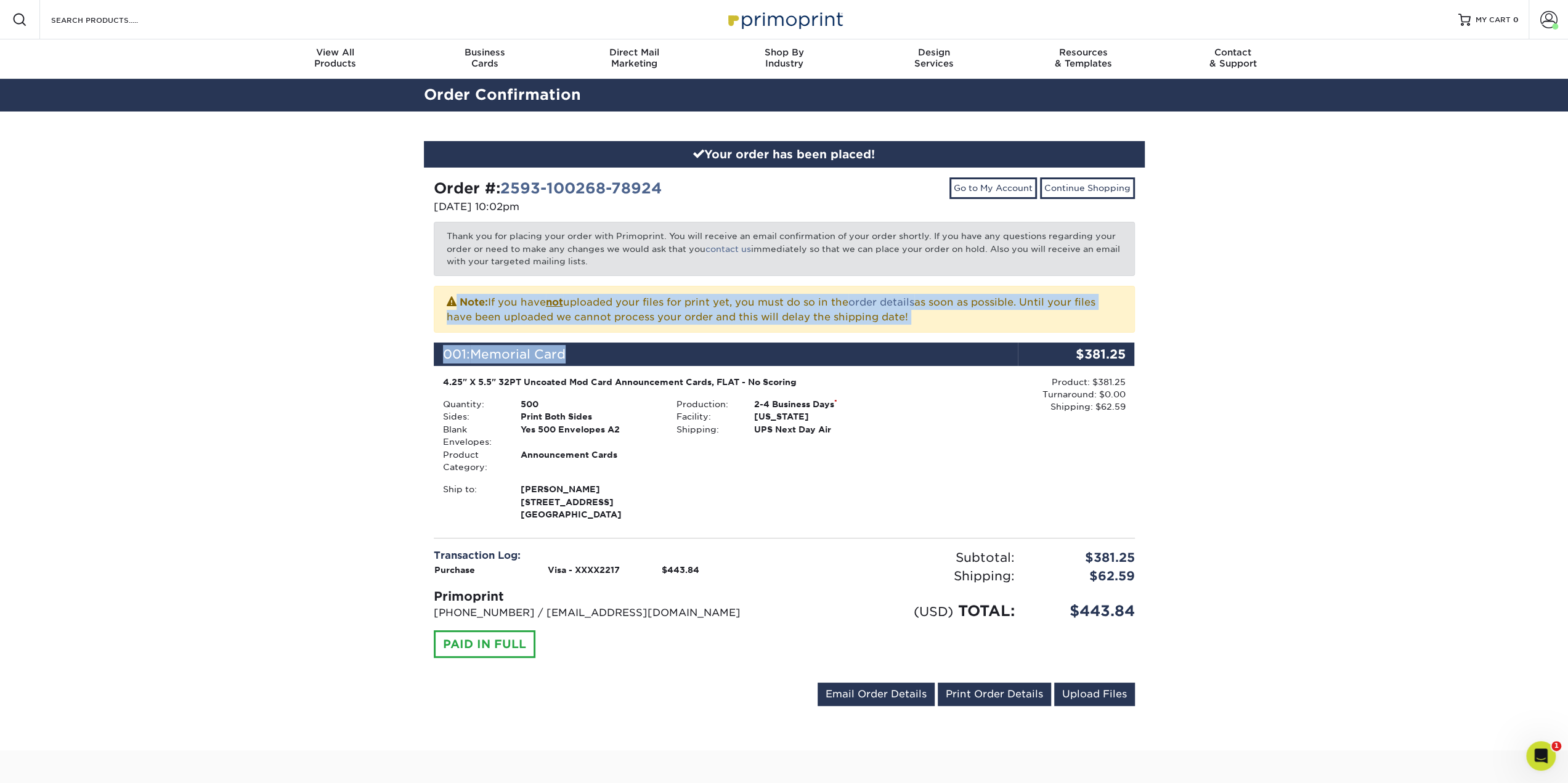
drag, startPoint x: 449, startPoint y: 304, endPoint x: 933, endPoint y: 332, distance: 484.8
click at [933, 332] on div "Order #: 2593-100268-78924 09/03/2025 10:02pm Go to My Account Continue Shoppin…" at bounding box center [784, 444] width 701 height 534
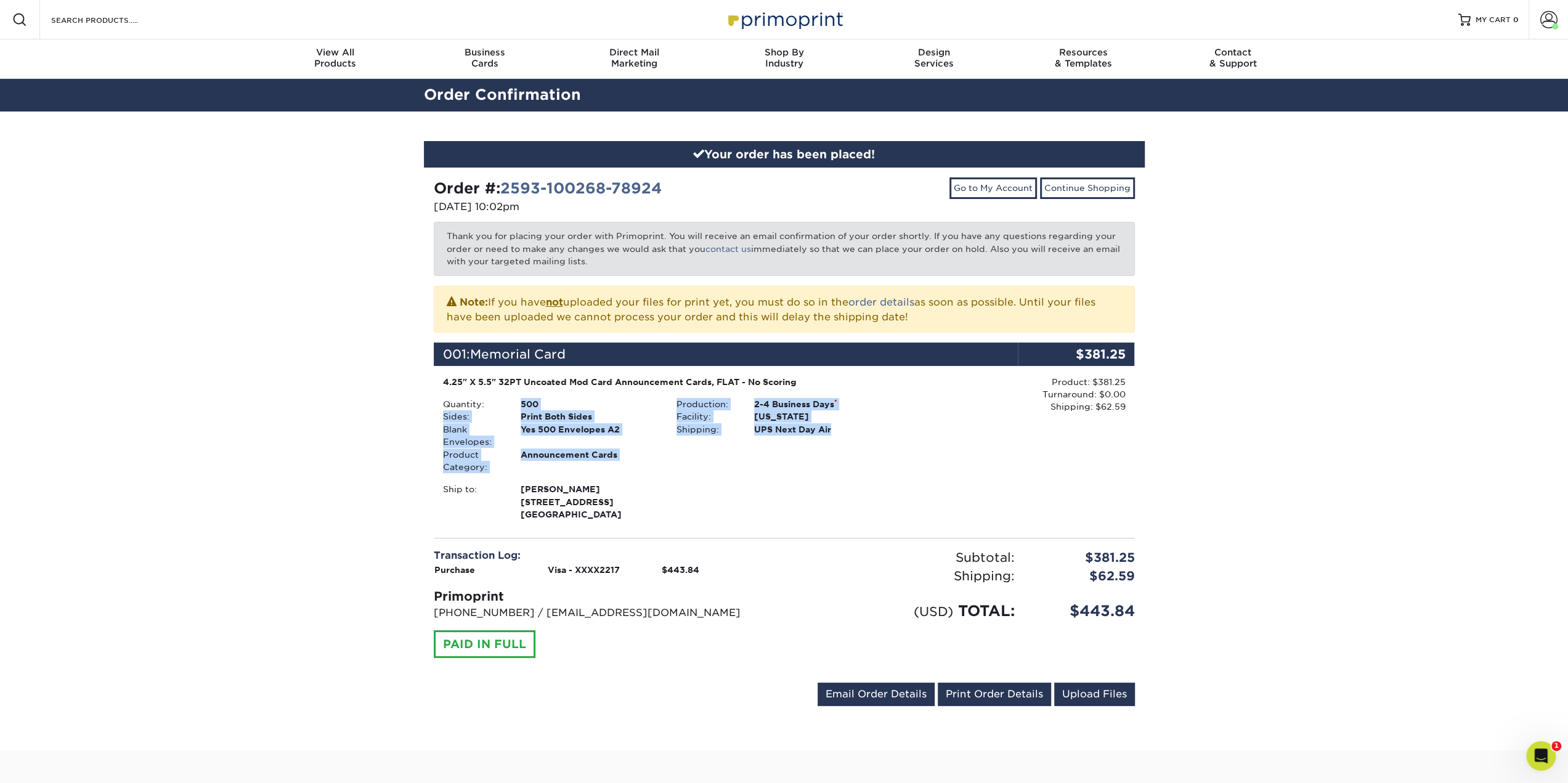
drag, startPoint x: 514, startPoint y: 403, endPoint x: 855, endPoint y: 425, distance: 341.7
click at [855, 425] on div "Quantity: 500 Sides: Print Both Sides Blank Envelopes: Yes 500 Envelopes A2 Pro…" at bounding box center [668, 435] width 468 height 75
click at [854, 425] on div "UPS Next Day Air" at bounding box center [823, 429] width 156 height 12
click at [885, 496] on div "Ship to: Angus Junkin 11 Harbour Rd" at bounding box center [668, 501] width 468 height 37
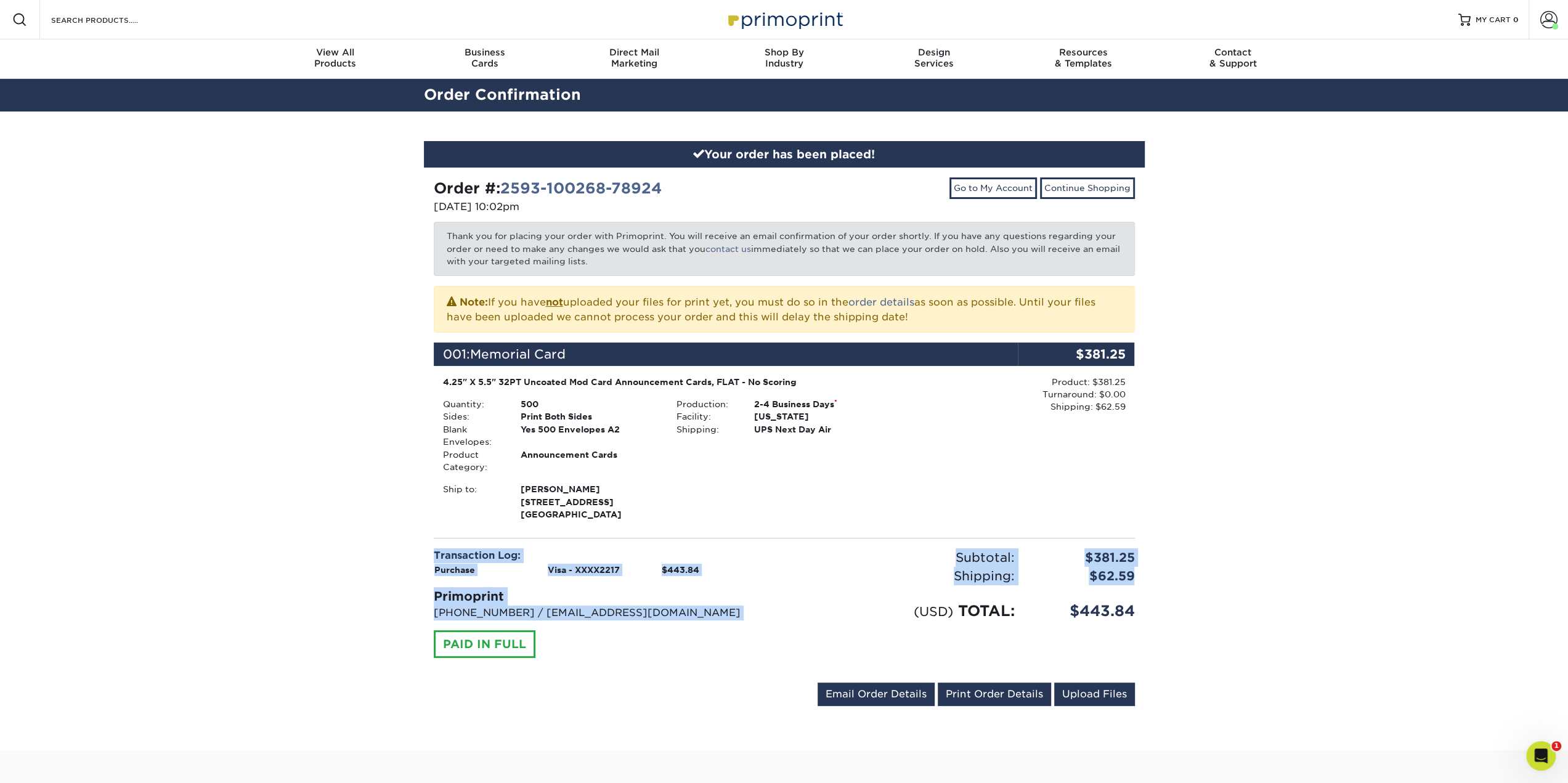
drag, startPoint x: 1143, startPoint y: 572, endPoint x: 888, endPoint y: 534, distance: 257.8
click at [891, 534] on div "Order #: 2593-100268-78924 09/03/2025 10:02pm Go to My Account Continue Shoppin…" at bounding box center [784, 444] width 701 height 534
click at [861, 532] on div "Order #: 2593-100268-78924 09/03/2025 10:02pm Go to My Account Continue Shoppin…" at bounding box center [784, 444] width 701 height 534
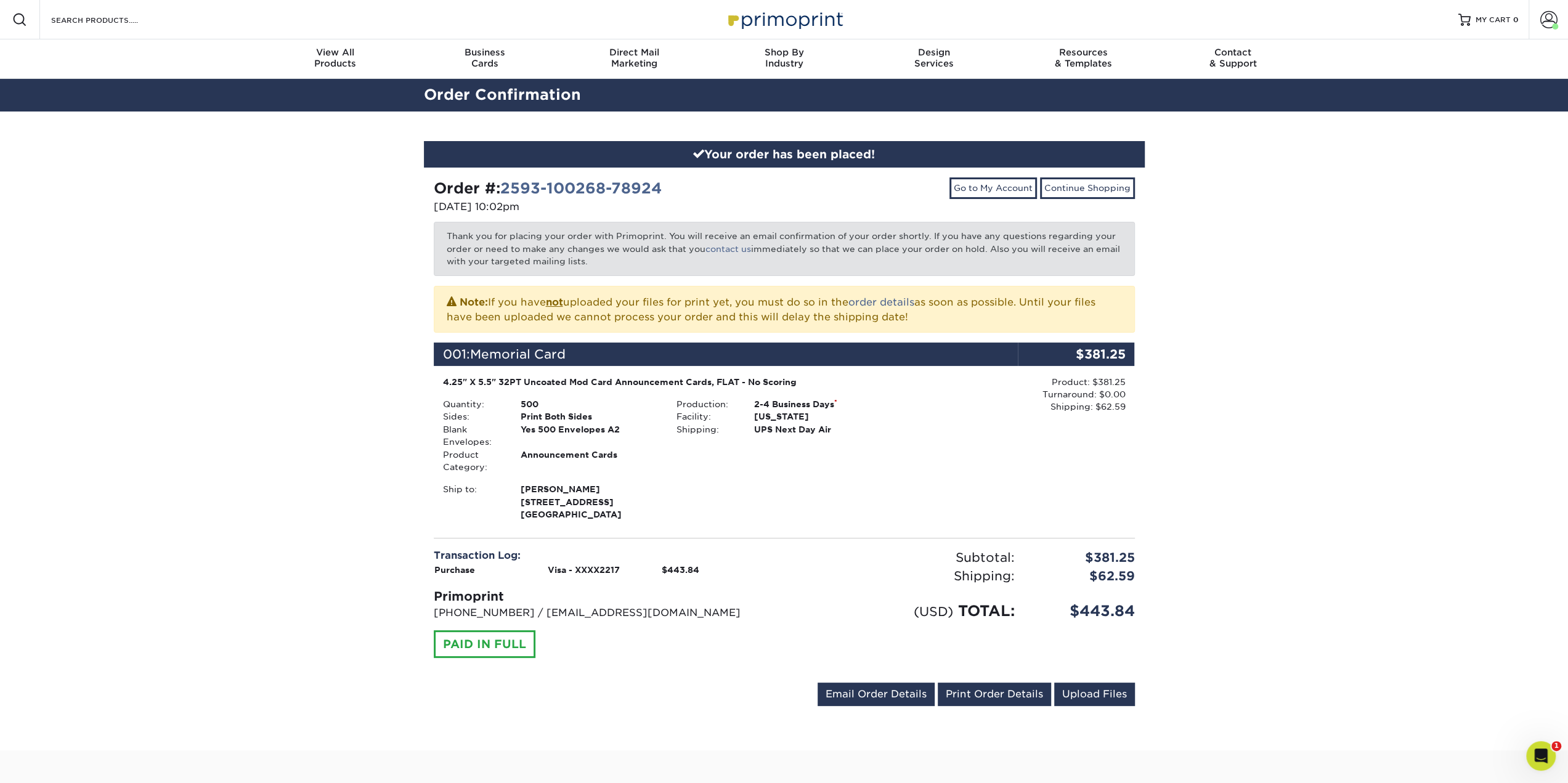
click at [165, 351] on div "Your order has been placed! Order #: 2593-100268-78924 09/03/2025 10:02pm Go to…" at bounding box center [784, 431] width 1568 height 639
drag, startPoint x: 331, startPoint y: 437, endPoint x: 125, endPoint y: 140, distance: 361.4
drag, startPoint x: 838, startPoint y: 430, endPoint x: 727, endPoint y: 406, distance: 113.6
click at [727, 406] on ul "Production: 2-4 Business Days * Facility: California Shipping: UPS Next Day Air" at bounding box center [784, 416] width 215 height 37
click at [728, 406] on div "Production:" at bounding box center [706, 404] width 78 height 12
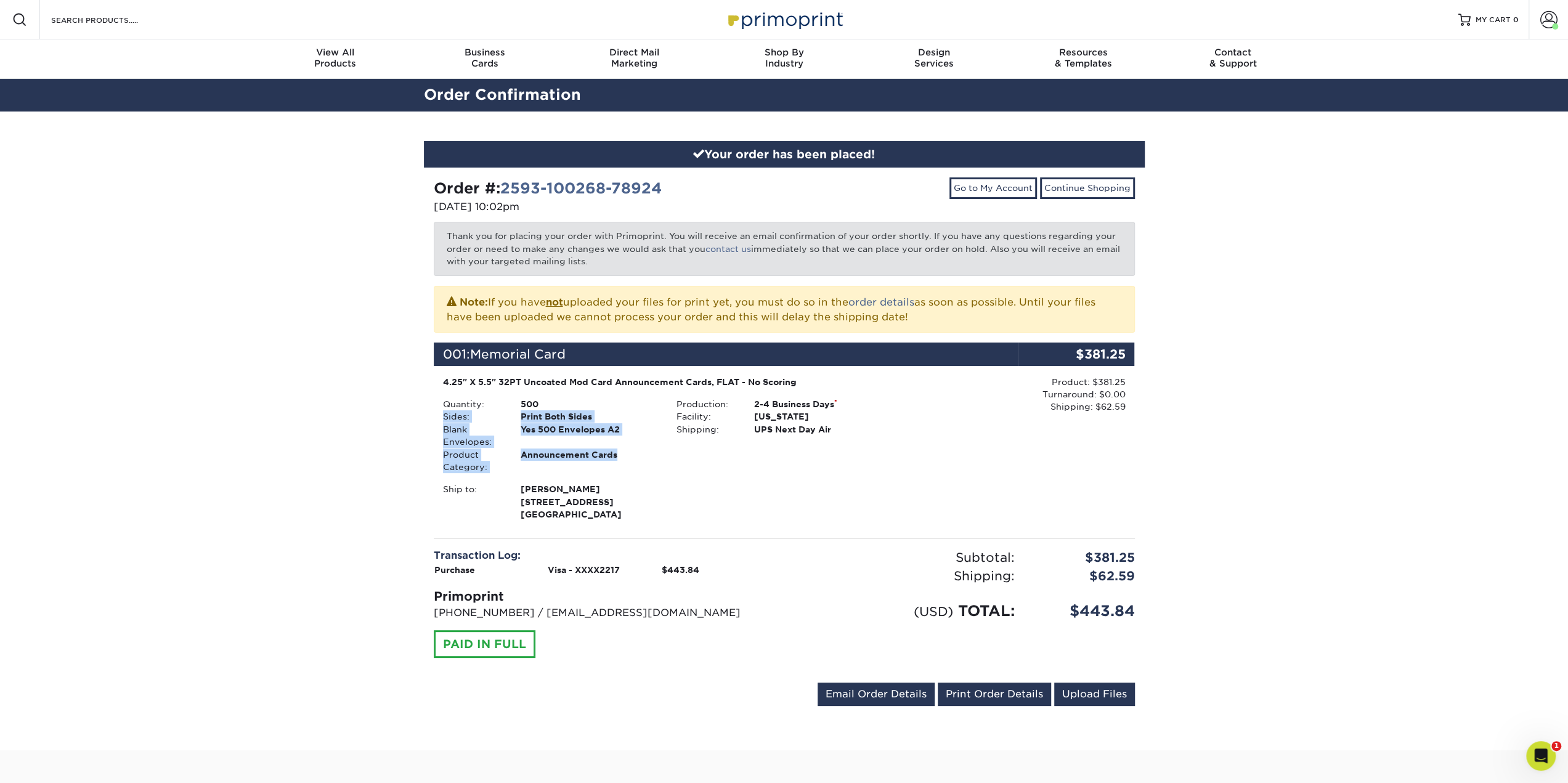
drag, startPoint x: 574, startPoint y: 401, endPoint x: 639, endPoint y: 464, distance: 90.5
click at [639, 464] on ul "Quantity: 500 Sides: Print Both Sides Blank Envelopes: Yes 500 Envelopes A2 Pro…" at bounding box center [550, 435] width 215 height 75
click at [639, 464] on div "Announcement Cards" at bounding box center [589, 461] width 156 height 26
drag, startPoint x: 1043, startPoint y: 404, endPoint x: 967, endPoint y: 401, distance: 76.1
click at [967, 401] on div "Product: $381.25 Turnaround: $0.00 Shipping: $62.59 Discount: - $0.00" at bounding box center [1012, 394] width 224 height 37
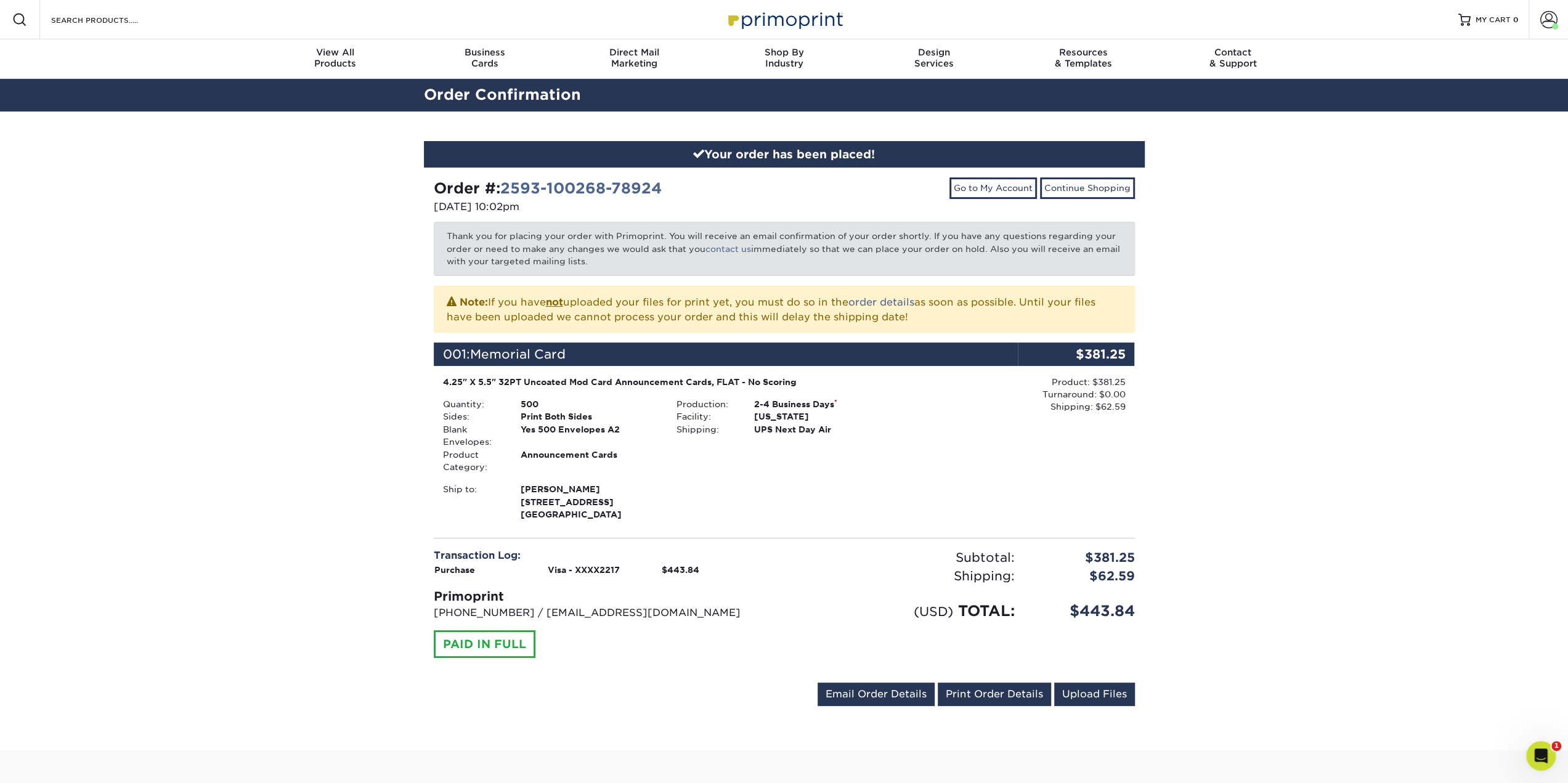
click at [967, 401] on div "Product: $381.25 Turnaround: $0.00 Shipping: $62.59 Discount: - $0.00" at bounding box center [1012, 394] width 224 height 37
drag, startPoint x: 757, startPoint y: 398, endPoint x: 808, endPoint y: 442, distance: 67.4
click at [808, 442] on div "Production: 2-4 Business Days * Facility: California Shipping: UPS Next Day Air" at bounding box center [784, 435] width 234 height 75
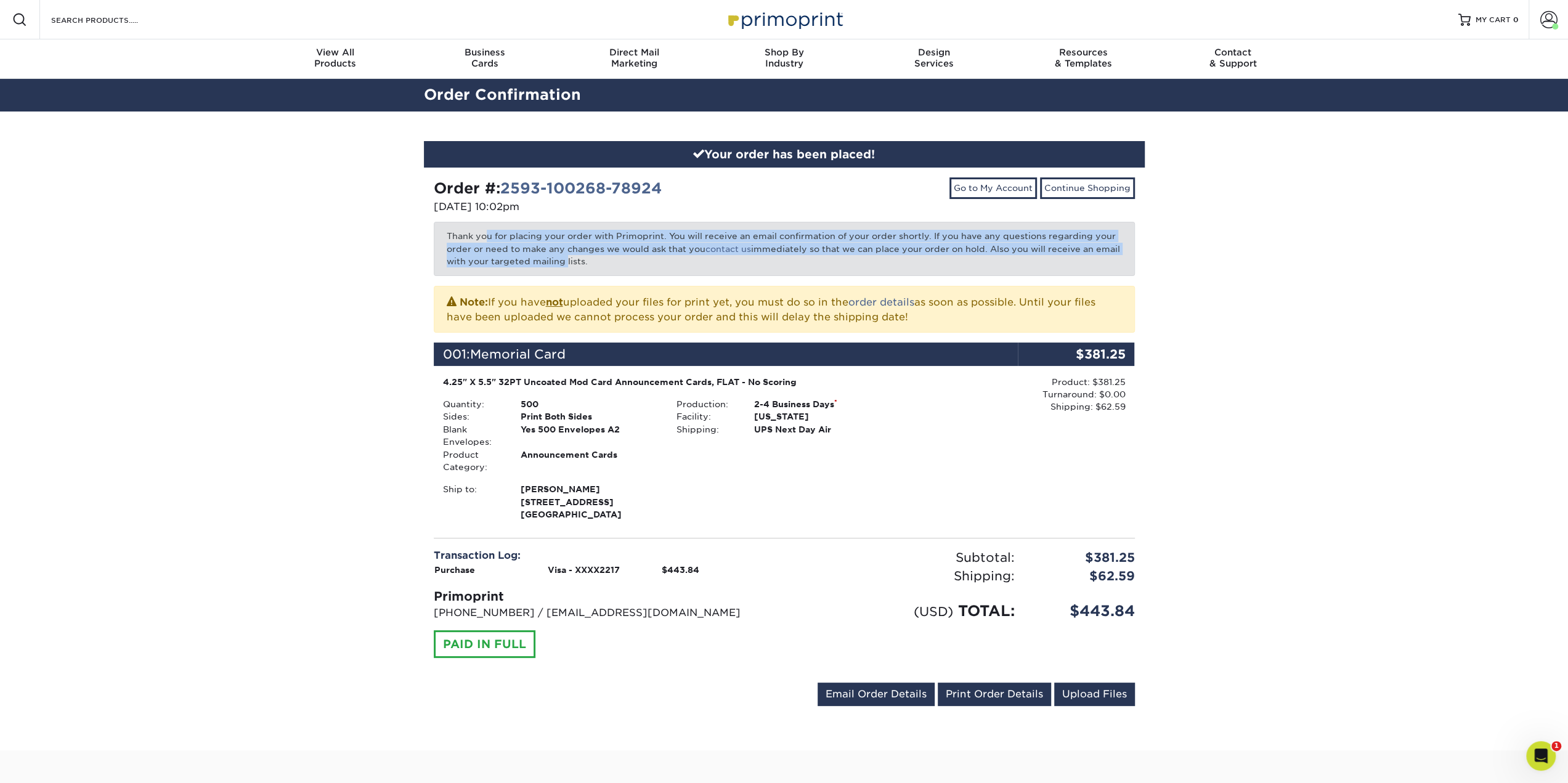
drag, startPoint x: 487, startPoint y: 230, endPoint x: 587, endPoint y: 260, distance: 104.4
click at [587, 260] on p "Thank you for placing your order with Primoprint. You will receive an email con…" at bounding box center [784, 248] width 701 height 54
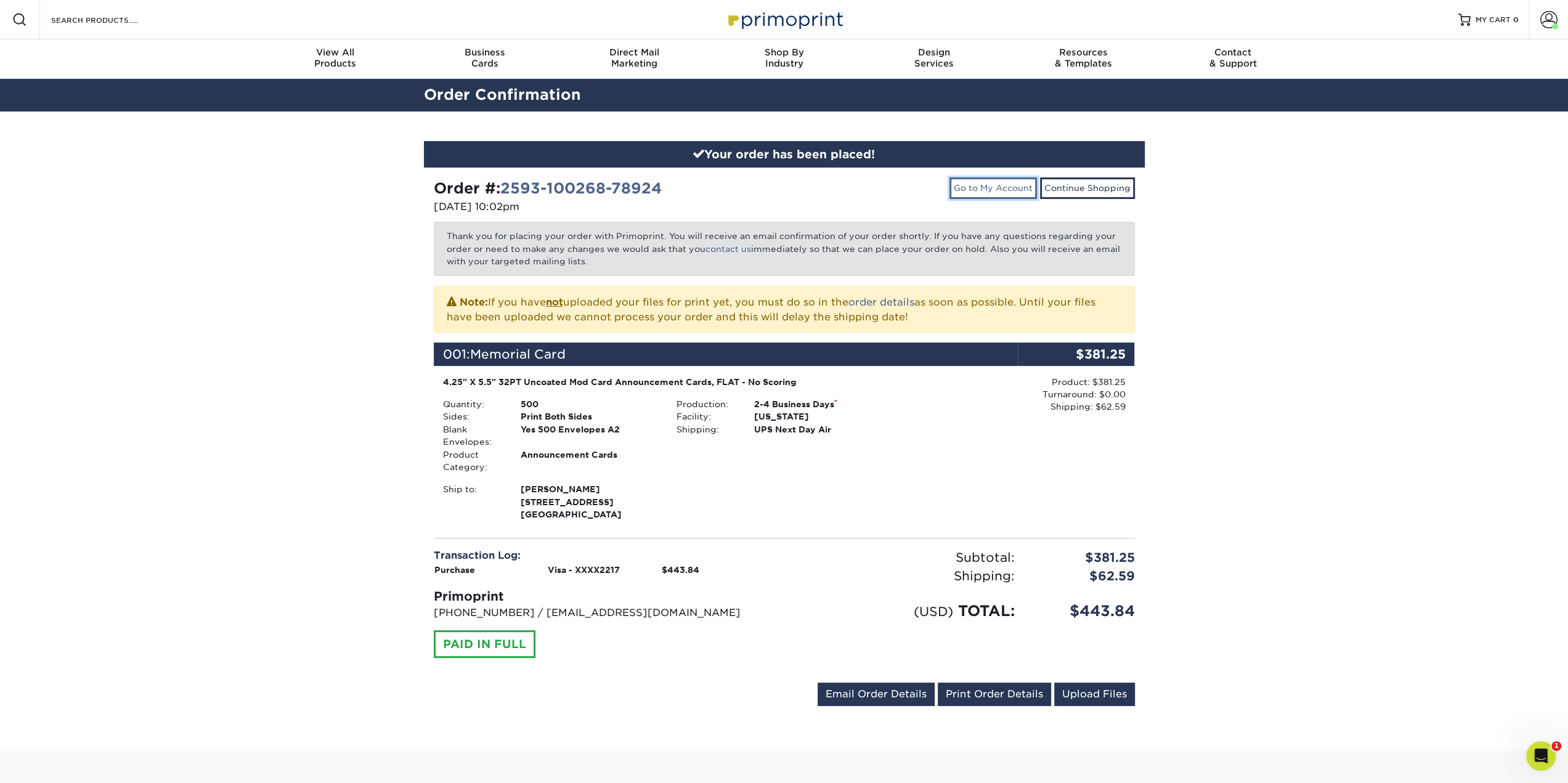
click at [1014, 195] on link "Go to My Account" at bounding box center [993, 187] width 88 height 21
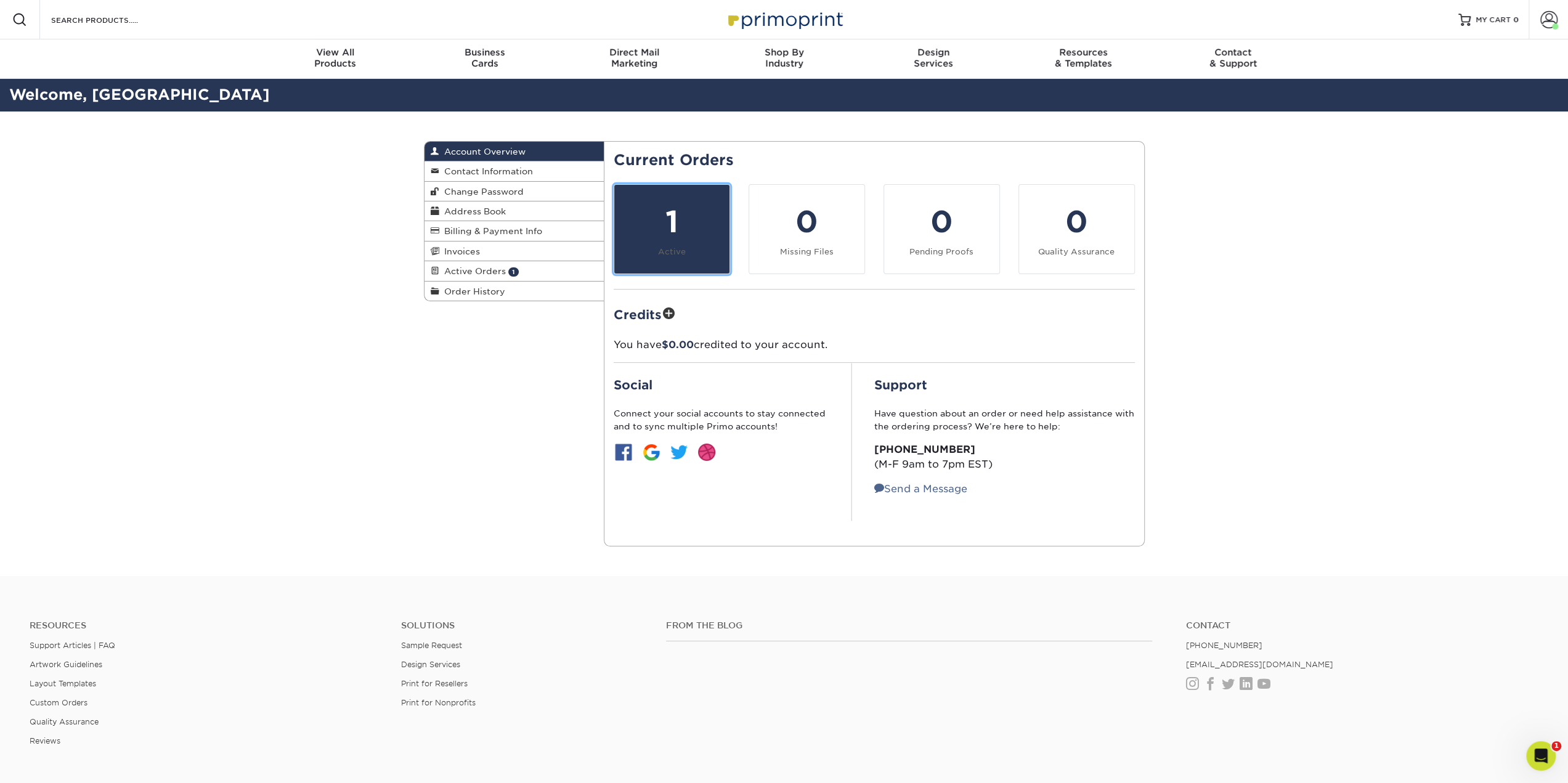
click at [675, 253] on small "Active" at bounding box center [672, 251] width 28 height 9
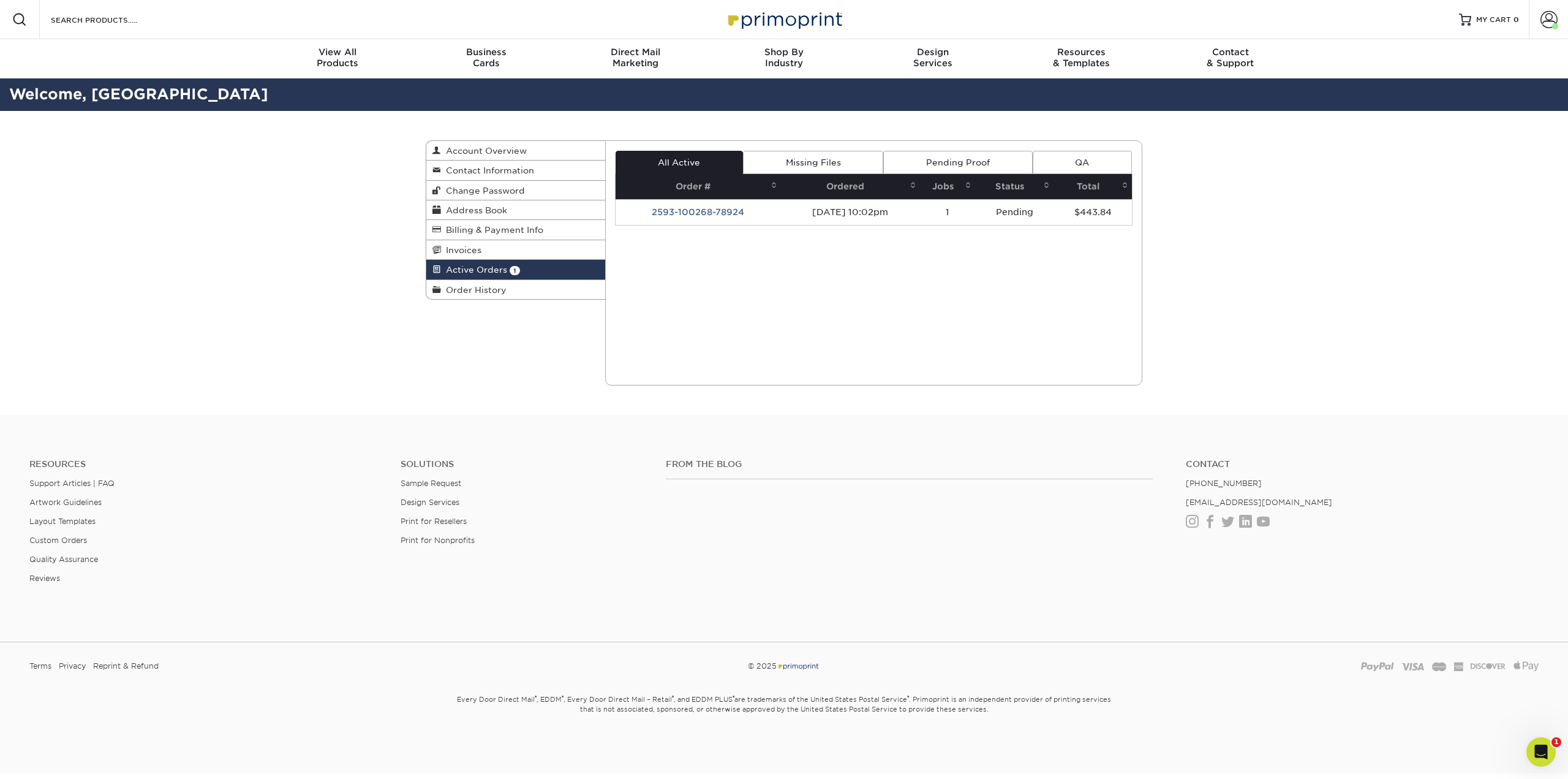
click at [698, 205] on td "2593-100268-78924" at bounding box center [697, 211] width 165 height 25
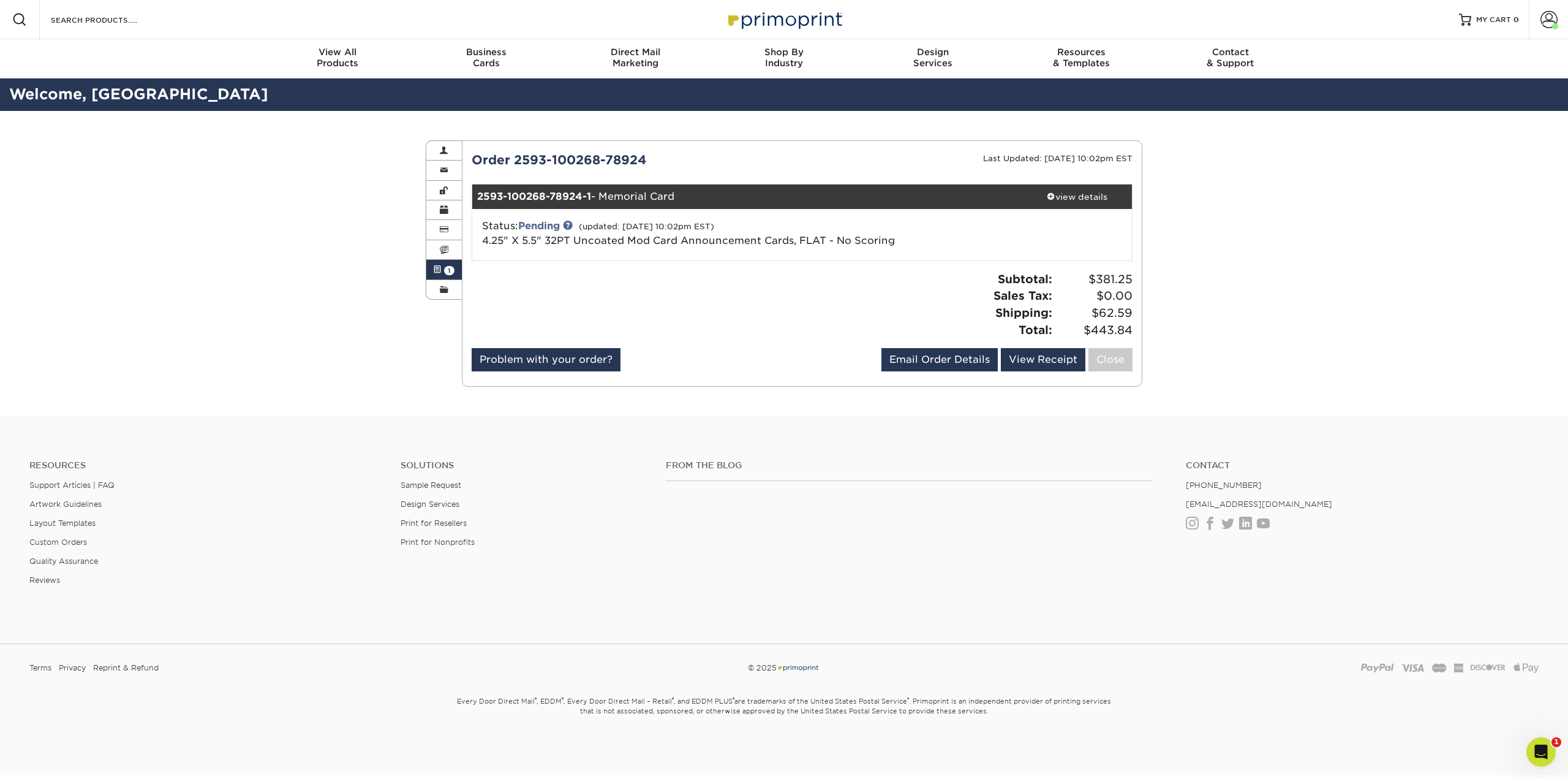
click at [843, 440] on div "Resources Support Articles | FAQ Artwork Guidelines Layout Templates Custom Ord…" at bounding box center [784, 532] width 1568 height 203
click at [531, 221] on link "Pending" at bounding box center [539, 226] width 42 height 12
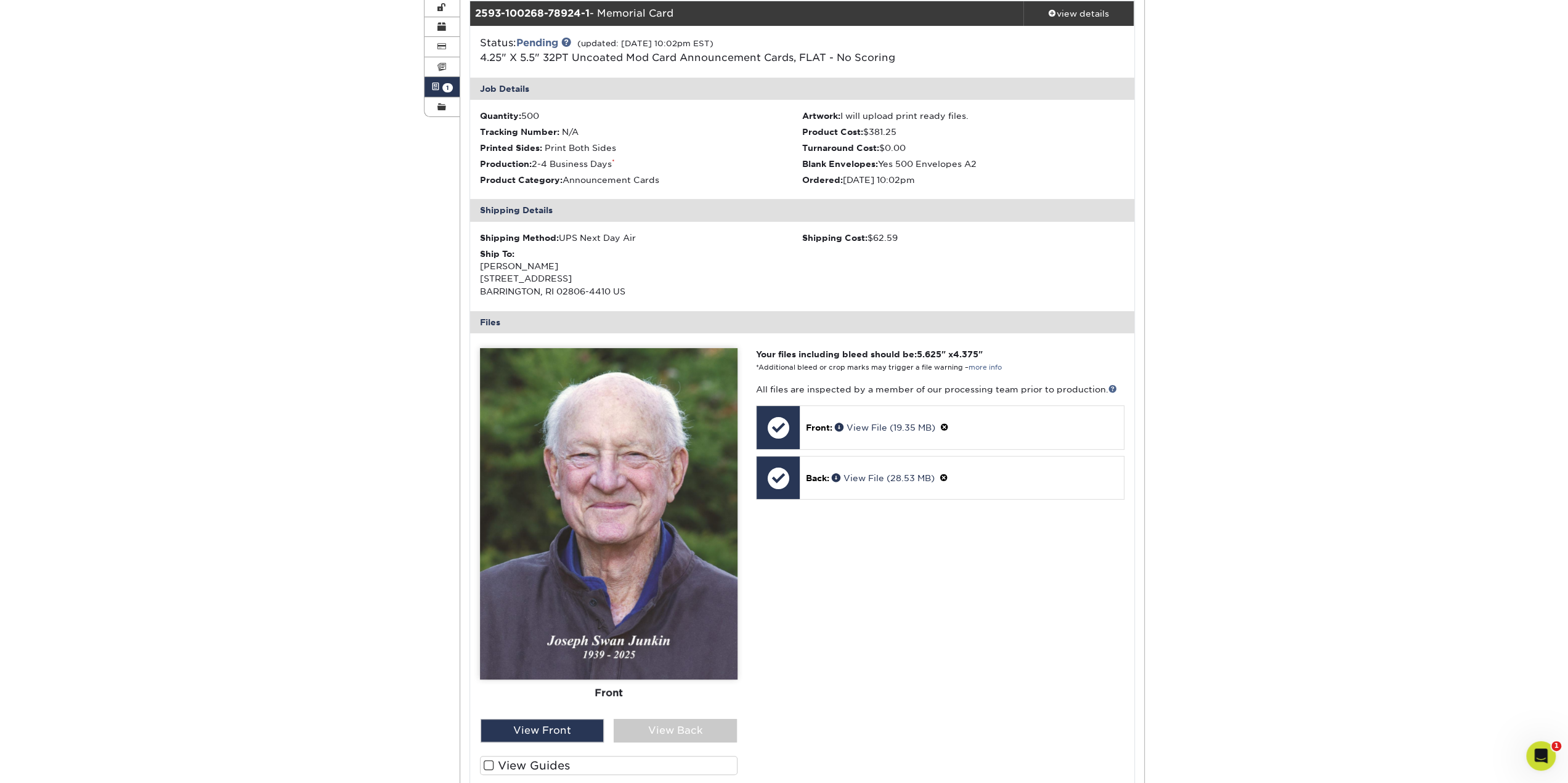
scroll to position [185, 0]
click at [812, 483] on div "Back: View File (28.53 MB)" at bounding box center [961, 477] width 323 height 42
click at [785, 479] on div at bounding box center [778, 477] width 43 height 43
click at [883, 480] on link "View File (28.53 MB)" at bounding box center [883, 477] width 103 height 10
click at [892, 427] on link "View File (19.35 MB)" at bounding box center [885, 427] width 101 height 10
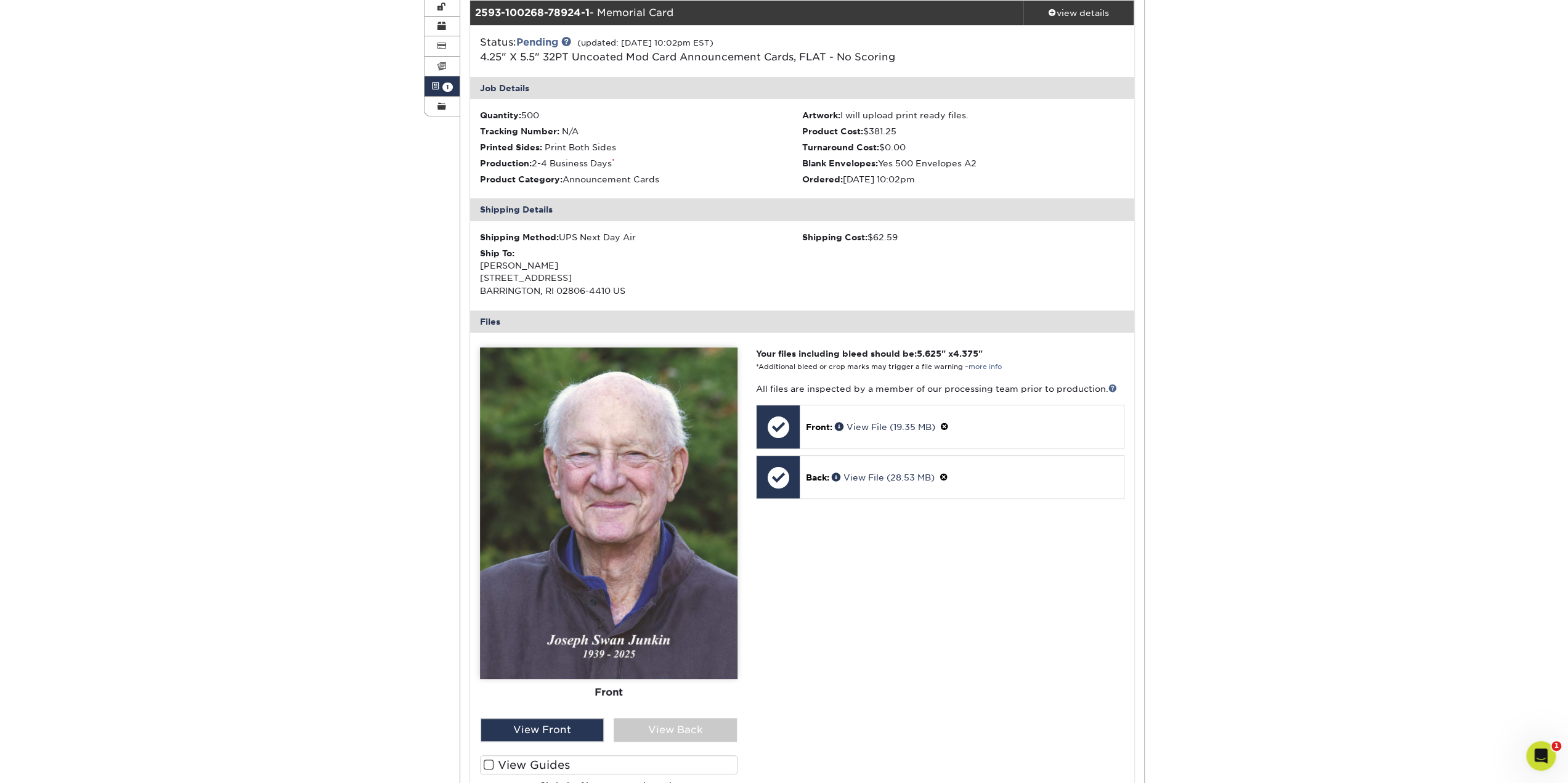
click at [219, 310] on div "Active Orders Account Overview Contact Information Change Password Address Book…" at bounding box center [784, 454] width 1568 height 1056
click at [485, 765] on span at bounding box center [488, 765] width 11 height 12
click at [0, 0] on input "View Guides" at bounding box center [0, 0] width 0 height 0
